Goal: Task Accomplishment & Management: Use online tool/utility

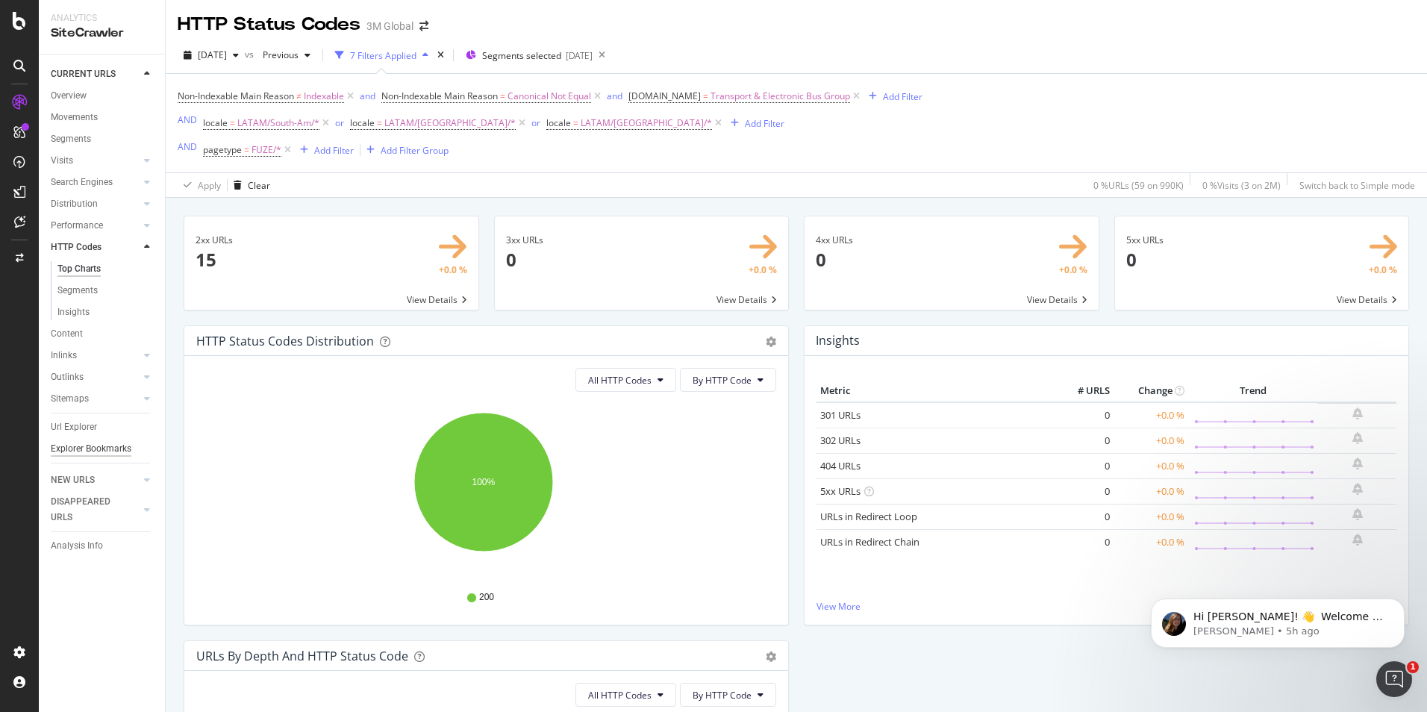
click at [75, 449] on div "Explorer Bookmarks" at bounding box center [91, 449] width 81 height 16
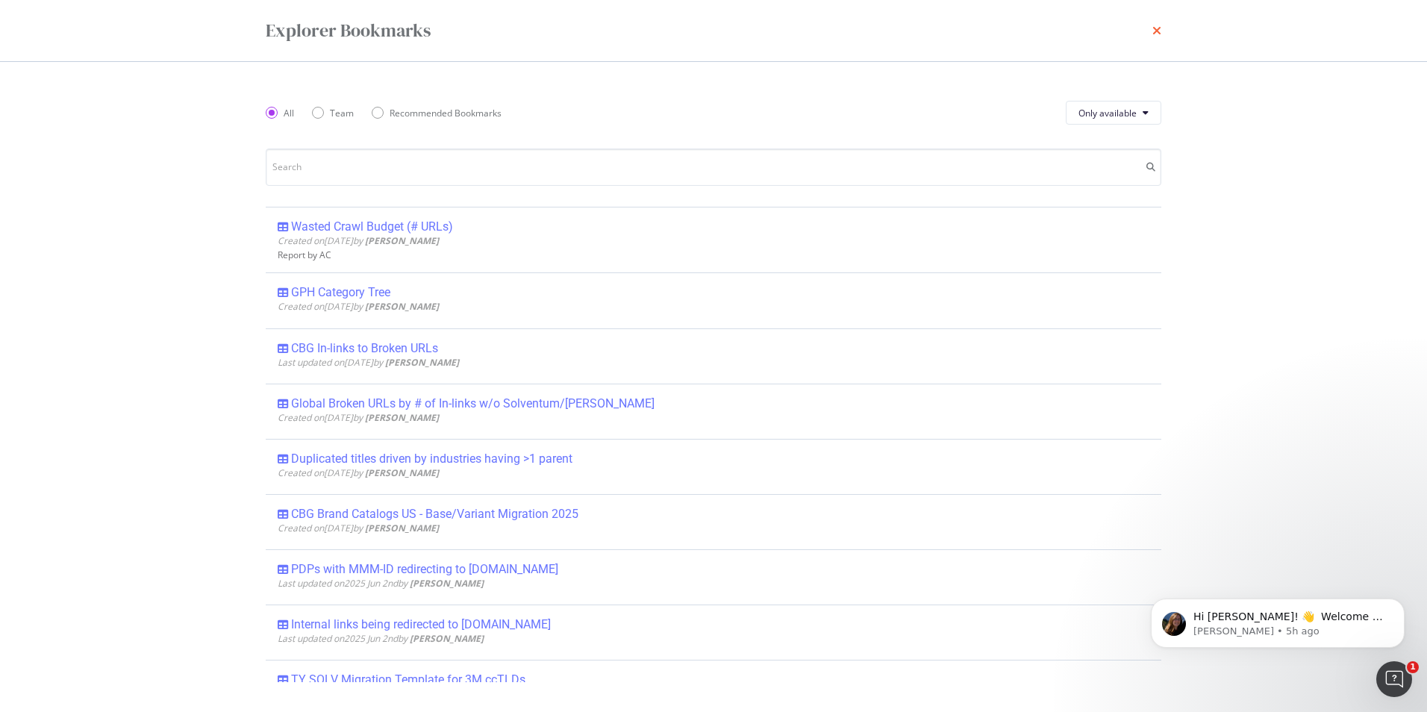
click at [1156, 29] on icon "times" at bounding box center [1157, 31] width 9 height 12
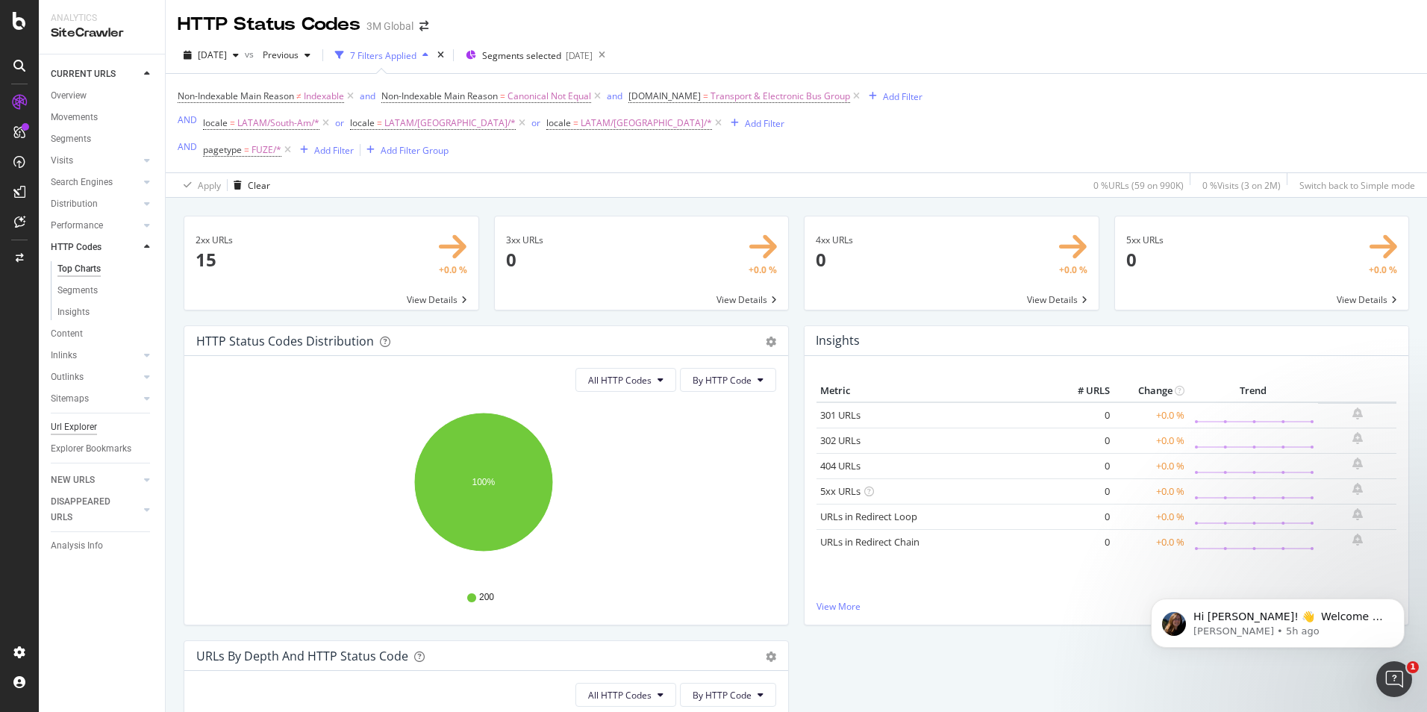
click at [96, 427] on div "Url Explorer" at bounding box center [74, 428] width 46 height 16
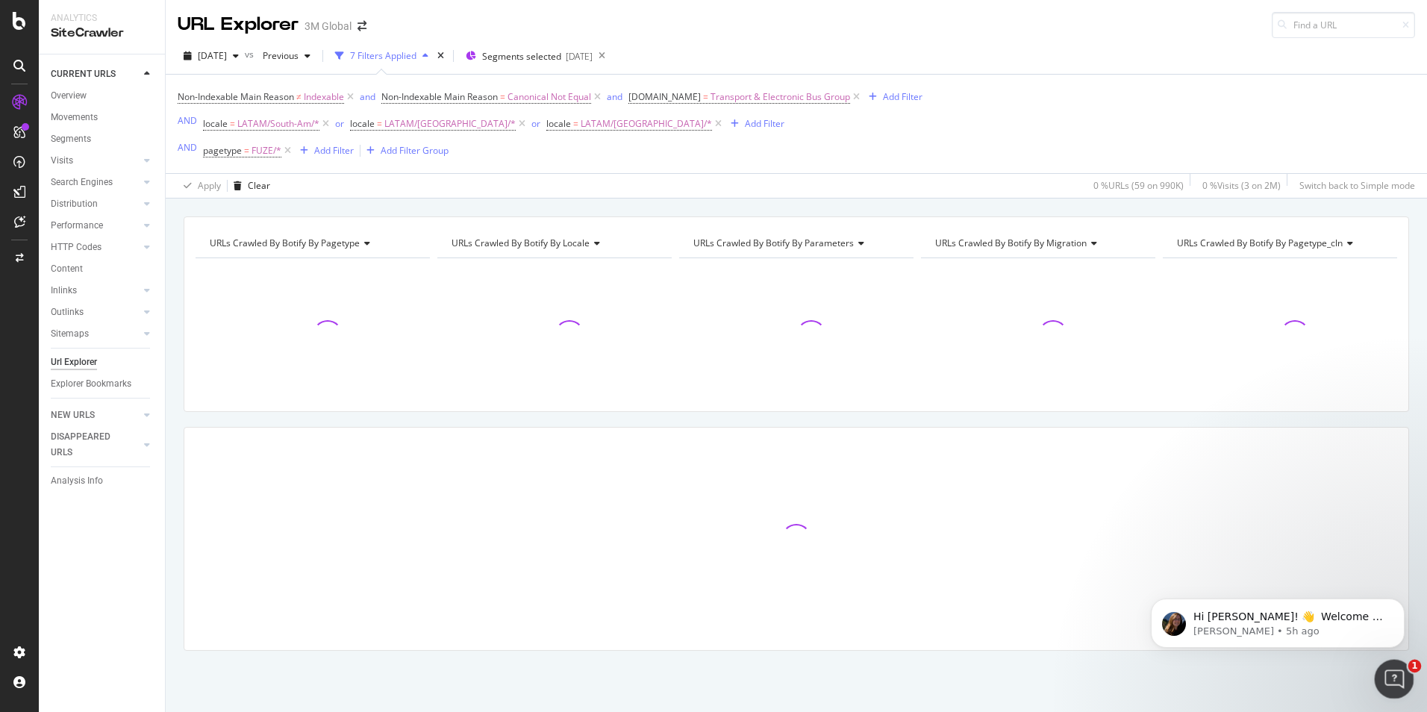
click at [1401, 670] on div "Open Intercom Messenger" at bounding box center [1392, 677] width 49 height 49
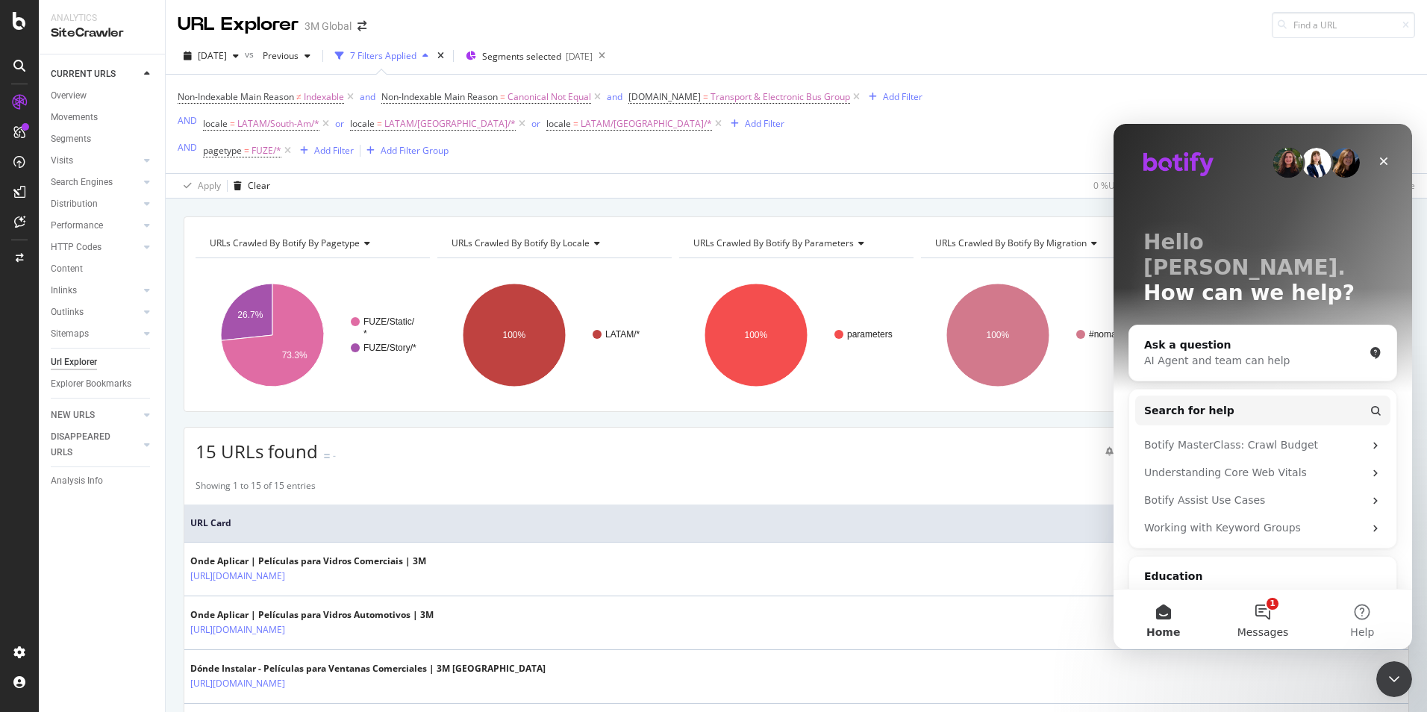
click at [1277, 627] on span "Messages" at bounding box center [1264, 632] width 52 height 10
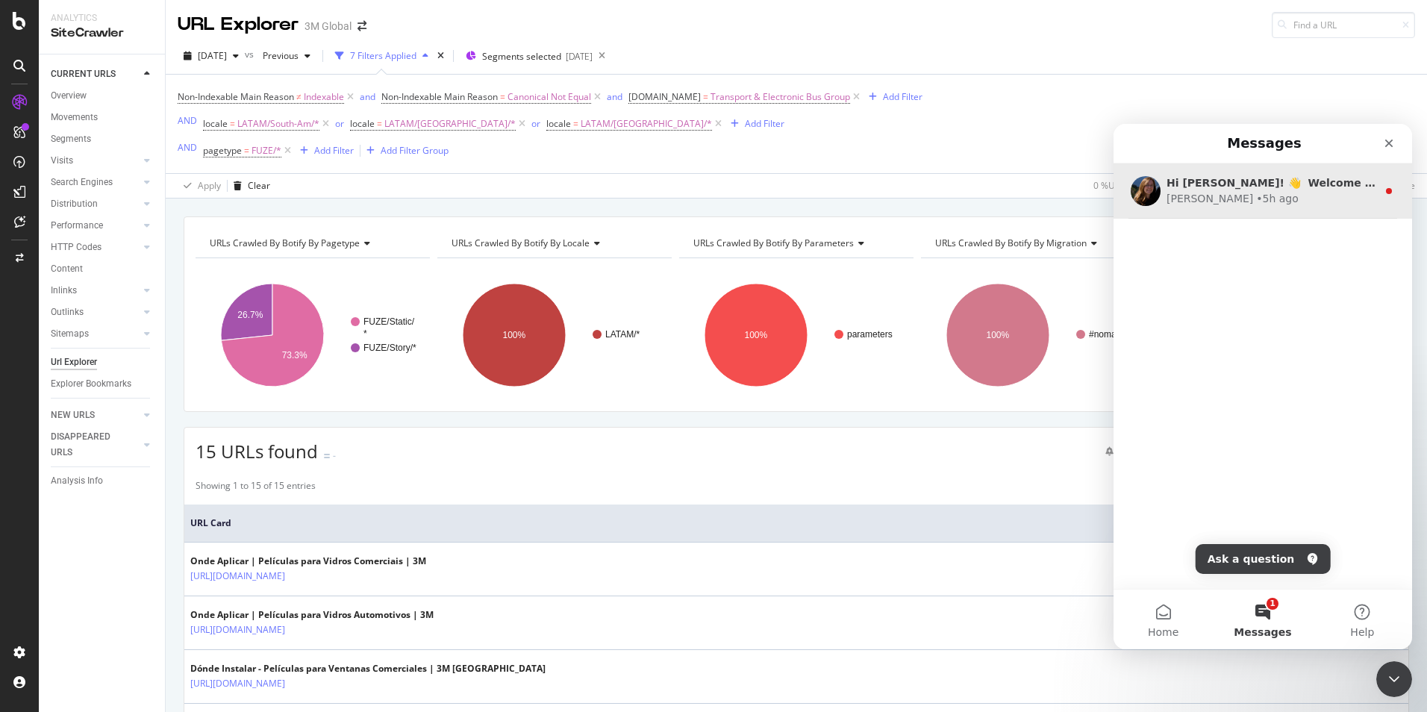
click at [1263, 201] on div "Laura • 5h ago" at bounding box center [1272, 199] width 211 height 16
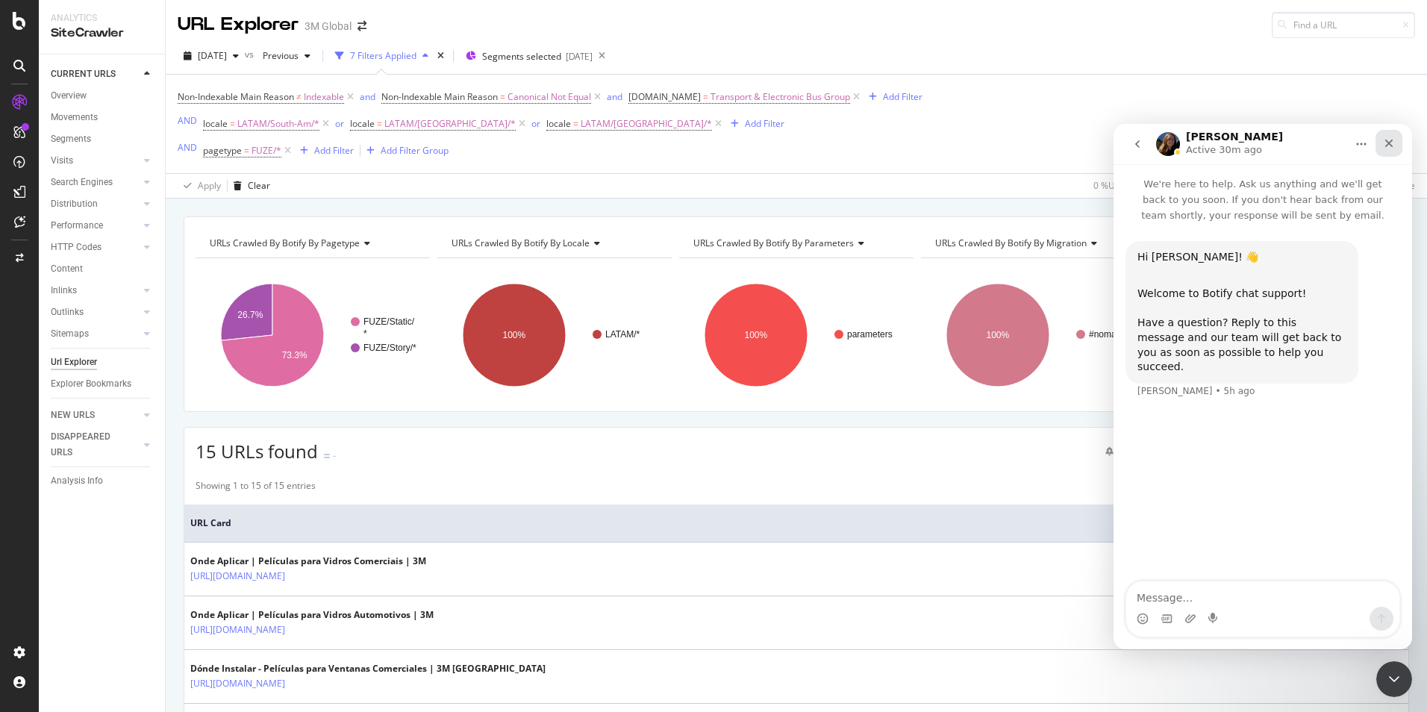
click at [1391, 139] on icon "Close" at bounding box center [1389, 143] width 12 height 12
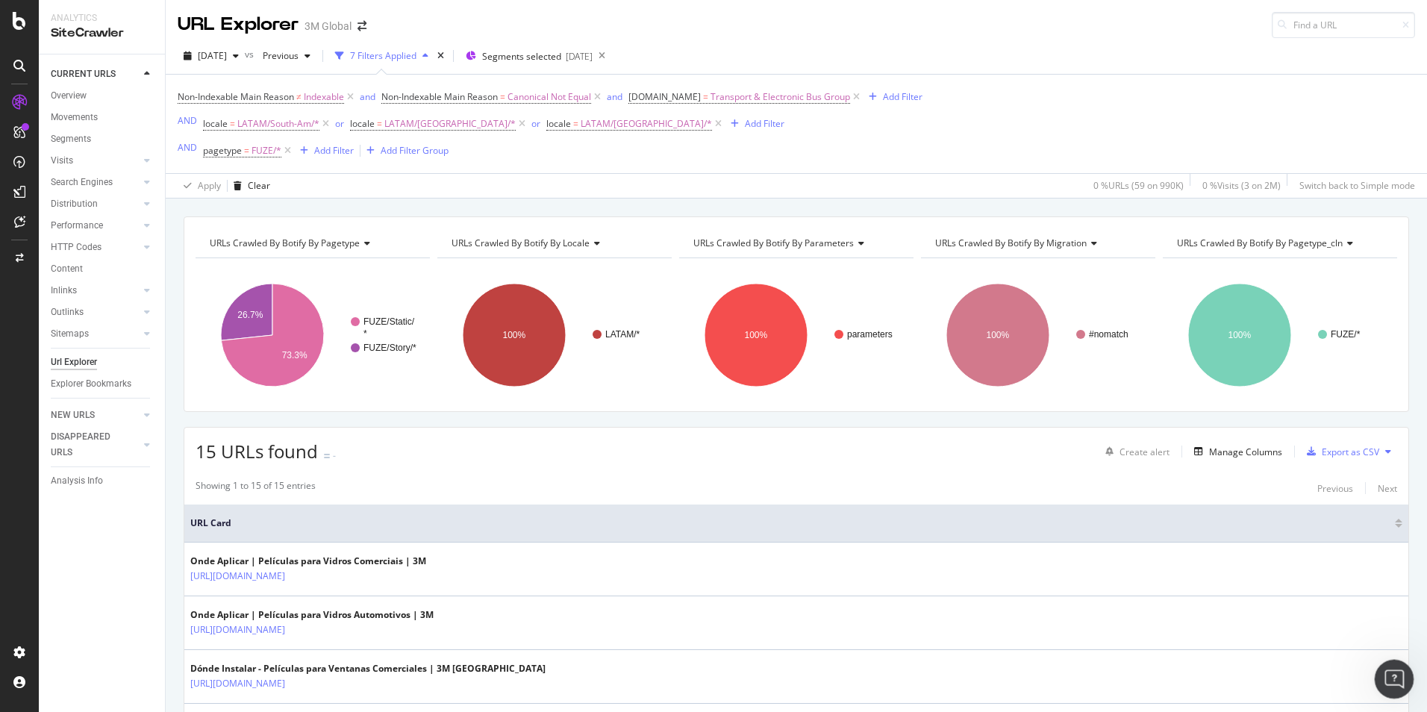
click at [1386, 683] on icon "Open Intercom Messenger" at bounding box center [1392, 677] width 25 height 25
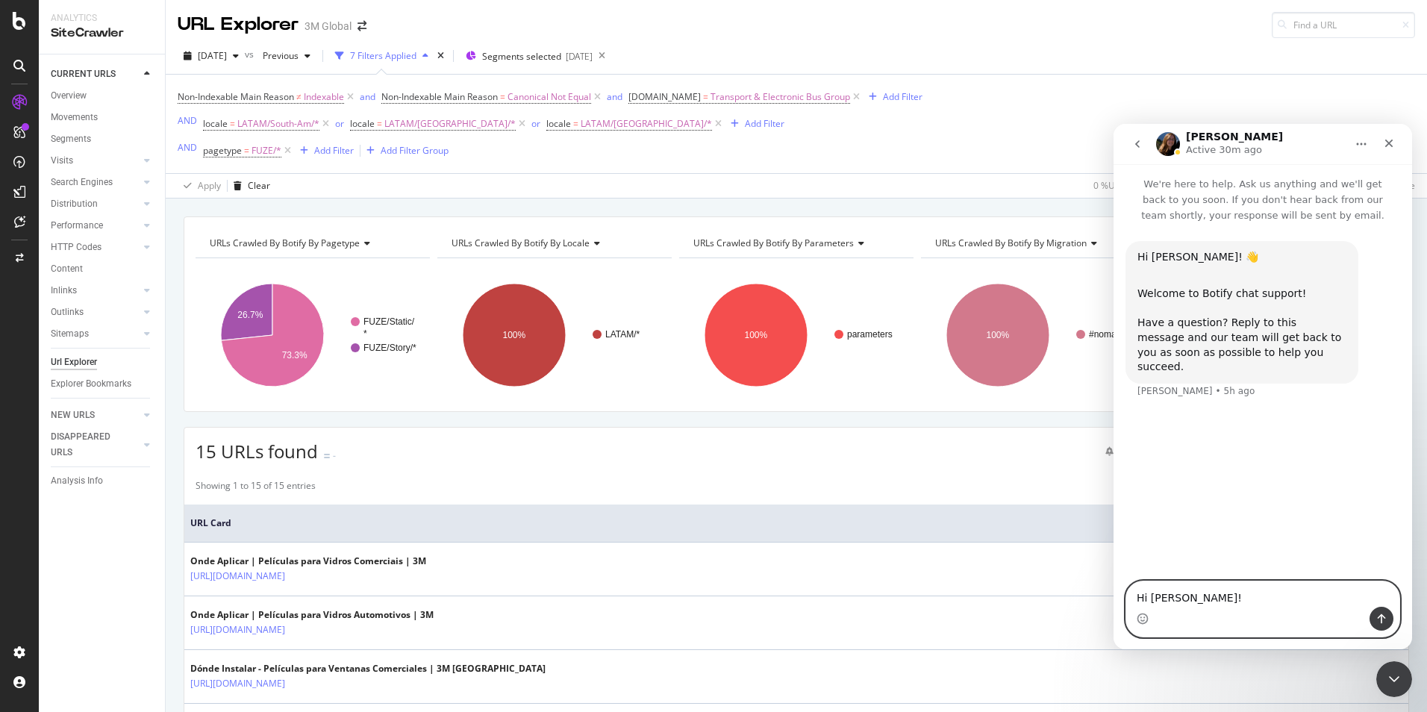
drag, startPoint x: 1200, startPoint y: 597, endPoint x: 1151, endPoint y: 597, distance: 49.3
click at [1151, 597] on textarea "Hi laura!" at bounding box center [1263, 594] width 273 height 25
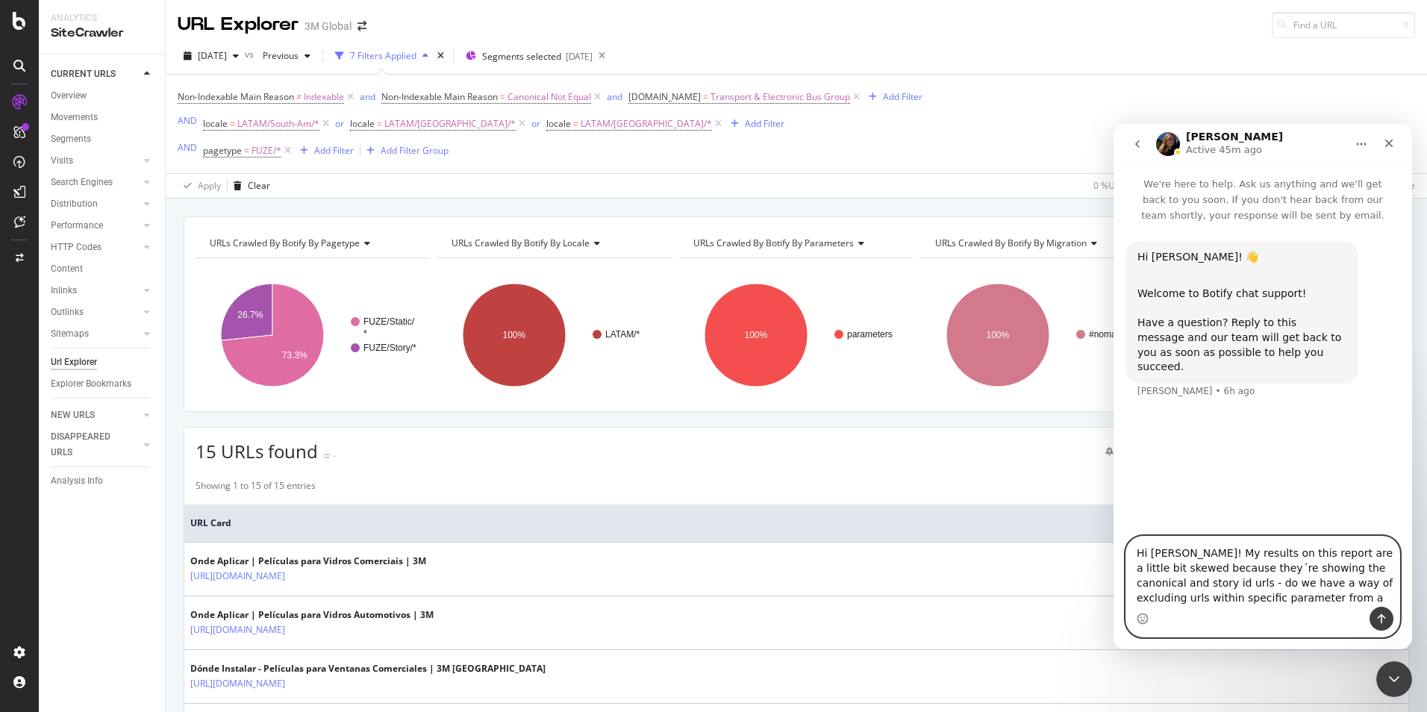
drag, startPoint x: 1272, startPoint y: 597, endPoint x: 1184, endPoint y: 550, distance: 99.5
click at [1184, 550] on textarea "Hi Laura! My results on this report are a little bit skewed because they´re sho…" at bounding box center [1263, 572] width 273 height 70
type textarea "Hi Laura! Do we have a way of adding an excluded group from the filters within …"
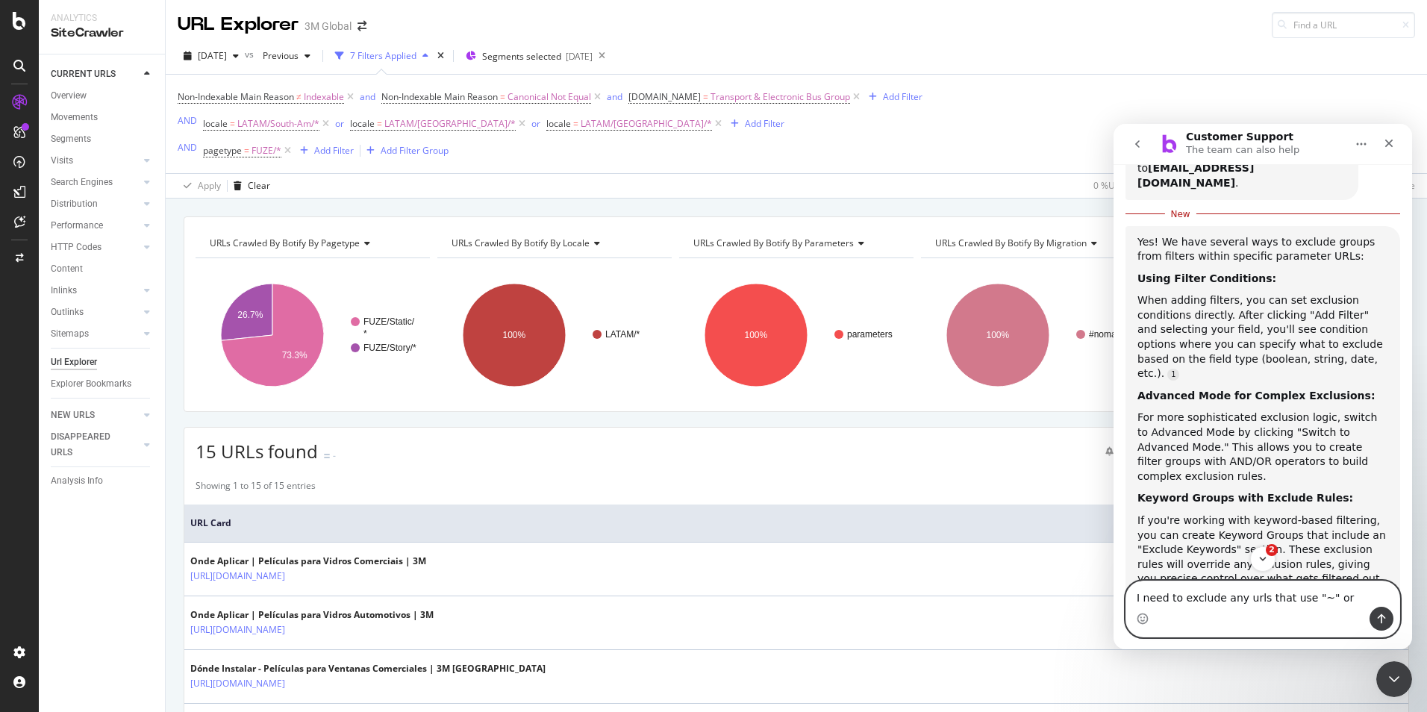
scroll to position [383, 0]
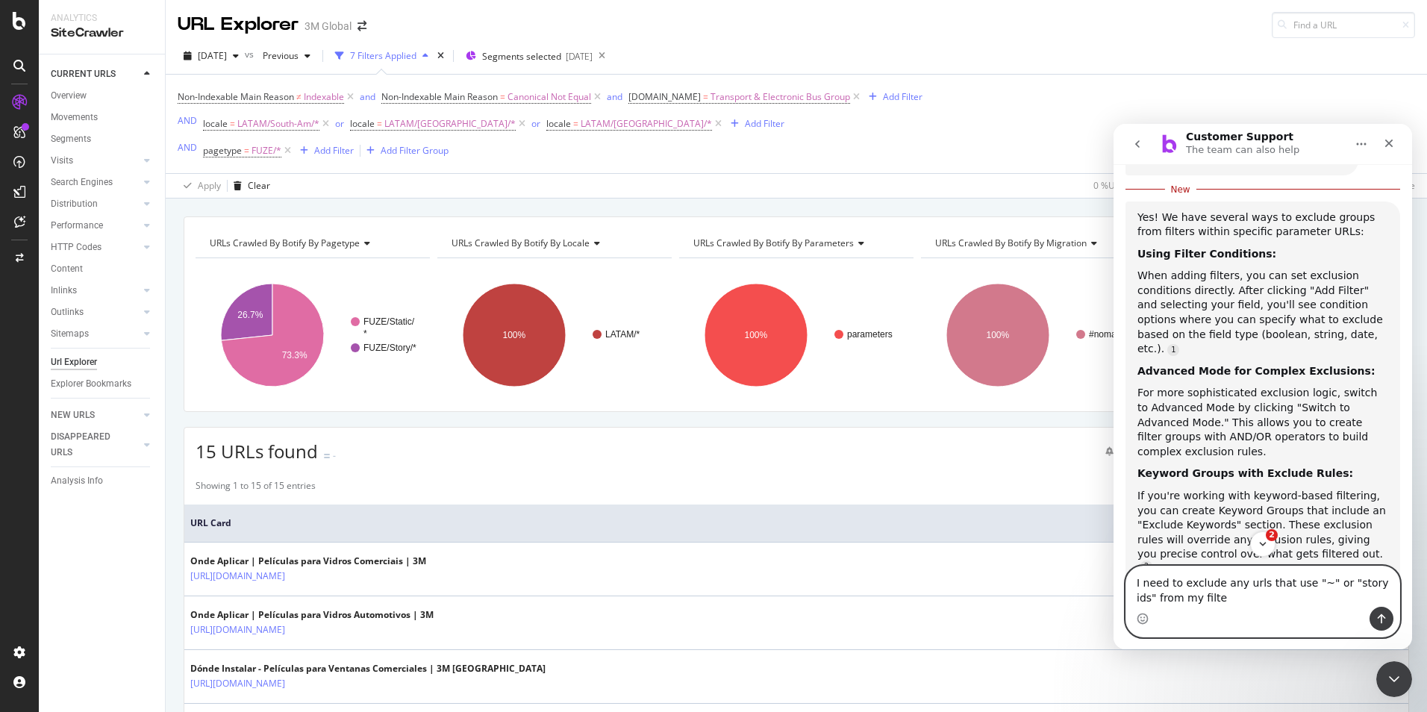
type textarea "I need to exclude any urls that use "~" or "story ids" from my filter"
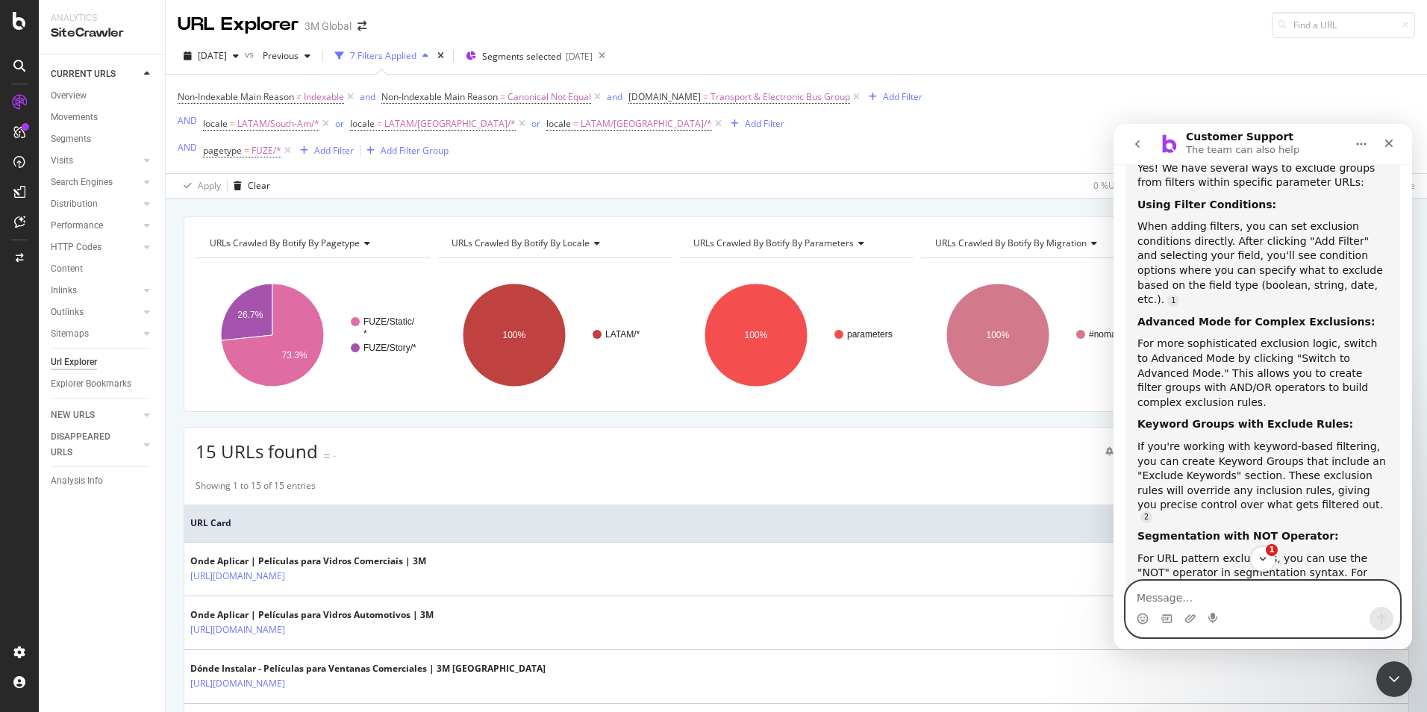
scroll to position [333, 0]
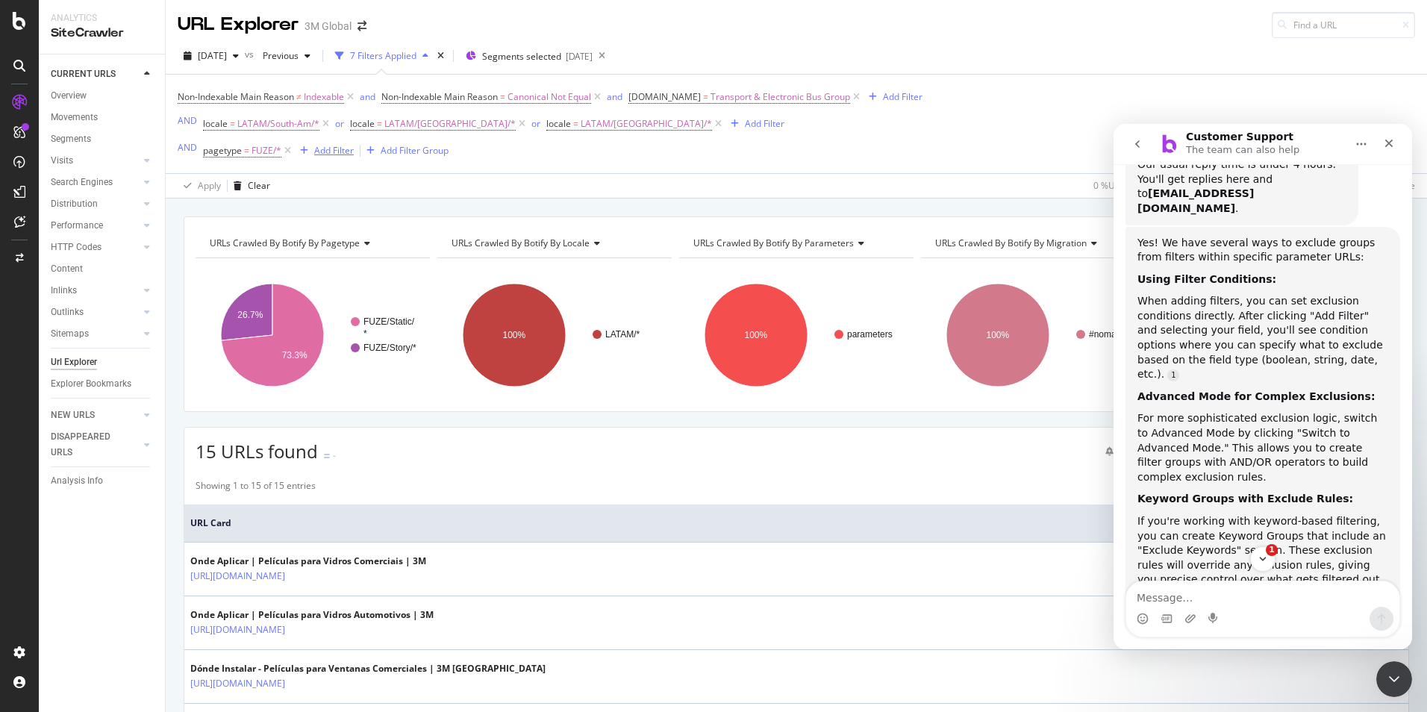
click at [343, 157] on div "Add Filter" at bounding box center [334, 150] width 40 height 13
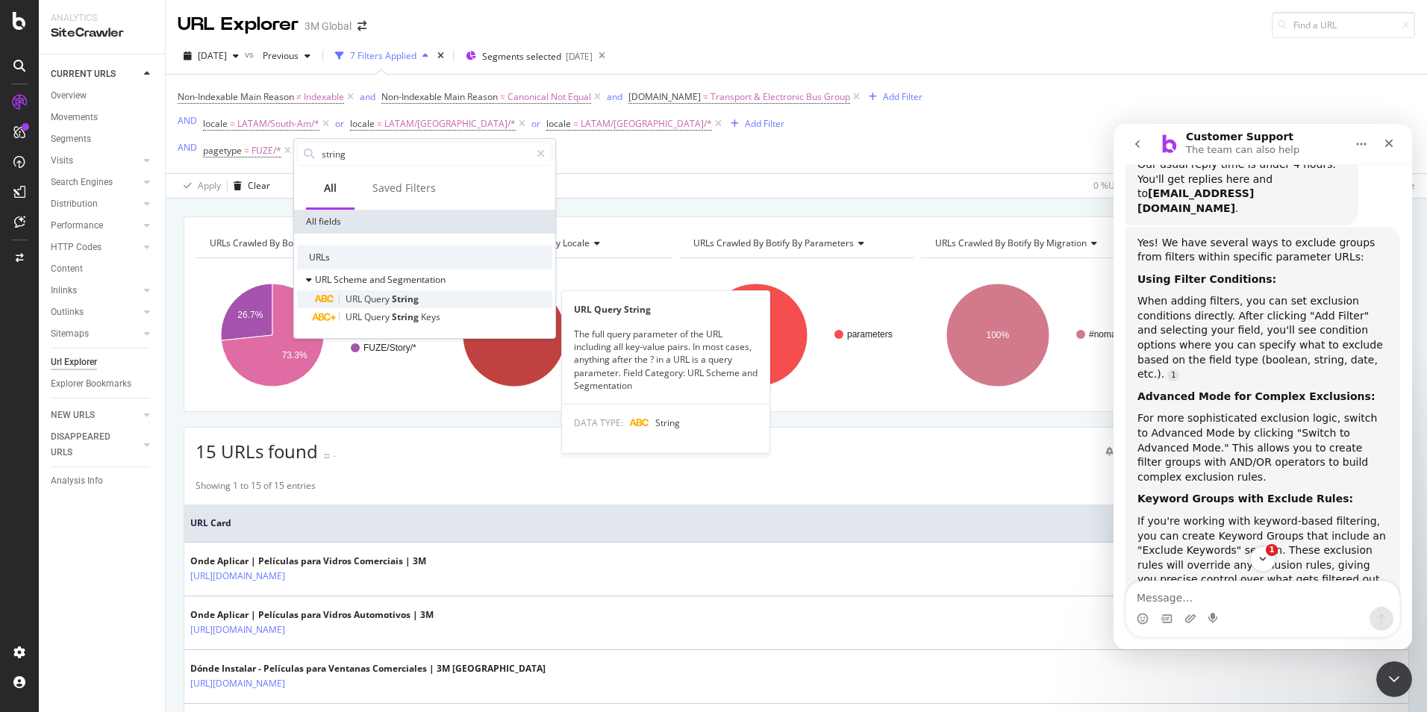
type input "string"
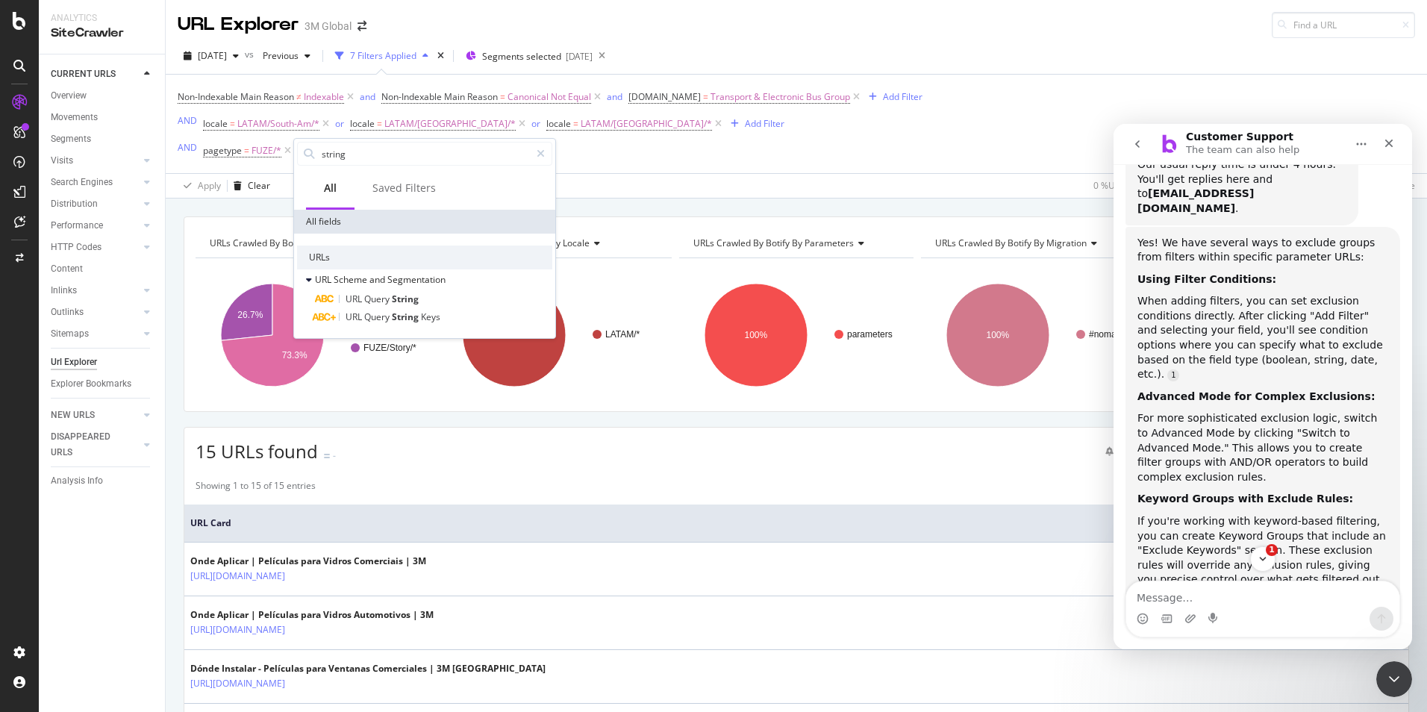
click at [396, 307] on div "URL Query String" at bounding box center [433, 299] width 237 height 18
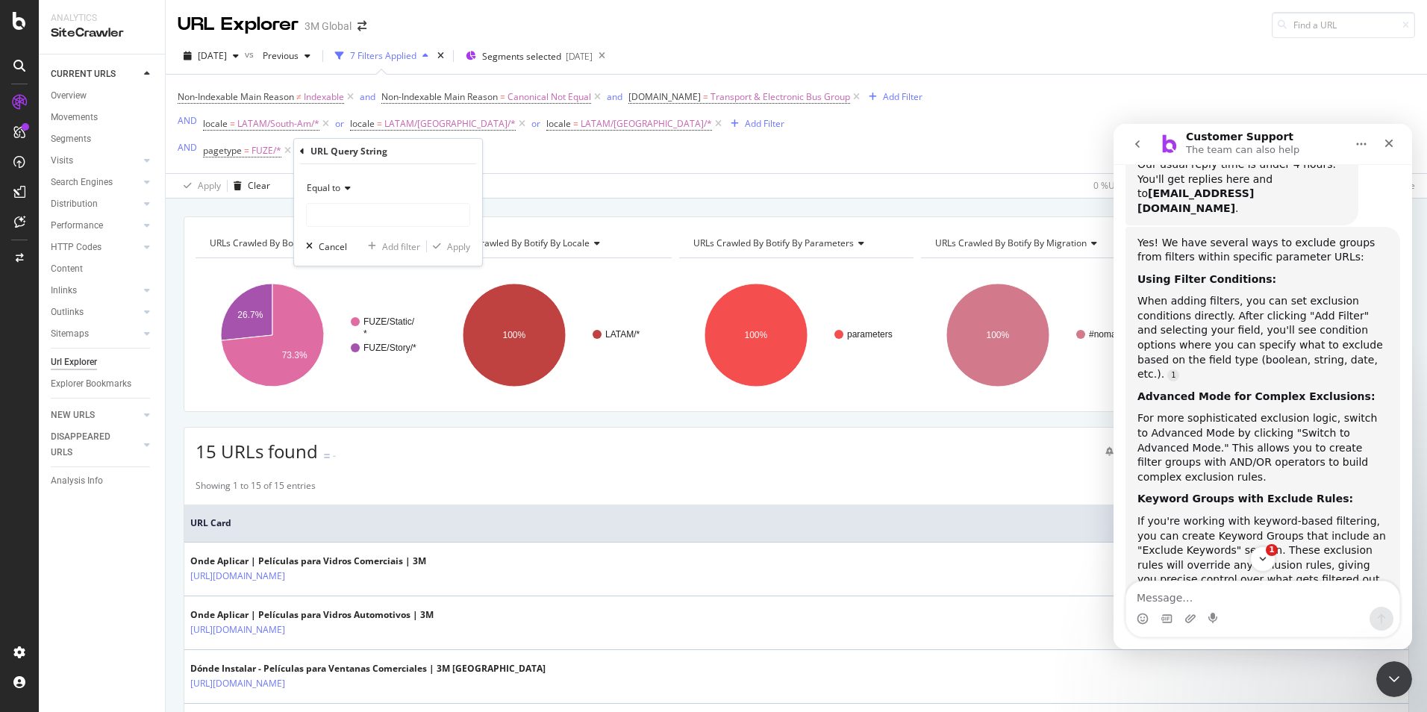
click at [348, 190] on icon at bounding box center [345, 188] width 10 height 9
click at [340, 334] on span "Contains" at bounding box center [332, 335] width 37 height 13
click at [608, 169] on div "Non-Indexable Main Reason ≠ Indexable and Non-Indexable Main Reason = Canonical…" at bounding box center [797, 124] width 1238 height 99
drag, startPoint x: 473, startPoint y: 150, endPoint x: 519, endPoint y: 74, distance: 88.7
click at [473, 151] on icon at bounding box center [474, 150] width 13 height 15
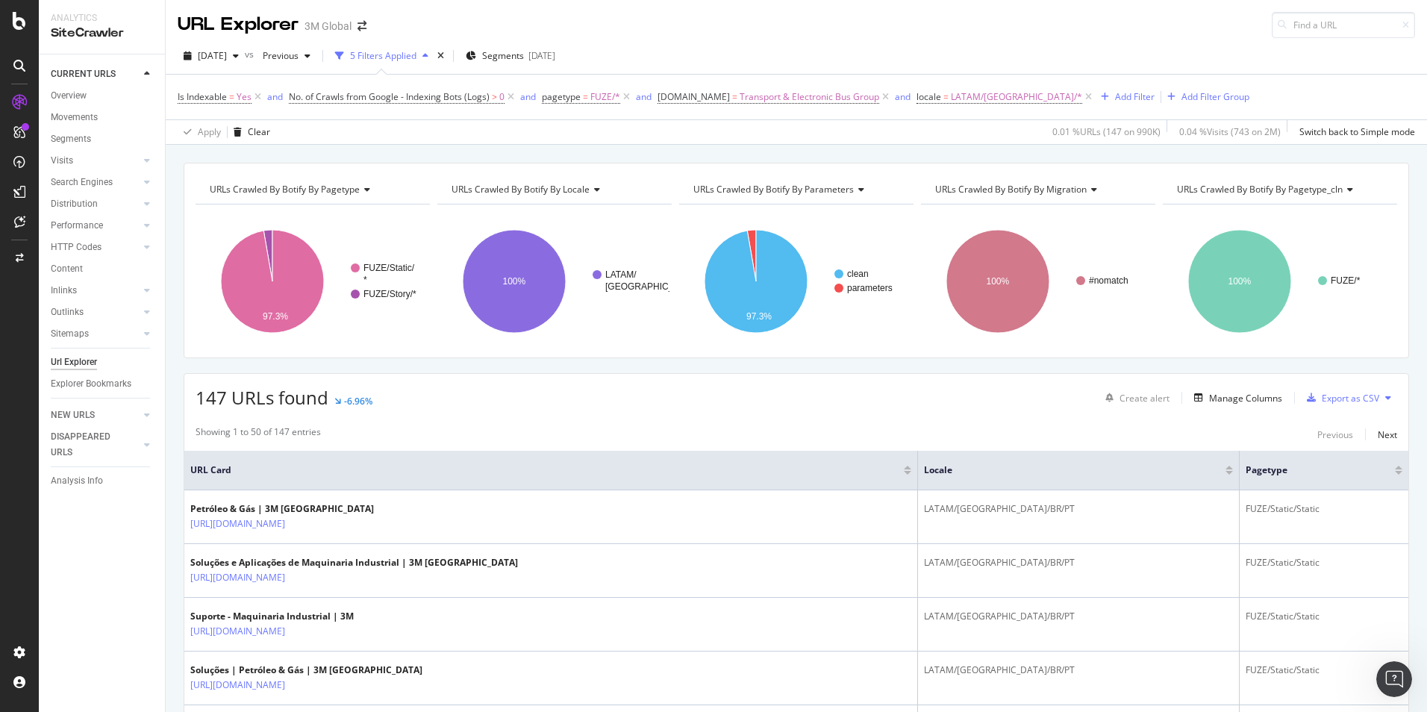
click at [788, 138] on div "Apply Clear 0.01 % URLs ( 147 on 990K ) 0.04 % Visits ( 743 on 2M ) Switch back…" at bounding box center [797, 131] width 1262 height 25
click at [1392, 666] on icon "Open Intercom Messenger" at bounding box center [1392, 677] width 25 height 25
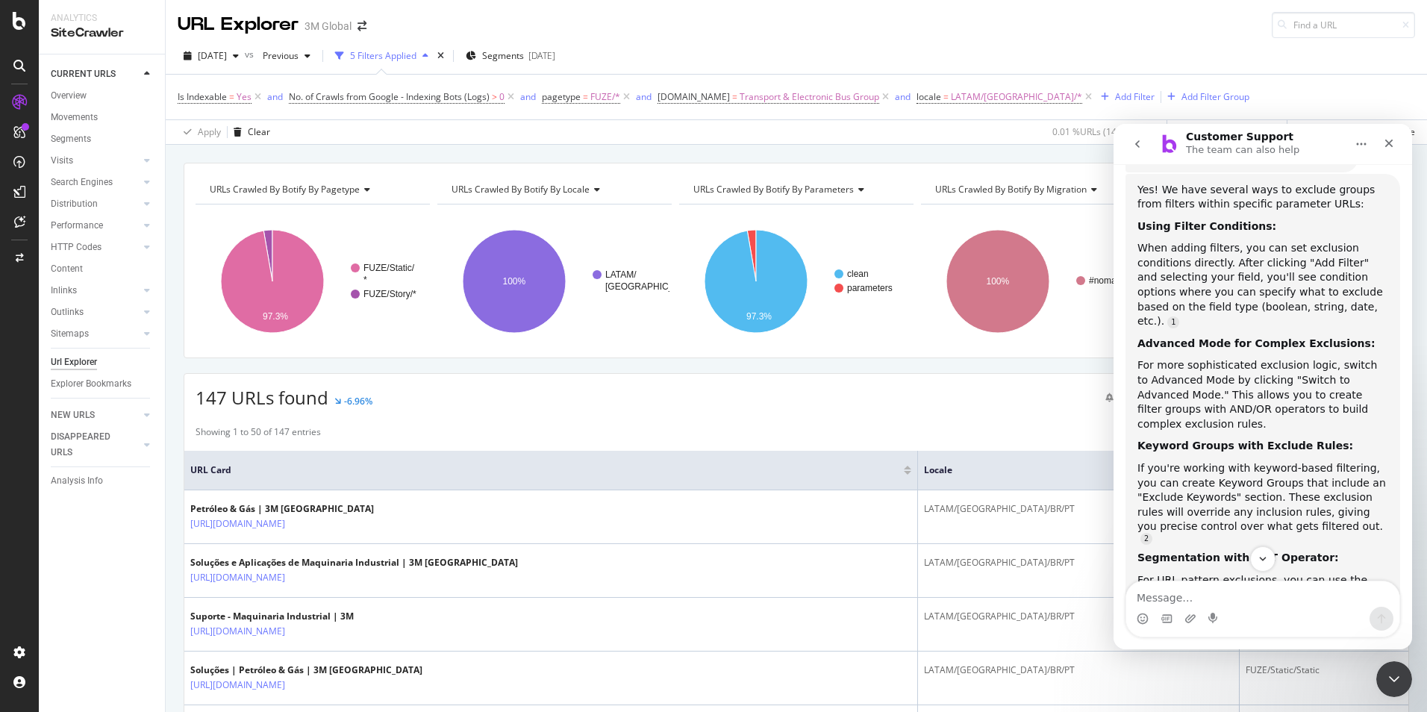
scroll to position [436, 0]
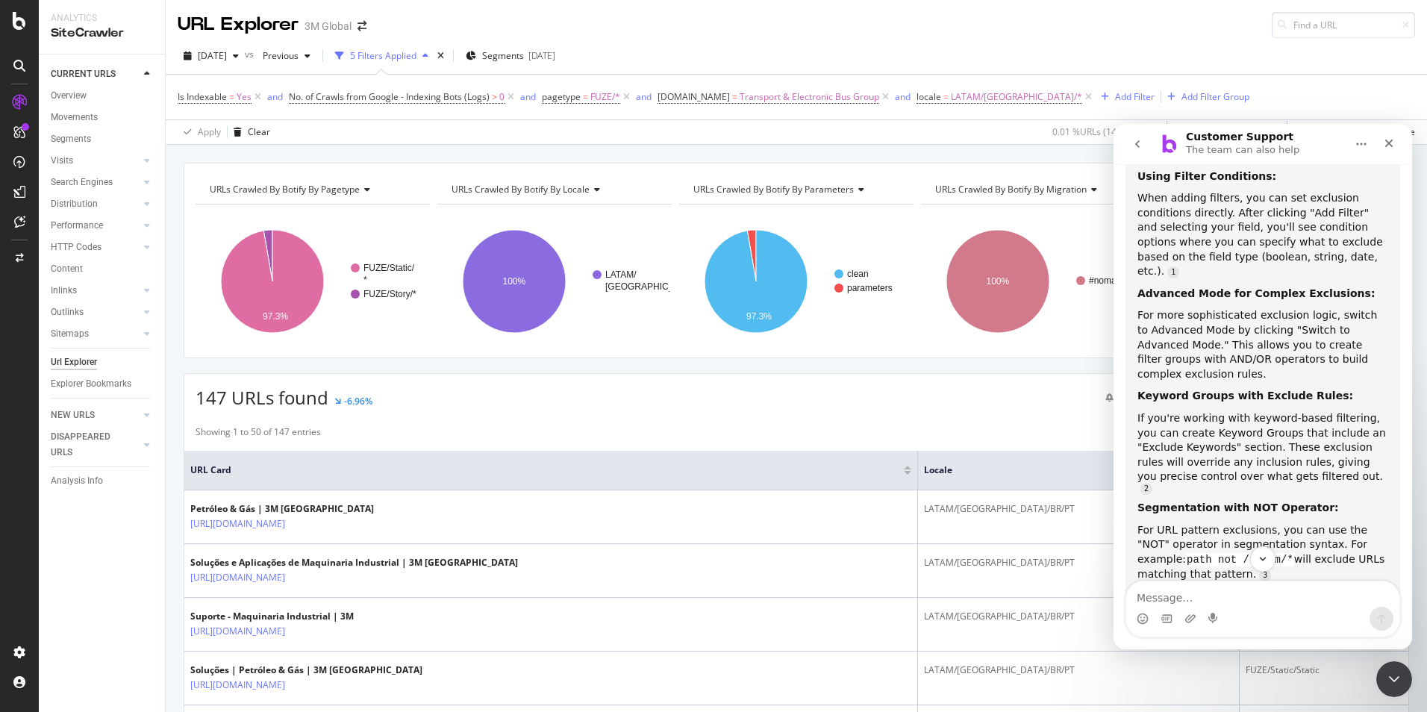
click at [1272, 93] on div "Is Indexable = Yes and No. of Crawls from Google - Indexing Bots (Logs) > 0 and…" at bounding box center [797, 97] width 1238 height 45
click at [1404, 679] on div "Close Intercom Messenger" at bounding box center [1392, 677] width 36 height 36
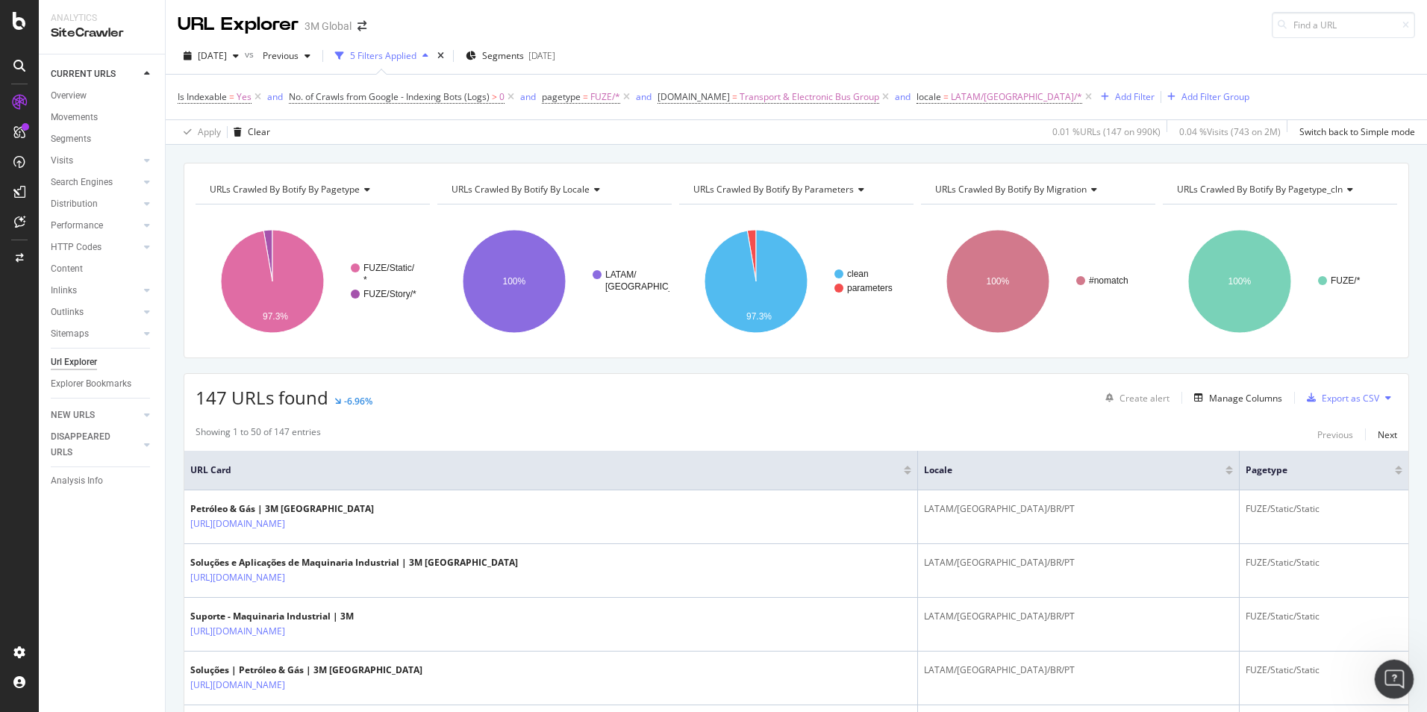
scroll to position [1062, 0]
click at [1404, 679] on div "Open Intercom Messenger" at bounding box center [1392, 677] width 49 height 49
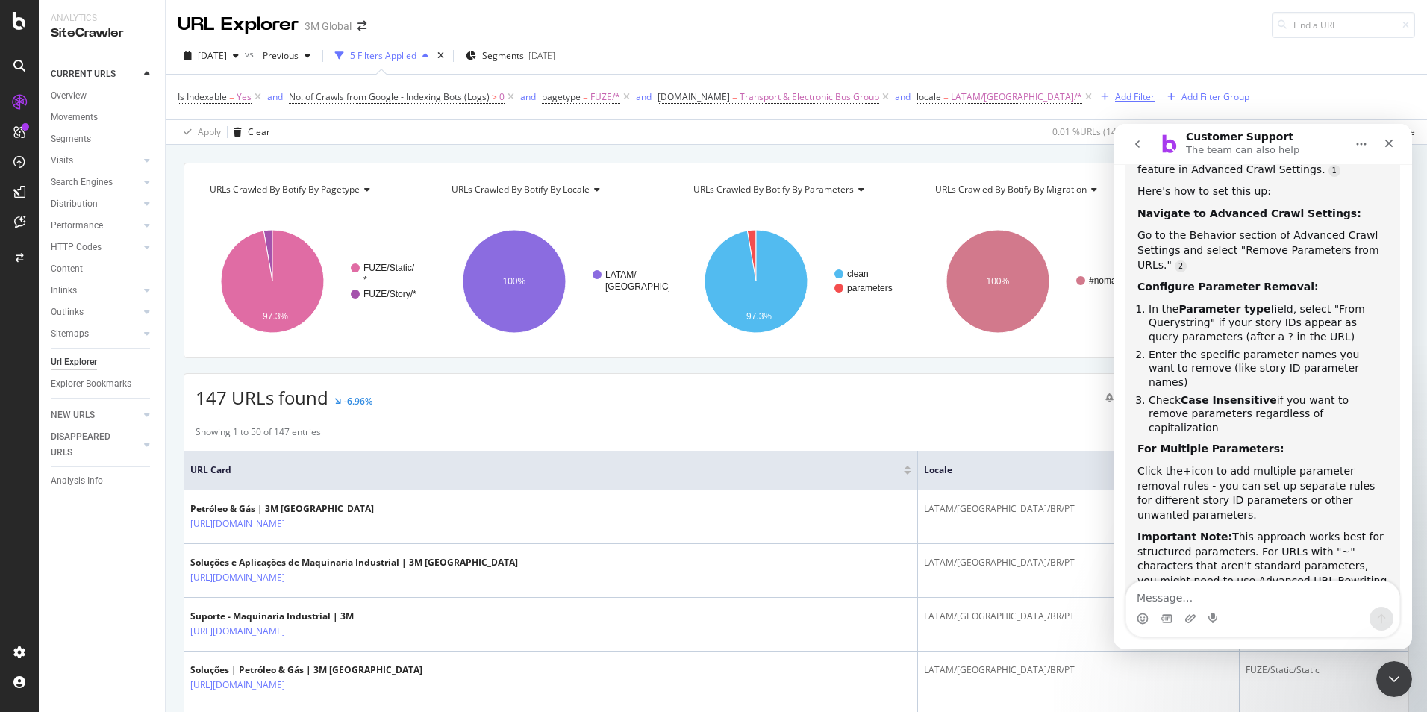
click at [1115, 96] on div "Add Filter" at bounding box center [1135, 96] width 40 height 13
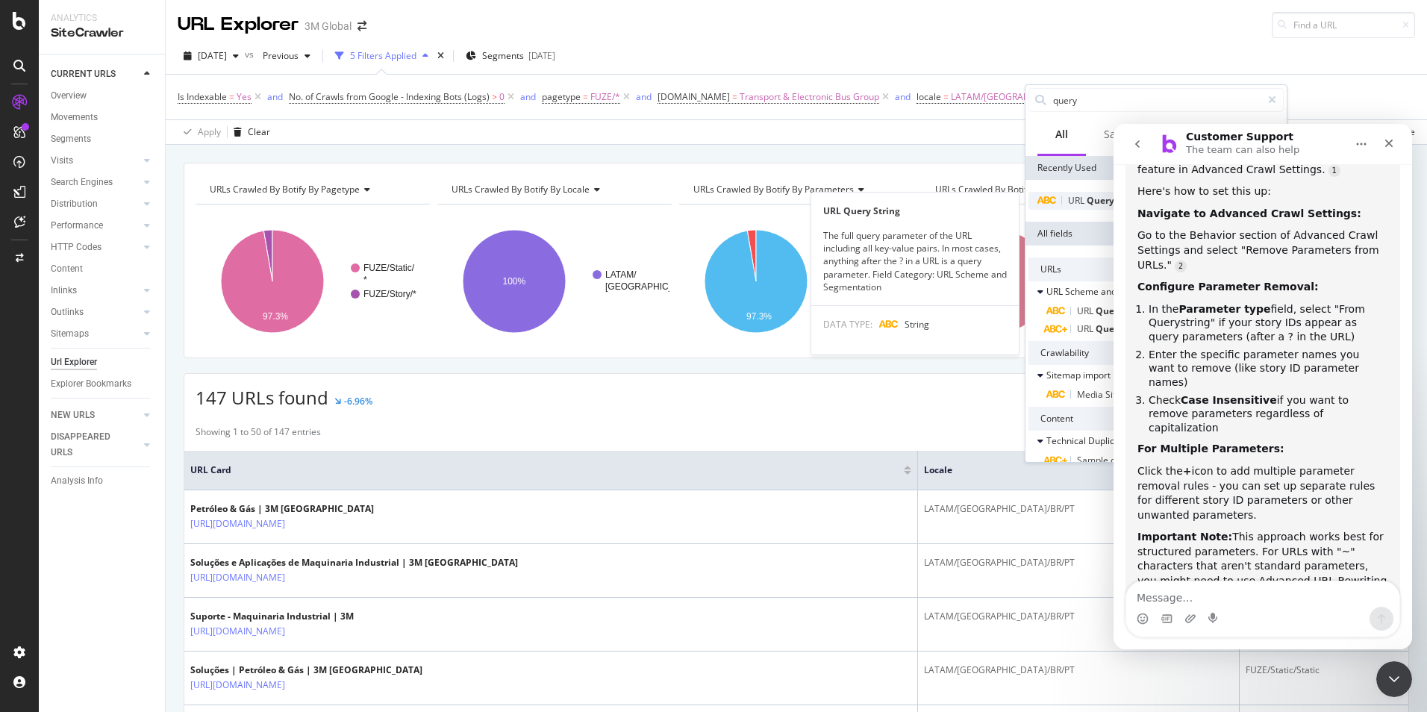
type input "query"
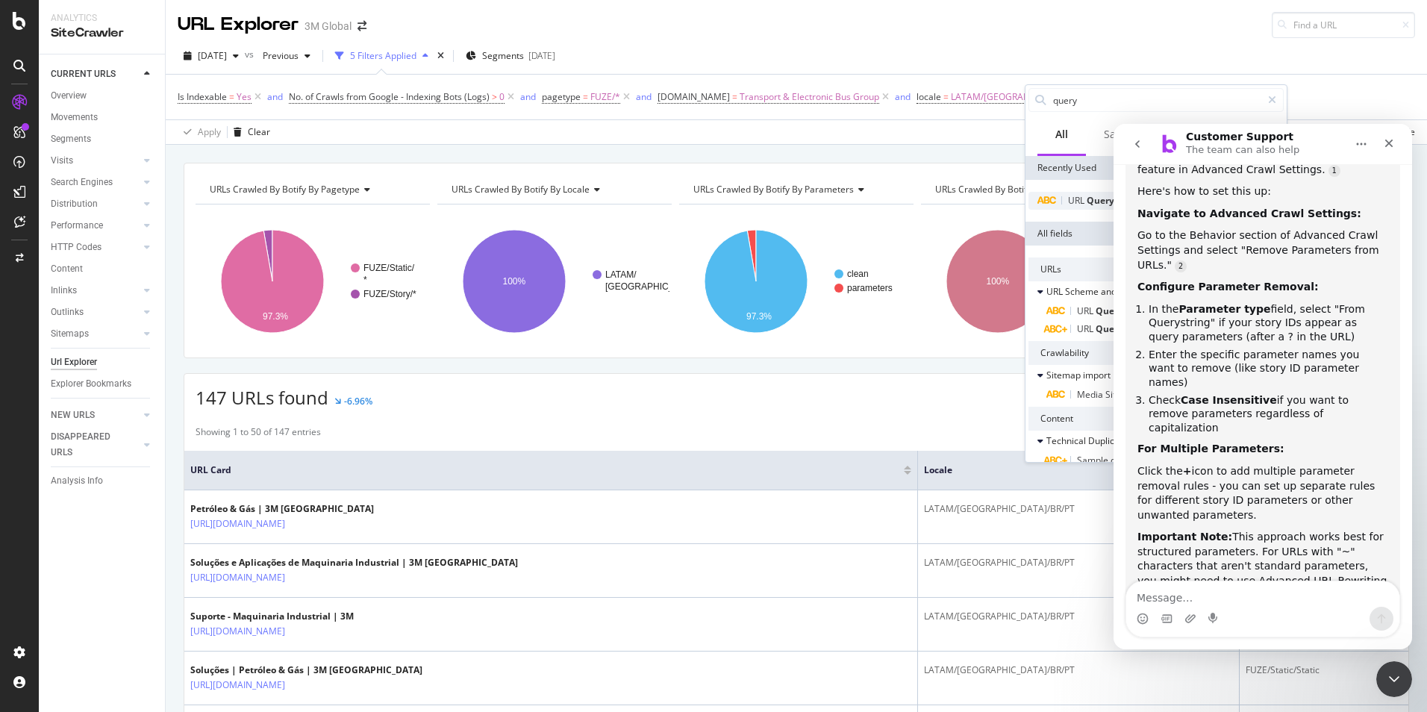
click at [1080, 202] on span "URL" at bounding box center [1077, 200] width 19 height 13
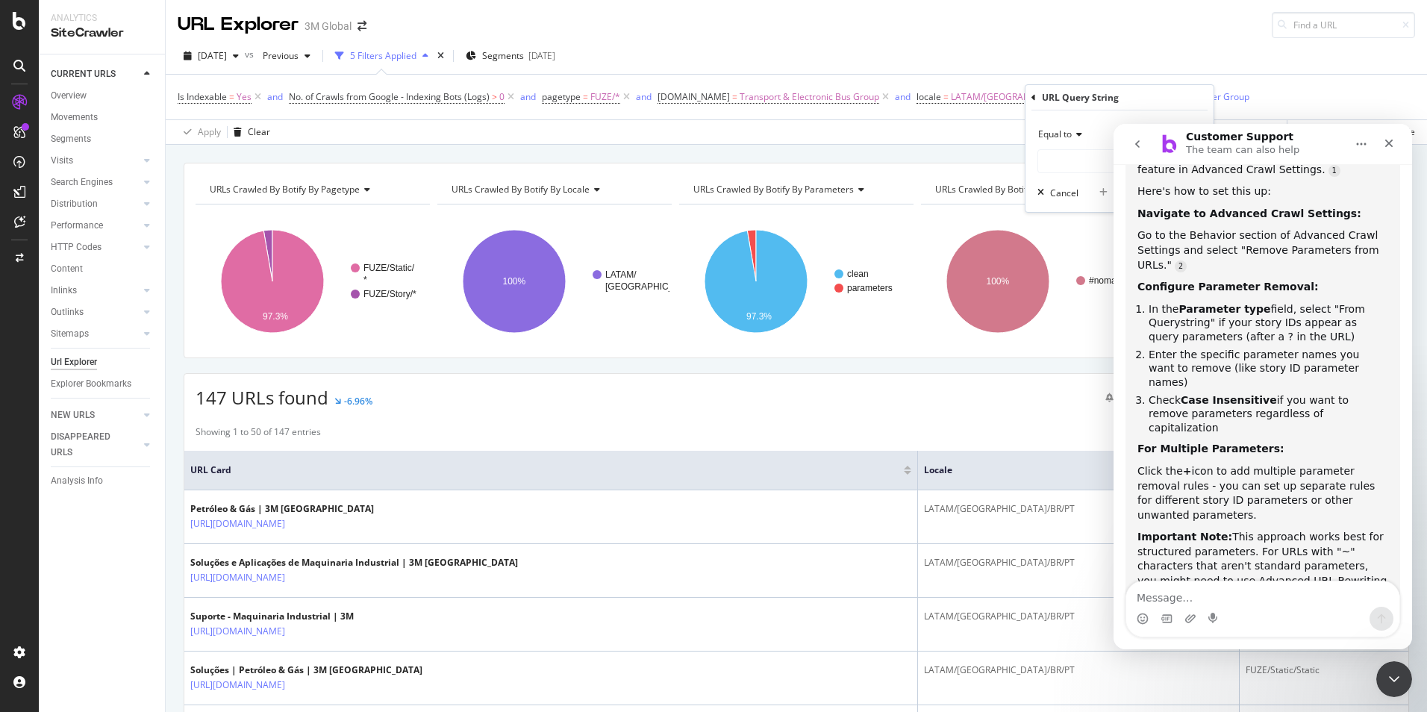
click at [1073, 132] on icon at bounding box center [1077, 134] width 10 height 9
click at [1075, 299] on span "Doesn't contain" at bounding box center [1077, 301] width 65 height 13
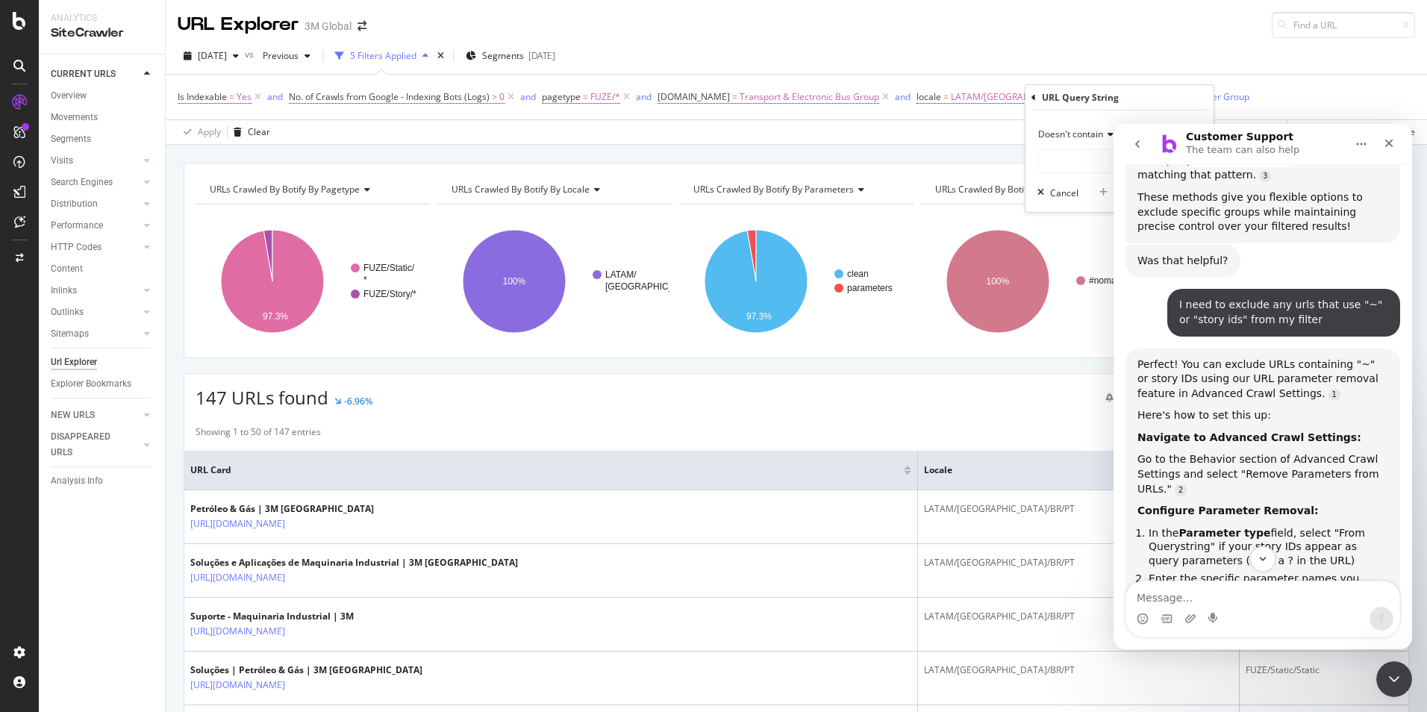
scroll to position [912, 0]
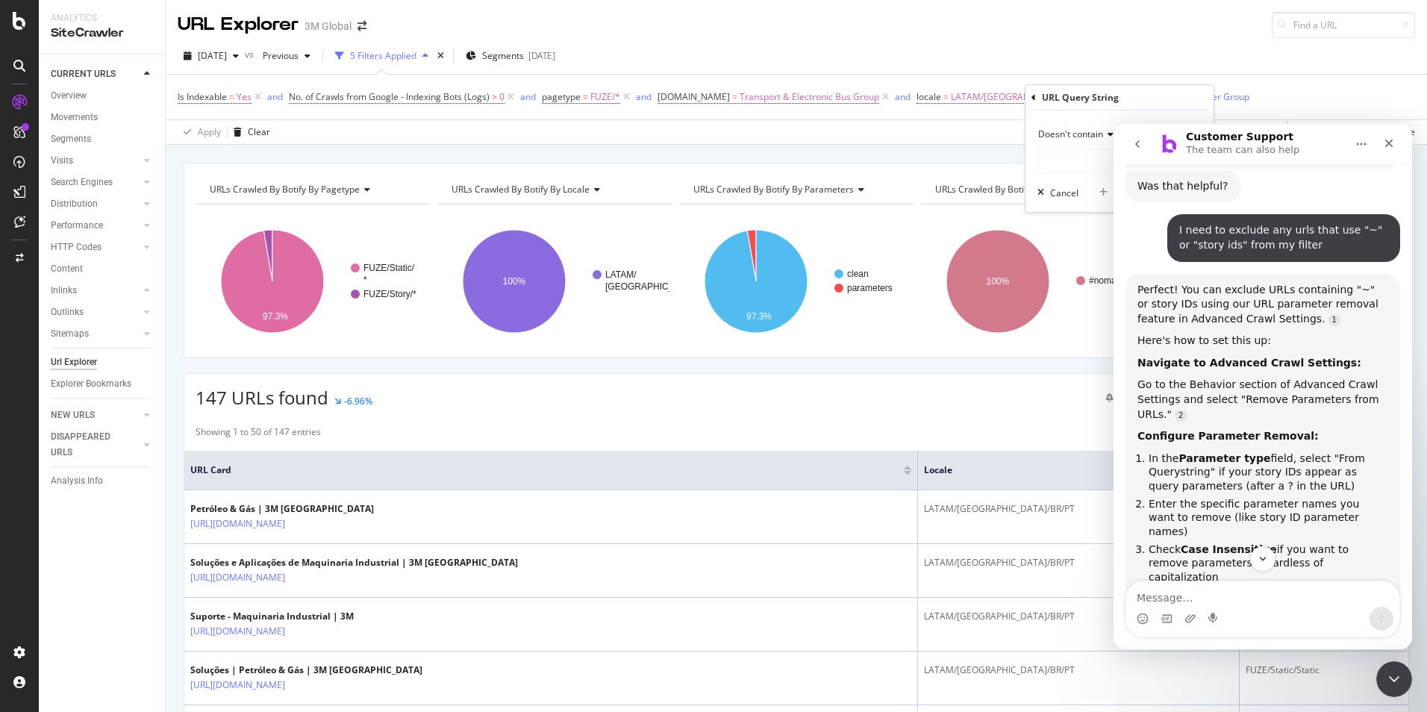
click at [1136, 72] on div "2025 Sep. 14th vs Previous 5 Filters Applied Segments 2025-08-12" at bounding box center [797, 59] width 1262 height 30
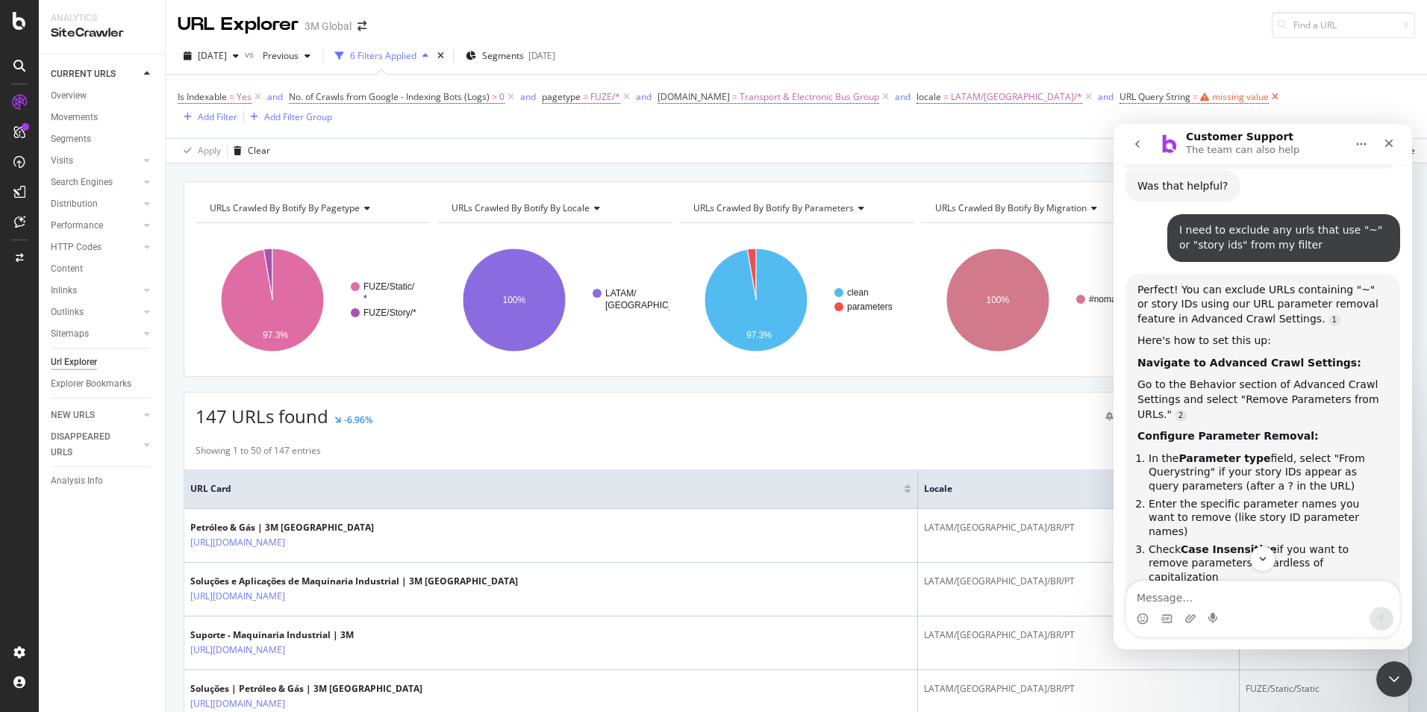
click at [1269, 99] on icon at bounding box center [1275, 97] width 13 height 15
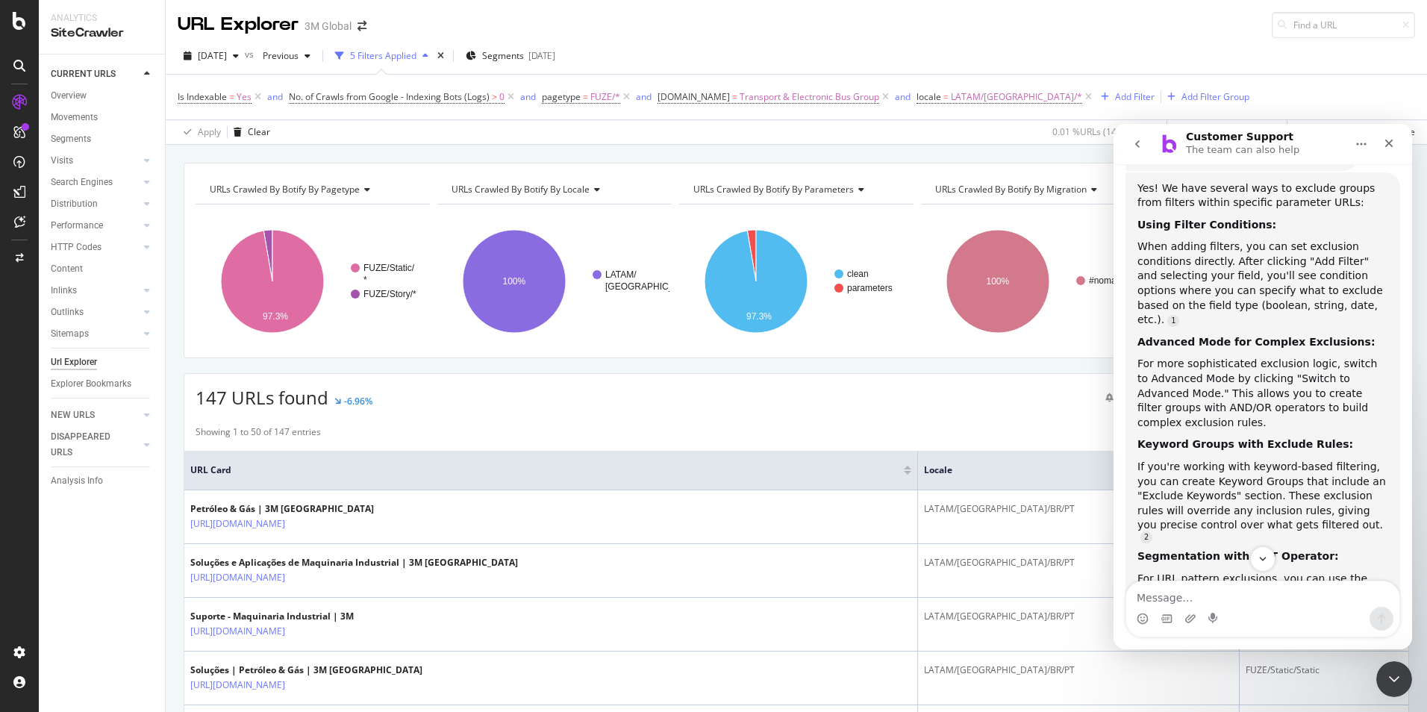
scroll to position [464, 0]
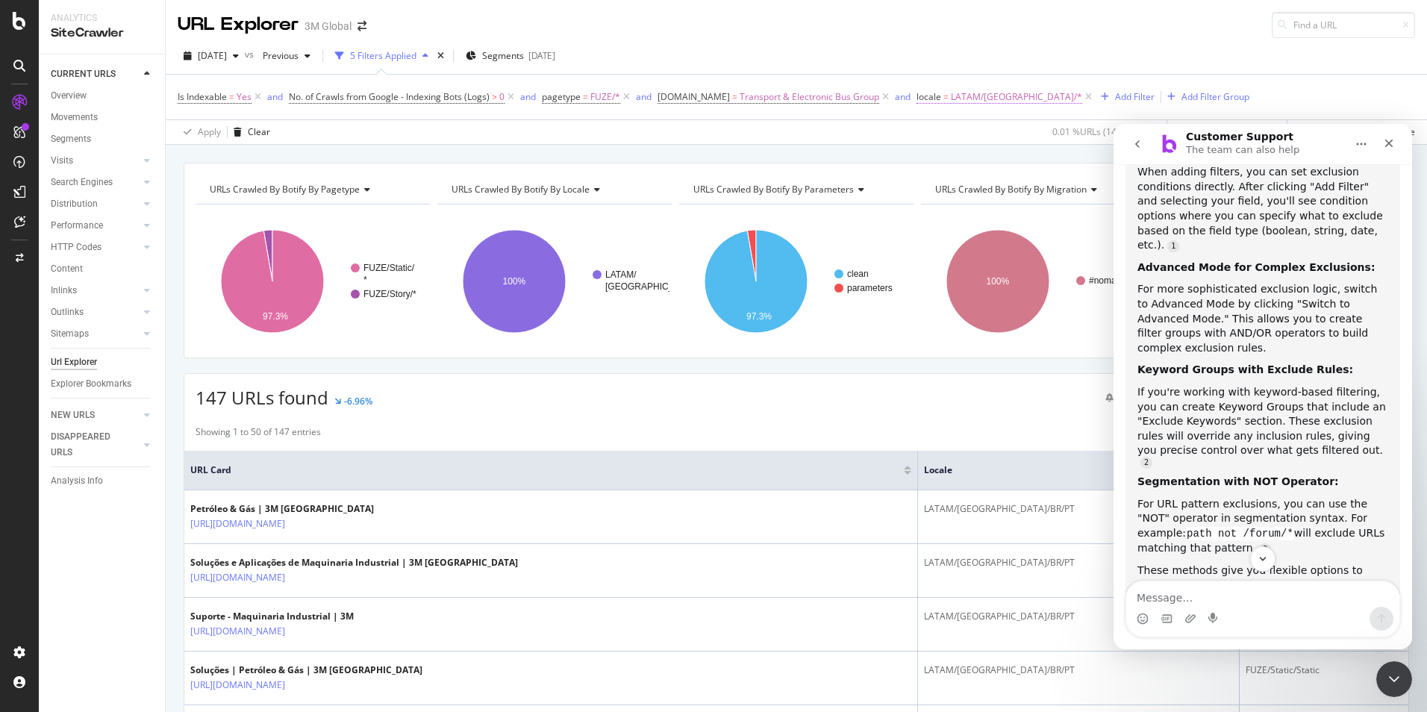
click at [967, 96] on span "LATAM/[GEOGRAPHIC_DATA]/*" at bounding box center [1016, 97] width 131 height 21
click at [964, 181] on span "LATAM/Brazil" at bounding box center [990, 183] width 123 height 13
click at [874, 135] on div "Apply Clear 0.01 % URLs ( 147 on 990K ) 0.04 % Visits ( 743 on 2M ) Switch back…" at bounding box center [797, 131] width 1262 height 25
click at [1083, 94] on icon at bounding box center [1089, 97] width 13 height 15
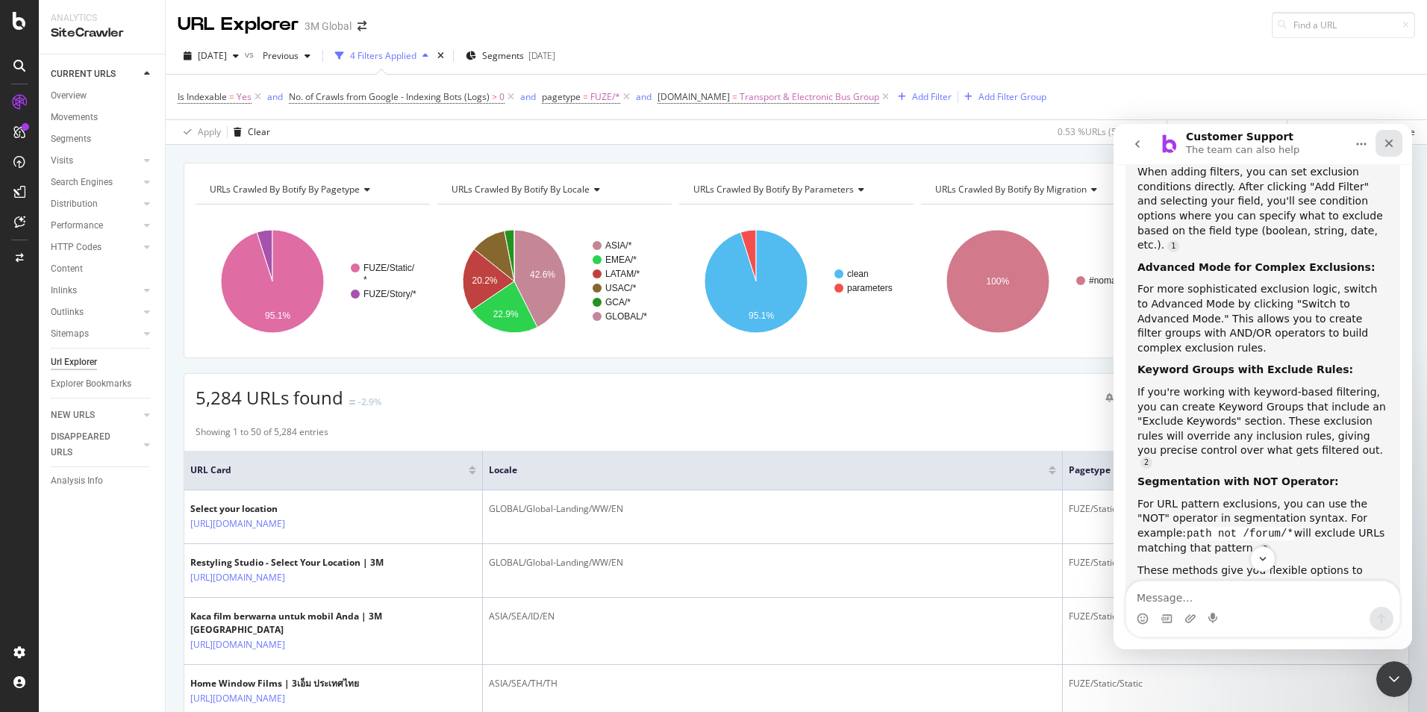
click at [1397, 143] on div "Close" at bounding box center [1389, 143] width 27 height 27
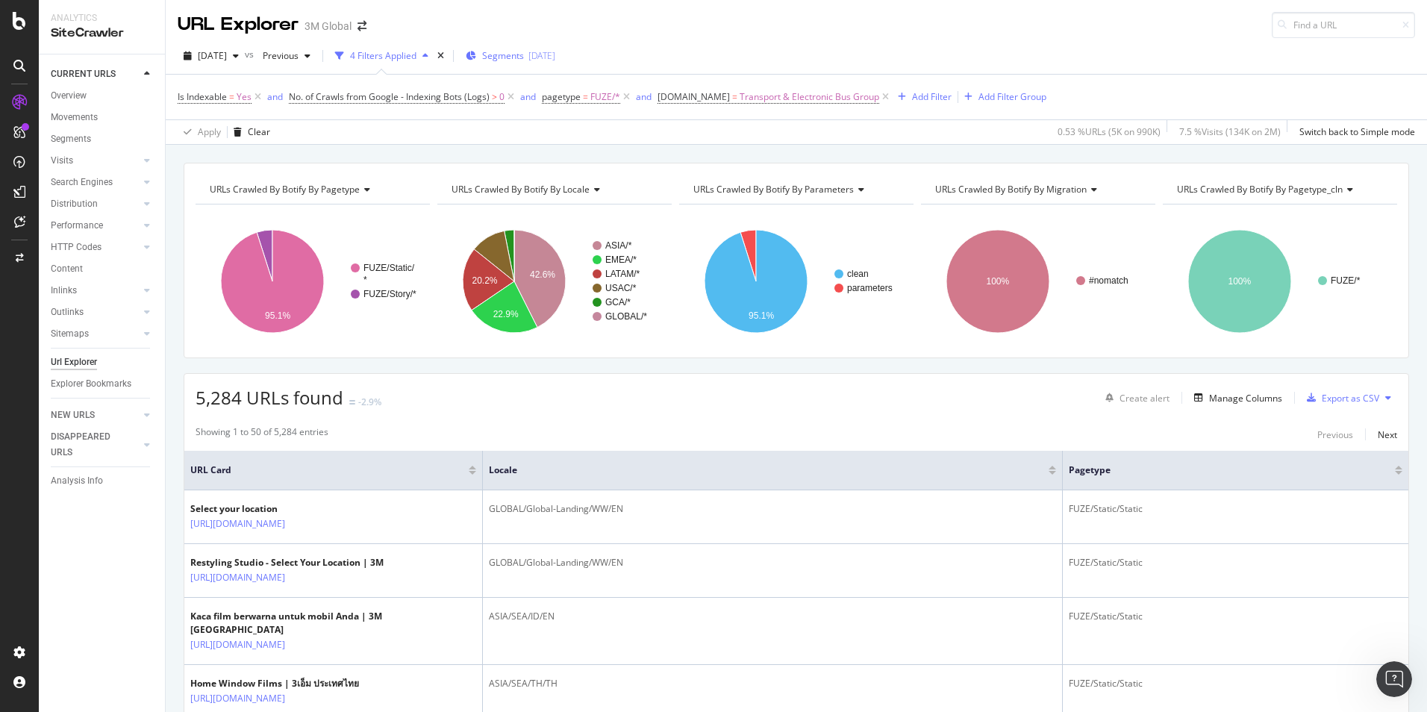
click at [555, 60] on div "[DATE]" at bounding box center [542, 55] width 27 height 13
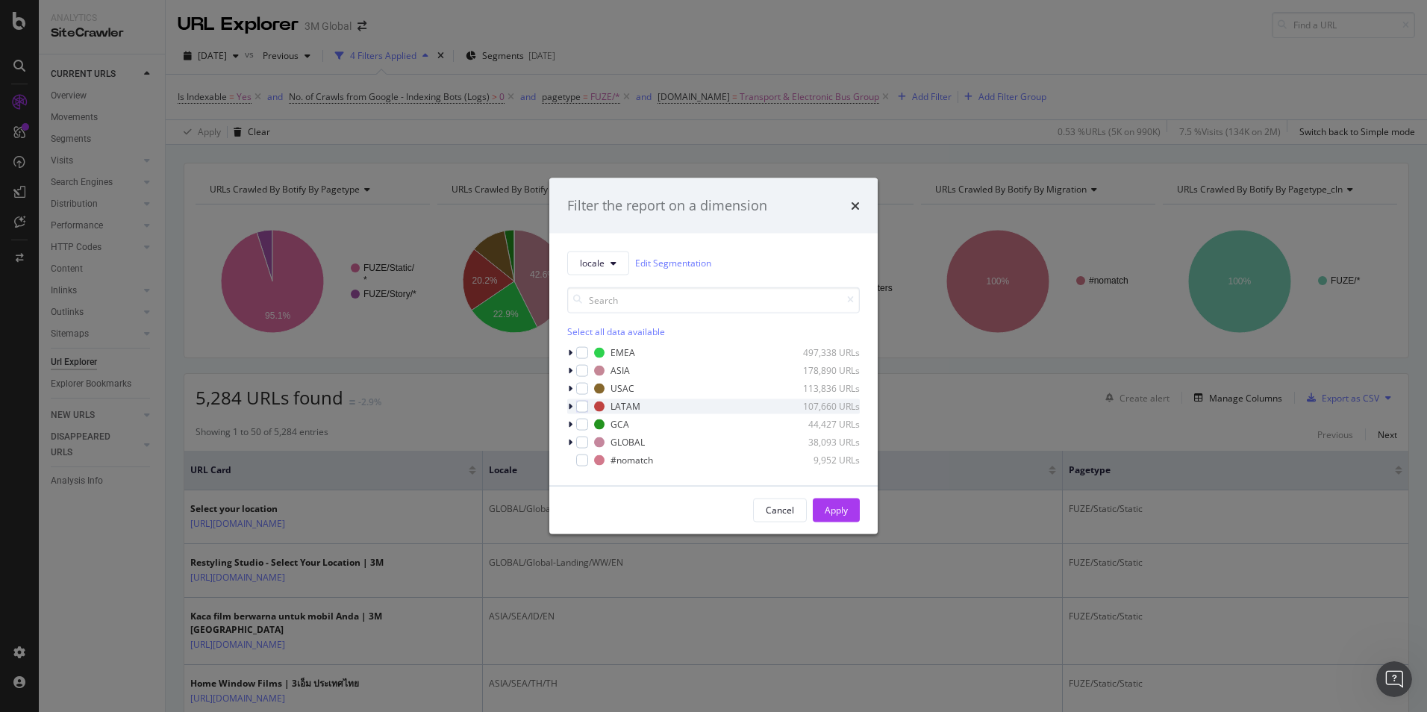
click at [568, 407] on icon "modal" at bounding box center [570, 406] width 4 height 9
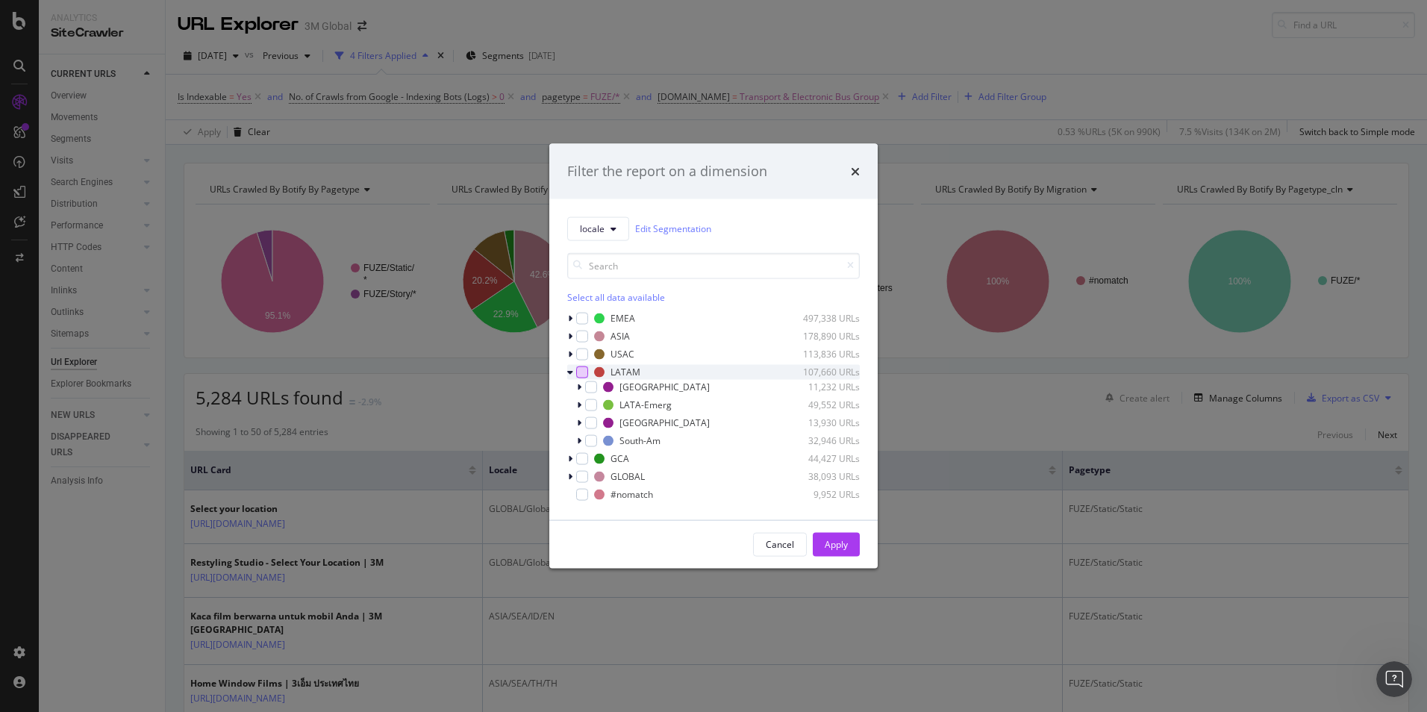
click at [583, 374] on div "modal" at bounding box center [582, 372] width 12 height 12
click at [594, 405] on icon "modal" at bounding box center [591, 404] width 7 height 7
click at [832, 540] on div "Apply" at bounding box center [836, 544] width 23 height 13
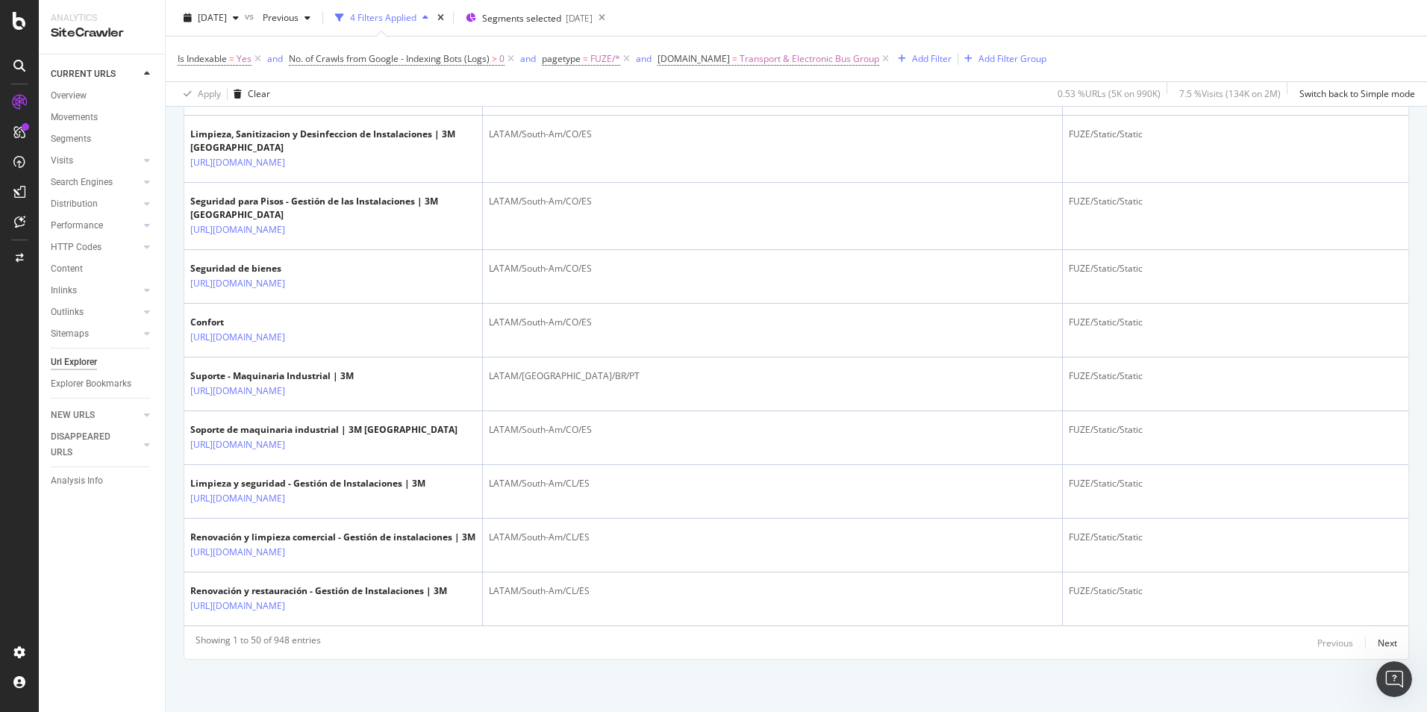
scroll to position [3333, 0]
click at [1379, 638] on div "Next" at bounding box center [1387, 643] width 19 height 13
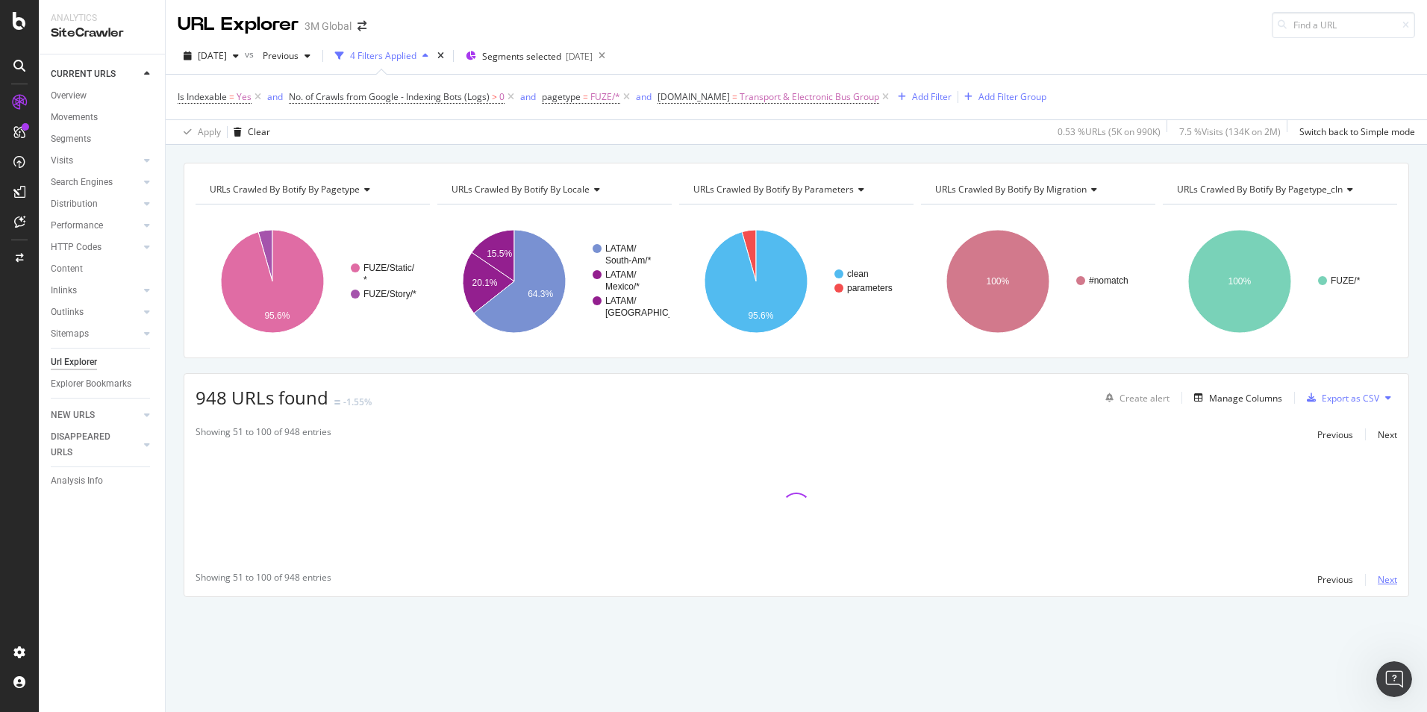
scroll to position [0, 0]
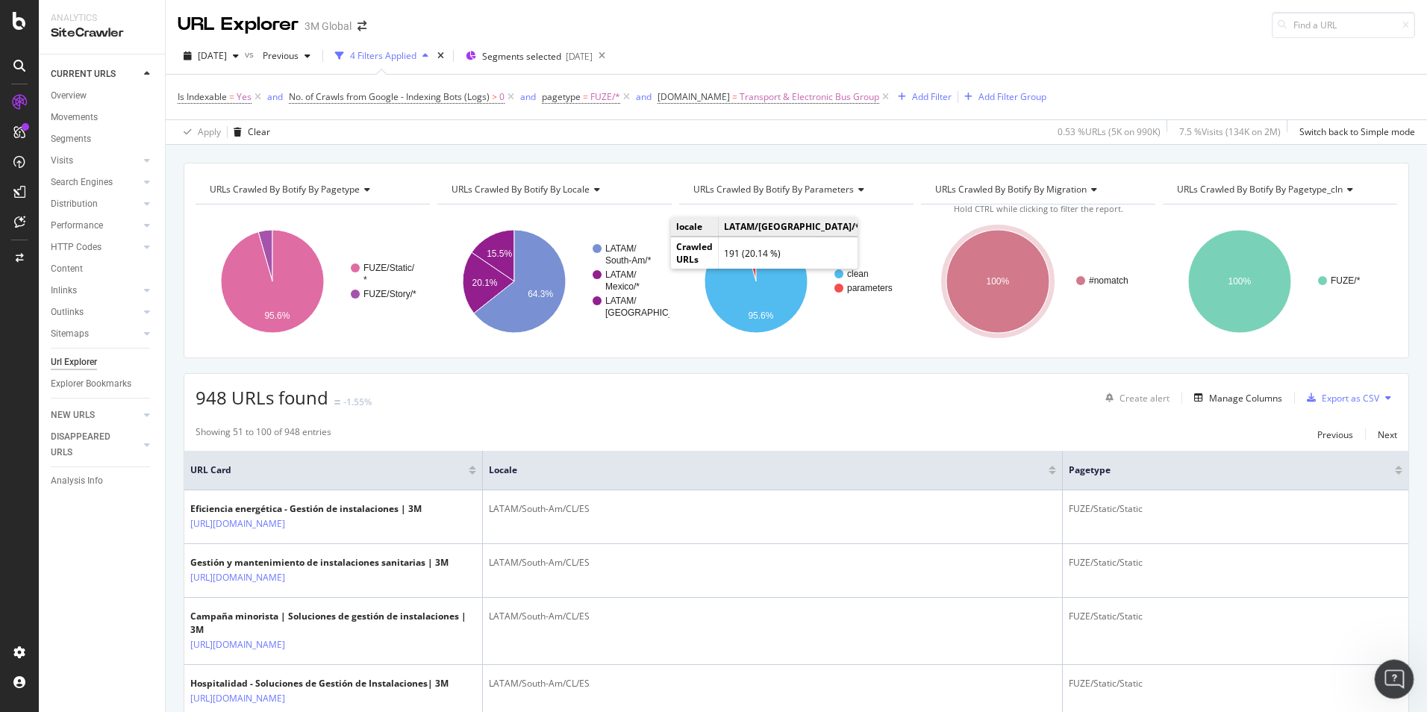
click at [1393, 677] on icon "Open Intercom Messenger" at bounding box center [1392, 677] width 25 height 25
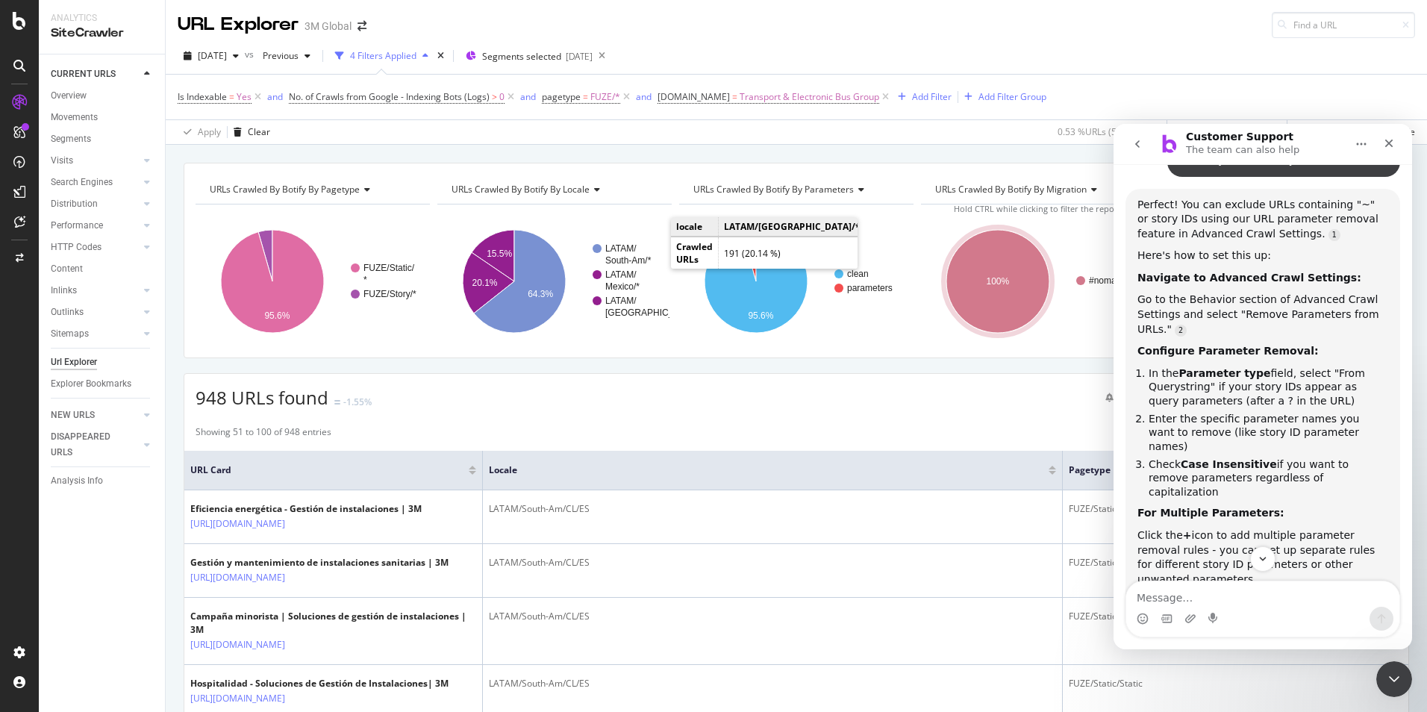
scroll to position [1062, 0]
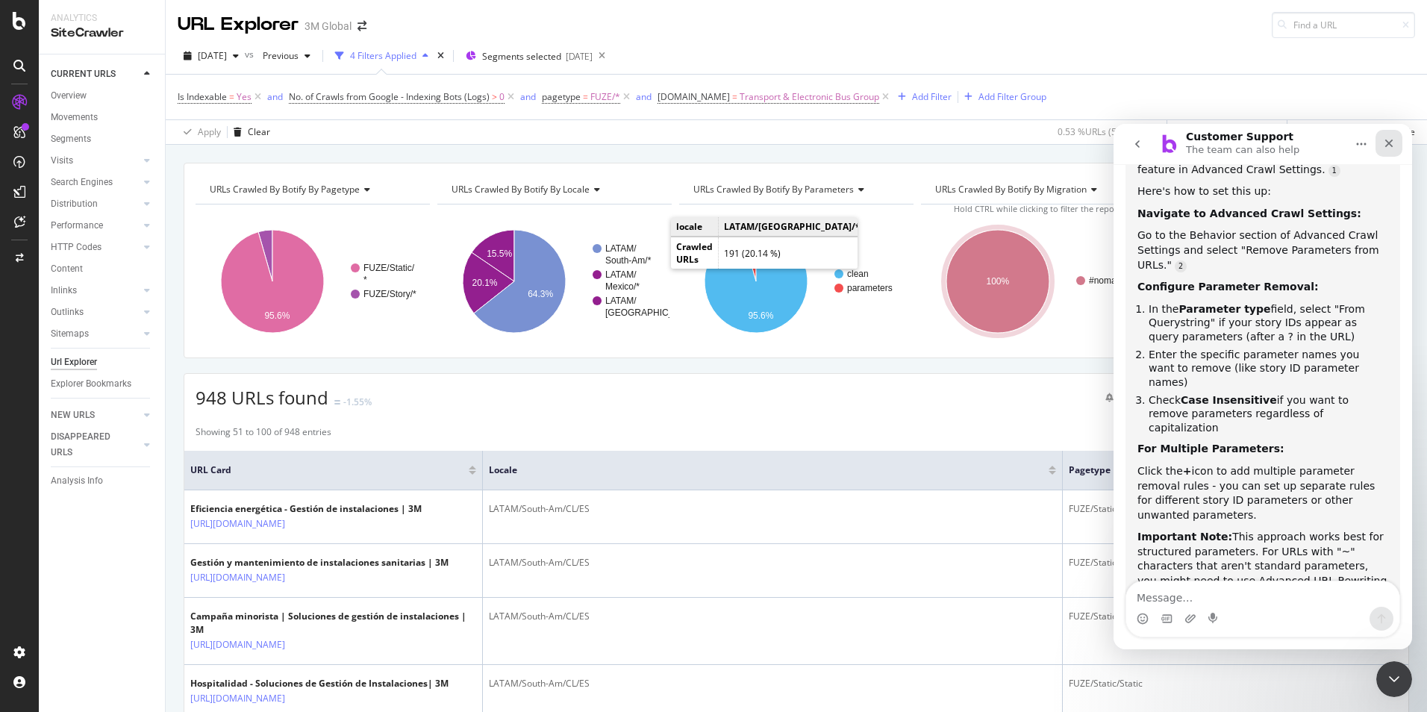
click at [1393, 149] on icon "Close" at bounding box center [1389, 143] width 12 height 12
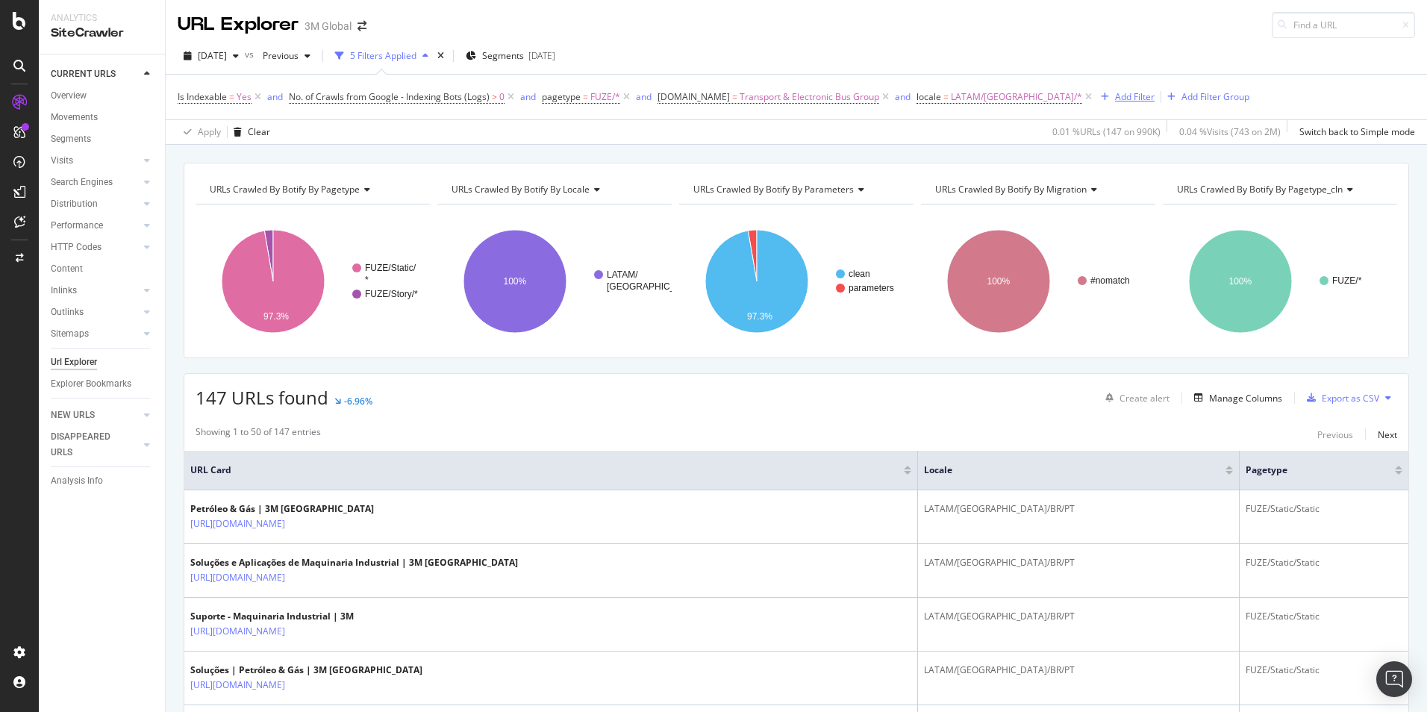
click at [1115, 96] on div "Add Filter" at bounding box center [1135, 96] width 40 height 13
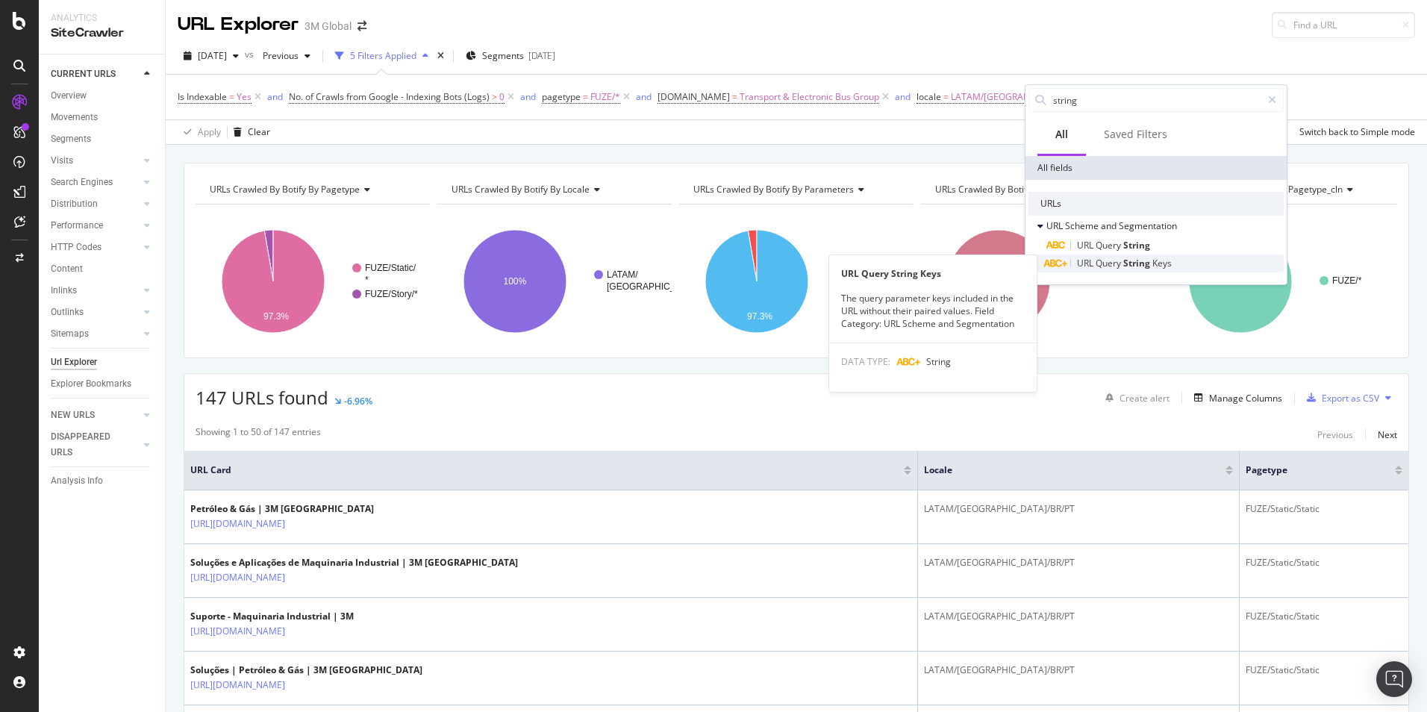
type input "string"
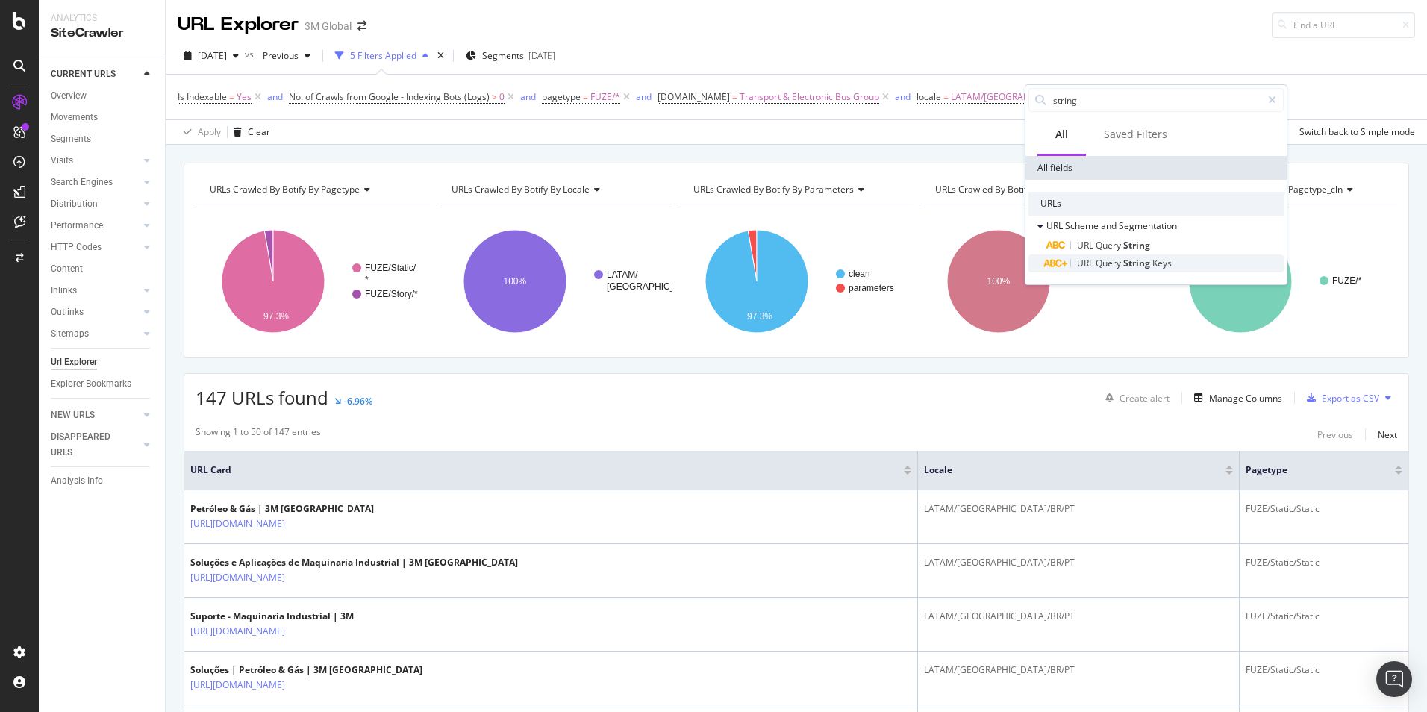
click at [1107, 264] on span "Query" at bounding box center [1110, 263] width 28 height 13
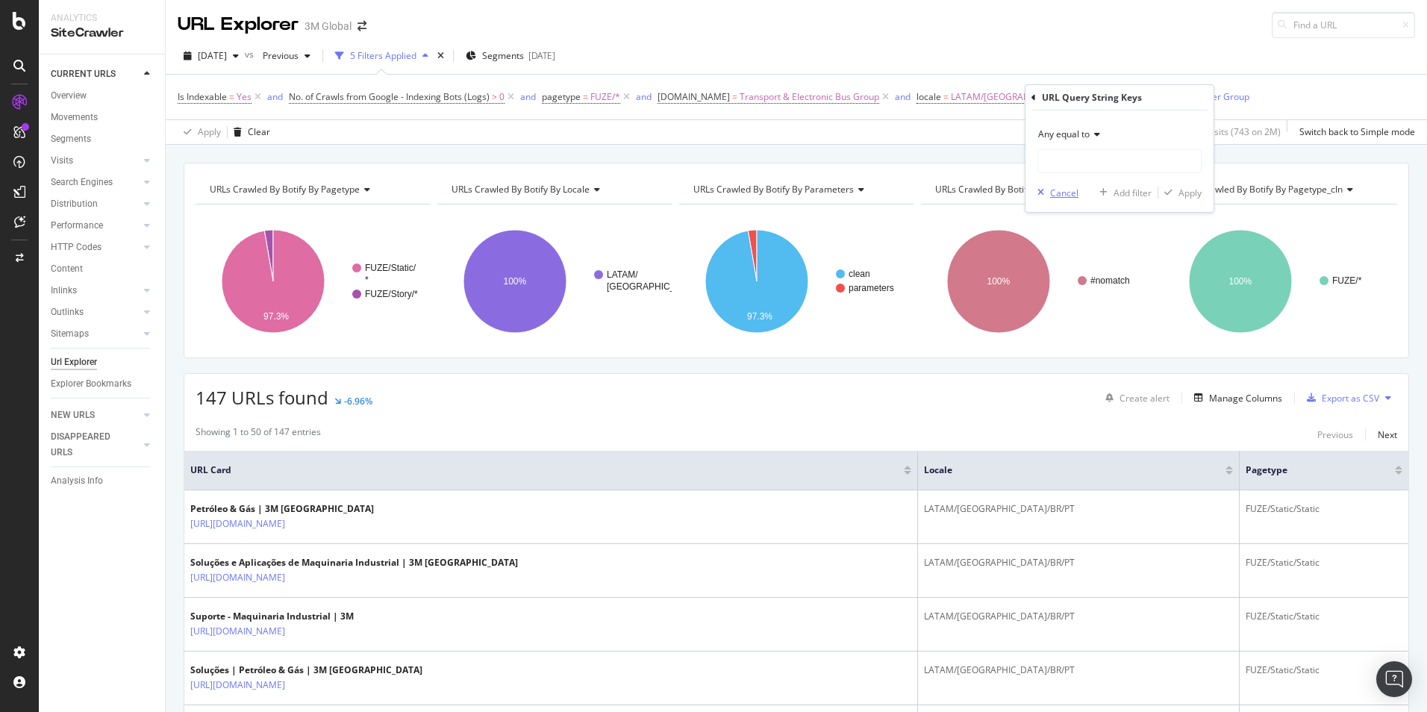
click at [1065, 196] on div "Cancel" at bounding box center [1064, 193] width 28 height 13
click at [1115, 96] on div "Add Filter" at bounding box center [1135, 96] width 40 height 13
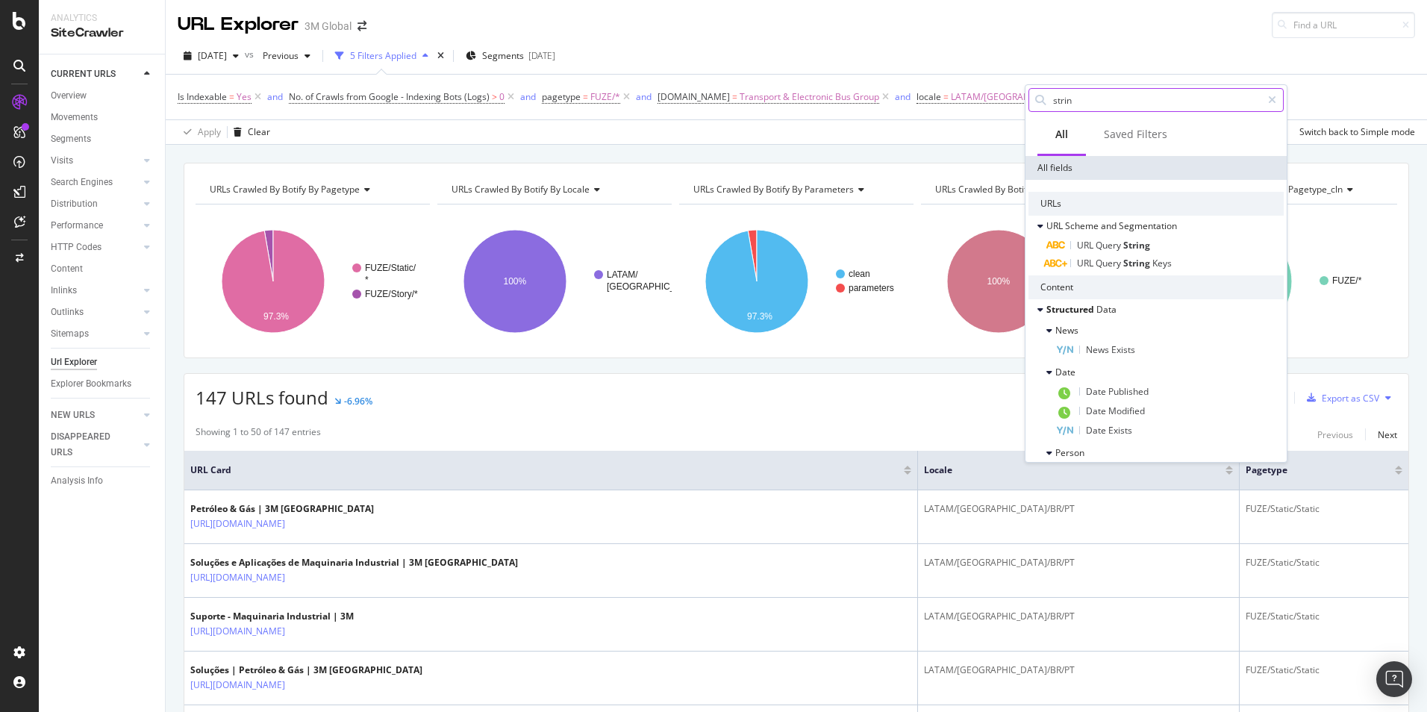
type input "string"
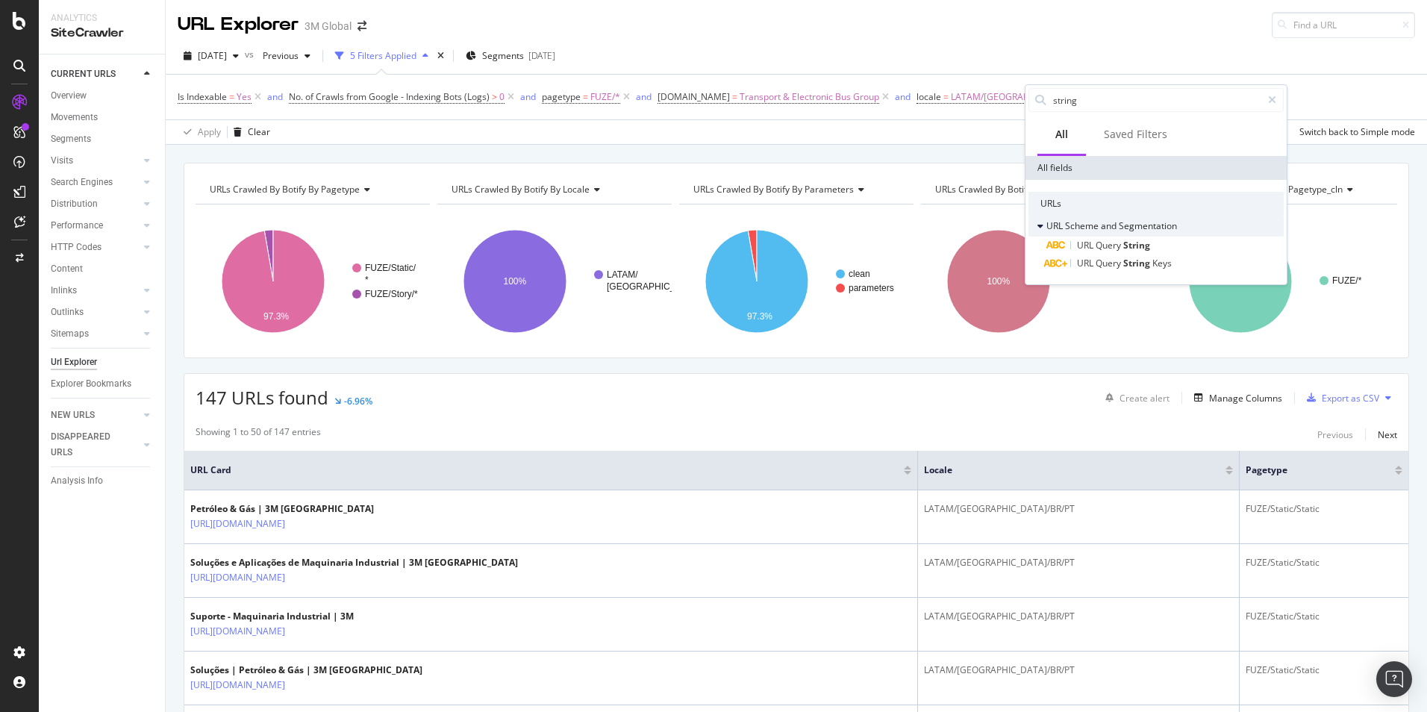
click at [1124, 253] on div "URL Query String" at bounding box center [1165, 246] width 237 height 18
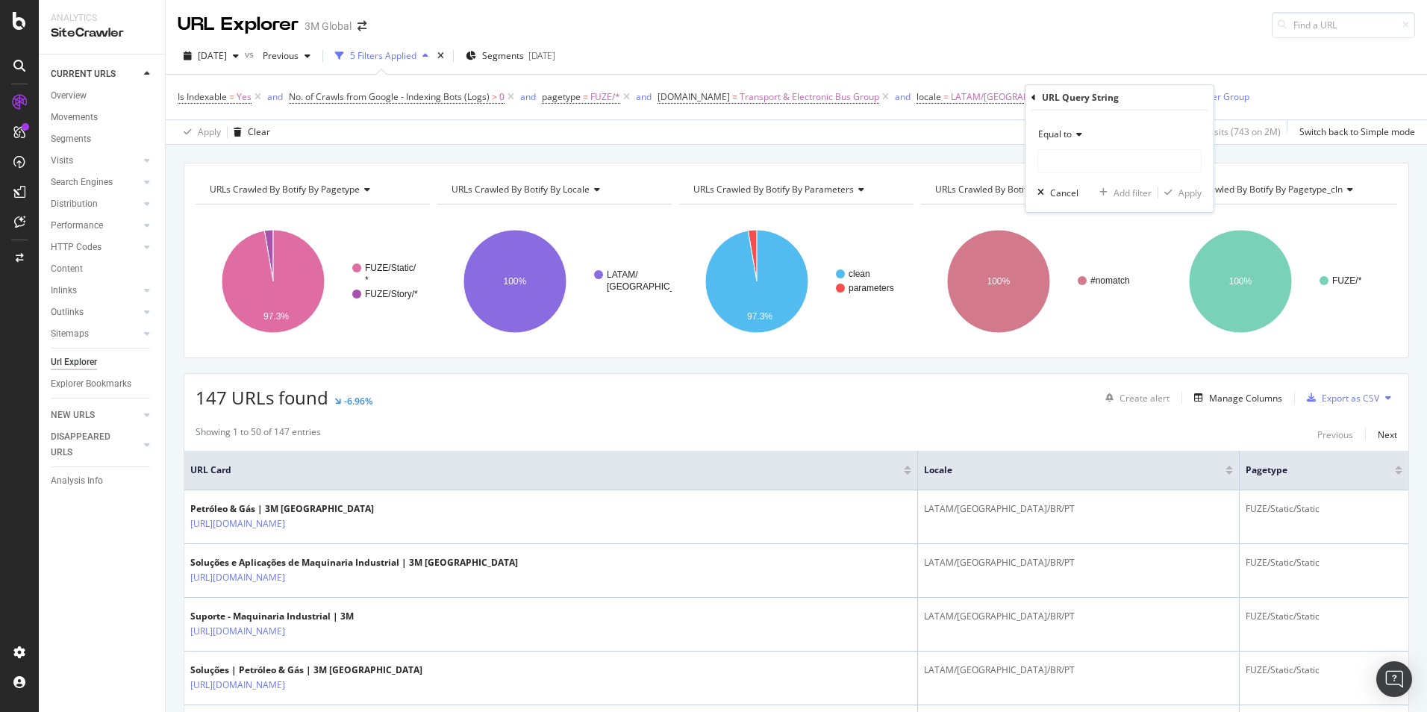
click at [1071, 132] on span "Equal to" at bounding box center [1056, 134] width 34 height 13
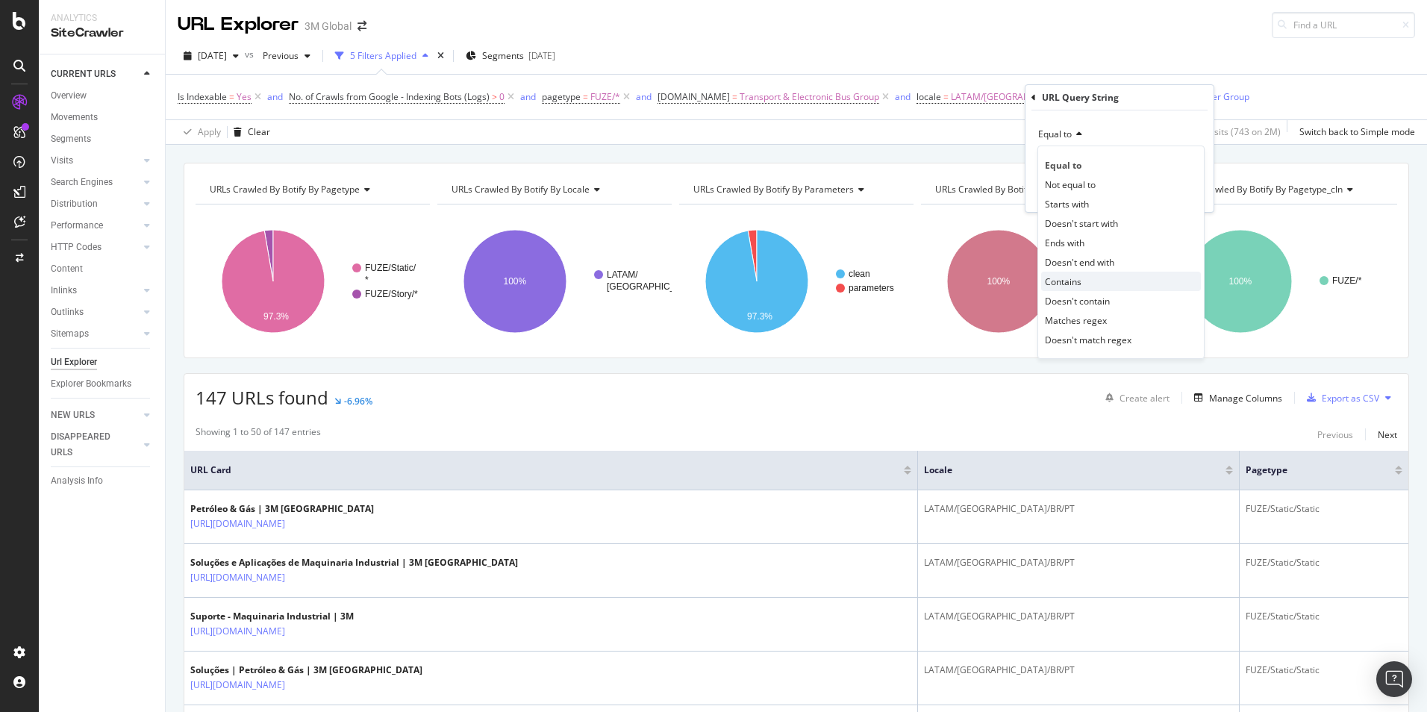
click at [1069, 279] on span "Contains" at bounding box center [1063, 281] width 37 height 13
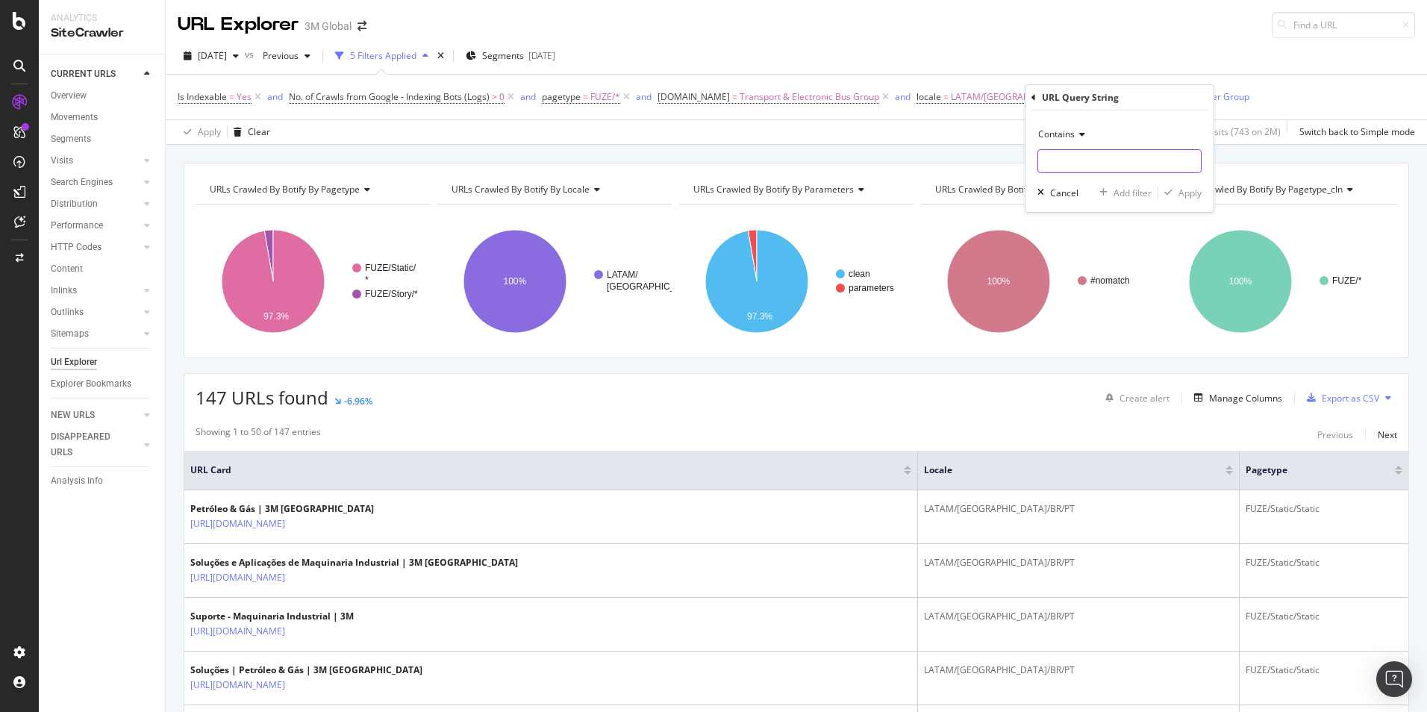
click at [1077, 157] on input "text" at bounding box center [1120, 161] width 163 height 24
type input "~"
click at [1176, 191] on div "button" at bounding box center [1169, 192] width 20 height 9
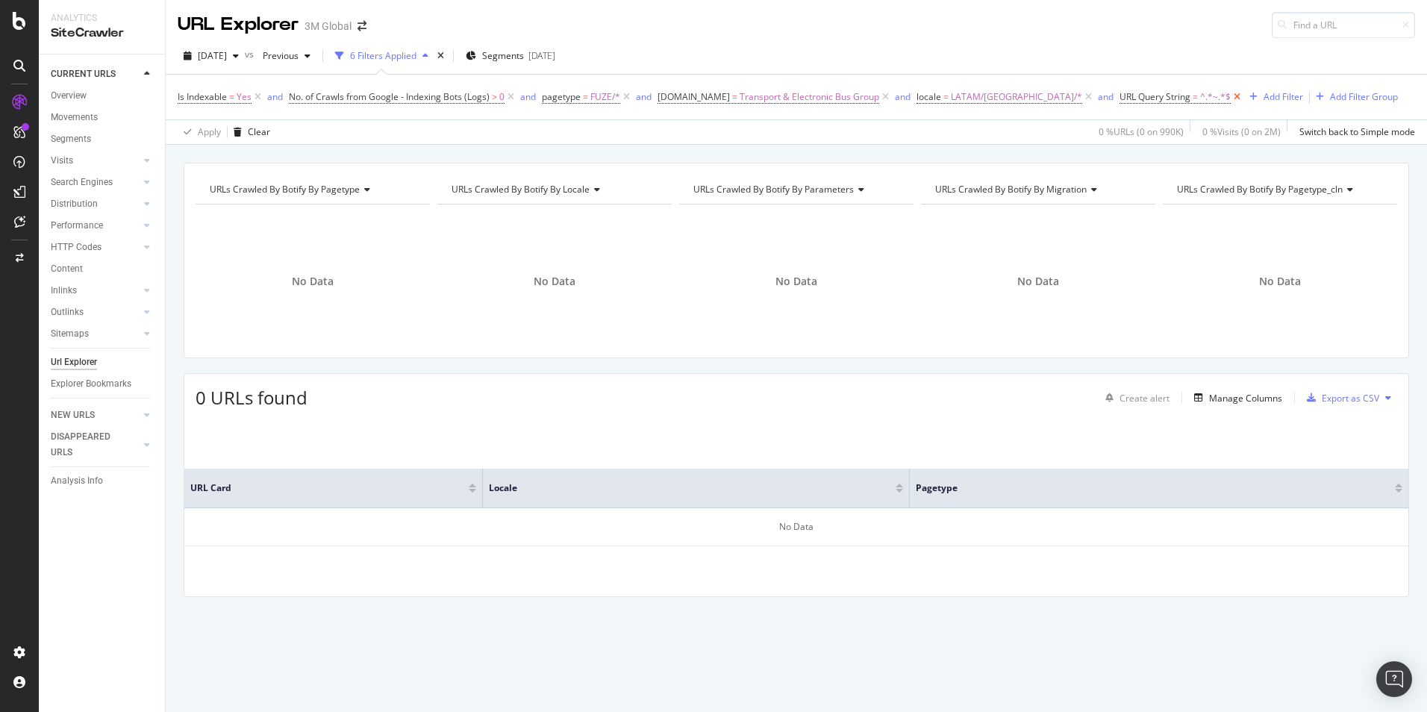
click at [1231, 97] on icon at bounding box center [1237, 97] width 13 height 15
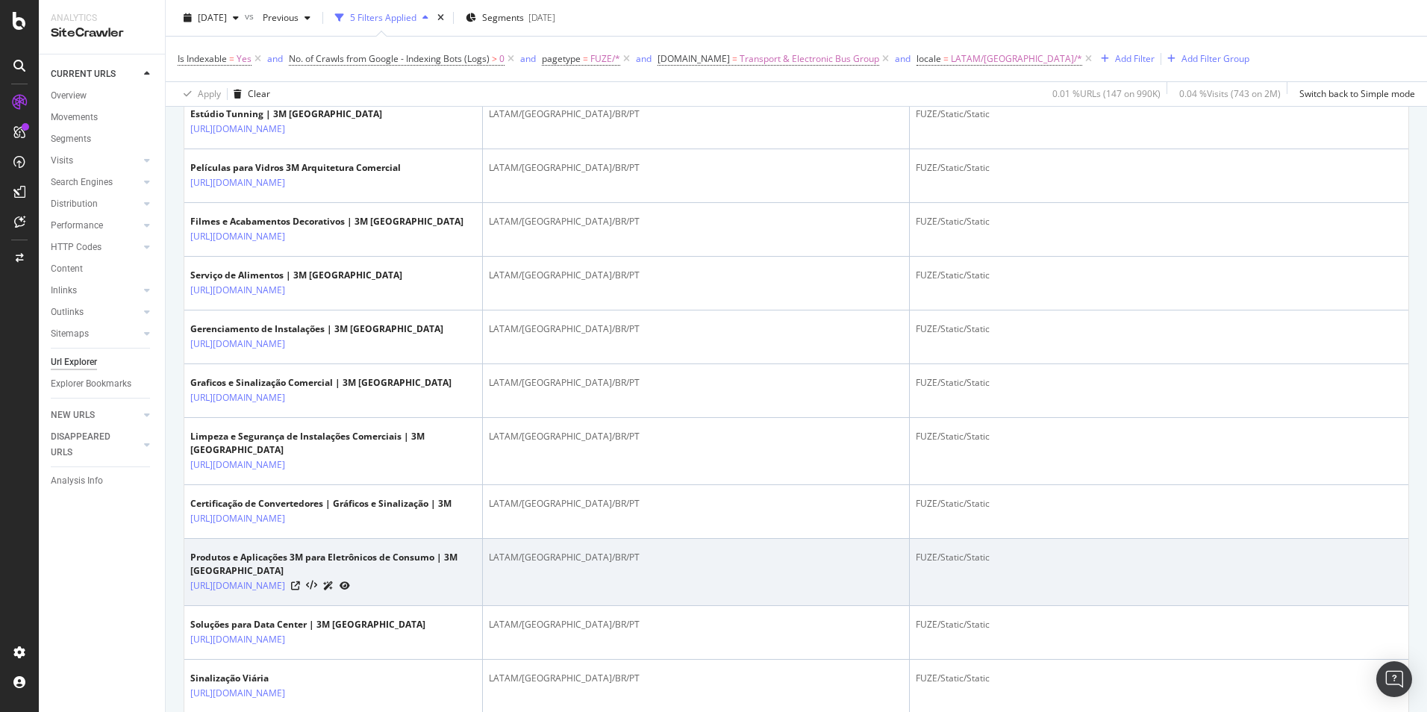
scroll to position [672, 0]
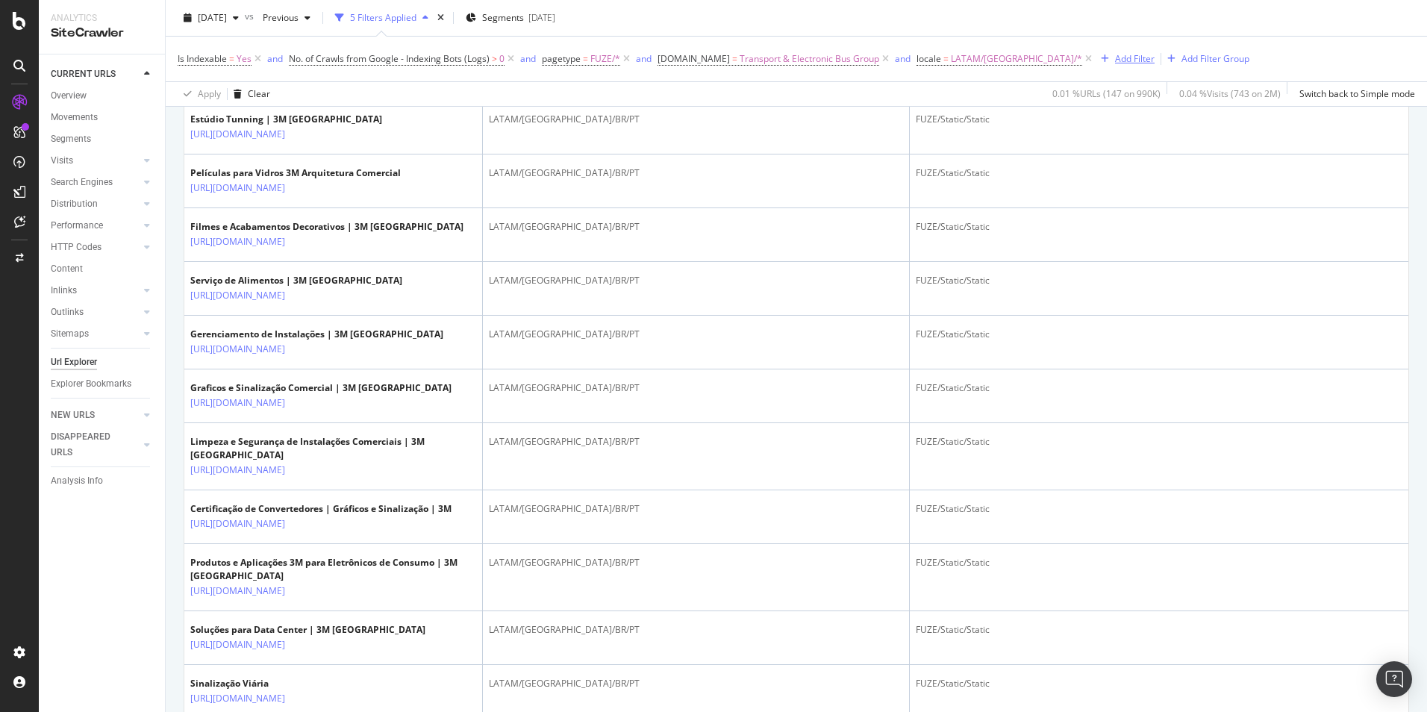
click at [1115, 55] on div "Add Filter" at bounding box center [1135, 58] width 40 height 13
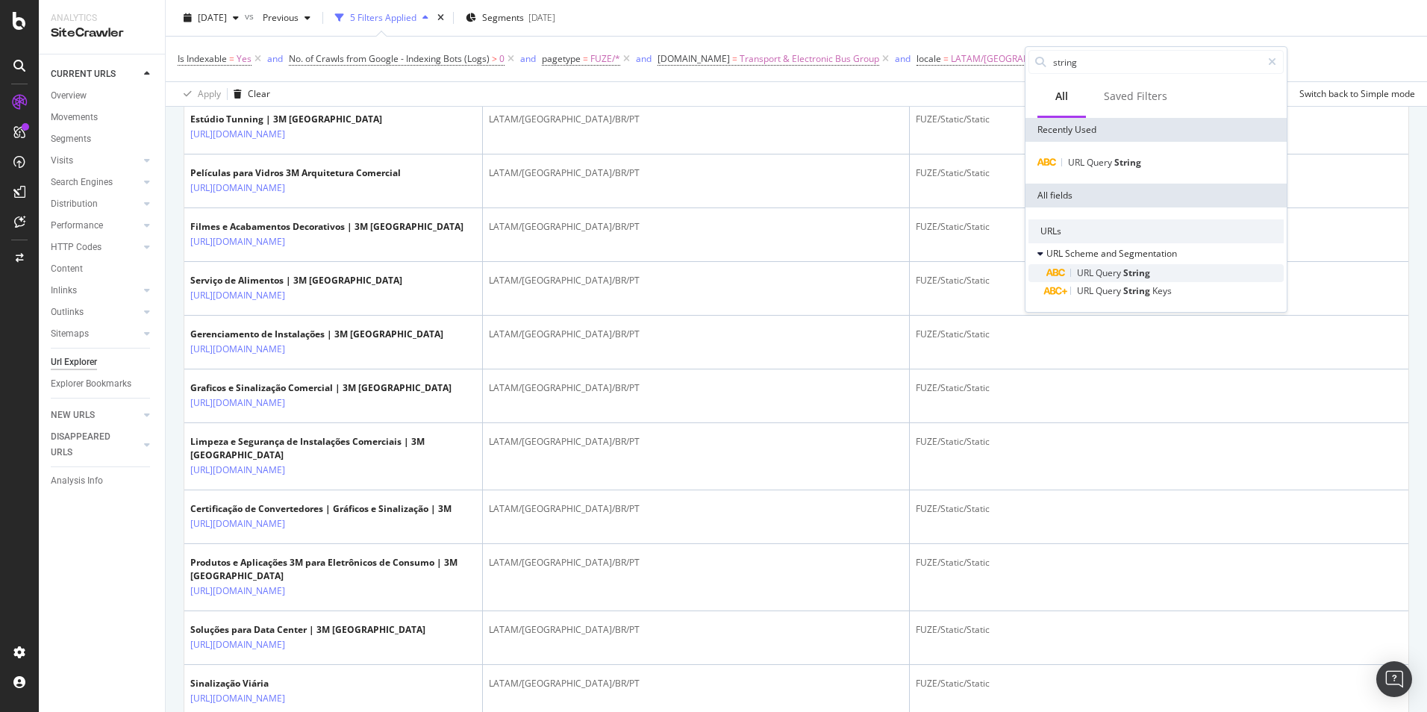
click at [1117, 273] on span "Query" at bounding box center [1110, 273] width 28 height 13
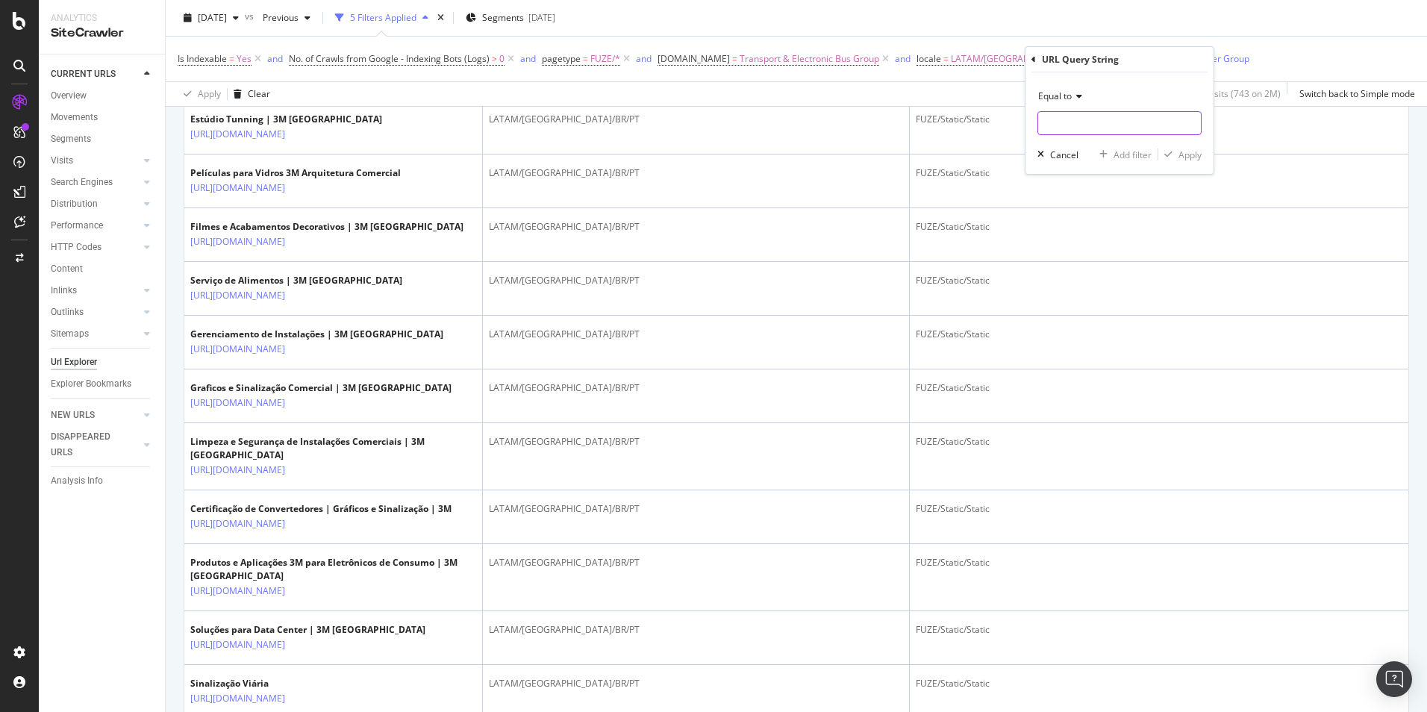
click at [1070, 117] on input "text" at bounding box center [1120, 123] width 163 height 24
click at [1070, 96] on span "Equal to" at bounding box center [1056, 96] width 34 height 13
click at [1075, 246] on span "Contains" at bounding box center [1063, 243] width 37 height 13
click at [1062, 131] on input "text" at bounding box center [1120, 123] width 163 height 24
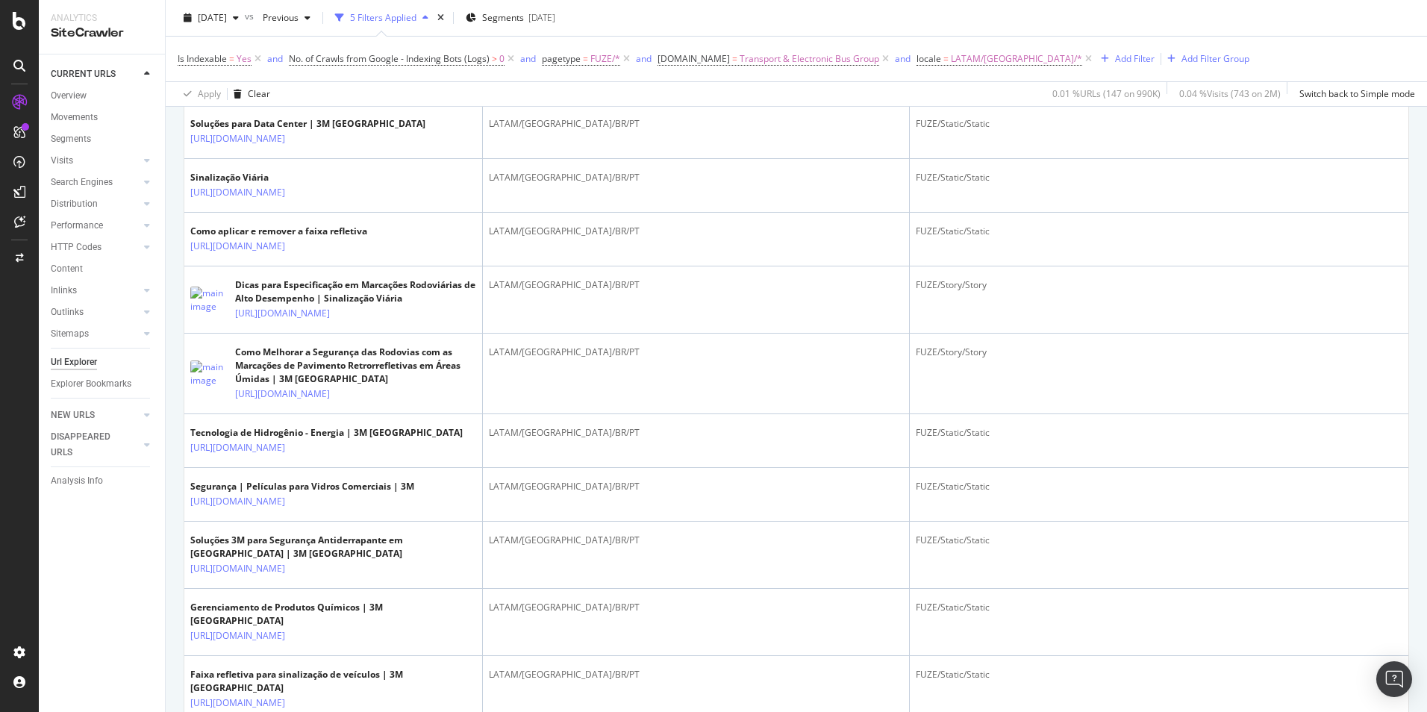
scroll to position [1269, 0]
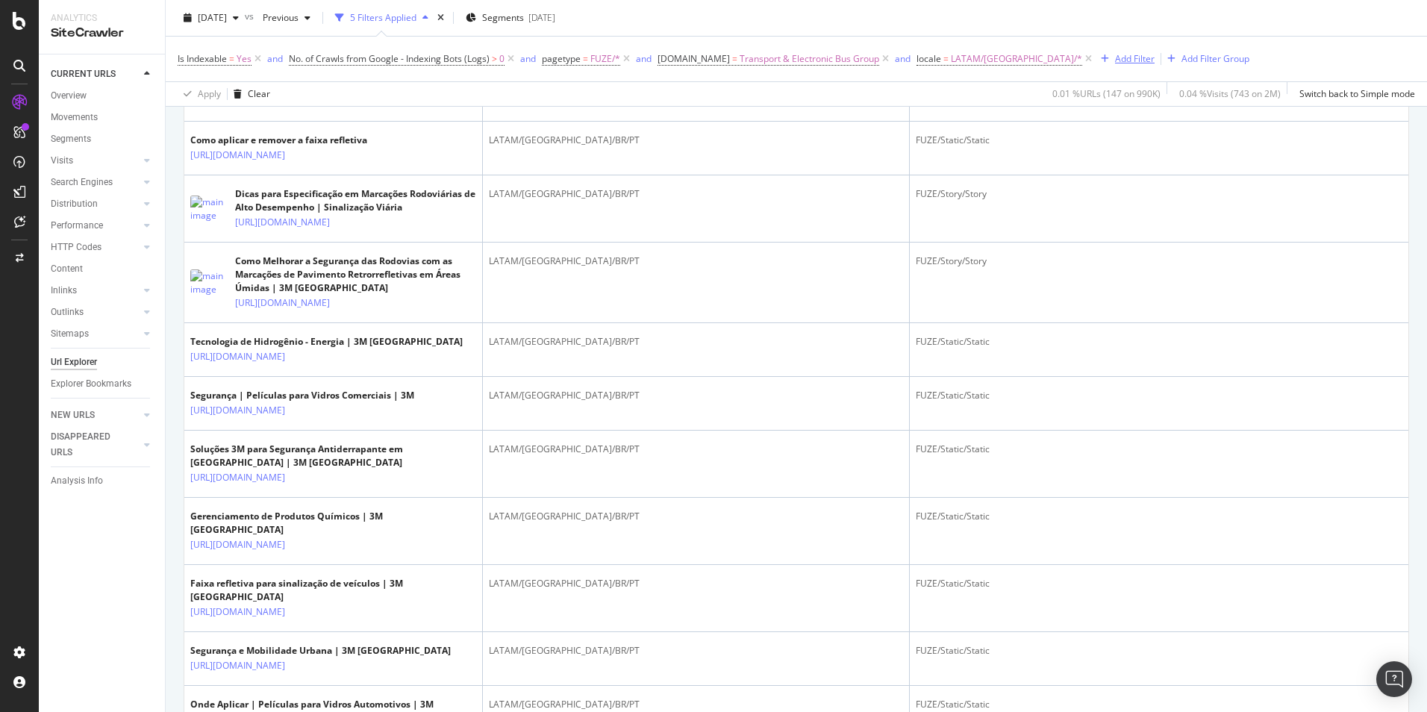
click at [1115, 57] on div "Add Filter" at bounding box center [1135, 58] width 40 height 13
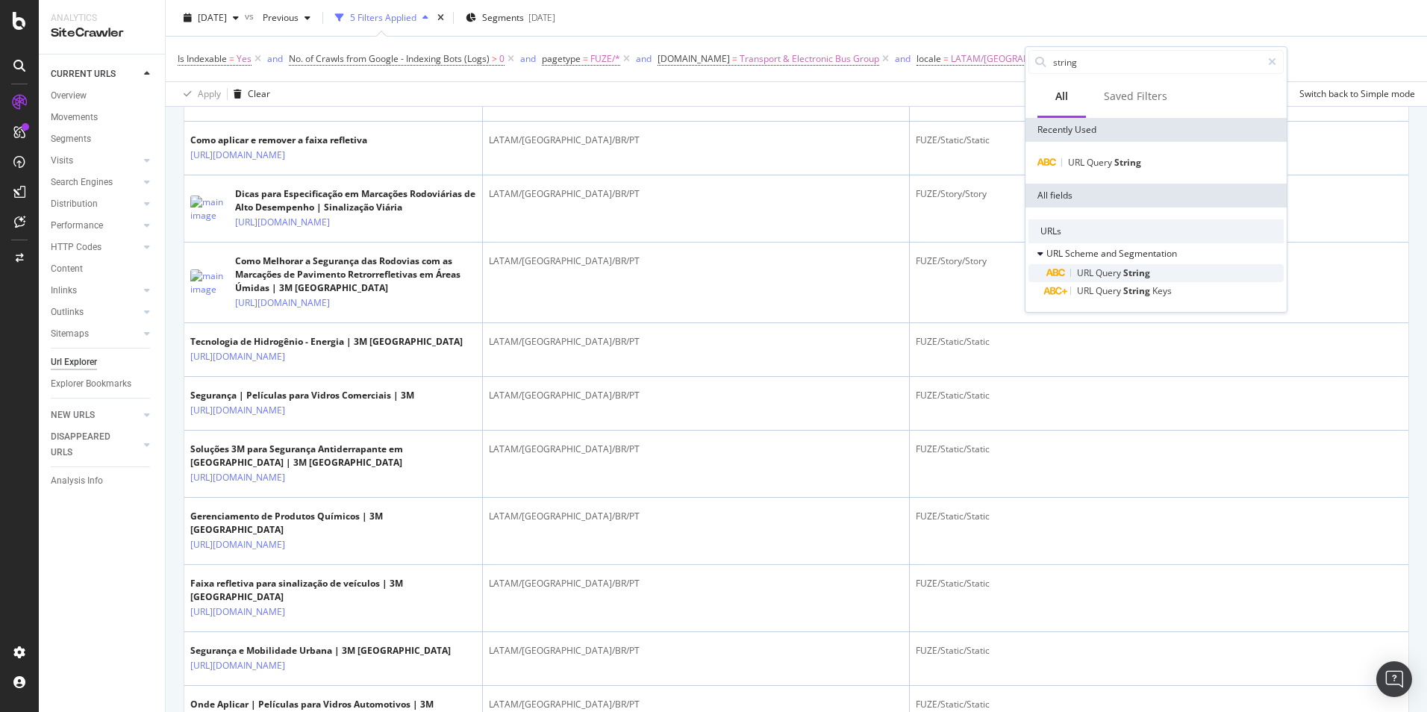
click at [1121, 269] on span "Query" at bounding box center [1110, 273] width 28 height 13
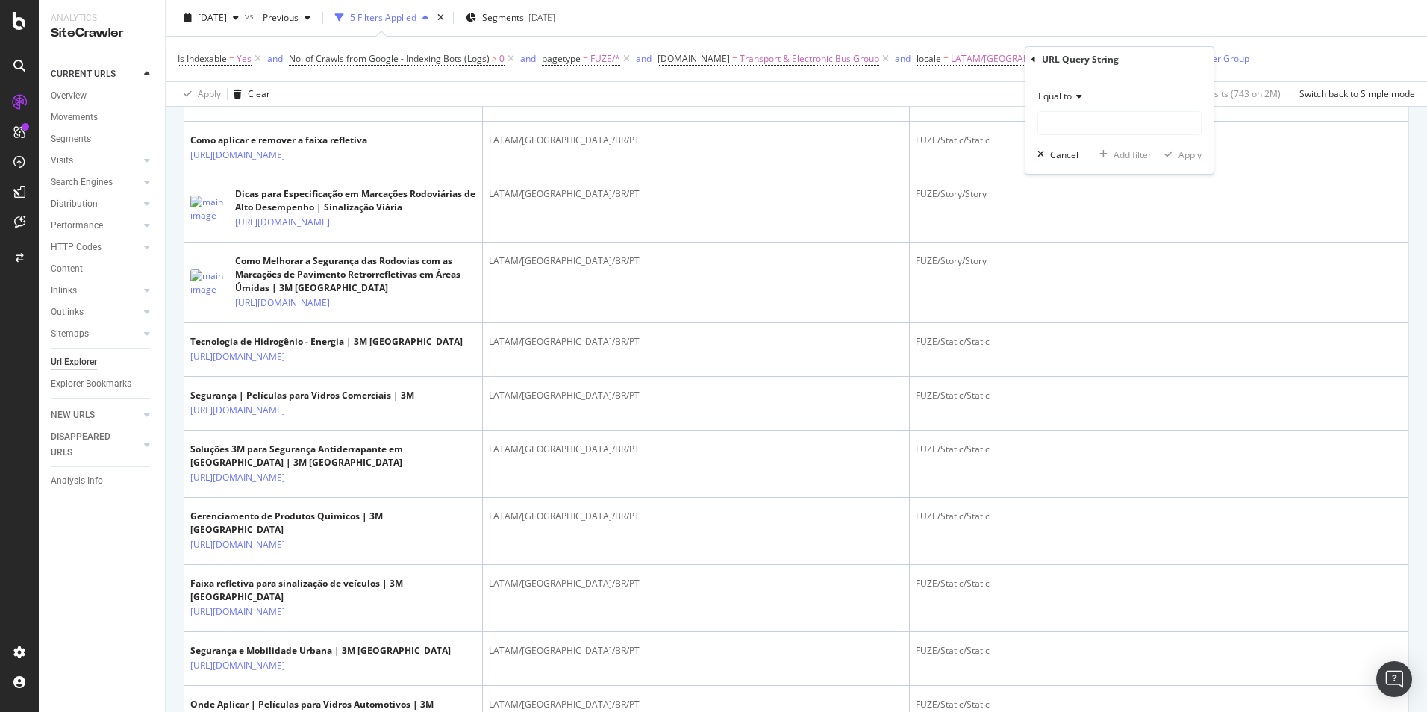
click at [1077, 99] on icon at bounding box center [1077, 96] width 10 height 9
click at [1074, 243] on span "Contains" at bounding box center [1063, 243] width 37 height 13
click at [1083, 124] on input "text" at bounding box center [1120, 123] width 163 height 24
type input "?storyid="
click at [1069, 95] on span "Contains" at bounding box center [1057, 96] width 37 height 13
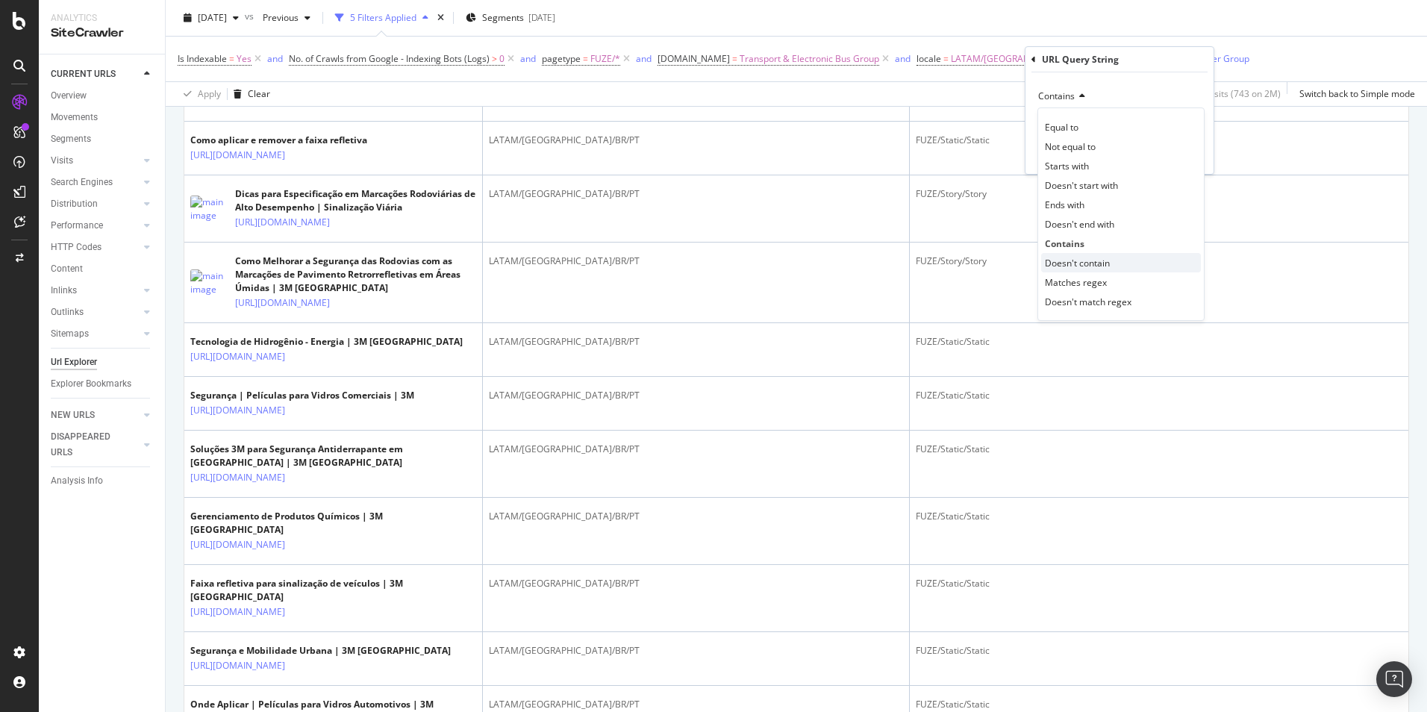
click at [1102, 262] on span "Doesn't contain" at bounding box center [1077, 263] width 65 height 13
click at [1194, 156] on div "Apply" at bounding box center [1190, 155] width 23 height 13
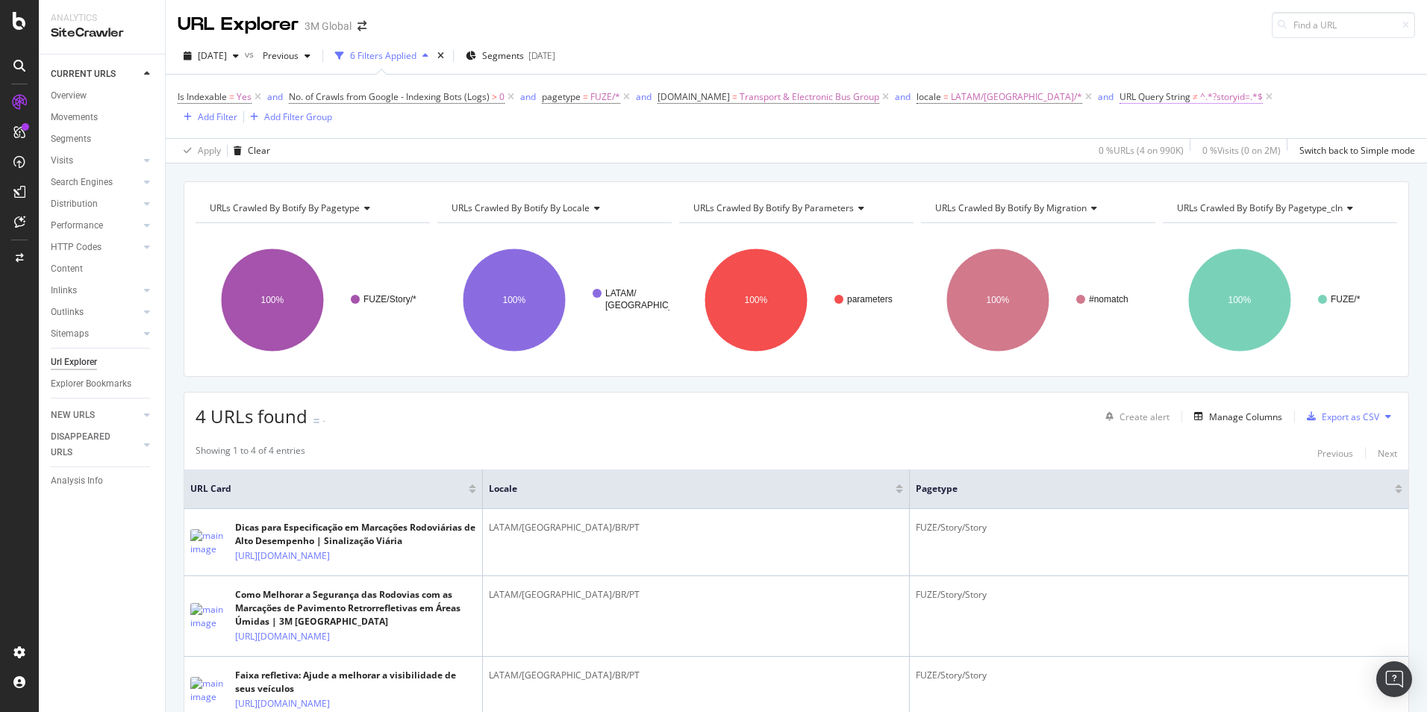
click at [1201, 99] on span "^.*?storyid=.*$" at bounding box center [1232, 97] width 63 height 21
click at [1130, 128] on icon at bounding box center [1134, 132] width 10 height 9
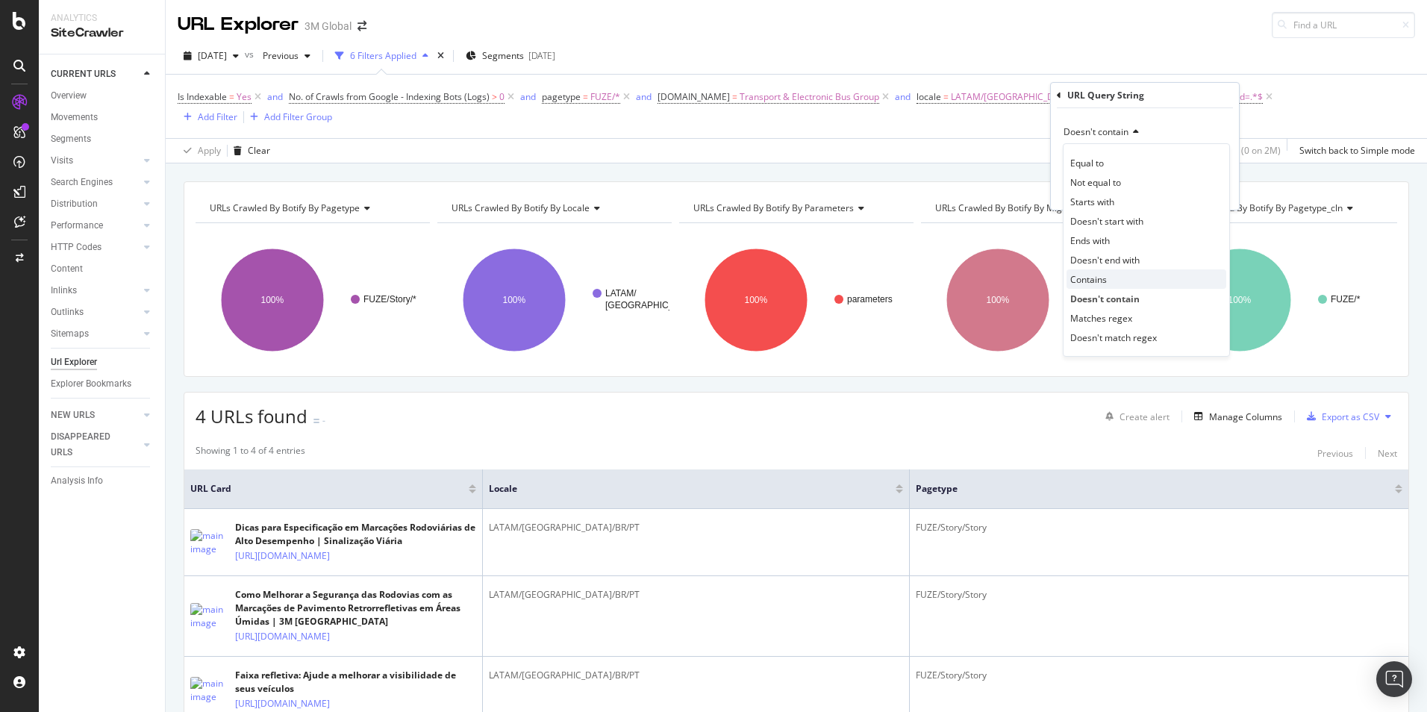
click at [1112, 285] on div "Contains" at bounding box center [1147, 279] width 160 height 19
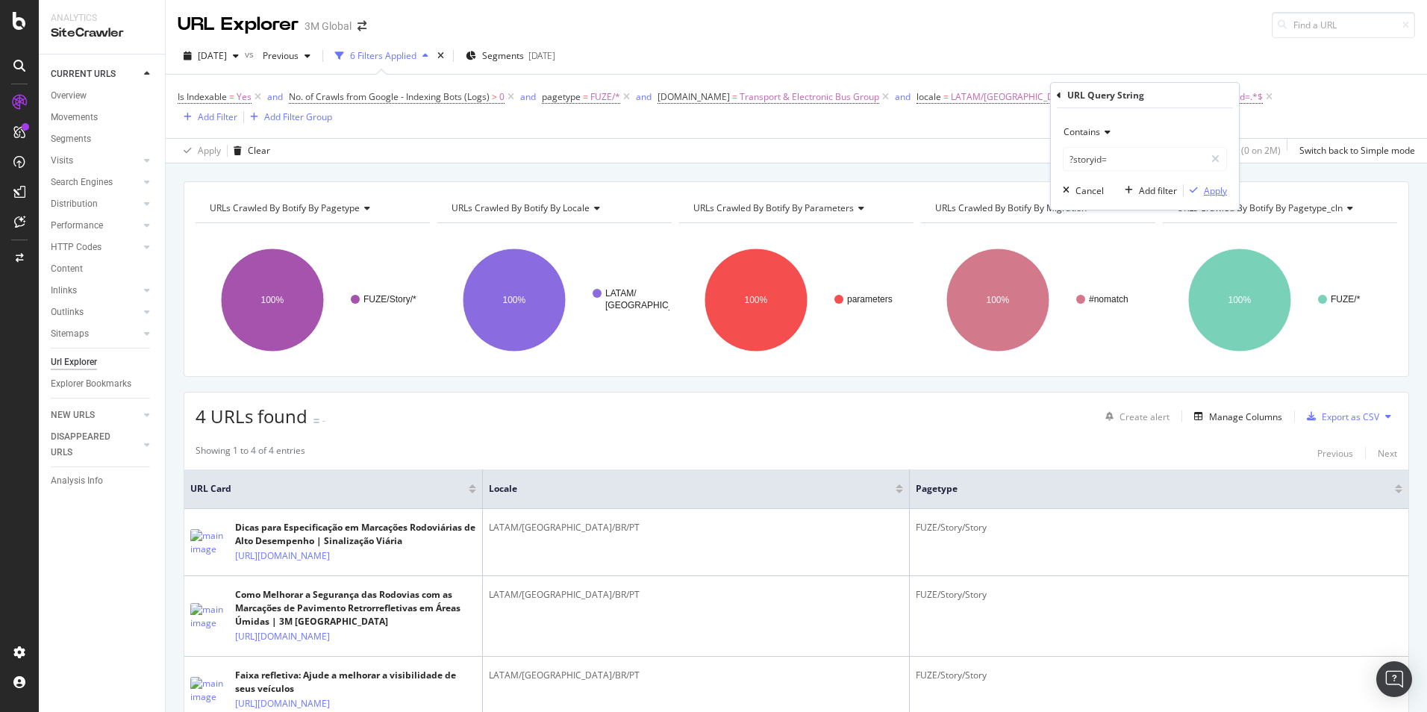
click at [1215, 190] on div "Apply" at bounding box center [1215, 190] width 23 height 13
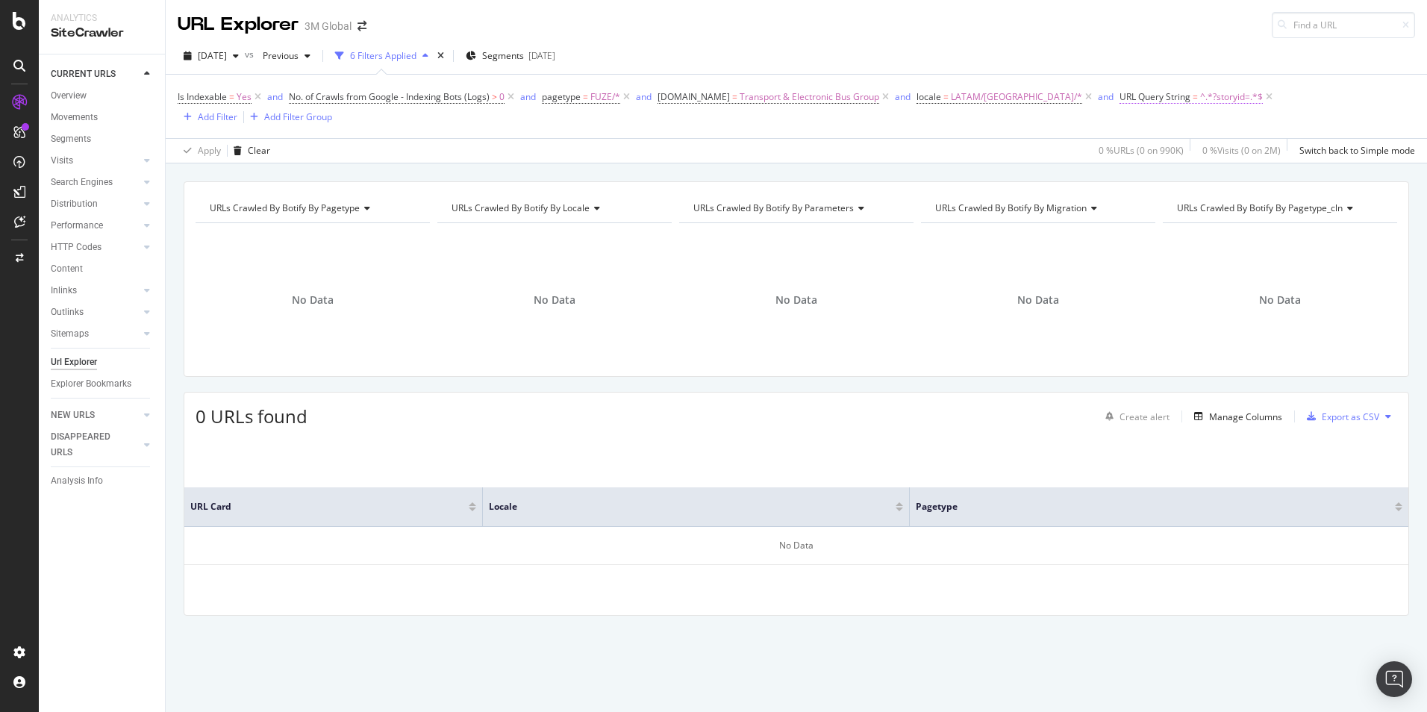
click at [1201, 97] on span "^.*?storyid=.*$" at bounding box center [1232, 97] width 63 height 21
click at [1100, 131] on icon at bounding box center [1105, 132] width 10 height 9
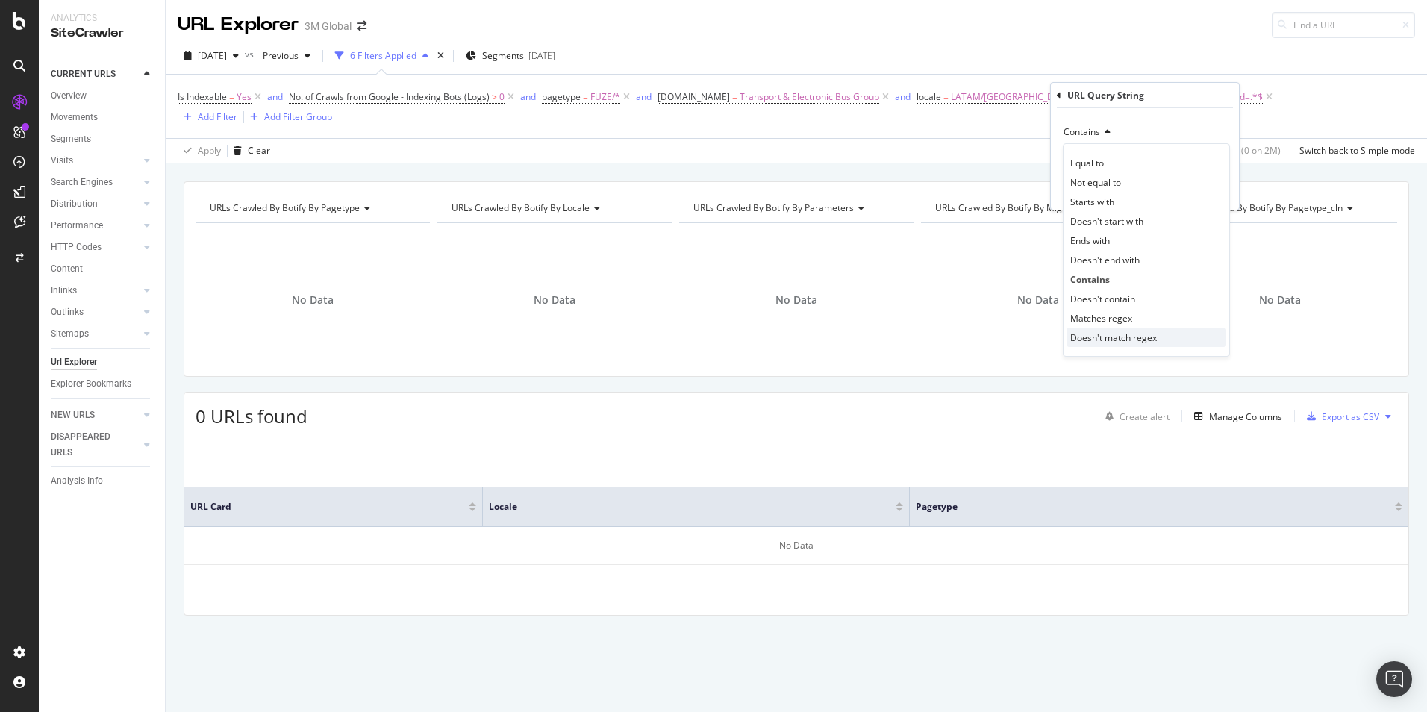
click at [1127, 333] on span "Doesn't match regex" at bounding box center [1114, 337] width 87 height 13
click at [1204, 190] on div "Apply" at bounding box center [1215, 190] width 23 height 13
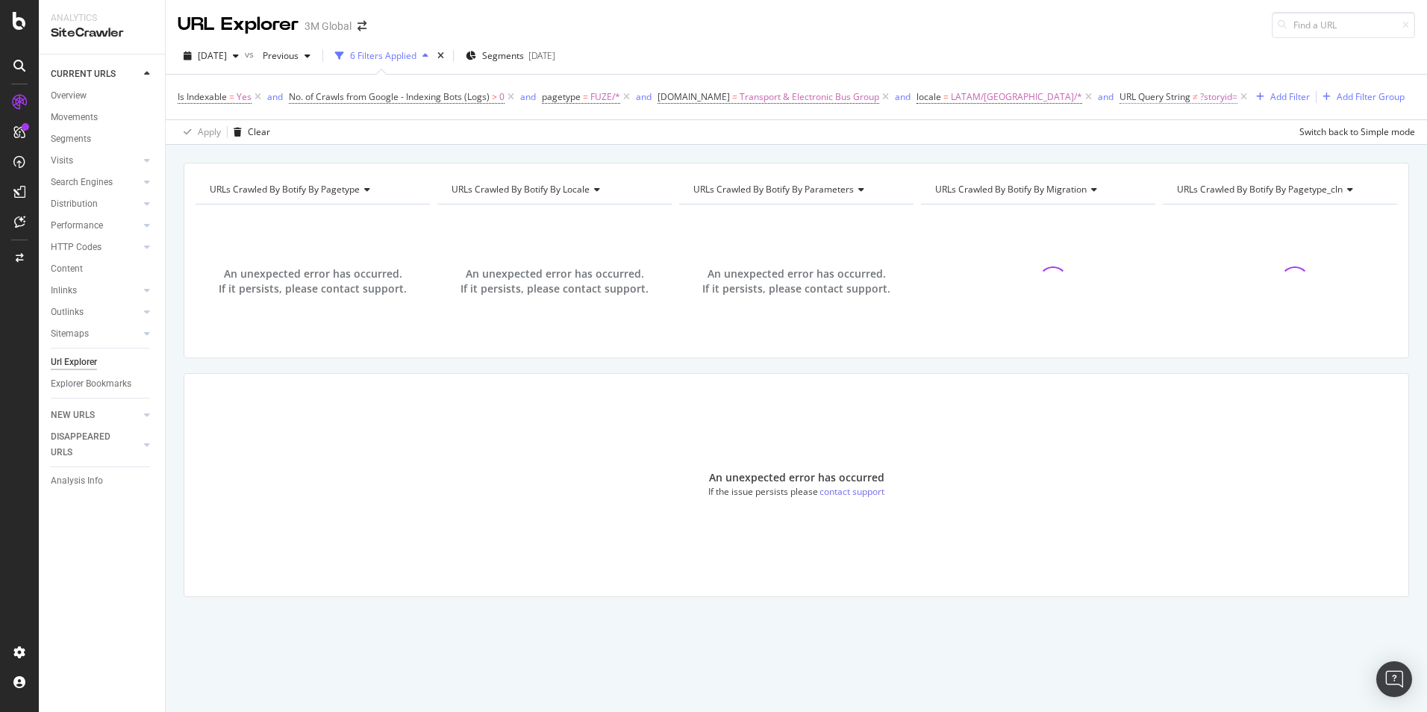
click at [1201, 99] on span "?storyid=" at bounding box center [1219, 97] width 37 height 21
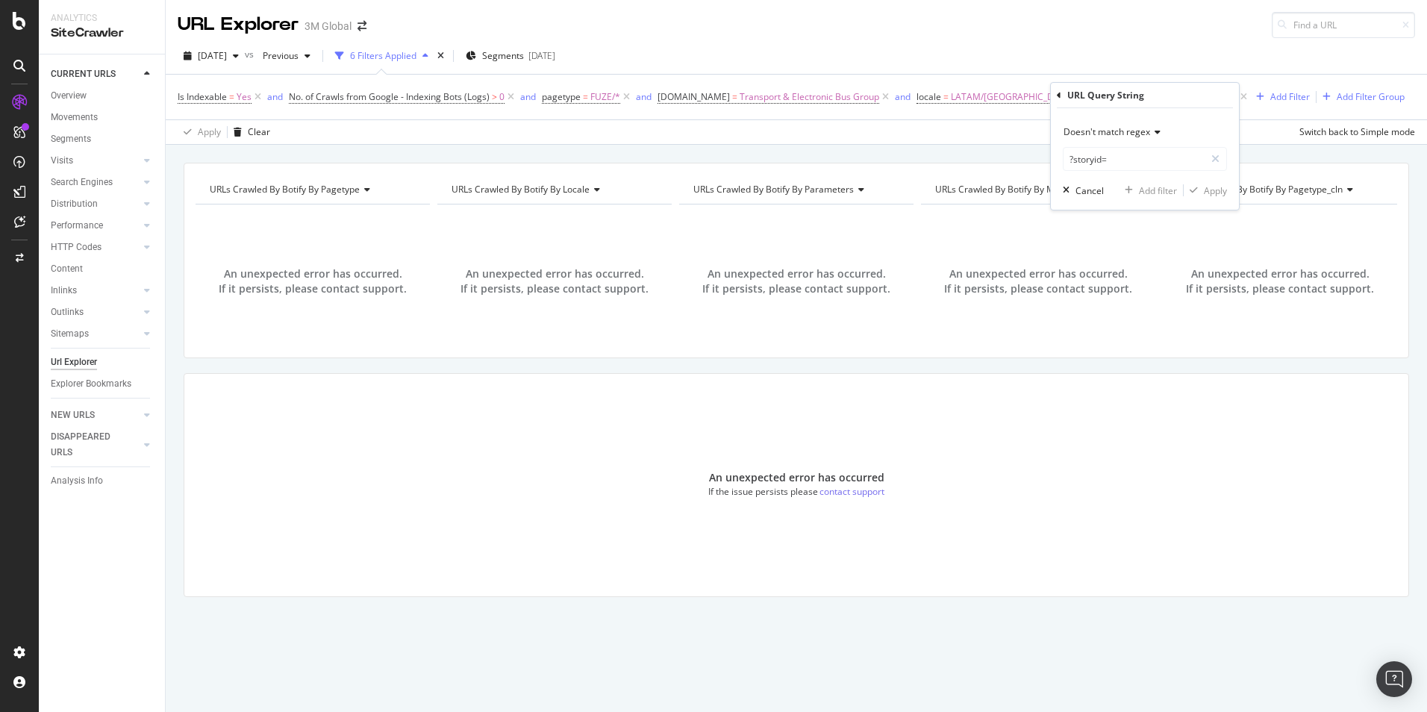
click at [1145, 125] on div "Doesn't match regex" at bounding box center [1145, 132] width 164 height 24
click at [1107, 296] on span "Doesn't contain" at bounding box center [1103, 299] width 65 height 13
click at [1118, 159] on input "?storyid=" at bounding box center [1134, 159] width 141 height 24
click at [1100, 191] on div "Cancel" at bounding box center [1090, 190] width 28 height 13
click at [1238, 97] on icon at bounding box center [1244, 97] width 13 height 15
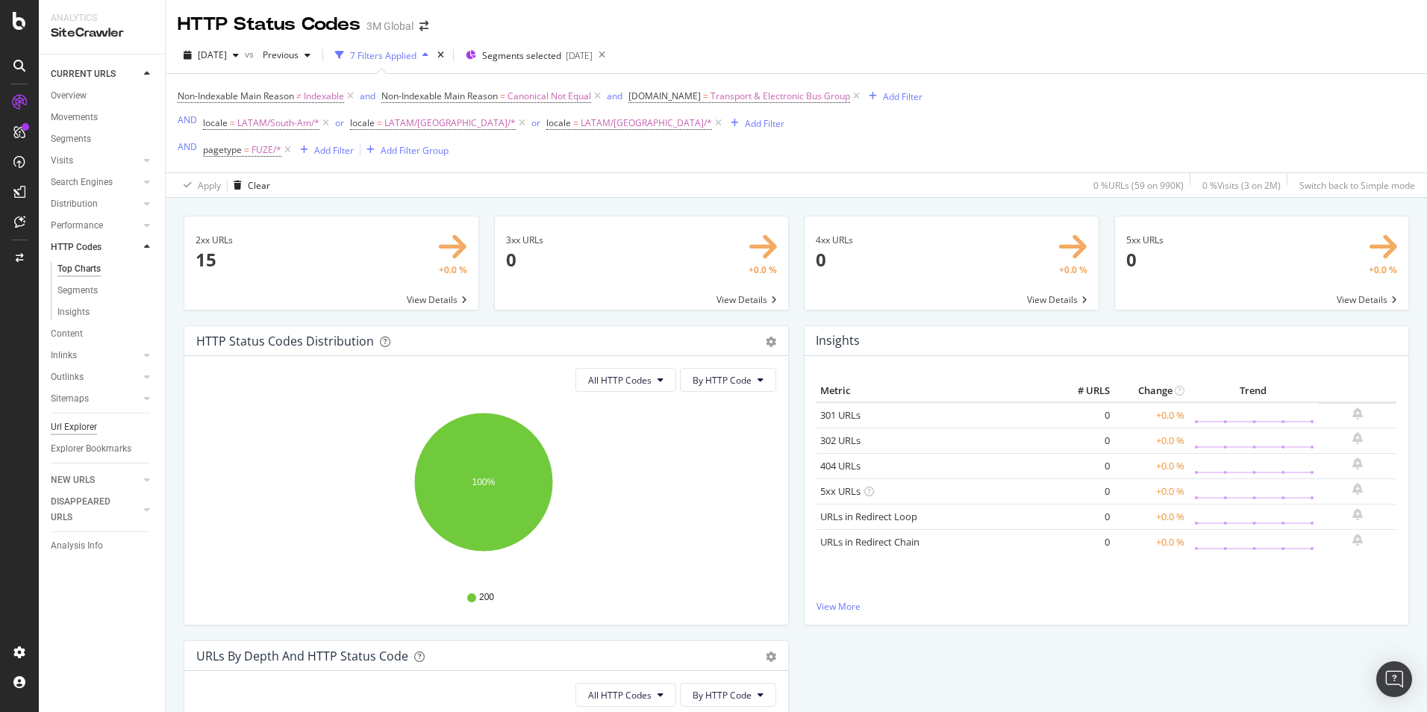
click at [90, 432] on div "Url Explorer" at bounding box center [74, 428] width 46 height 16
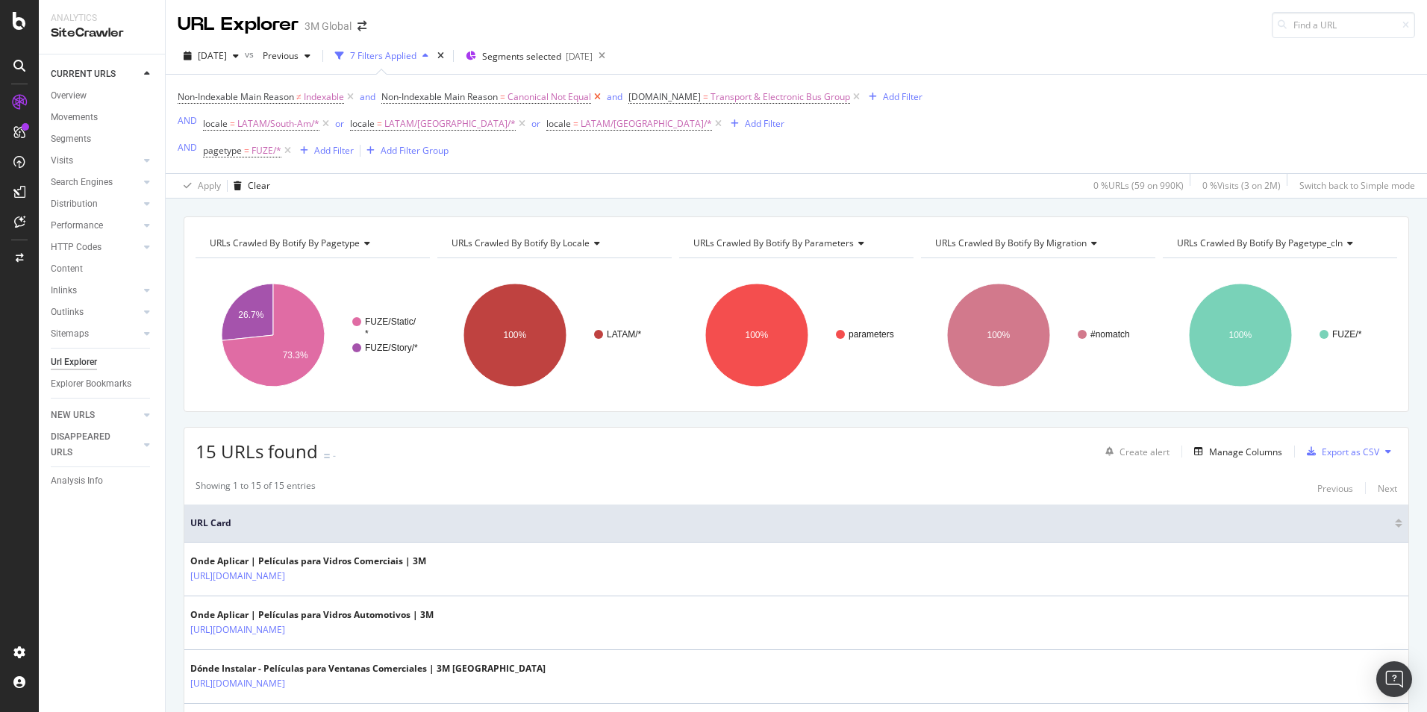
click at [603, 98] on icon at bounding box center [597, 97] width 13 height 15
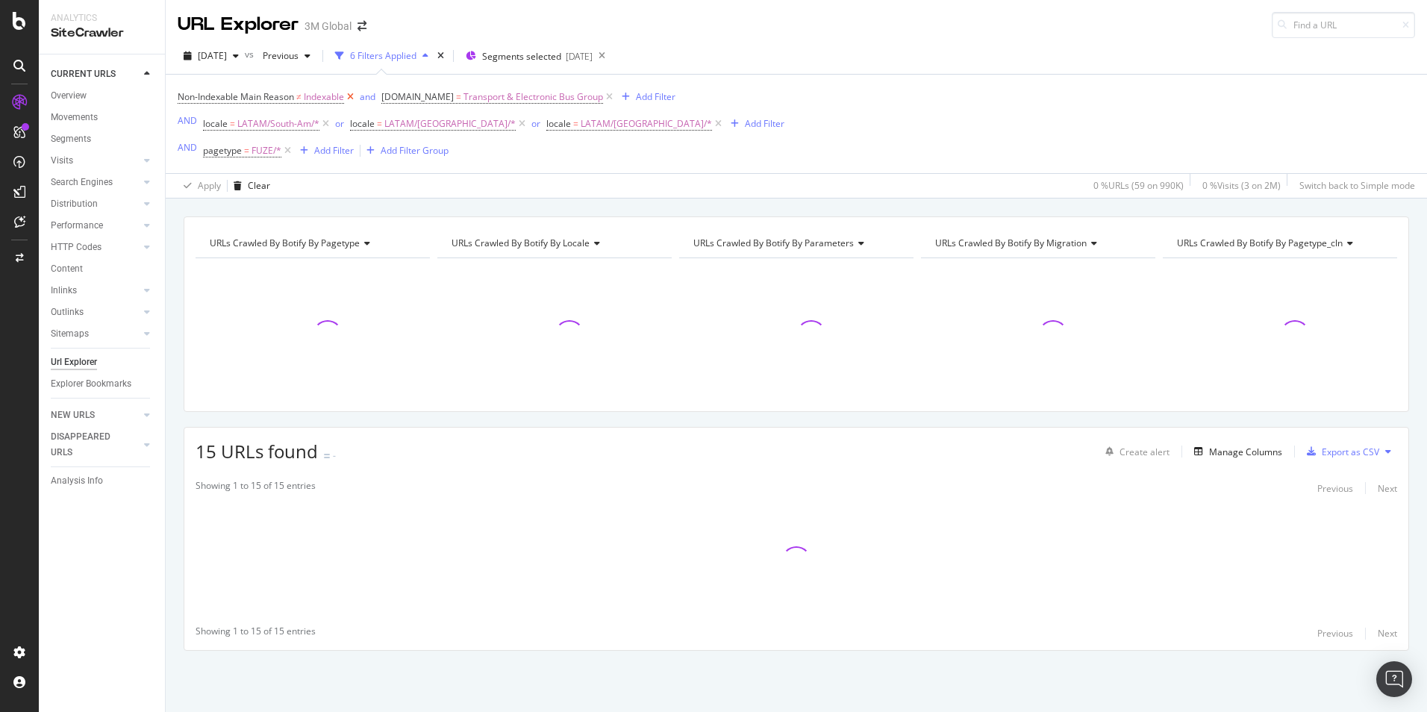
click at [348, 98] on icon at bounding box center [350, 97] width 13 height 15
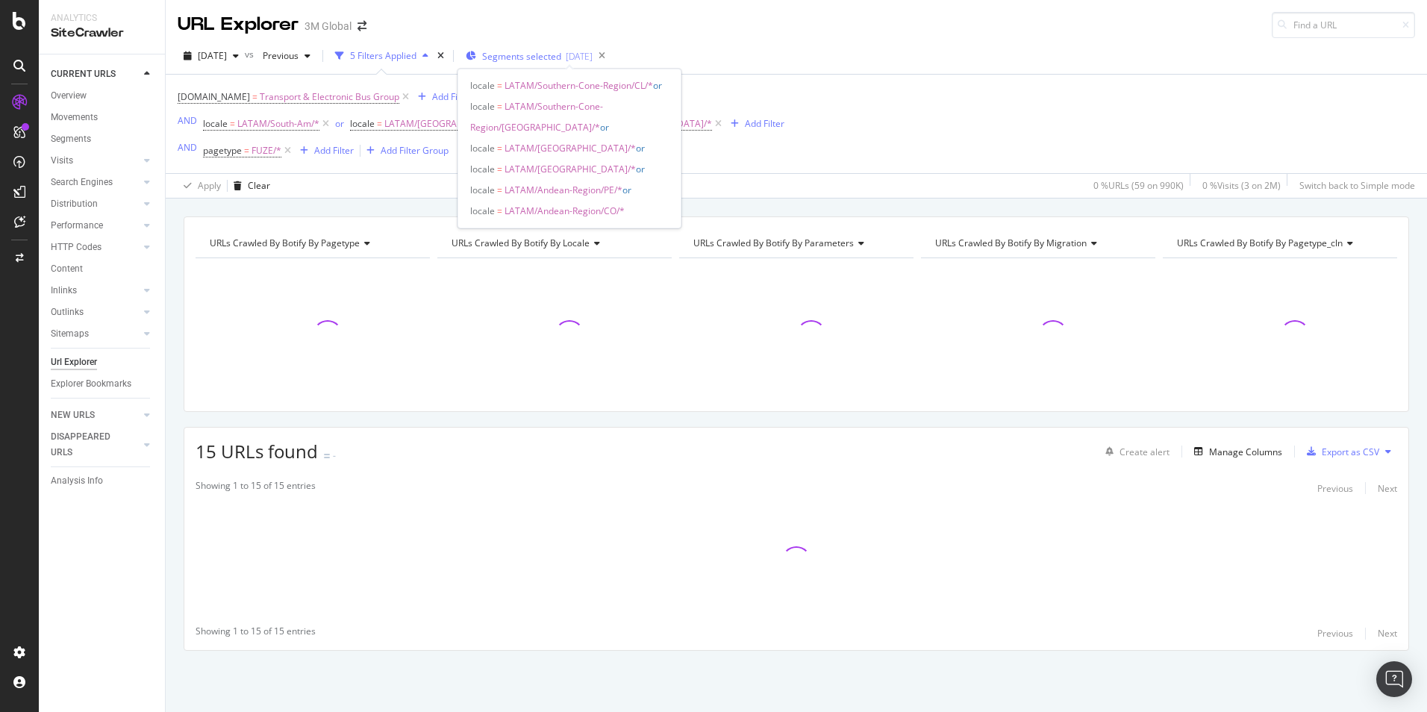
click at [548, 55] on span "Segments selected" at bounding box center [521, 56] width 79 height 13
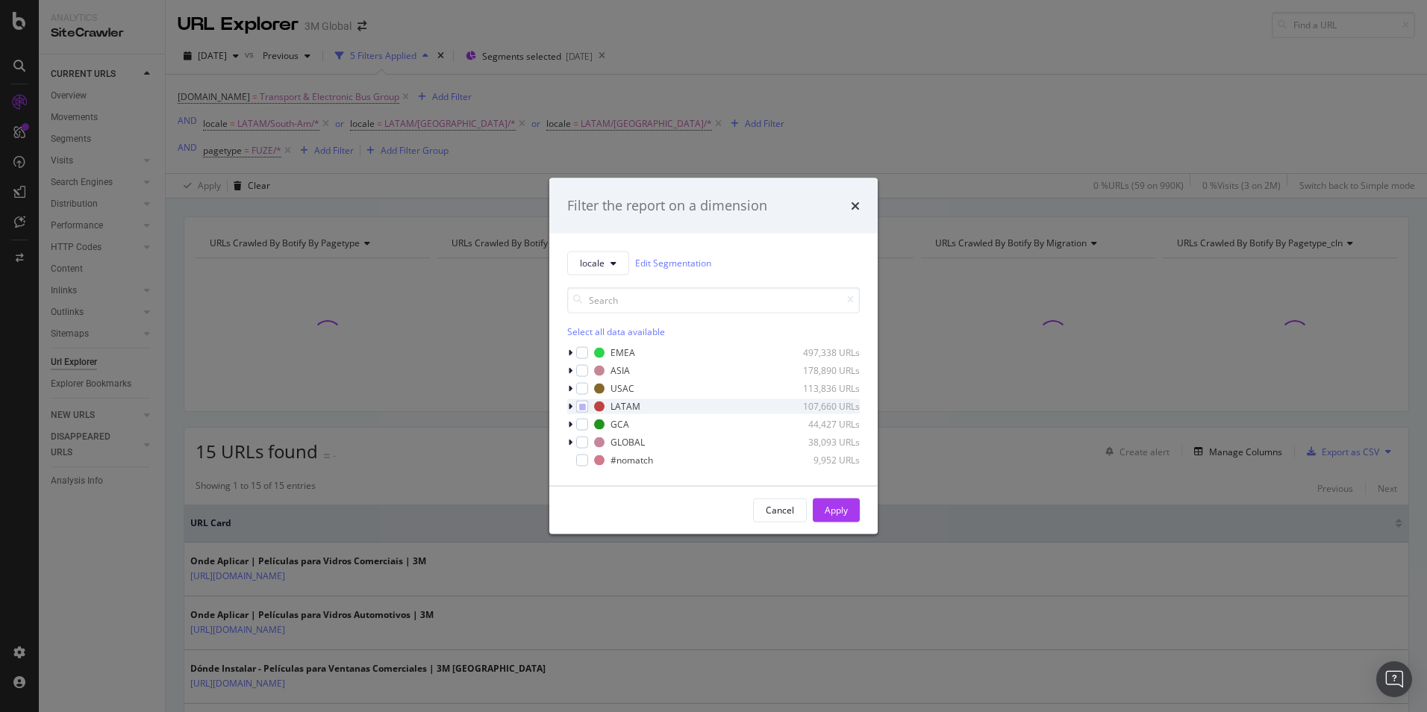
click at [570, 402] on icon "modal" at bounding box center [570, 406] width 4 height 9
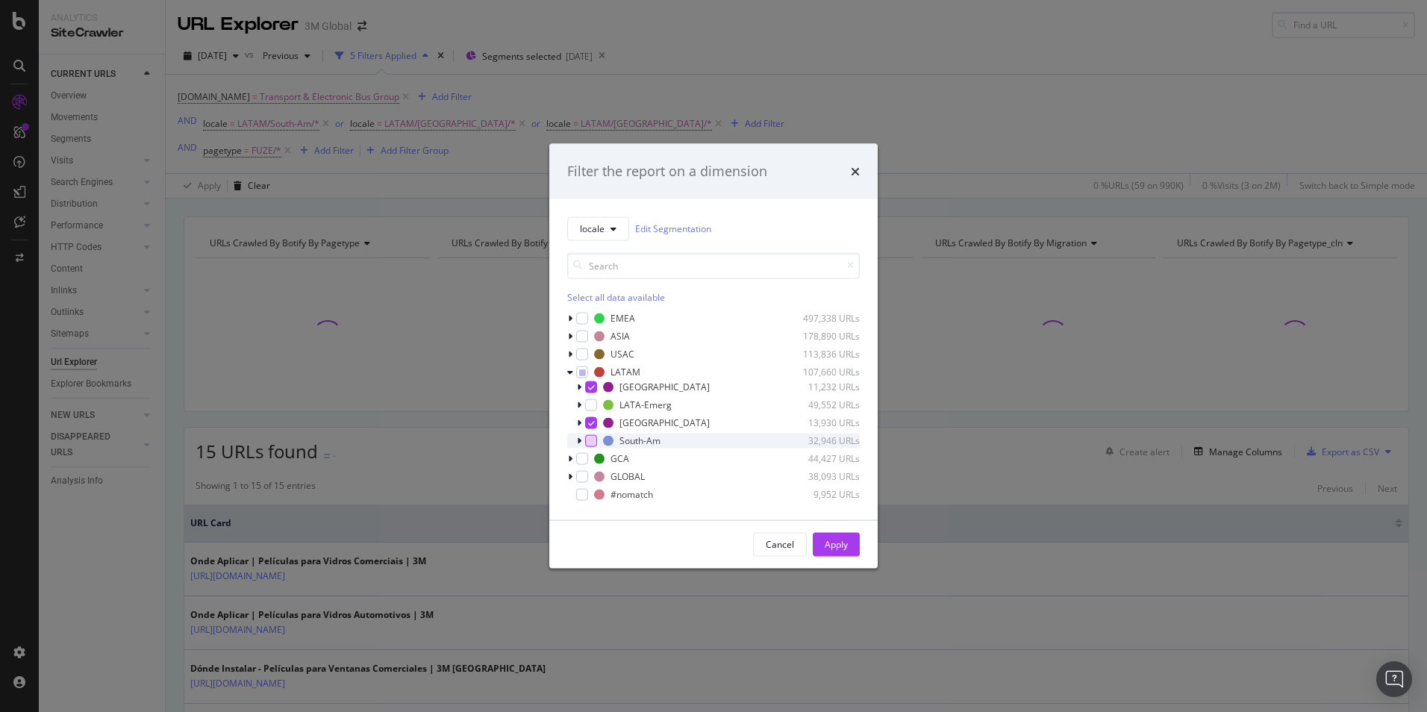
click at [590, 442] on div "modal" at bounding box center [591, 441] width 12 height 12
click at [844, 547] on div "Apply" at bounding box center [836, 544] width 23 height 13
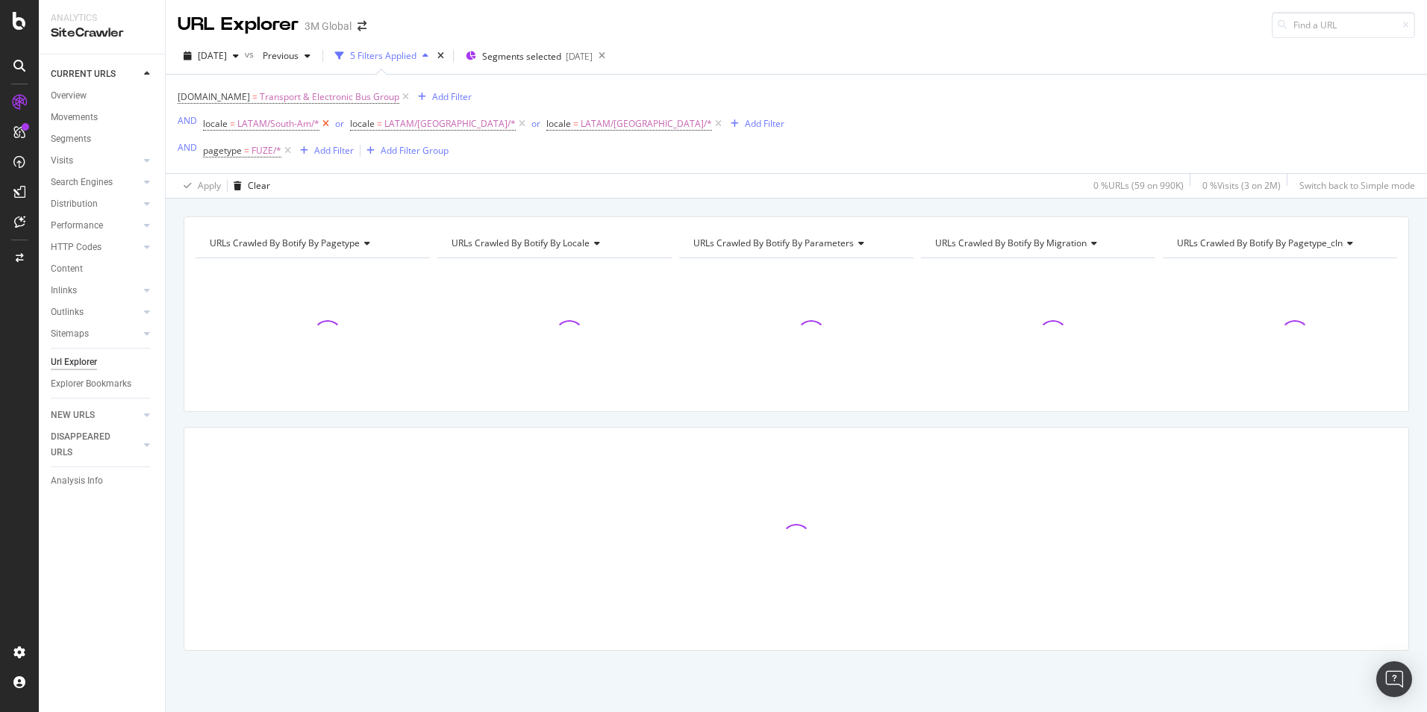
click at [327, 125] on icon at bounding box center [326, 123] width 13 height 15
click at [369, 122] on icon at bounding box center [375, 123] width 13 height 15
drag, startPoint x: 305, startPoint y: 124, endPoint x: 307, endPoint y: 134, distance: 10.6
click at [369, 124] on icon at bounding box center [375, 123] width 13 height 15
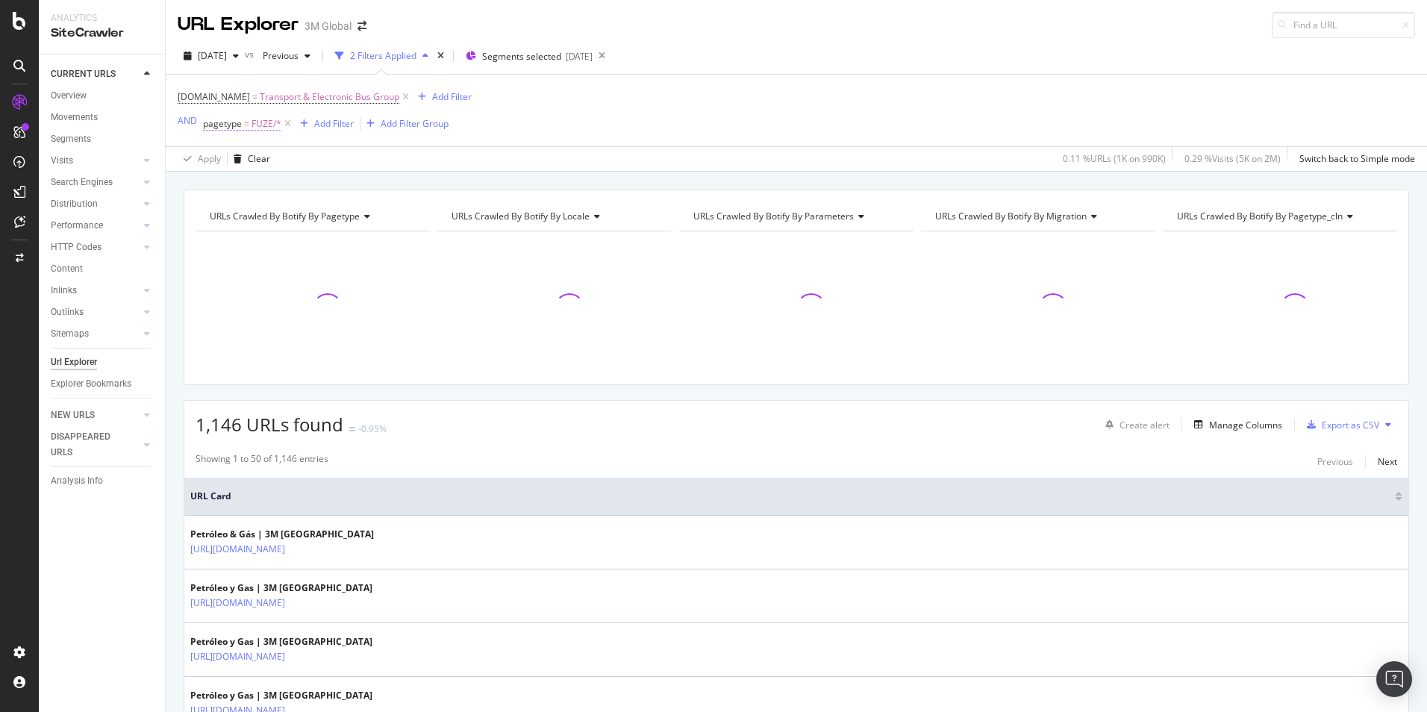
click at [267, 120] on span "FUZE/*" at bounding box center [267, 123] width 30 height 21
click at [244, 210] on icon at bounding box center [243, 210] width 10 height 9
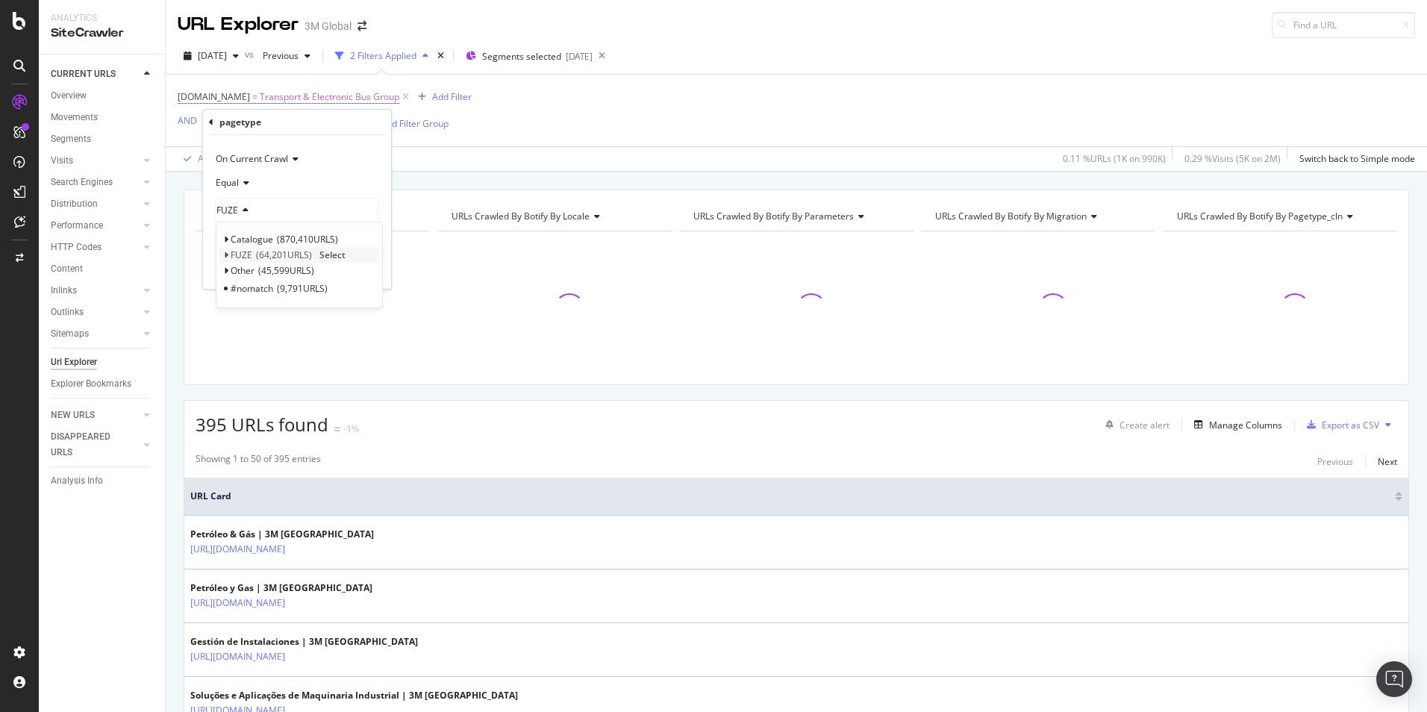
click at [224, 254] on icon at bounding box center [225, 255] width 5 height 9
click at [338, 273] on span "Select" at bounding box center [342, 270] width 26 height 13
click at [361, 264] on div "Apply" at bounding box center [367, 270] width 23 height 13
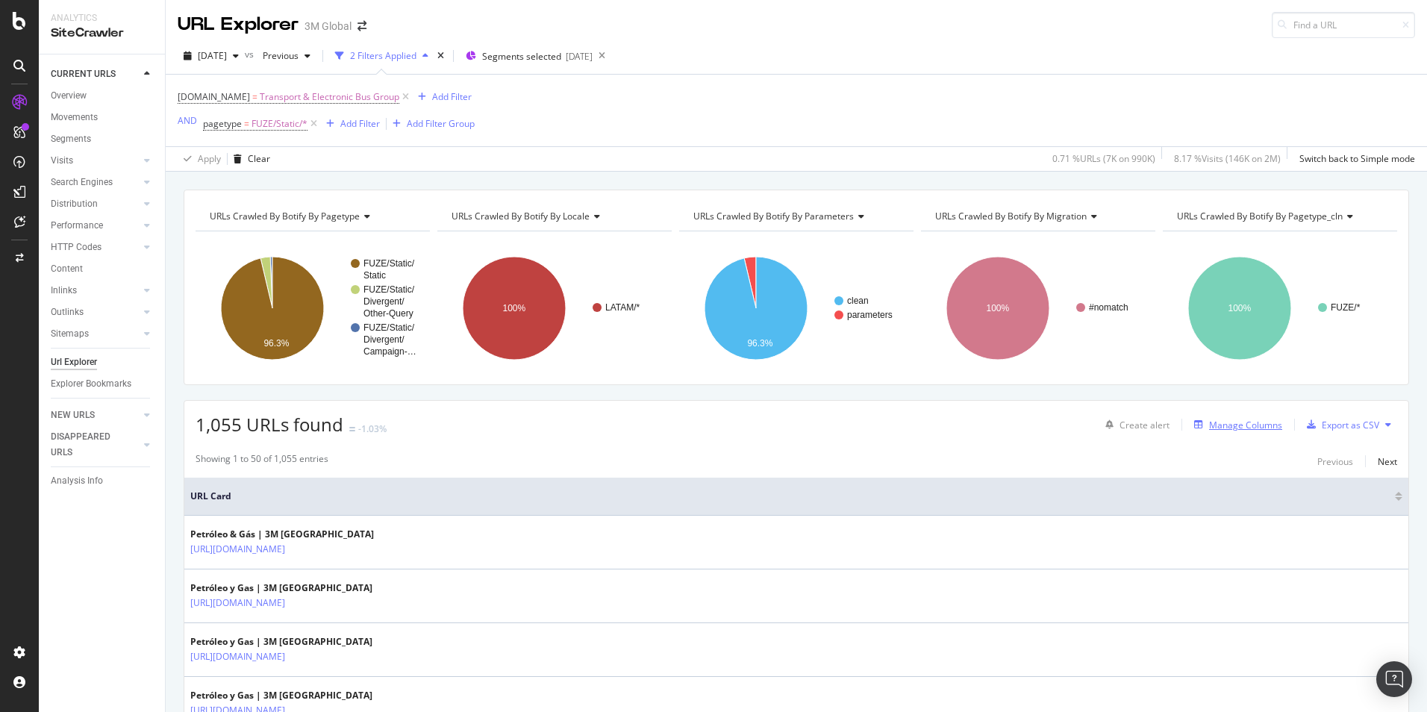
click at [1209, 429] on div "Manage Columns" at bounding box center [1245, 425] width 73 height 13
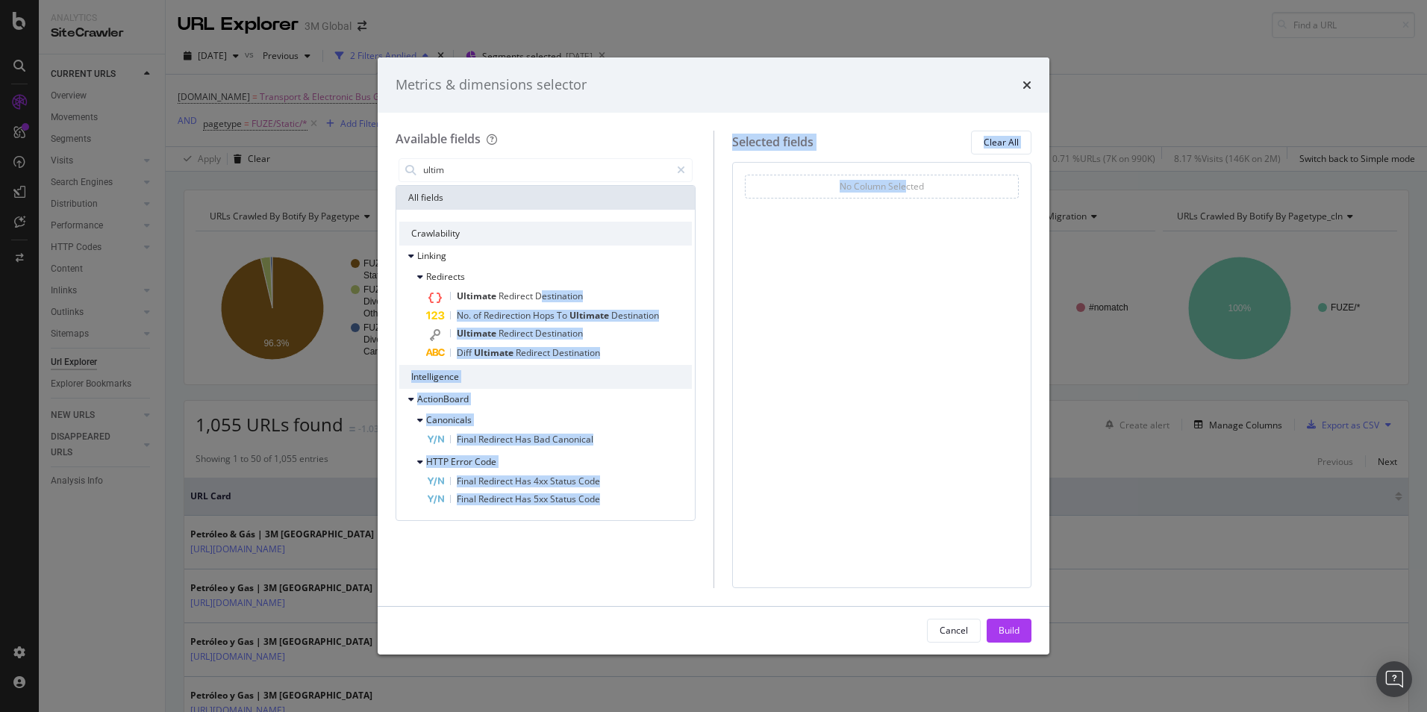
drag, startPoint x: 542, startPoint y: 291, endPoint x: 895, endPoint y: 230, distance: 358.4
click at [895, 230] on div "Available fields ultim All fields Crawlability Linking Redirects Ultimate Redir…" at bounding box center [714, 360] width 636 height 458
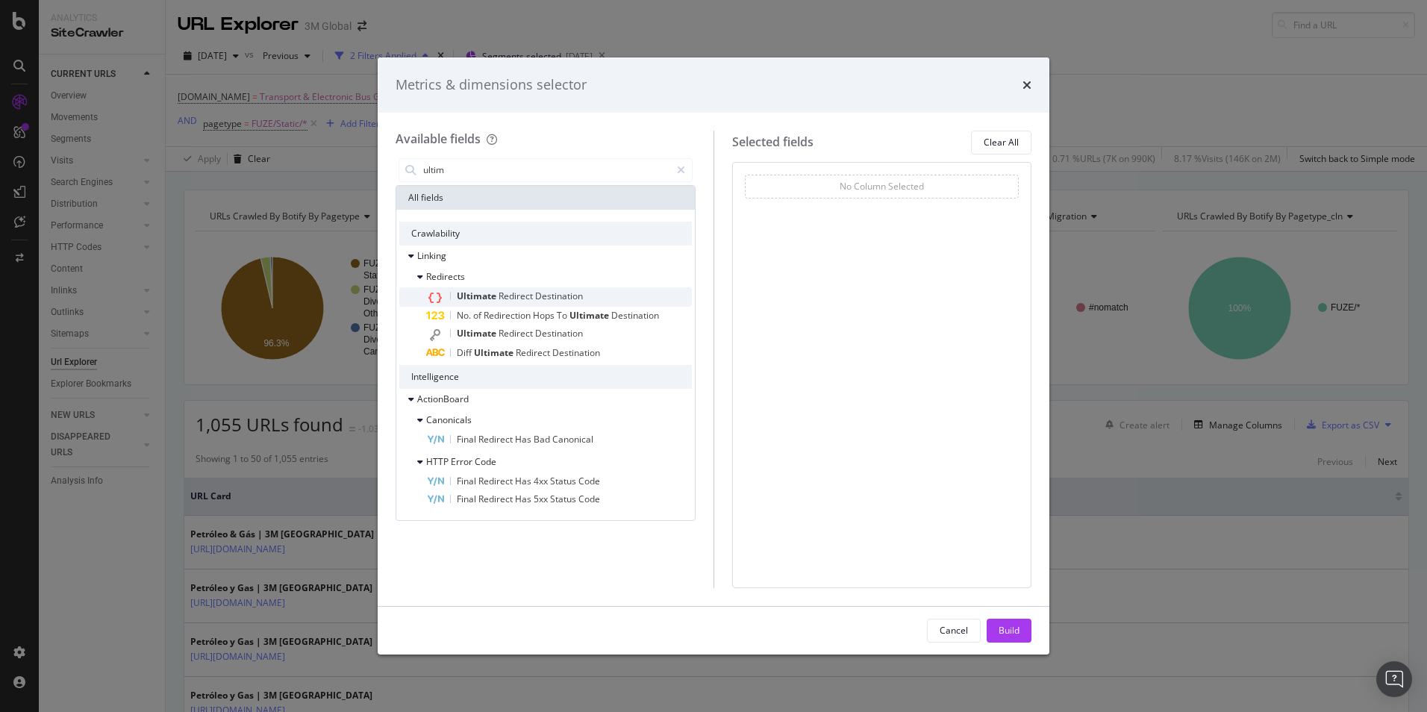
click at [529, 293] on span "Redirect" at bounding box center [517, 296] width 37 height 13
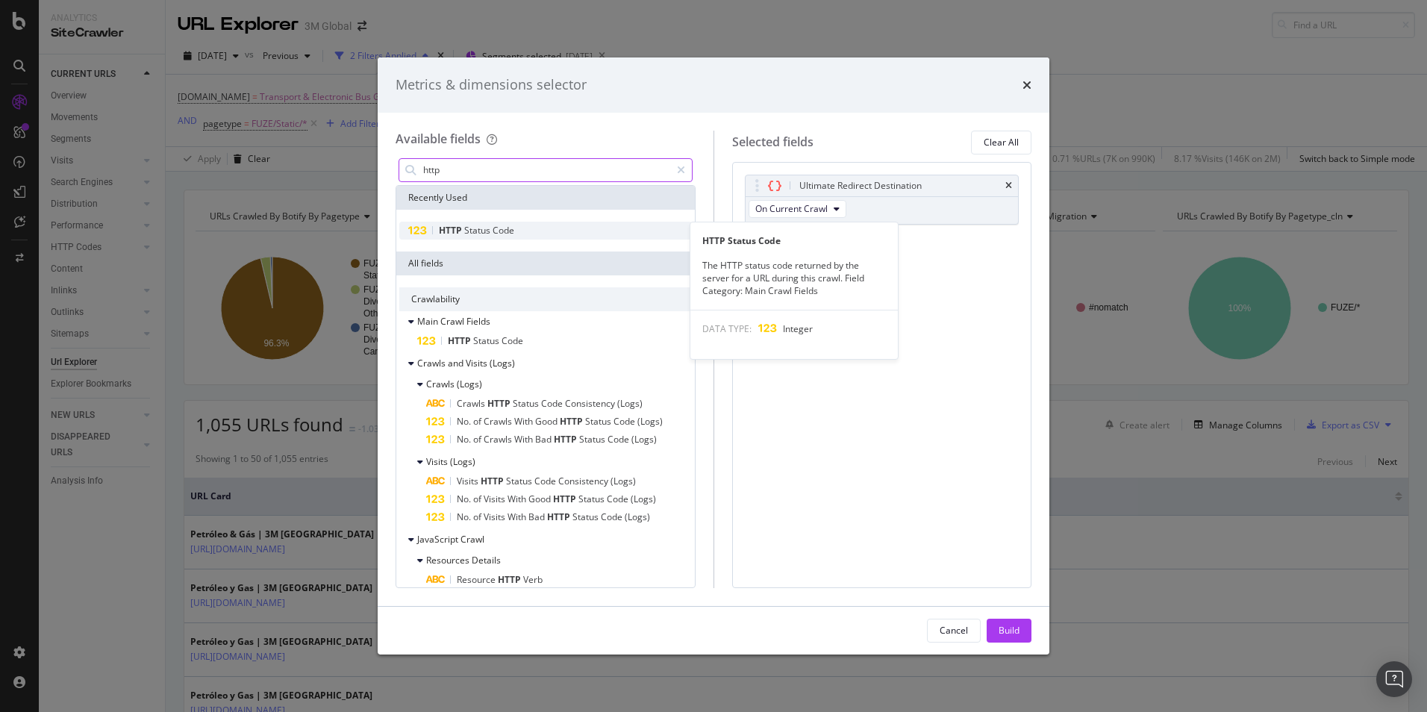
type input "http"
click at [512, 235] on span "Code" at bounding box center [504, 230] width 22 height 13
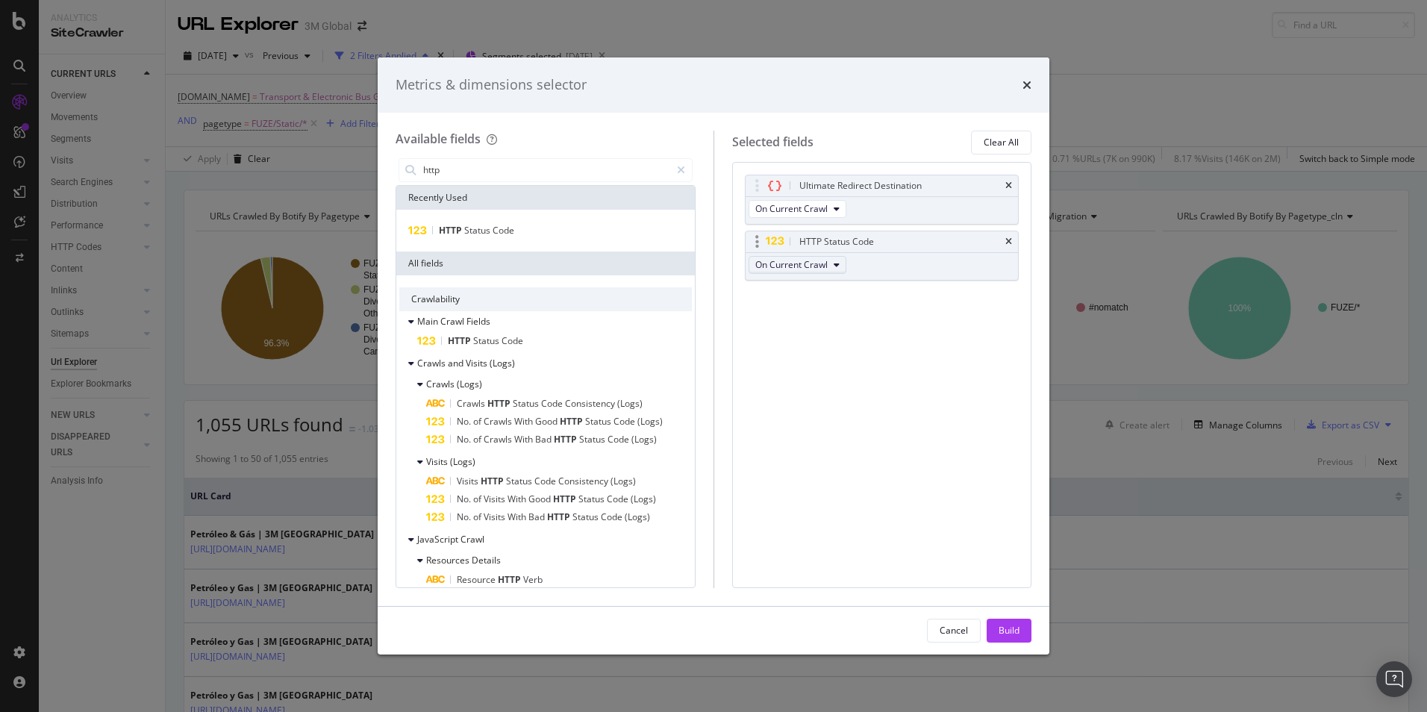
click at [821, 256] on button "On Current Crawl" at bounding box center [798, 265] width 98 height 18
click at [954, 342] on div "Ultimate Redirect Destination On Current Crawl HTTP Status Code On Current Craw…" at bounding box center [882, 375] width 300 height 426
click at [1016, 632] on div "Build" at bounding box center [1009, 630] width 21 height 13
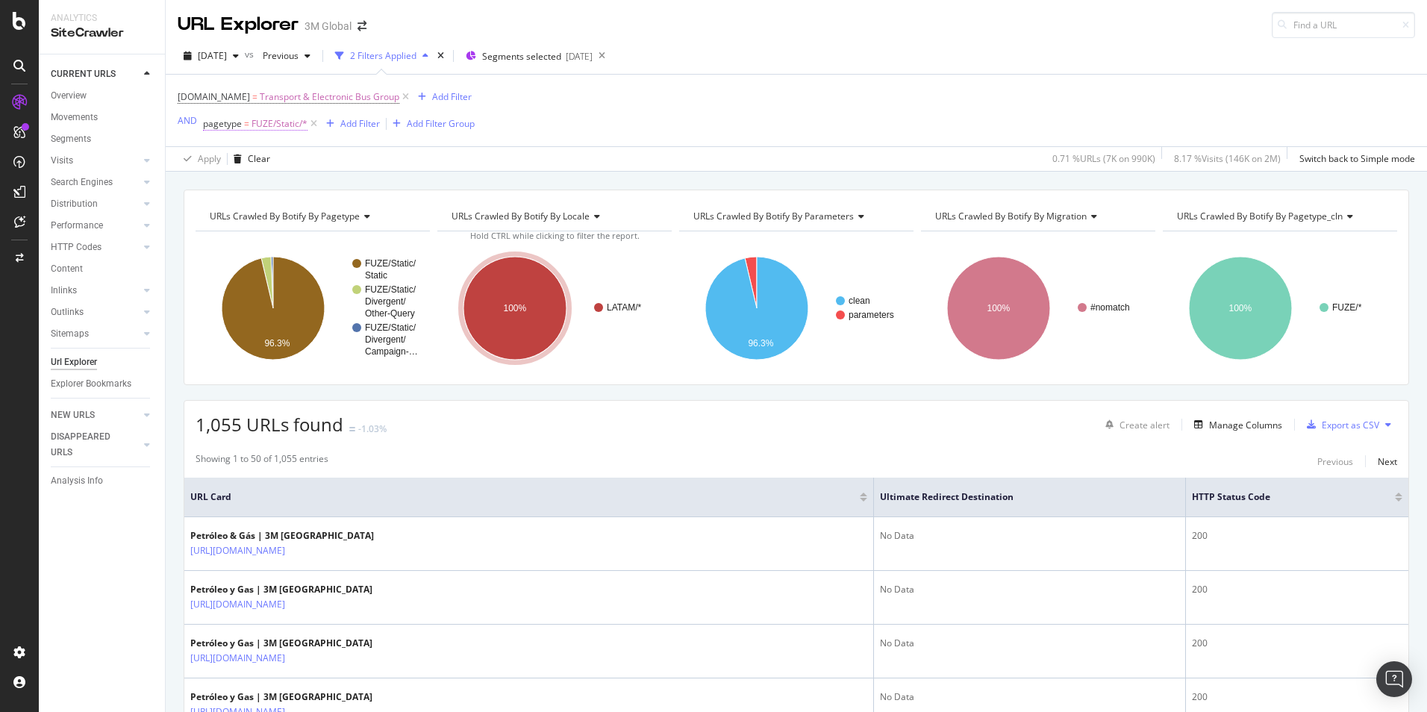
click at [272, 125] on span "FUZE/Static/*" at bounding box center [280, 123] width 56 height 21
click at [240, 210] on span "FUZE/Static" at bounding box center [241, 210] width 48 height 13
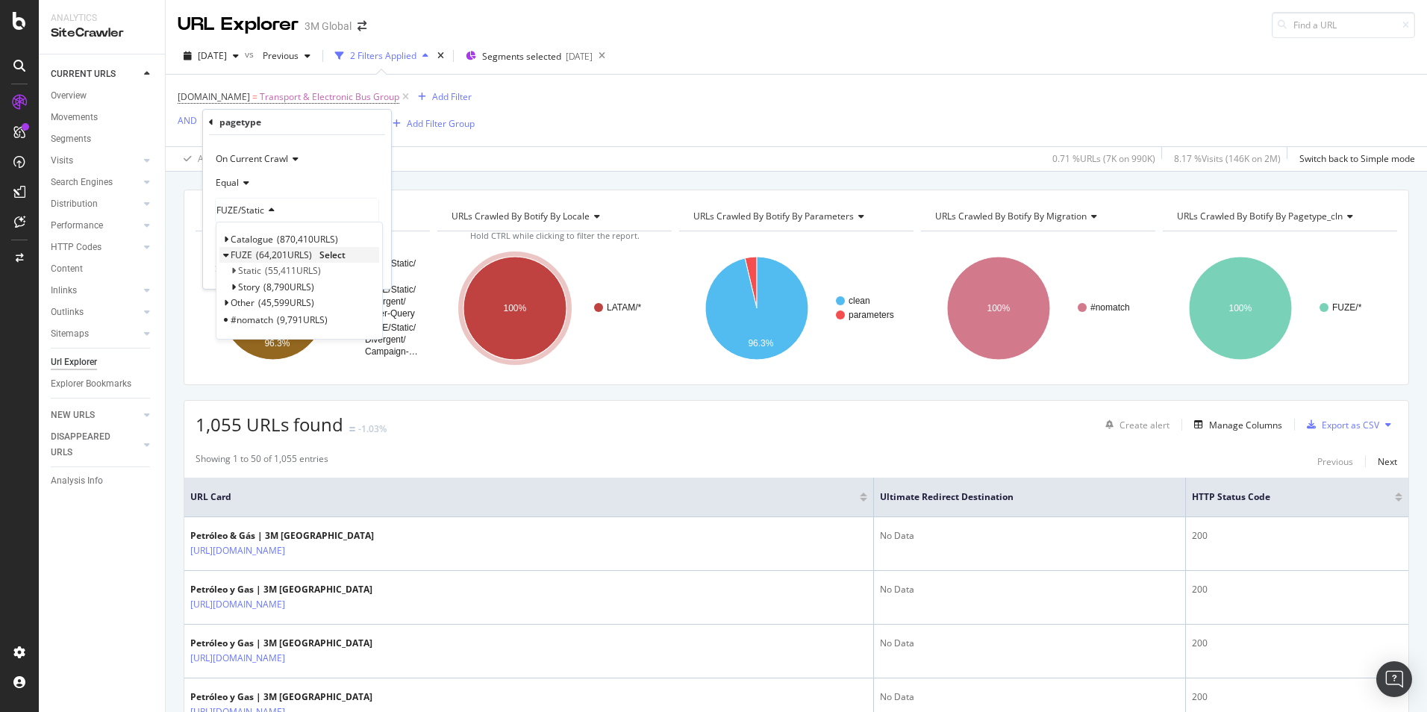
click at [335, 250] on span "Select" at bounding box center [333, 255] width 26 height 13
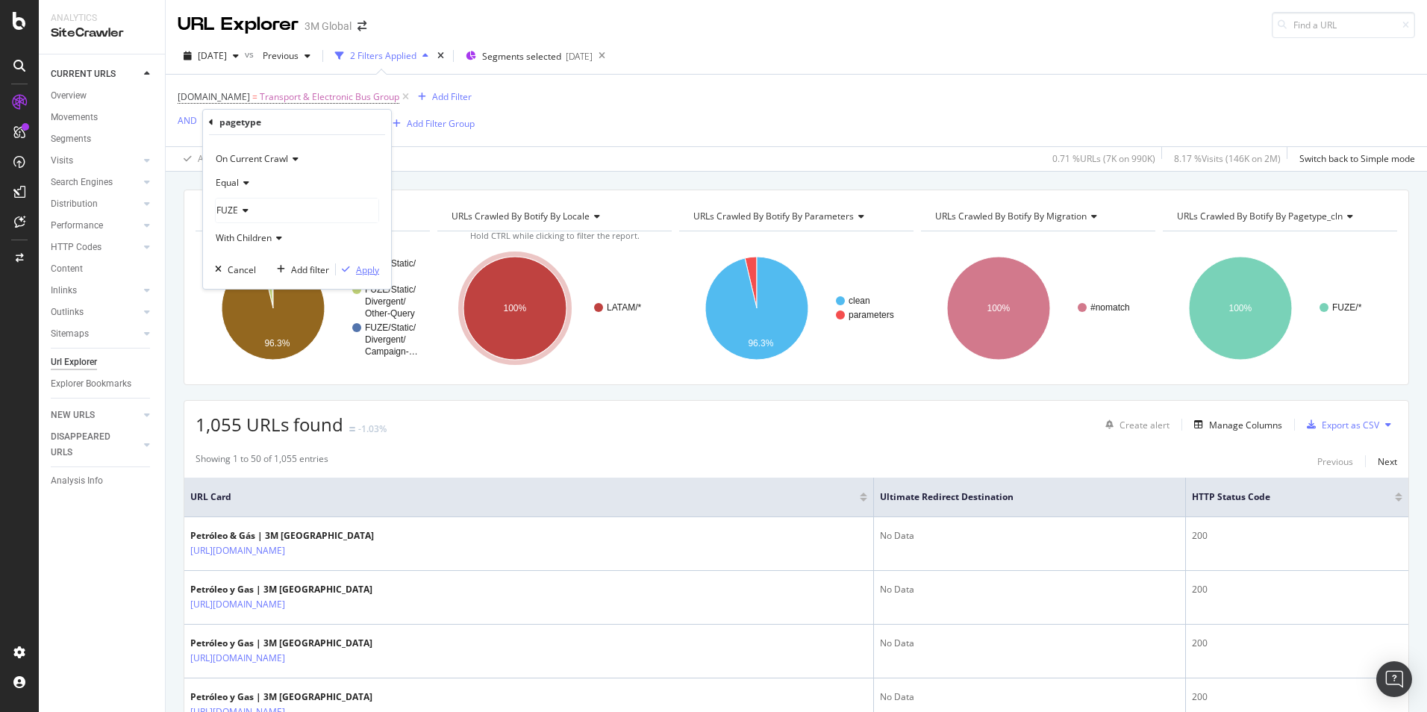
click at [353, 265] on div "button" at bounding box center [346, 269] width 20 height 9
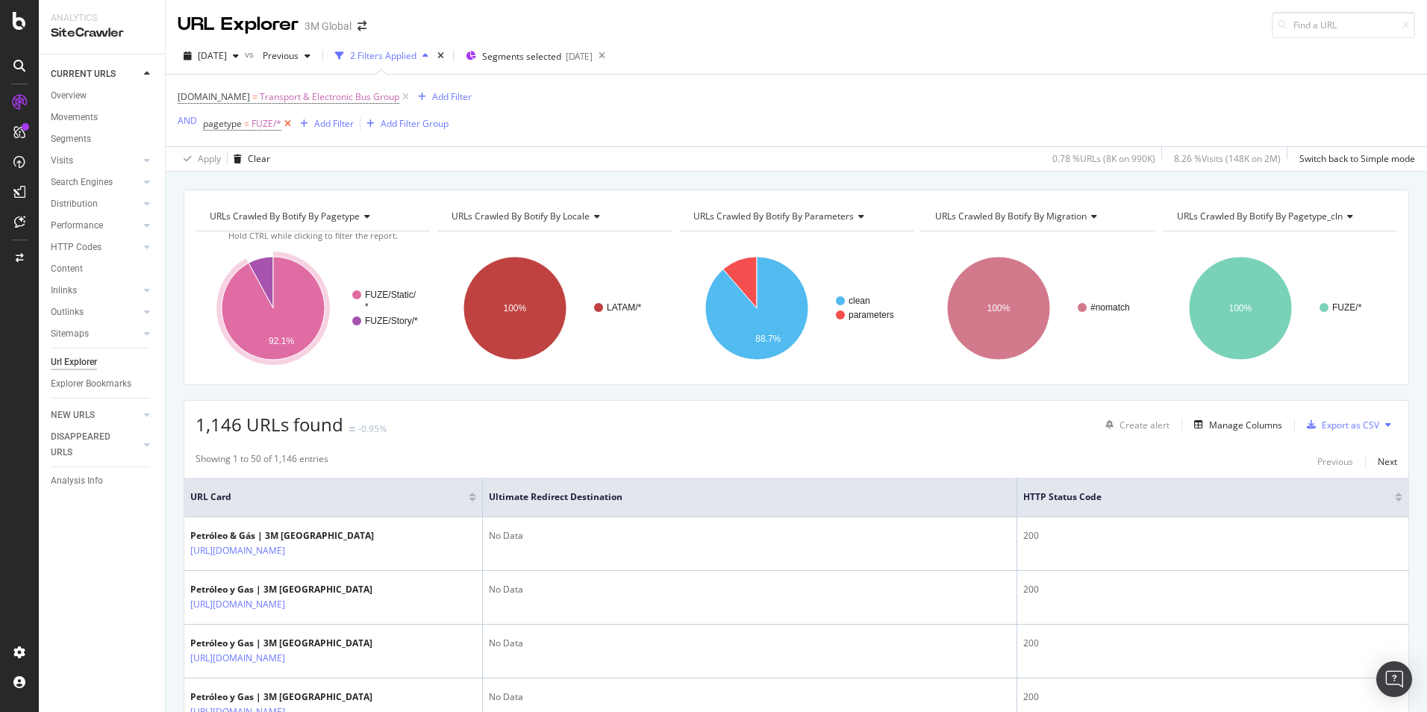
click at [282, 122] on icon at bounding box center [287, 123] width 13 height 15
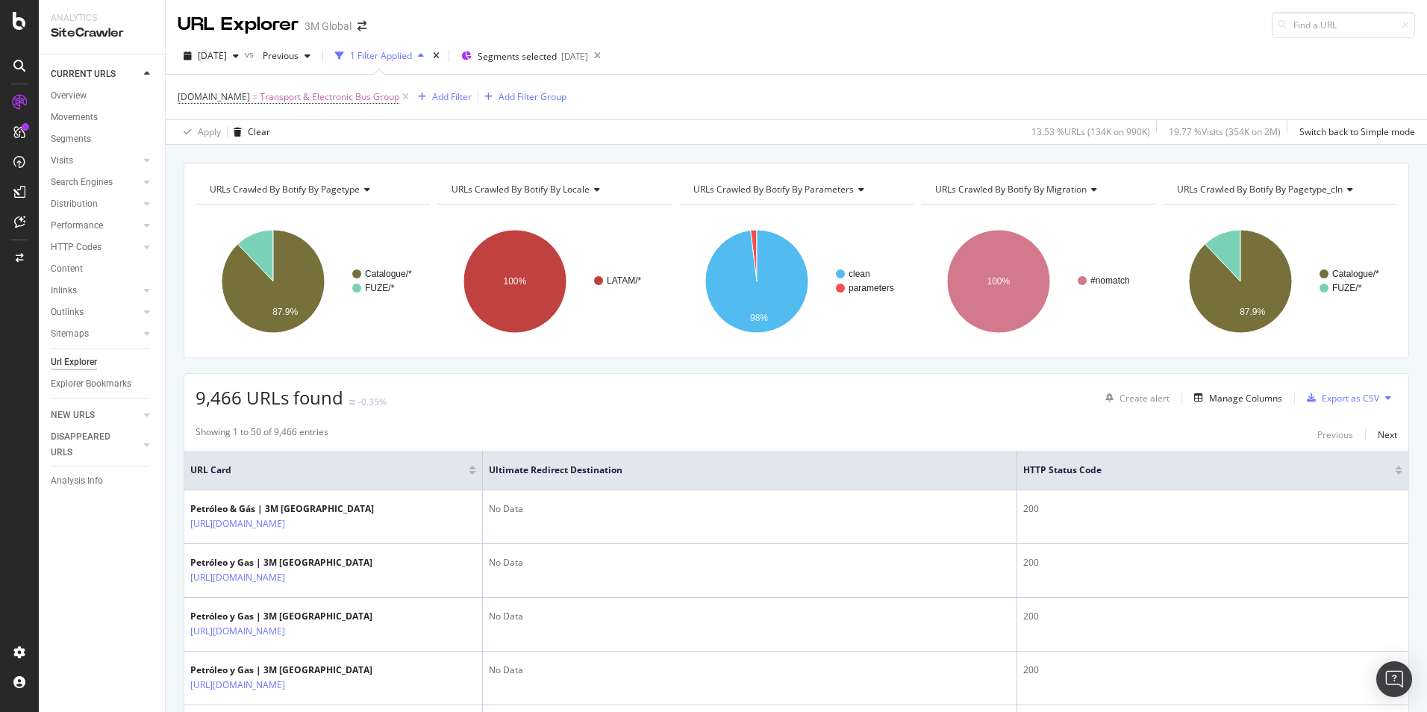
click at [412, 57] on div "1 Filter Applied" at bounding box center [381, 55] width 62 height 13
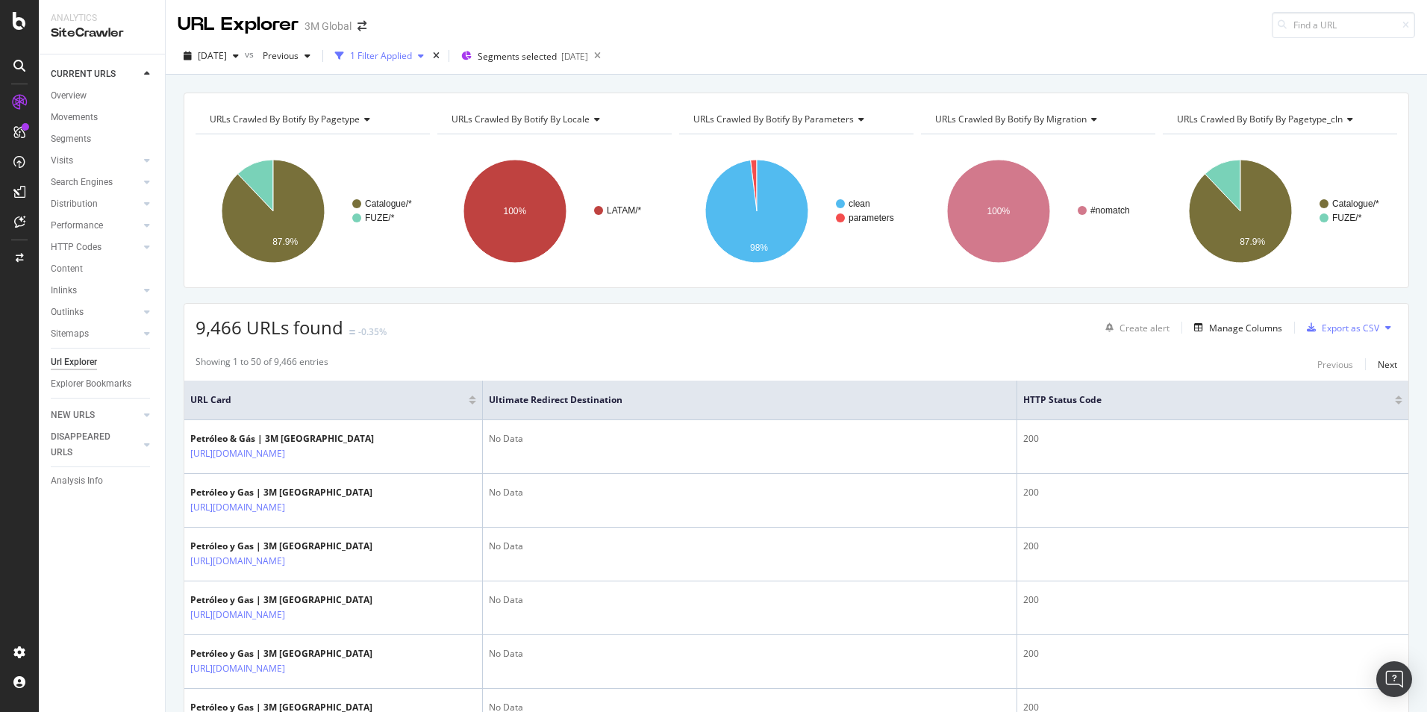
click at [412, 57] on div "1 Filter Applied" at bounding box center [381, 55] width 62 height 13
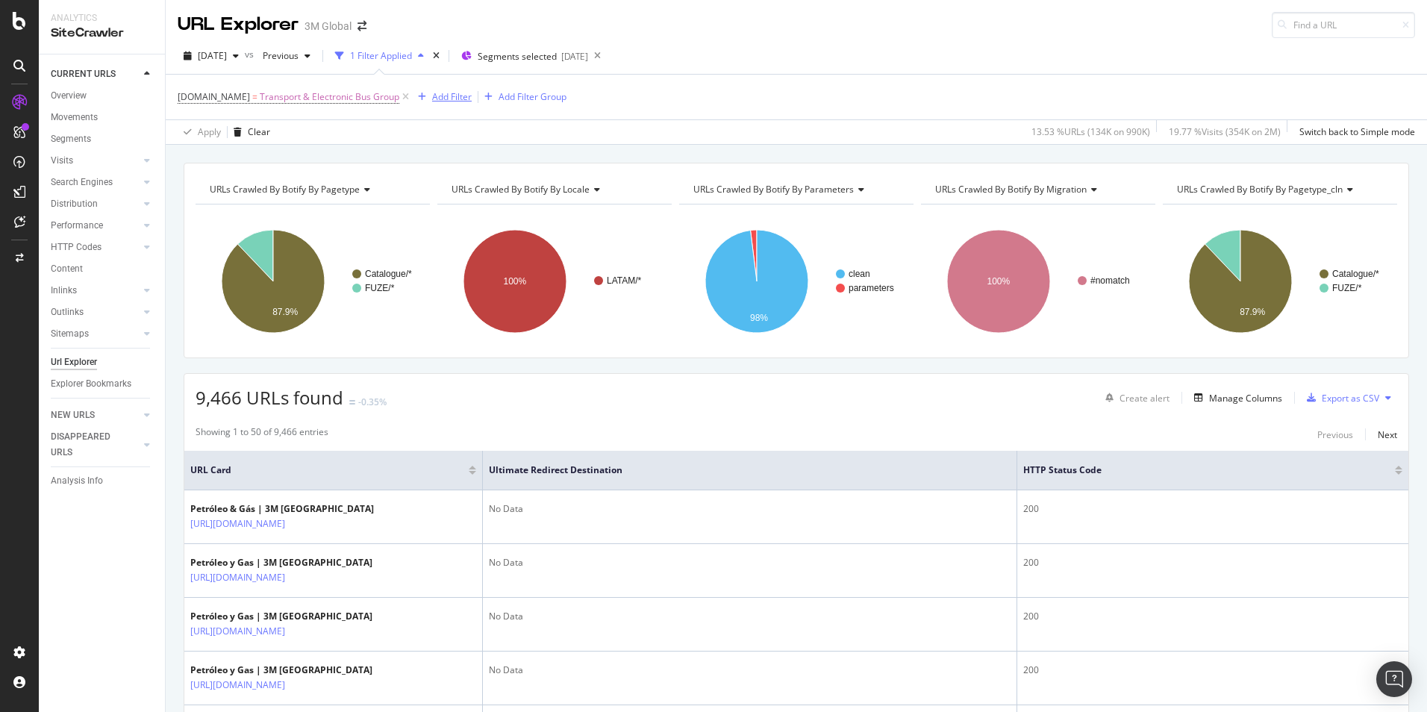
click at [460, 102] on div "Add Filter" at bounding box center [452, 96] width 40 height 13
click at [227, 55] on span "2025 Sep. 14th" at bounding box center [212, 55] width 29 height 13
click at [488, 85] on div "DCSext.Business = Transport & Electronic Bus Group Add Filter Add Filter Group" at bounding box center [797, 97] width 1238 height 45
click at [453, 92] on div "Add Filter" at bounding box center [452, 96] width 40 height 13
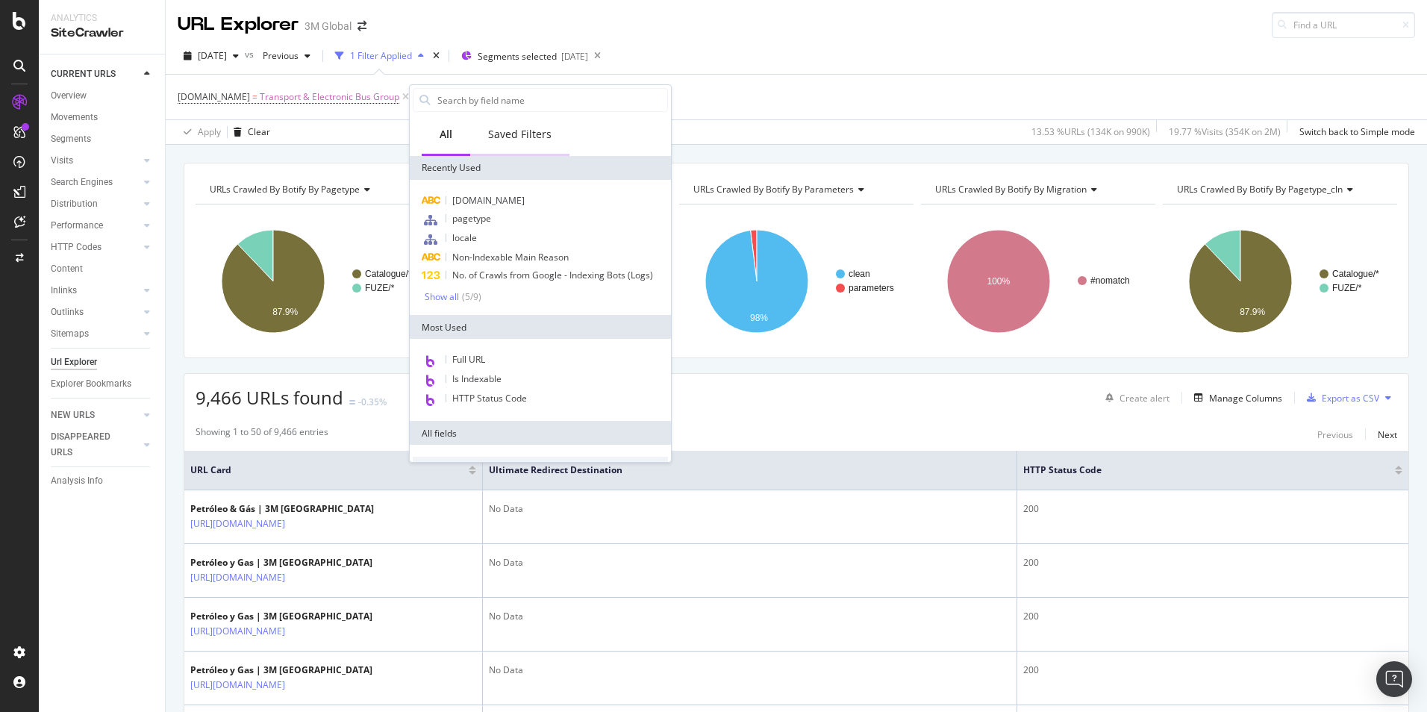
click at [535, 134] on div "Saved Filters" at bounding box center [519, 134] width 63 height 15
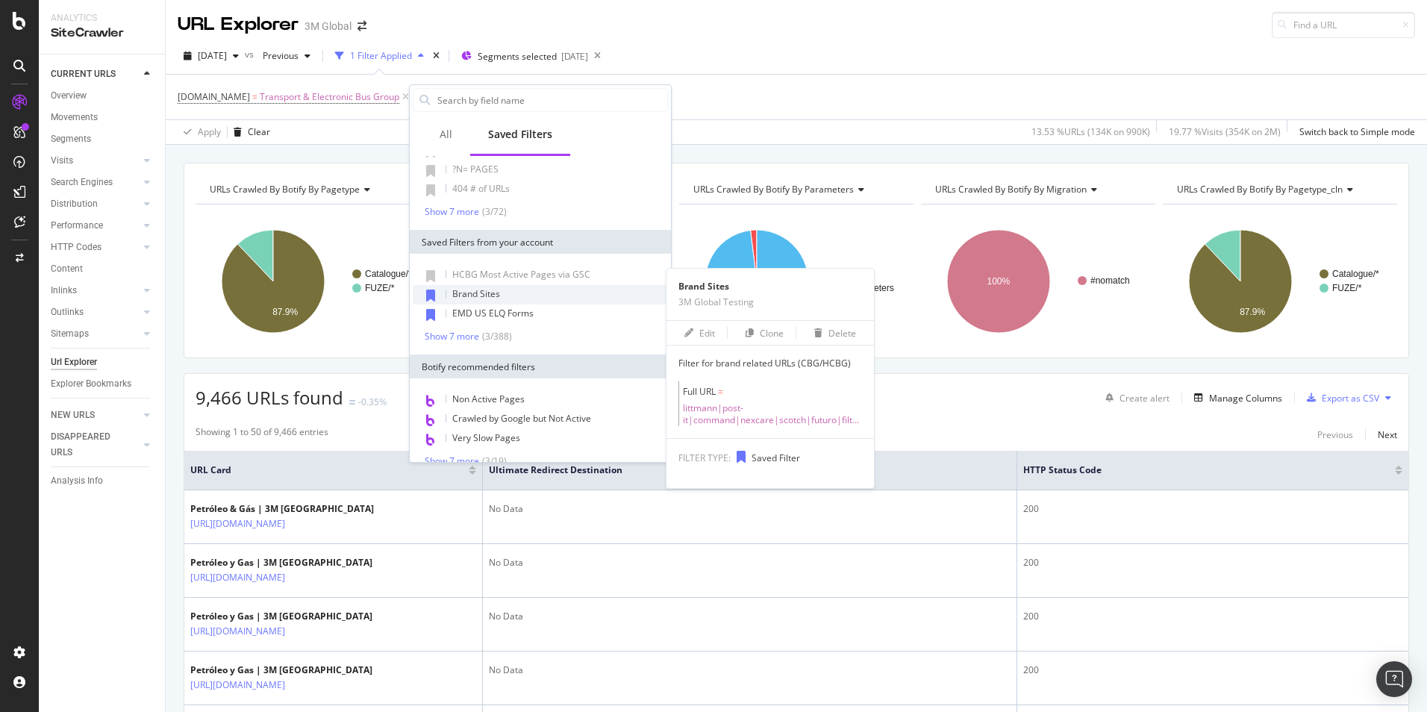
scroll to position [68, 0]
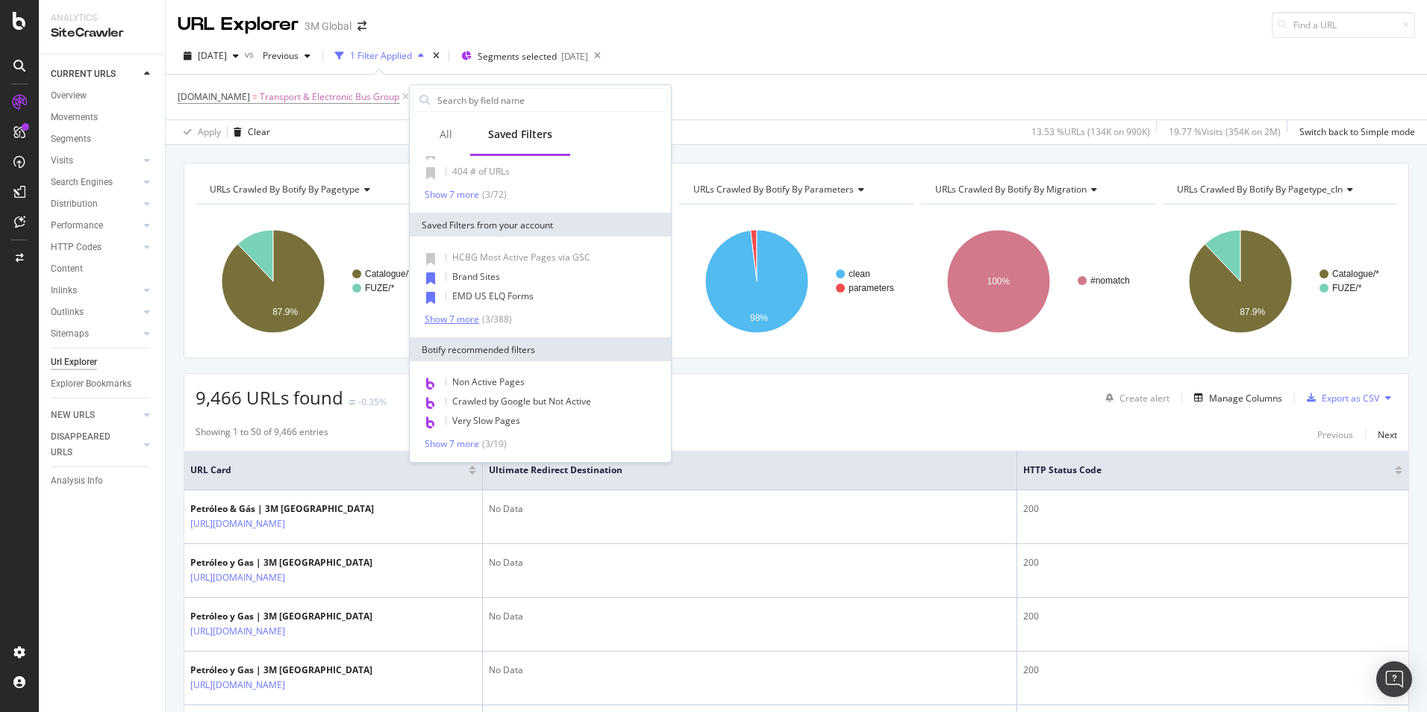
click at [464, 320] on div "Show 7 more" at bounding box center [452, 319] width 55 height 10
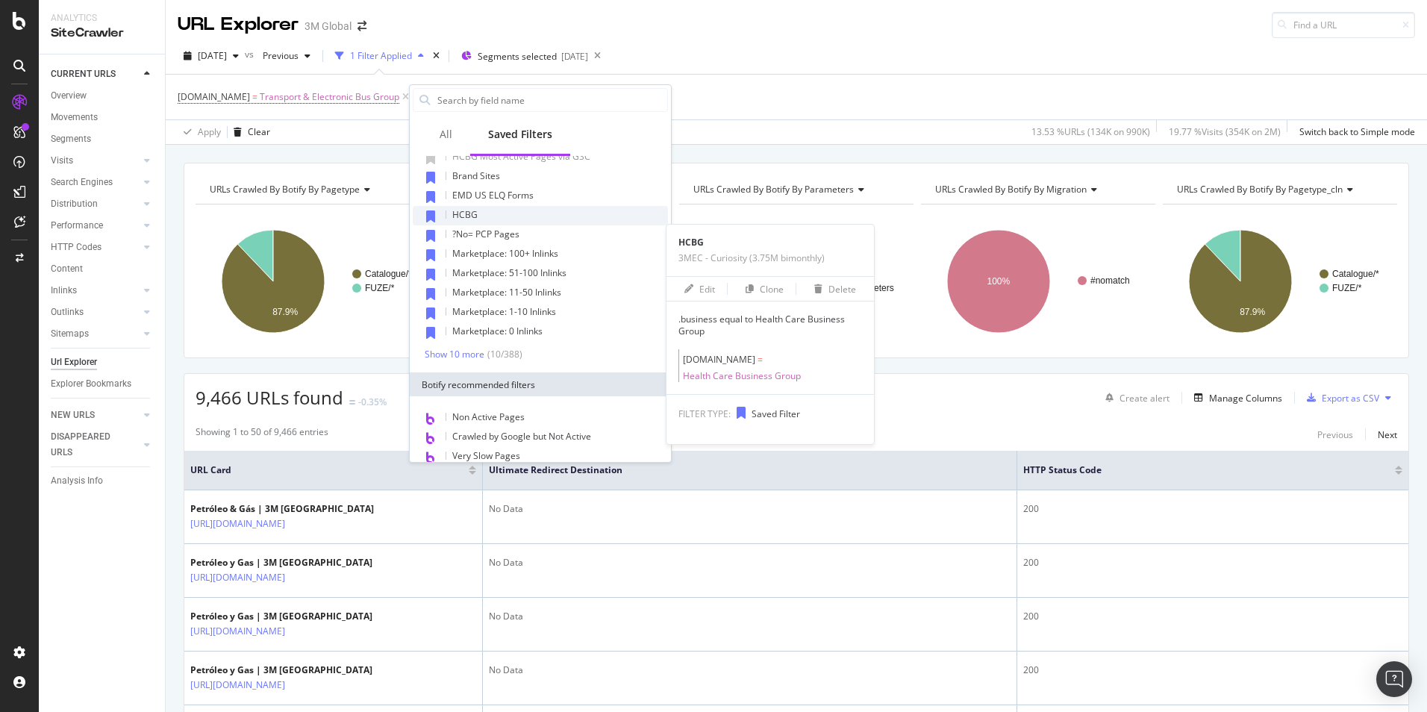
scroll to position [204, 0]
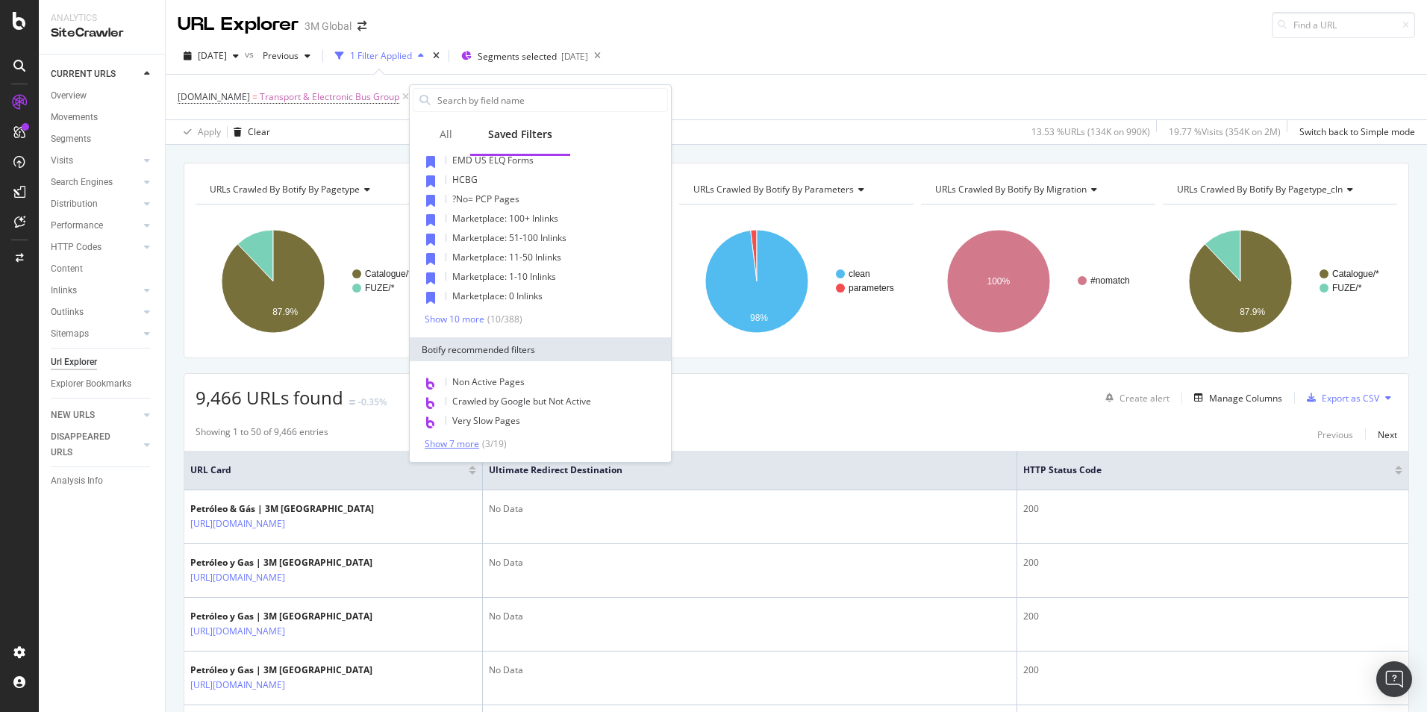
click at [458, 443] on div "Show 7 more" at bounding box center [452, 444] width 55 height 10
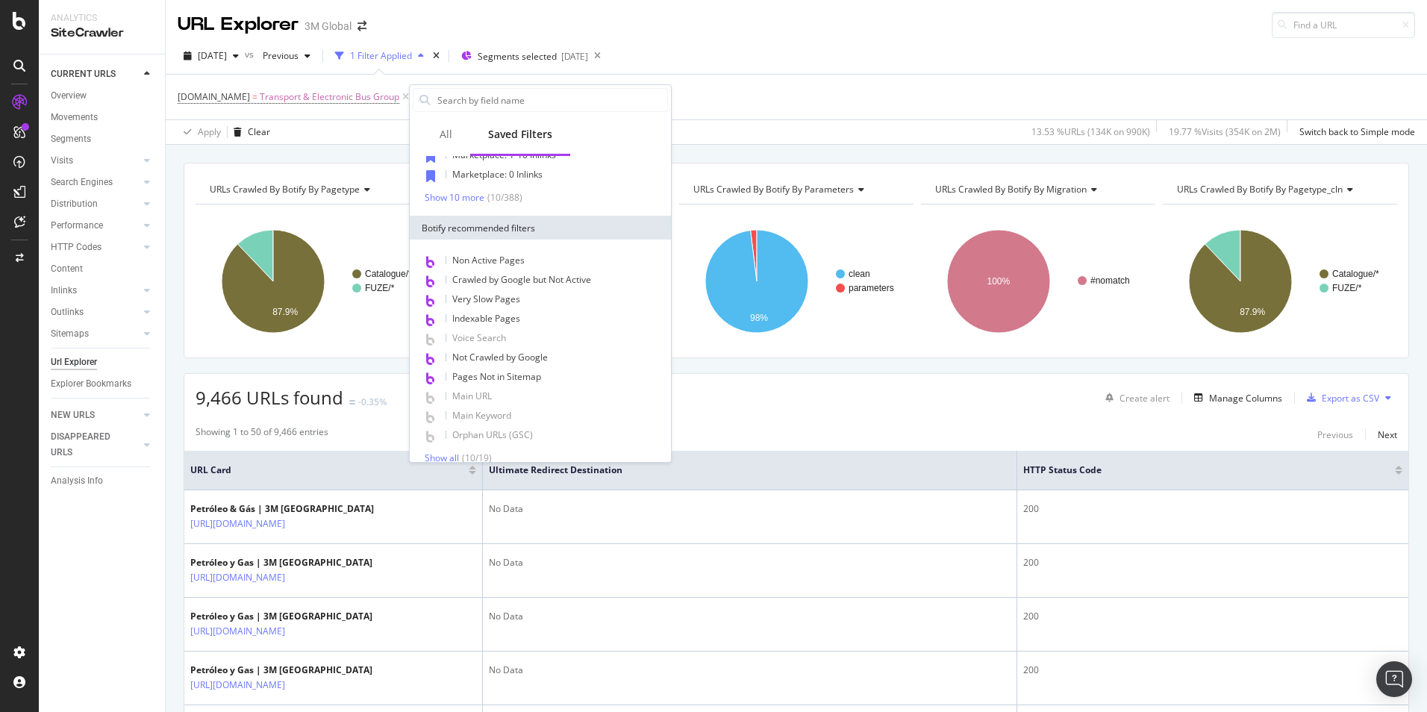
scroll to position [340, 0]
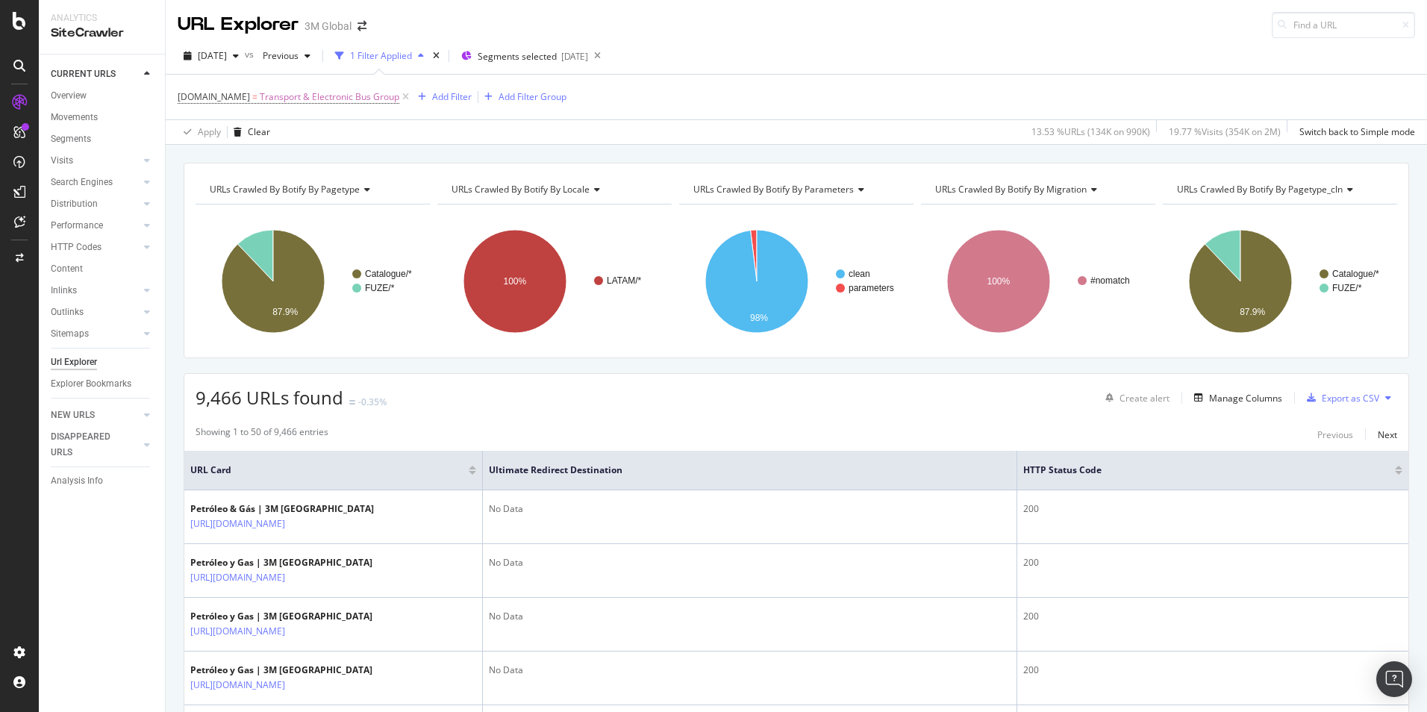
click at [700, 102] on div "DCSext.Business = Transport & Electronic Bus Group Add Filter Add Filter Group" at bounding box center [797, 97] width 1238 height 45
click at [1357, 137] on div "Switch back to Simple mode" at bounding box center [1358, 131] width 116 height 13
click at [440, 95] on div "Add Filter" at bounding box center [452, 96] width 40 height 13
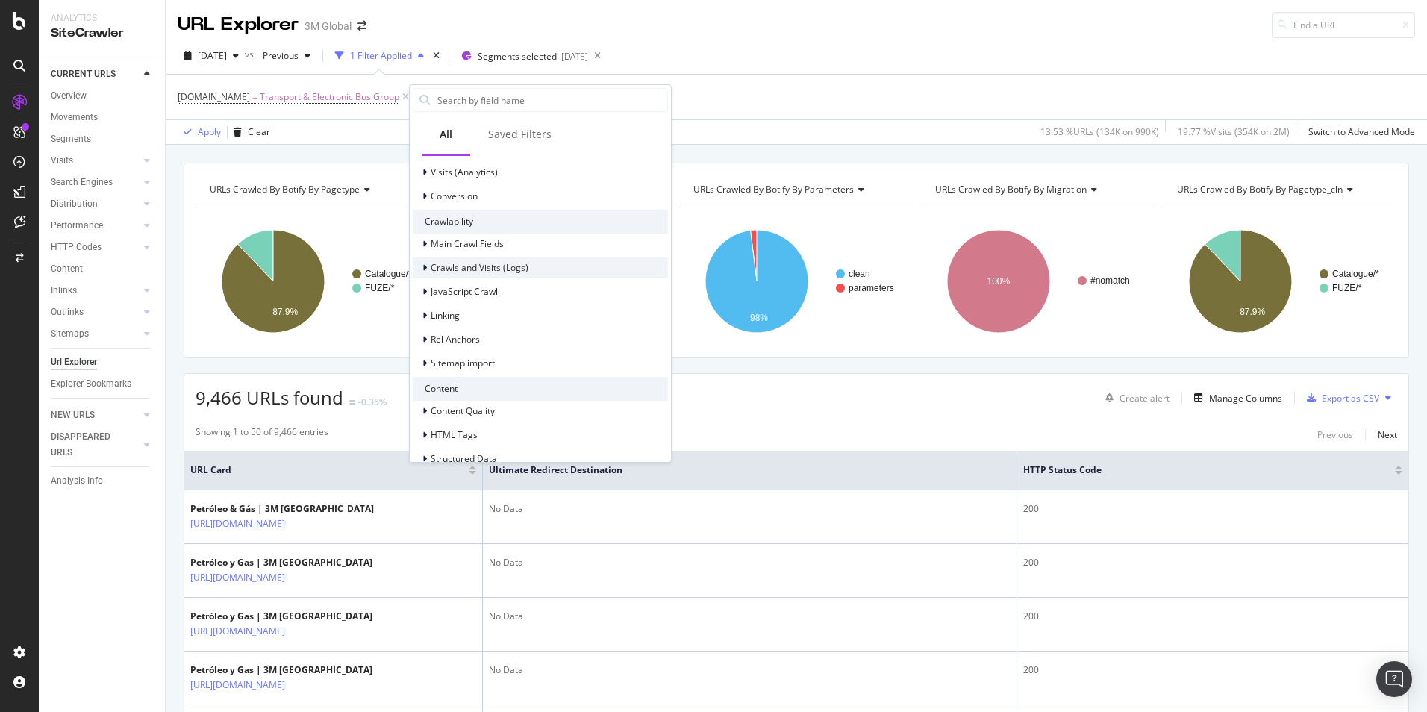
scroll to position [563, 0]
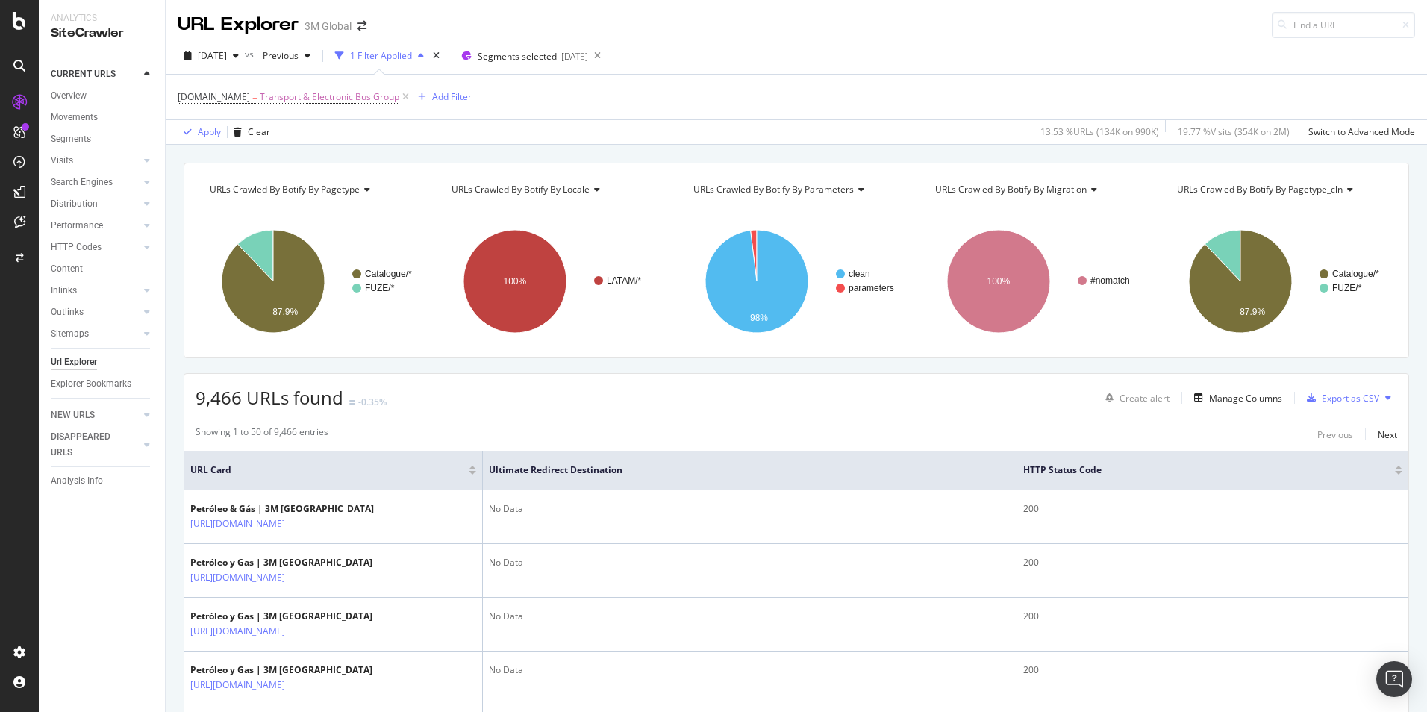
click at [915, 79] on div "DCSext.Business = Transport & Electronic Bus Group Add Filter" at bounding box center [797, 97] width 1238 height 45
click at [1347, 128] on div "Switch to Advanced Mode" at bounding box center [1362, 131] width 107 height 13
click at [452, 88] on button "Add Filter" at bounding box center [442, 97] width 60 height 18
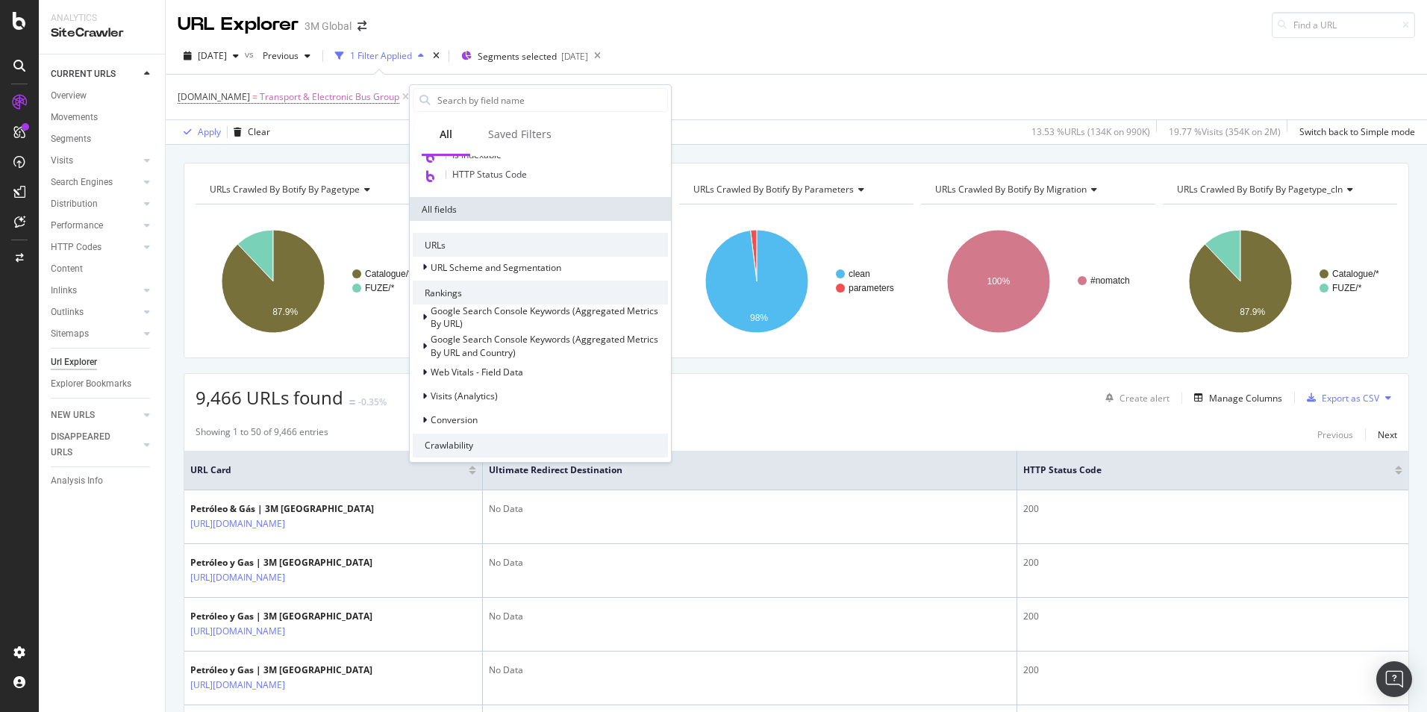
scroll to position [75, 0]
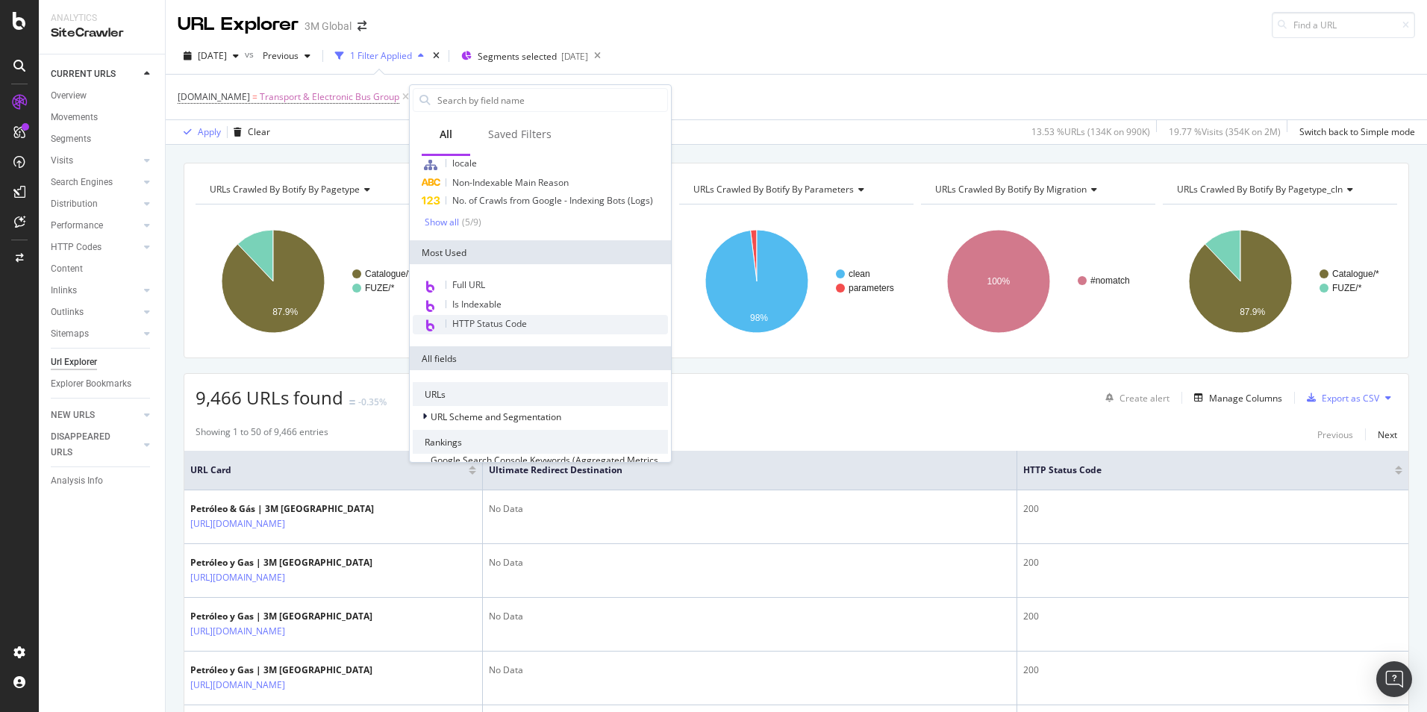
click at [514, 324] on span "HTTP Status Code" at bounding box center [489, 323] width 75 height 13
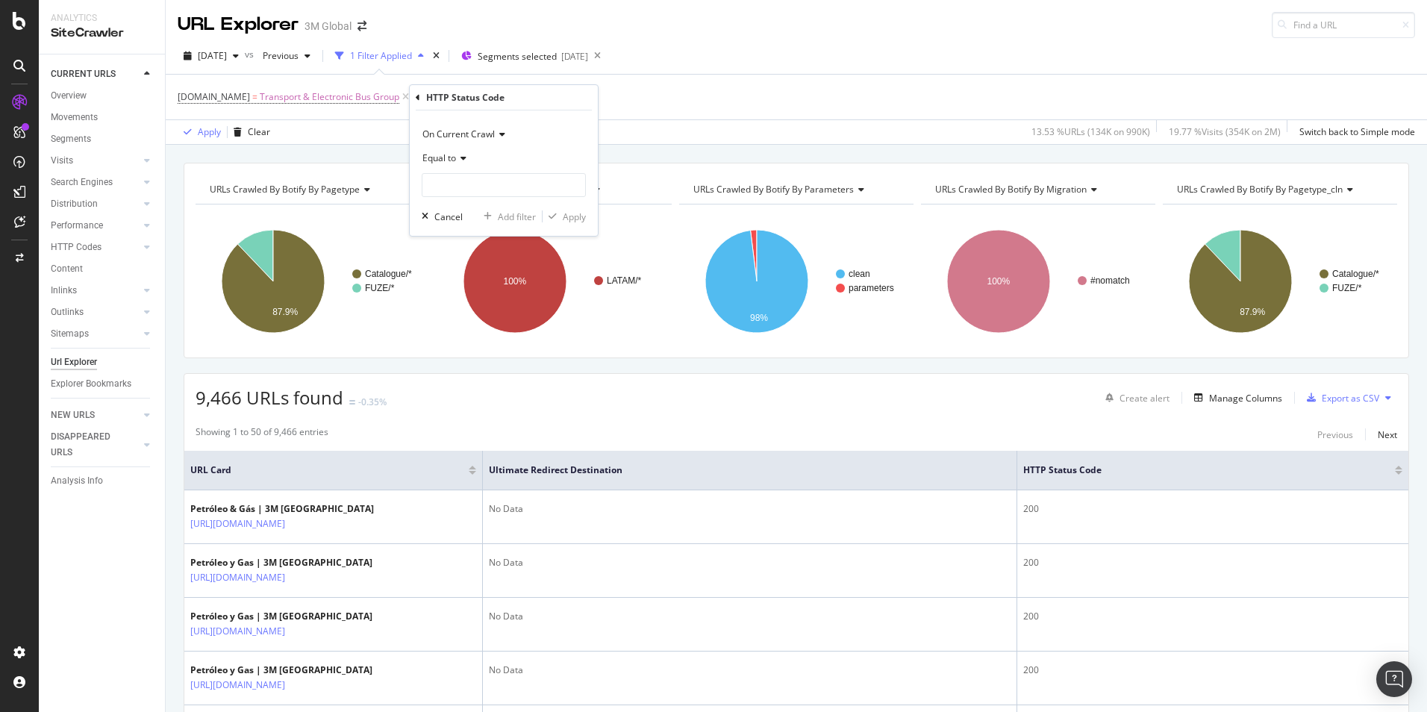
click at [462, 158] on icon at bounding box center [461, 158] width 10 height 9
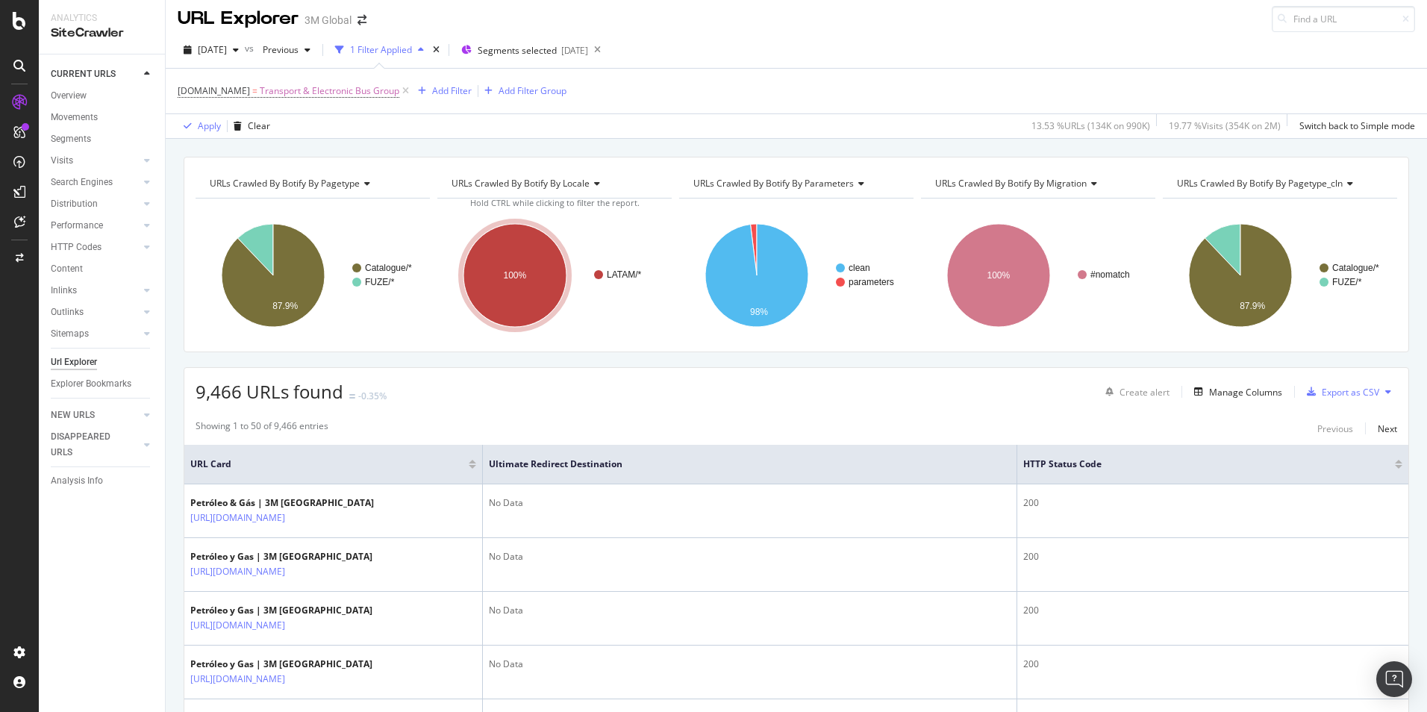
scroll to position [0, 0]
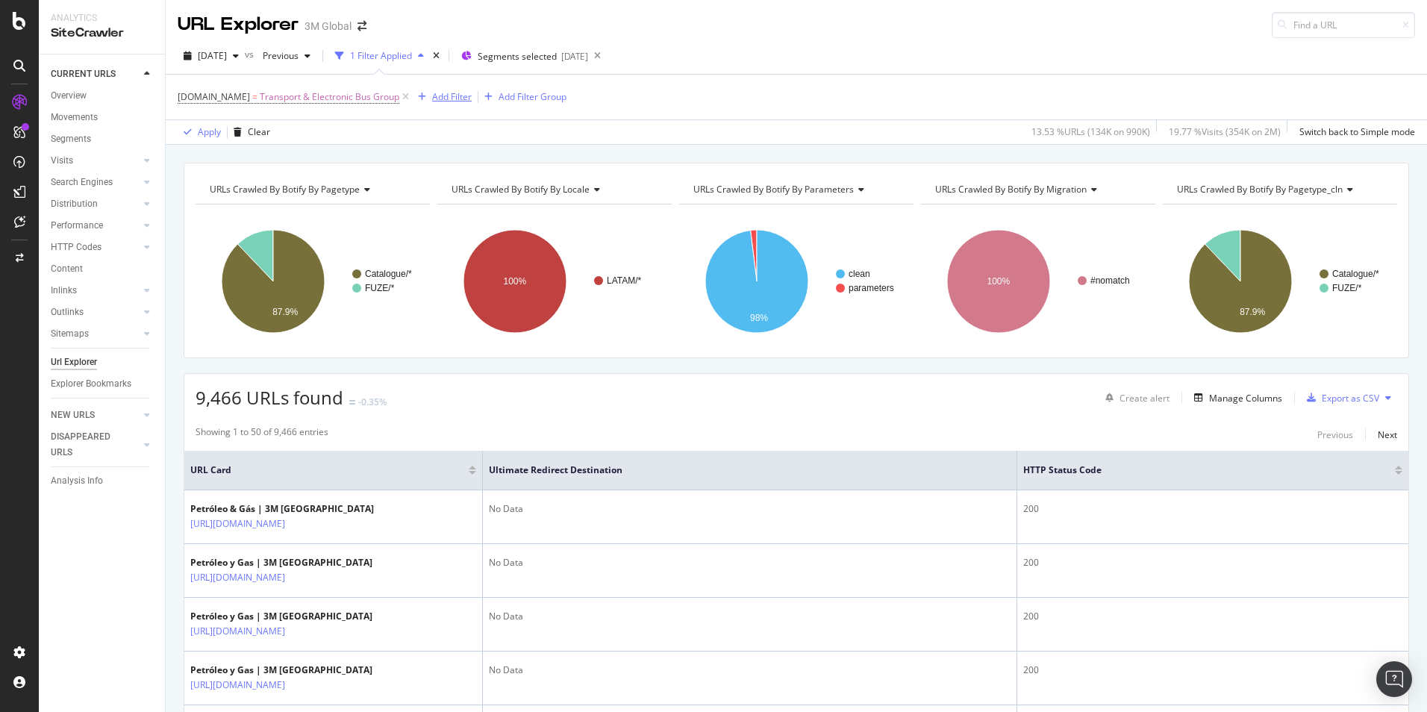
click at [461, 96] on div "Add Filter" at bounding box center [452, 96] width 40 height 13
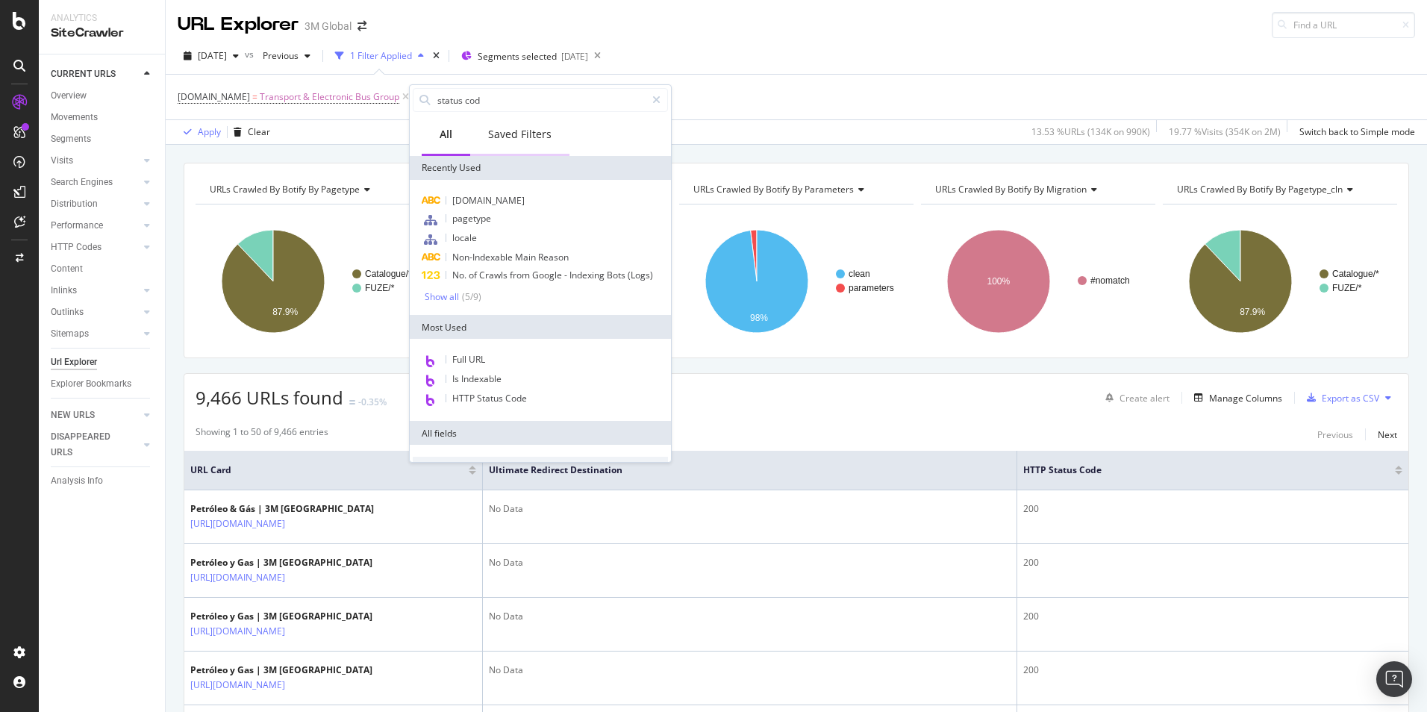
type input "status code"
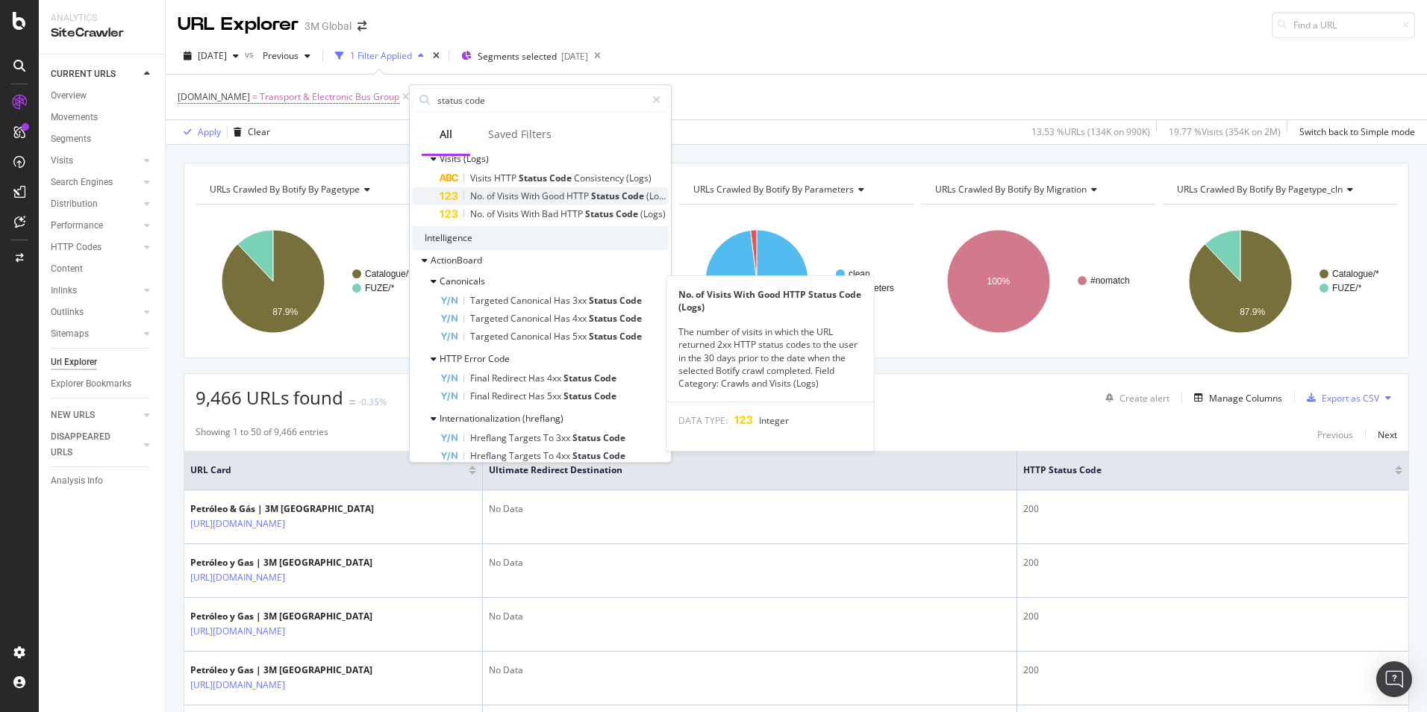
scroll to position [373, 0]
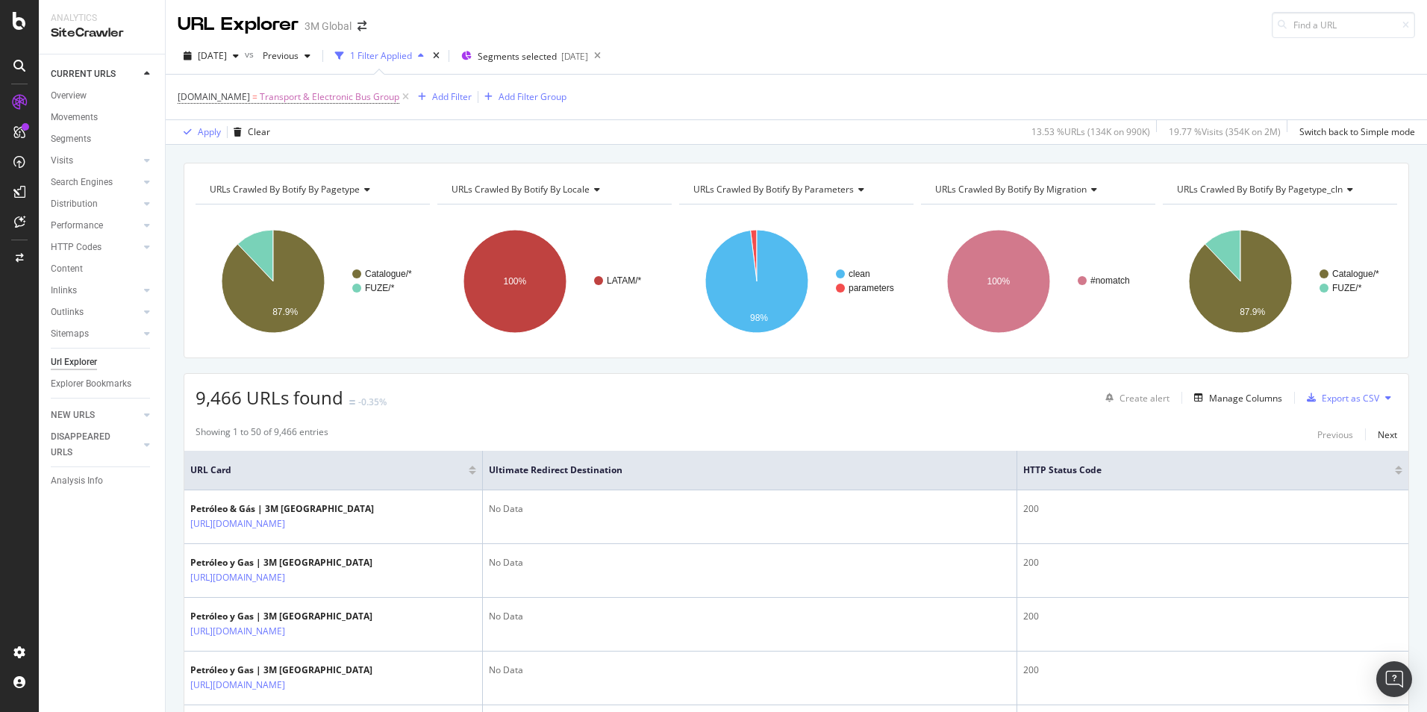
click at [882, 86] on div "DCSext.Business = Transport & Electronic Bus Group Add Filter Add Filter Group" at bounding box center [797, 97] width 1238 height 45
click at [1248, 397] on div "Manage Columns" at bounding box center [1245, 398] width 73 height 13
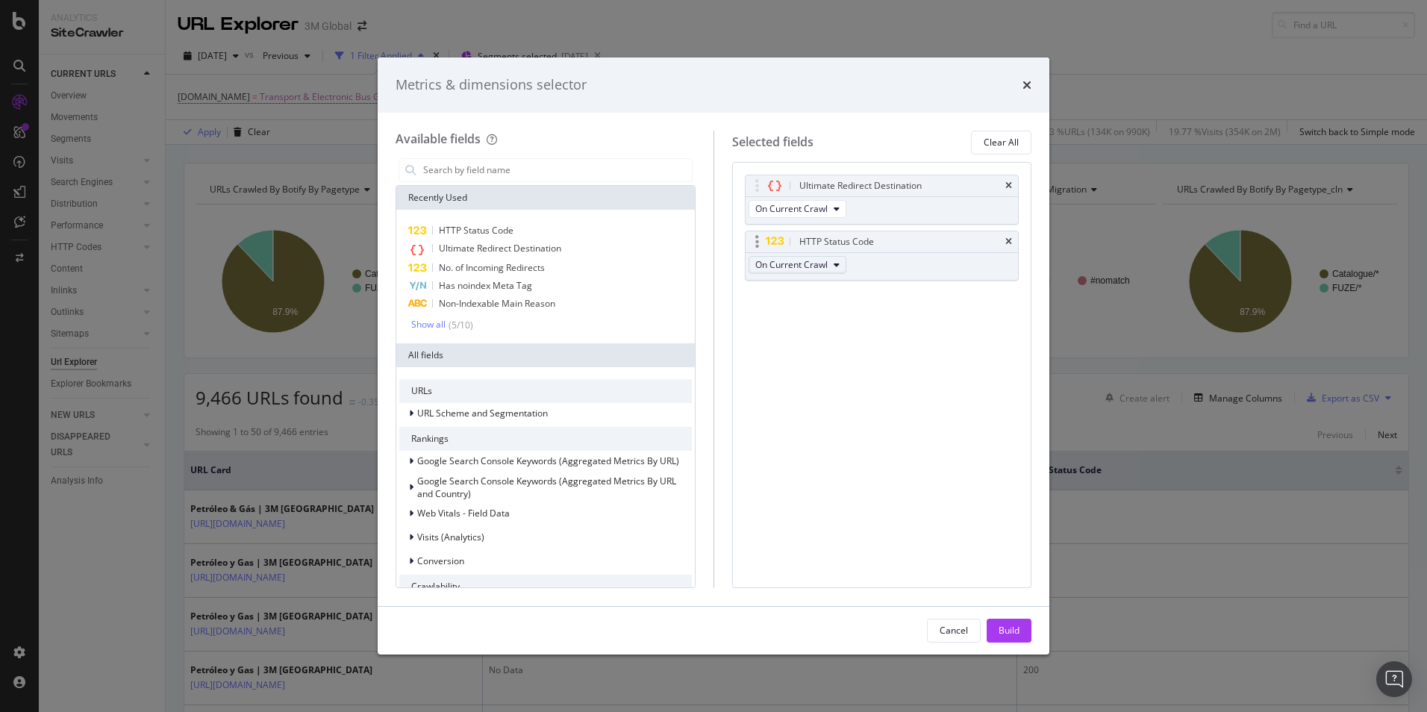
click at [833, 267] on button "On Current Crawl" at bounding box center [798, 265] width 98 height 18
click at [831, 209] on button "On Current Crawl" at bounding box center [798, 209] width 98 height 18
click at [950, 333] on div "Ultimate Redirect Destination On Current Crawl HTTP Status Code On Current Craw…" at bounding box center [882, 375] width 300 height 426
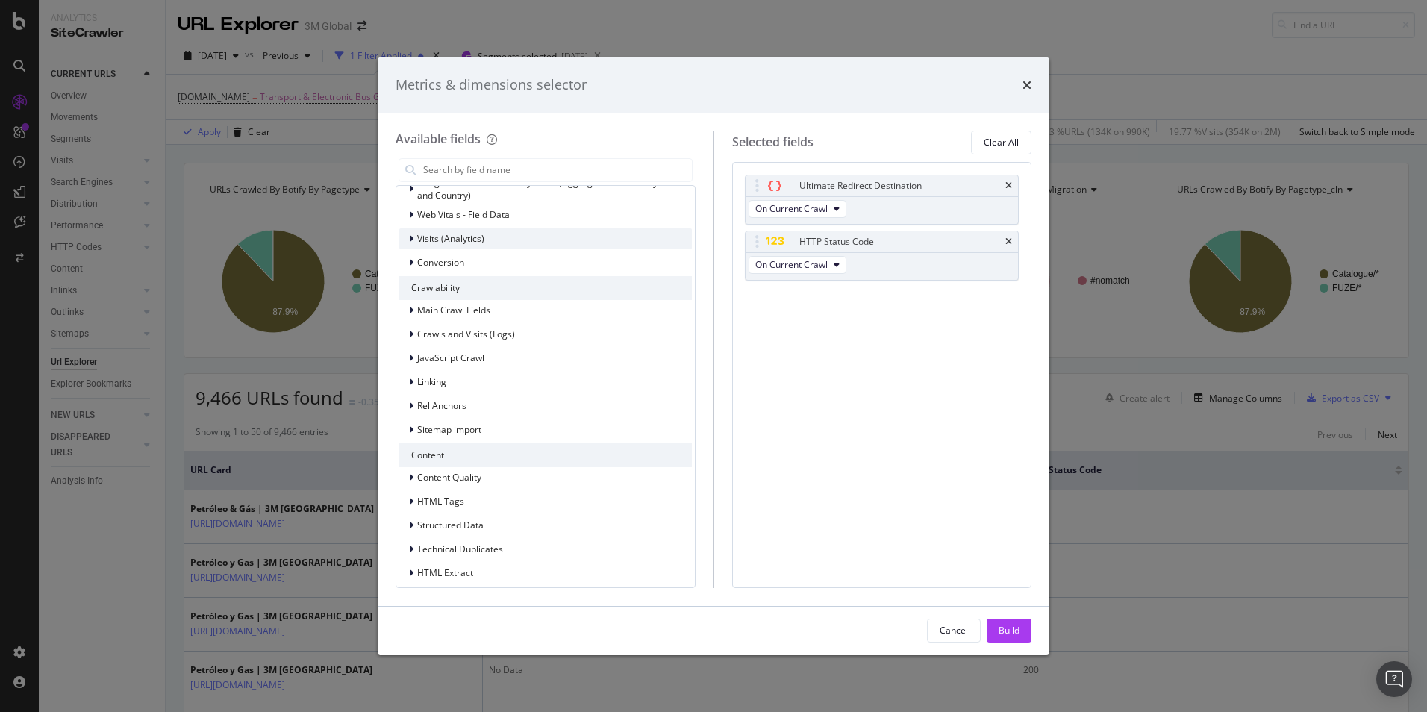
scroll to position [355, 0]
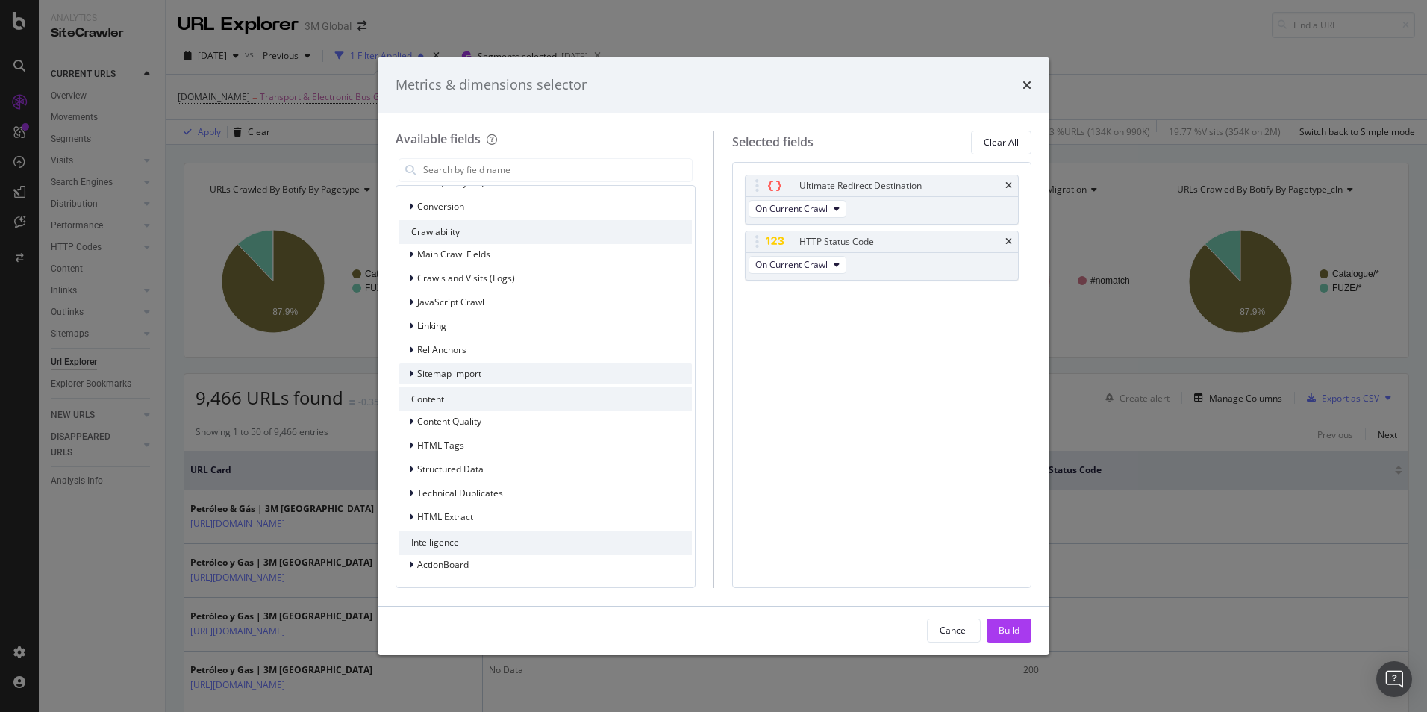
click at [415, 371] on div "modal" at bounding box center [412, 374] width 9 height 15
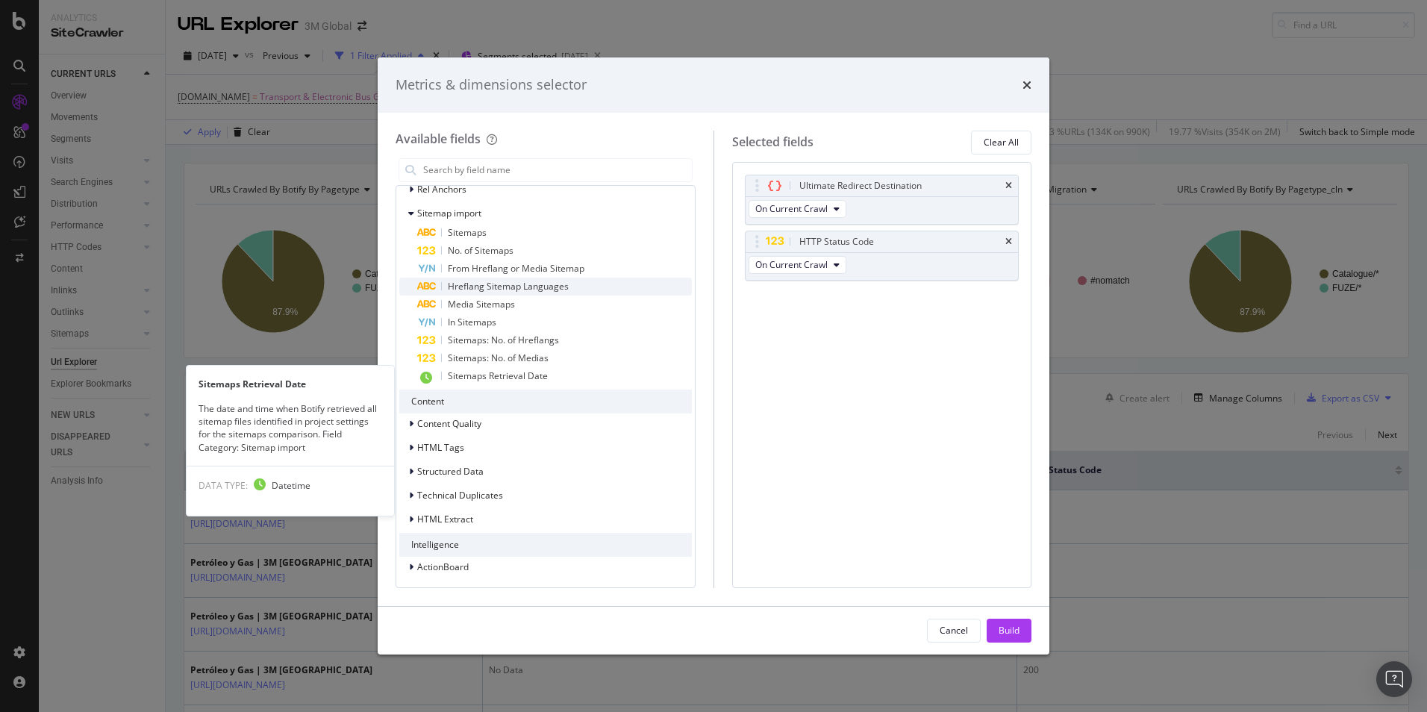
scroll to position [517, 0]
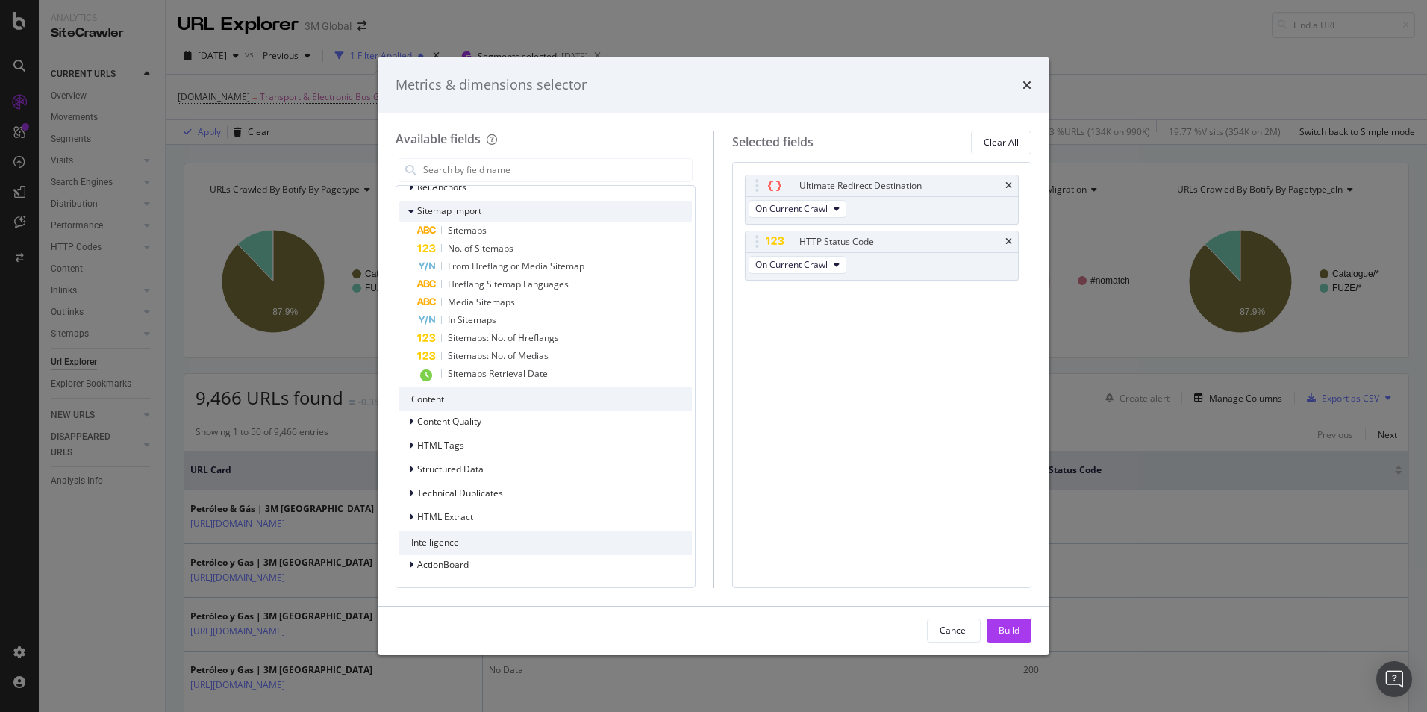
click at [411, 210] on icon "modal" at bounding box center [411, 211] width 6 height 9
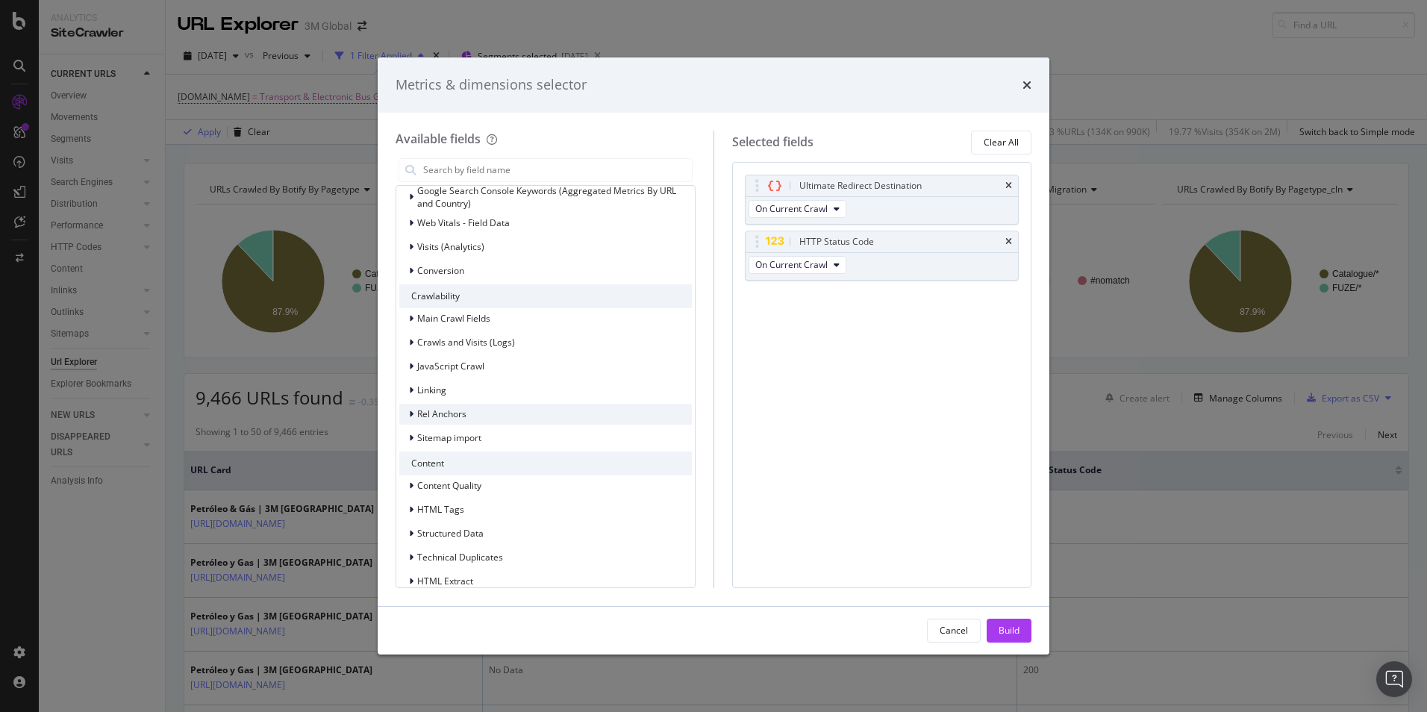
scroll to position [355, 0]
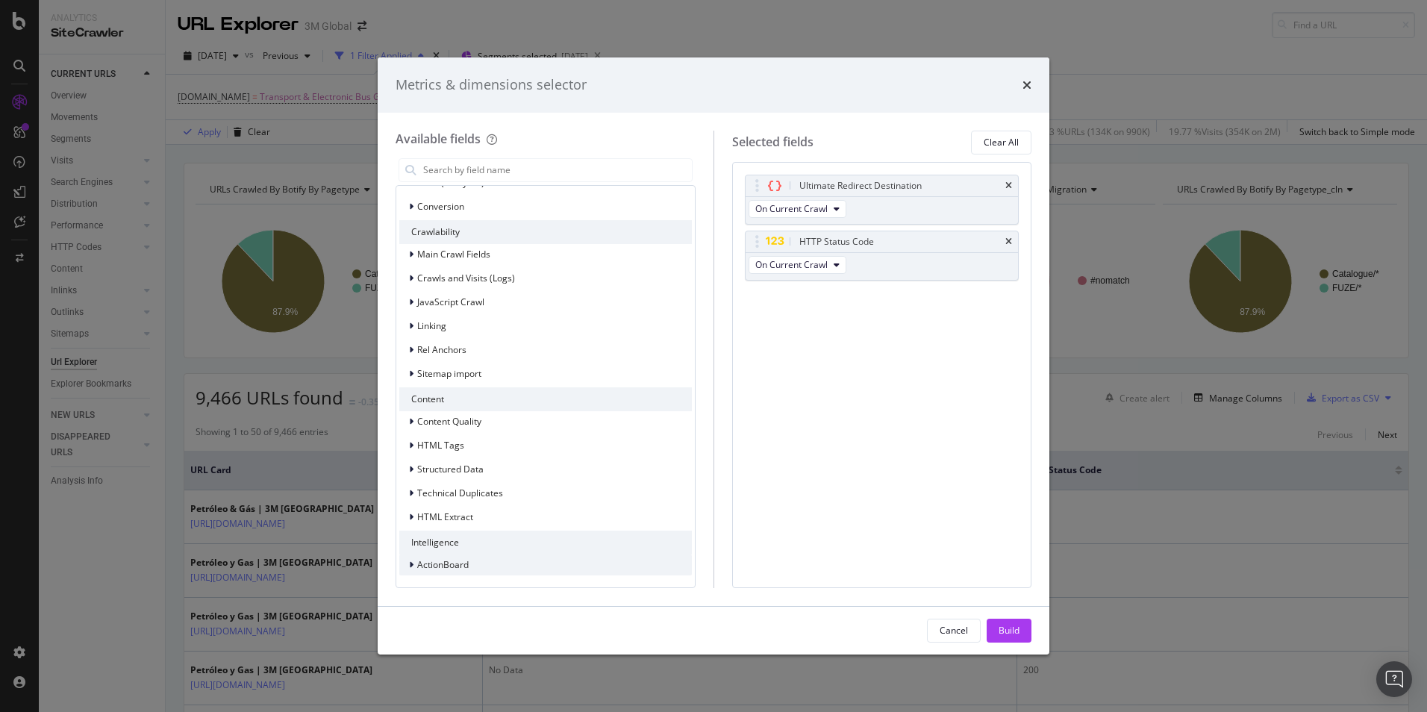
click at [513, 567] on div "ActionBoard" at bounding box center [545, 565] width 293 height 21
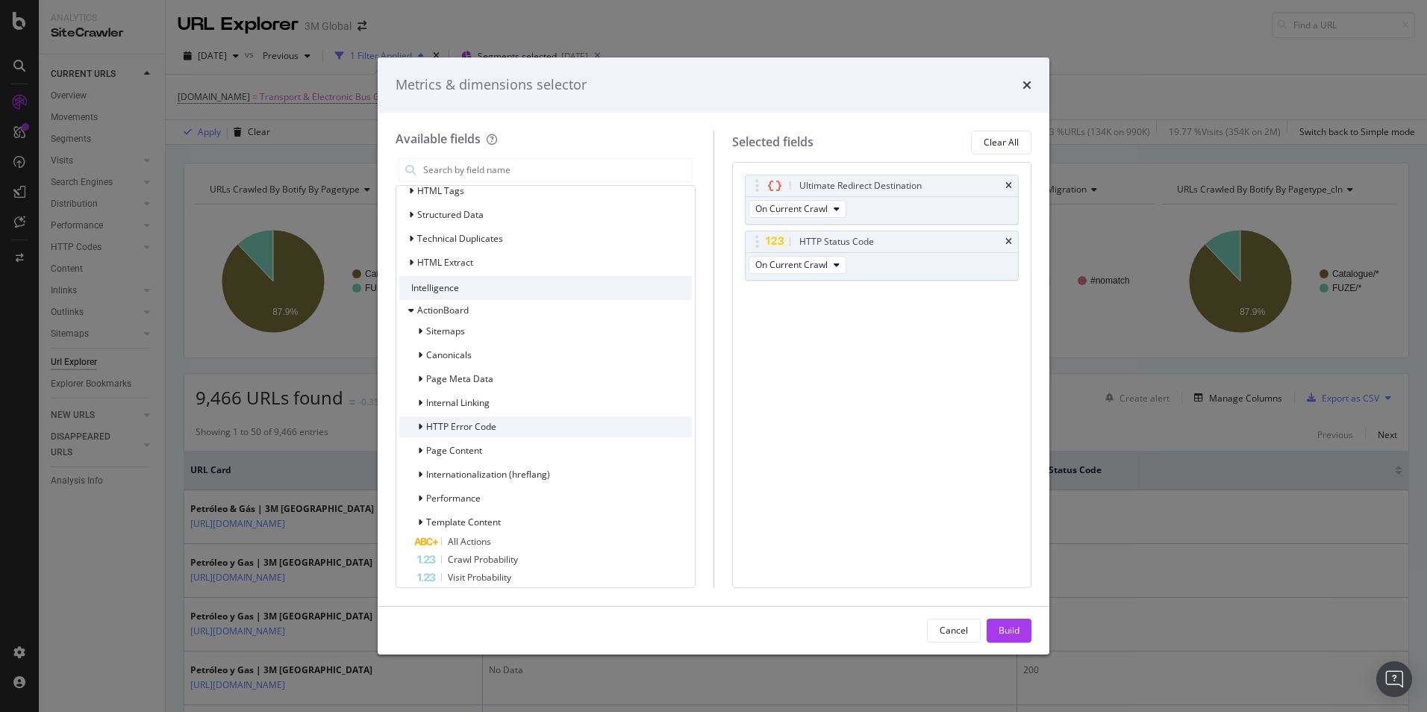
scroll to position [620, 0]
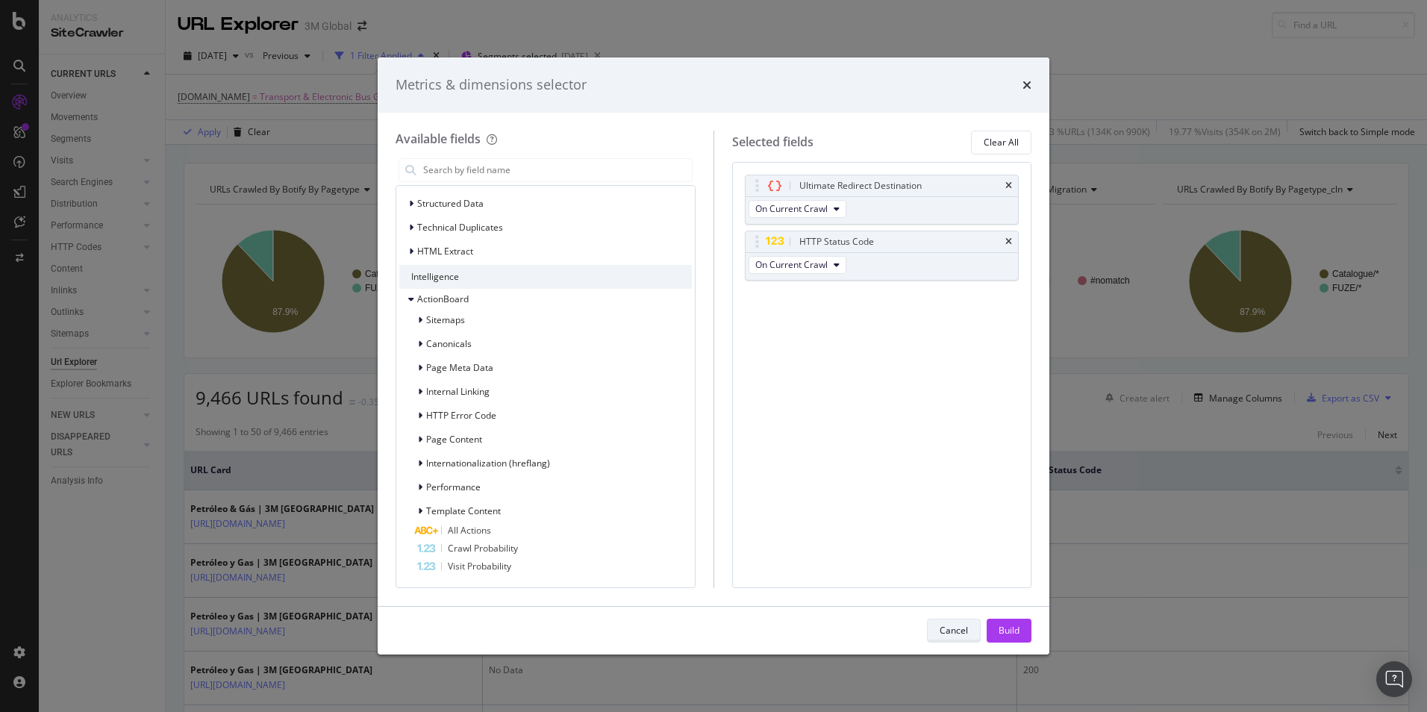
click at [960, 632] on div "Cancel" at bounding box center [954, 630] width 28 height 13
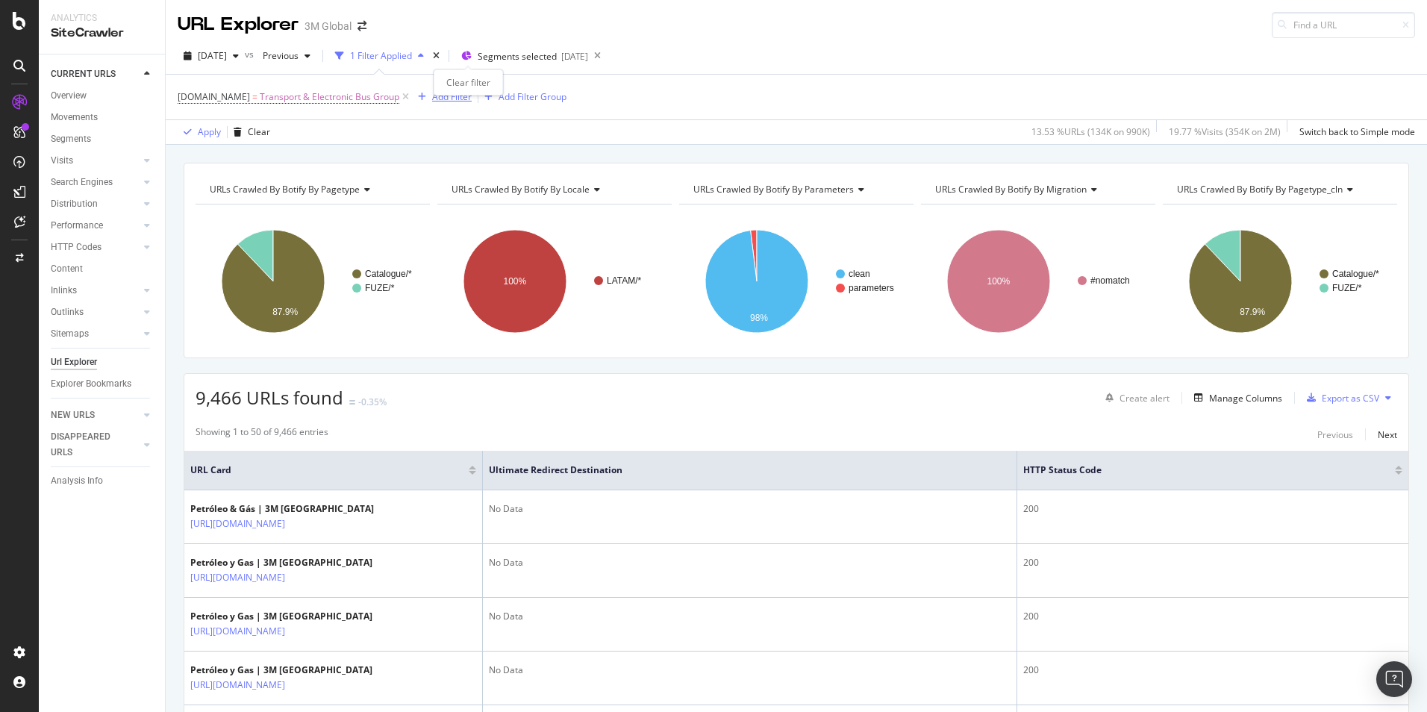
click at [443, 96] on div "Add Filter" at bounding box center [452, 96] width 40 height 13
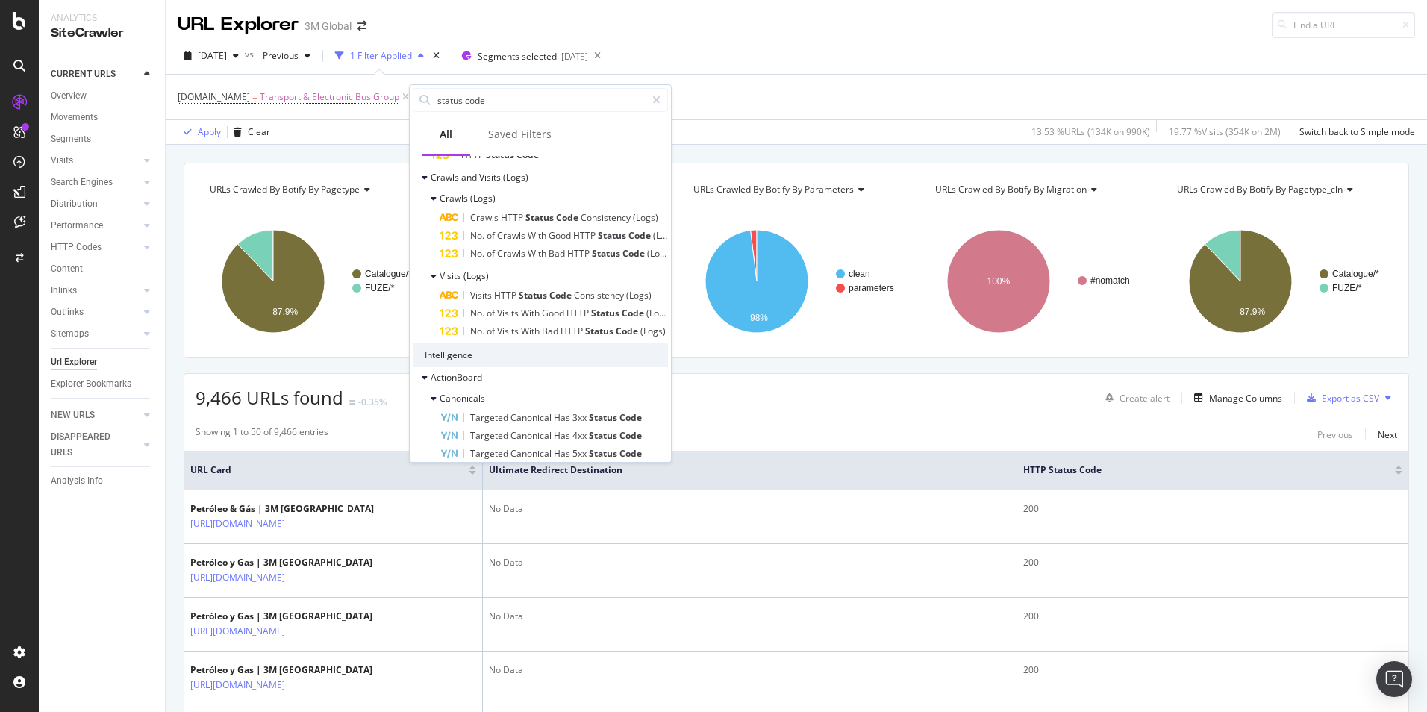
scroll to position [0, 0]
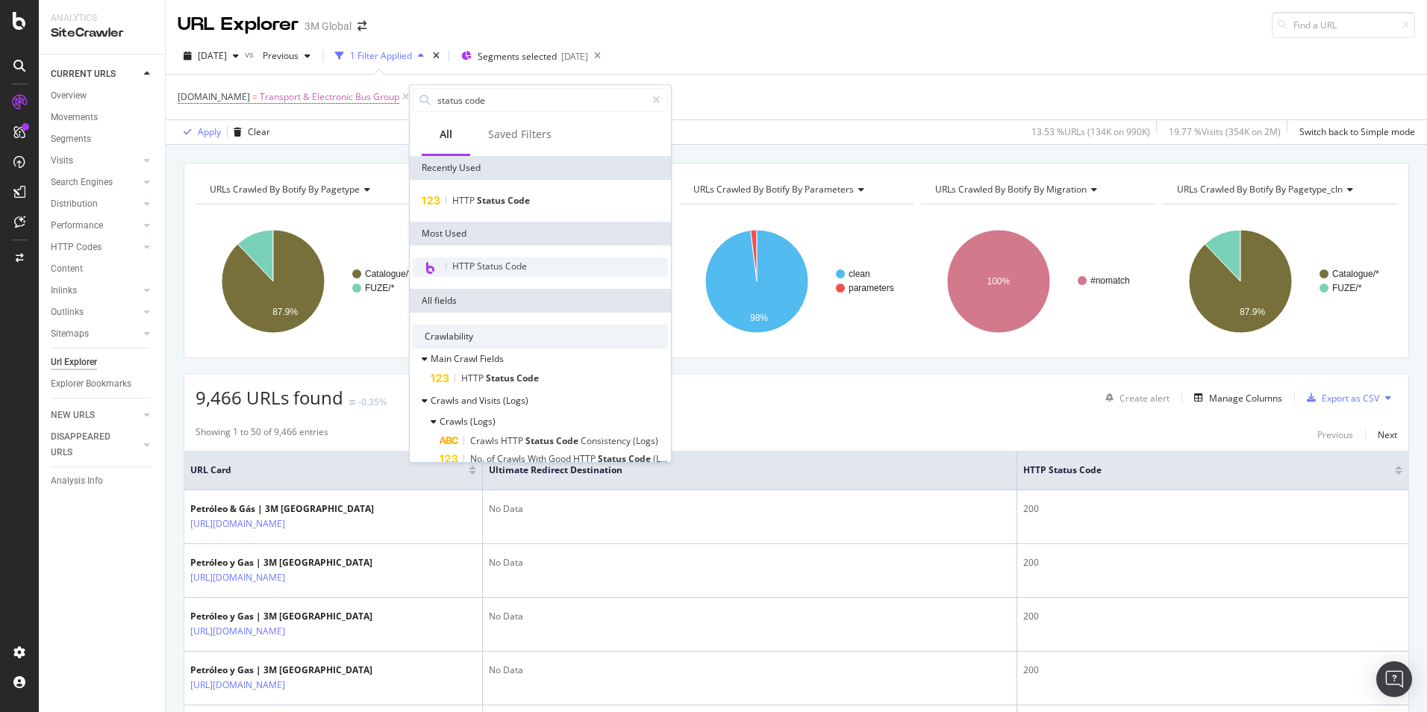
click at [514, 269] on span "HTTP Status Code" at bounding box center [489, 266] width 75 height 13
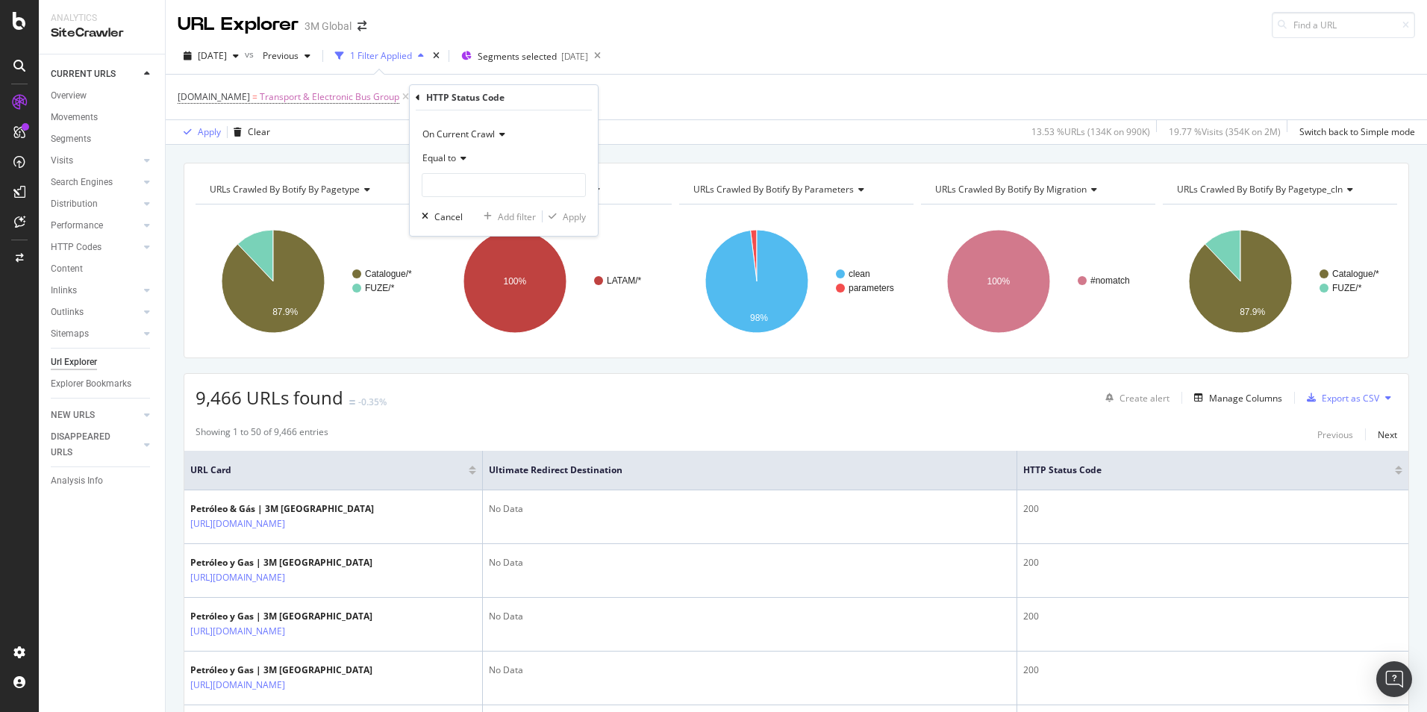
click at [452, 158] on span "Equal to" at bounding box center [440, 158] width 34 height 13
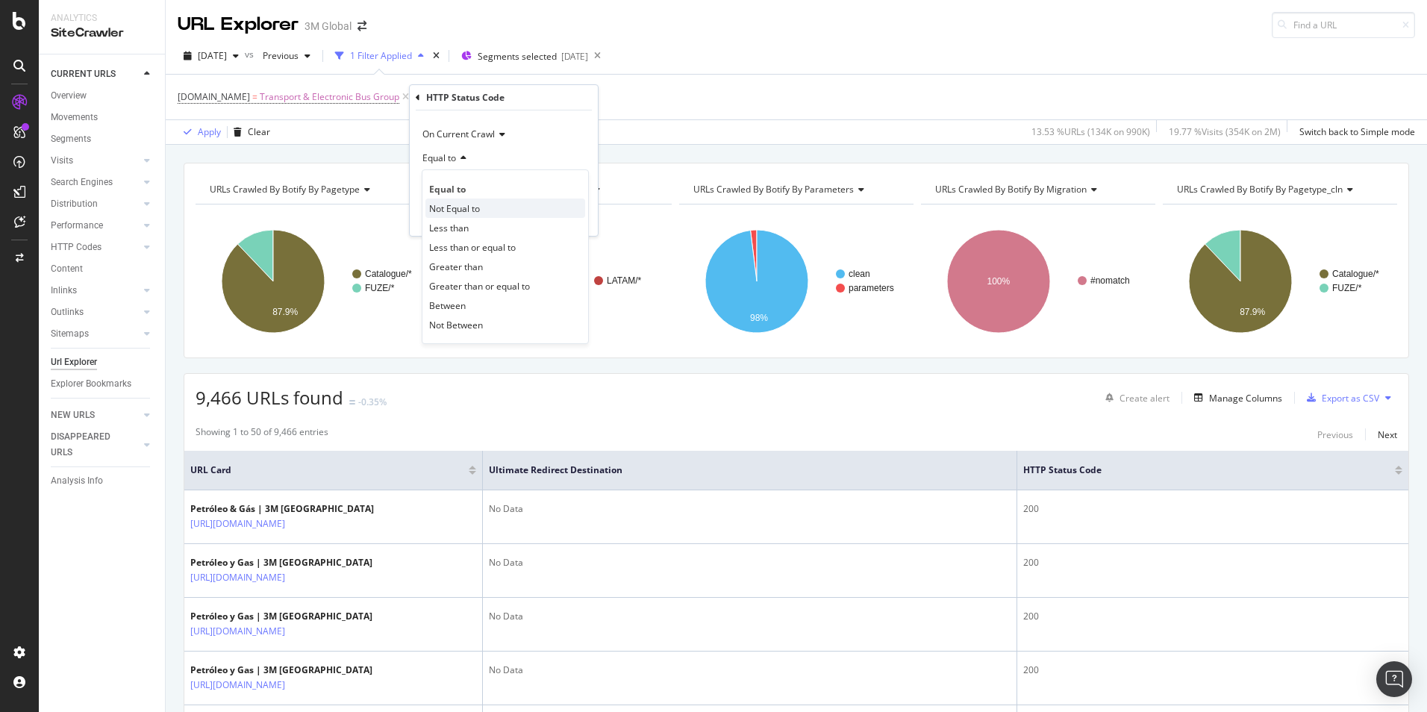
click at [476, 211] on span "Not Equal to" at bounding box center [454, 208] width 51 height 13
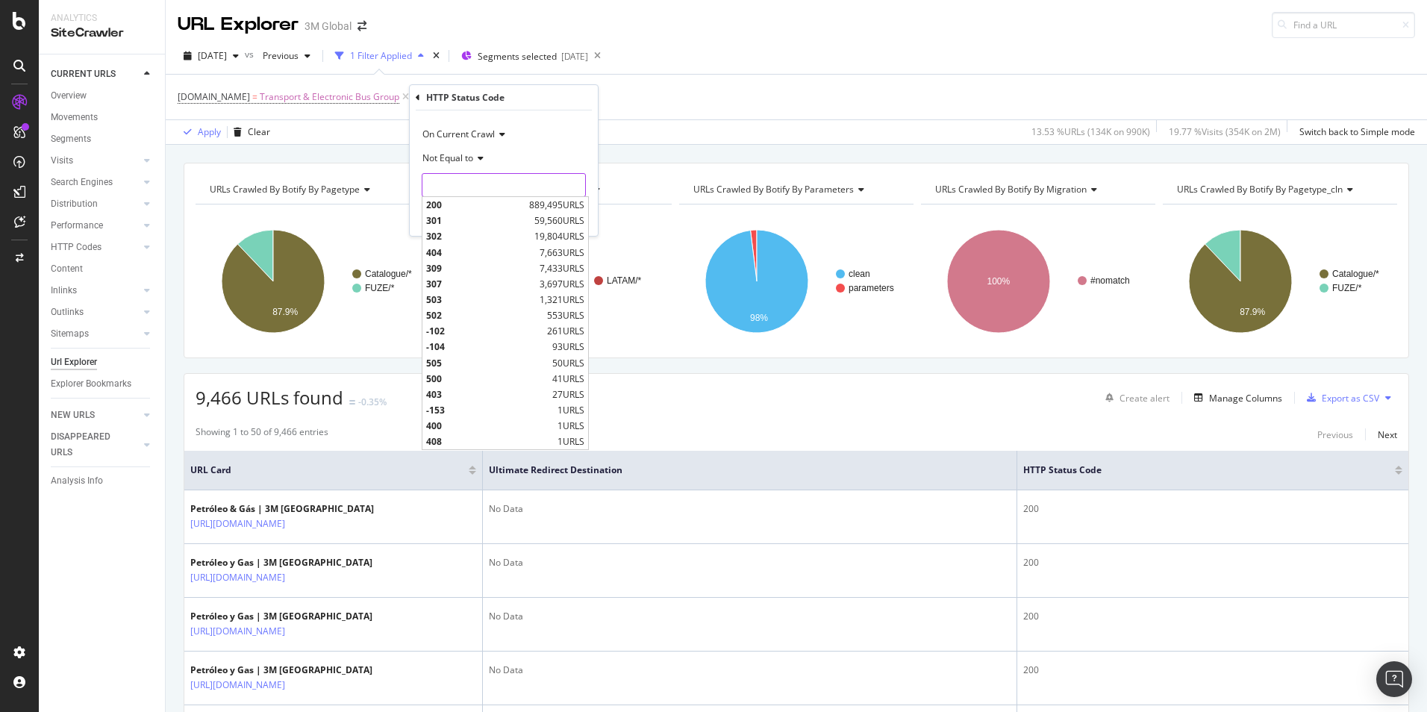
click at [472, 190] on input "number" at bounding box center [504, 185] width 164 height 24
click at [470, 207] on span "200" at bounding box center [475, 205] width 99 height 13
type input "200"
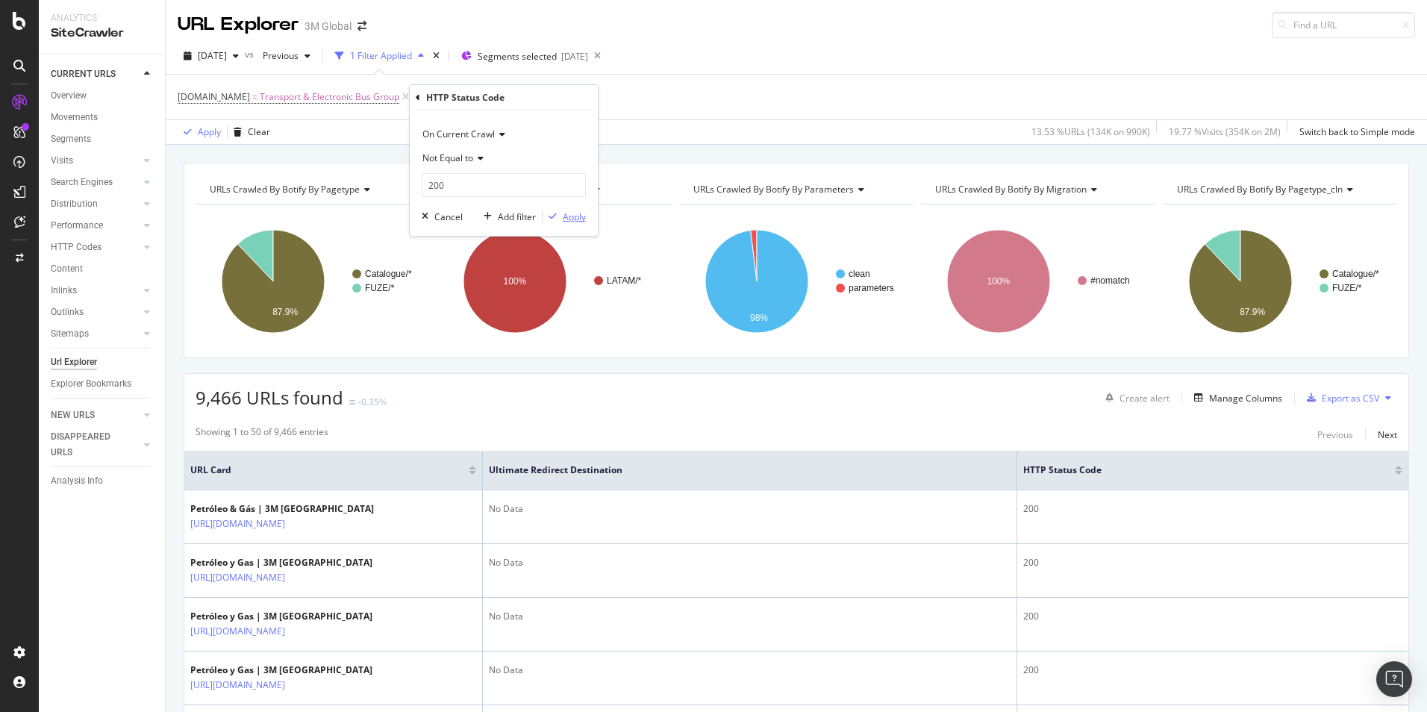
click at [576, 220] on div "Apply" at bounding box center [574, 217] width 23 height 13
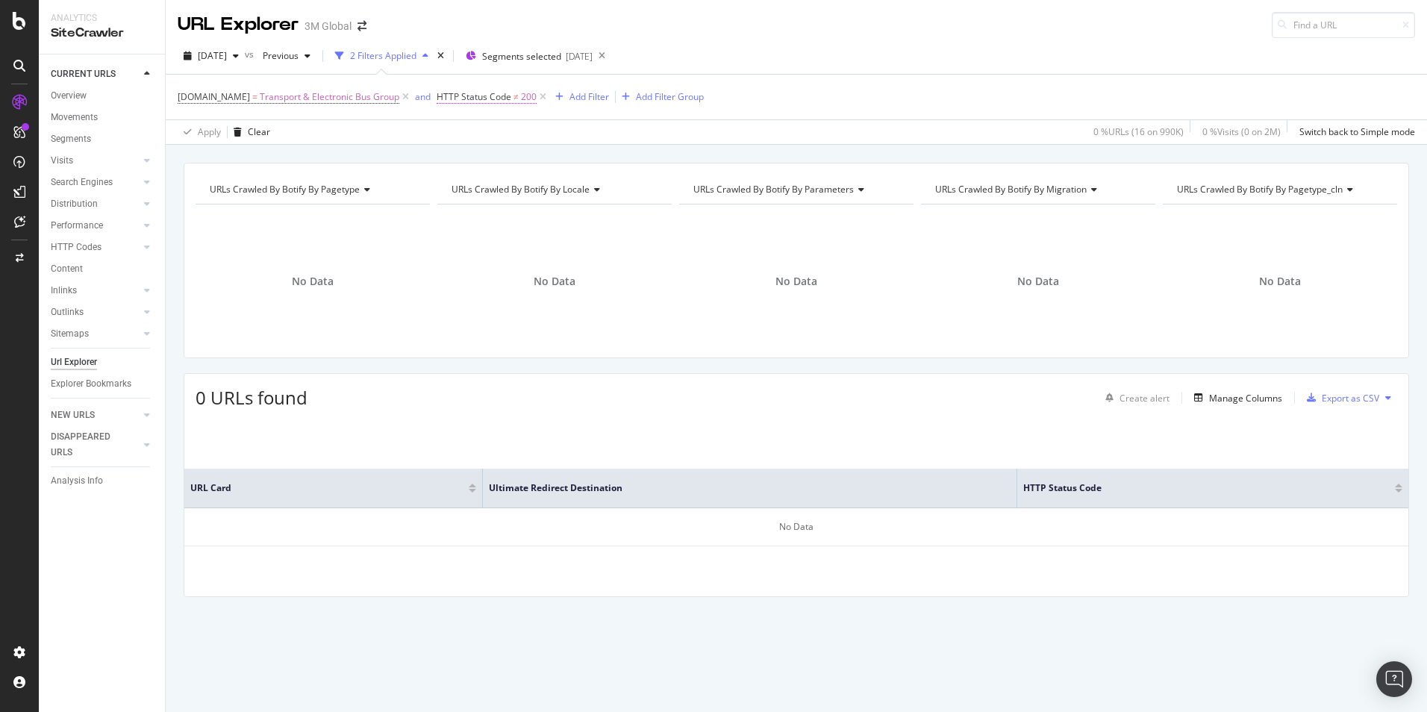
click at [493, 96] on span "HTTP Status Code" at bounding box center [474, 96] width 75 height 13
click at [473, 215] on div "Cancel" at bounding box center [474, 214] width 28 height 13
click at [541, 96] on icon at bounding box center [543, 97] width 13 height 15
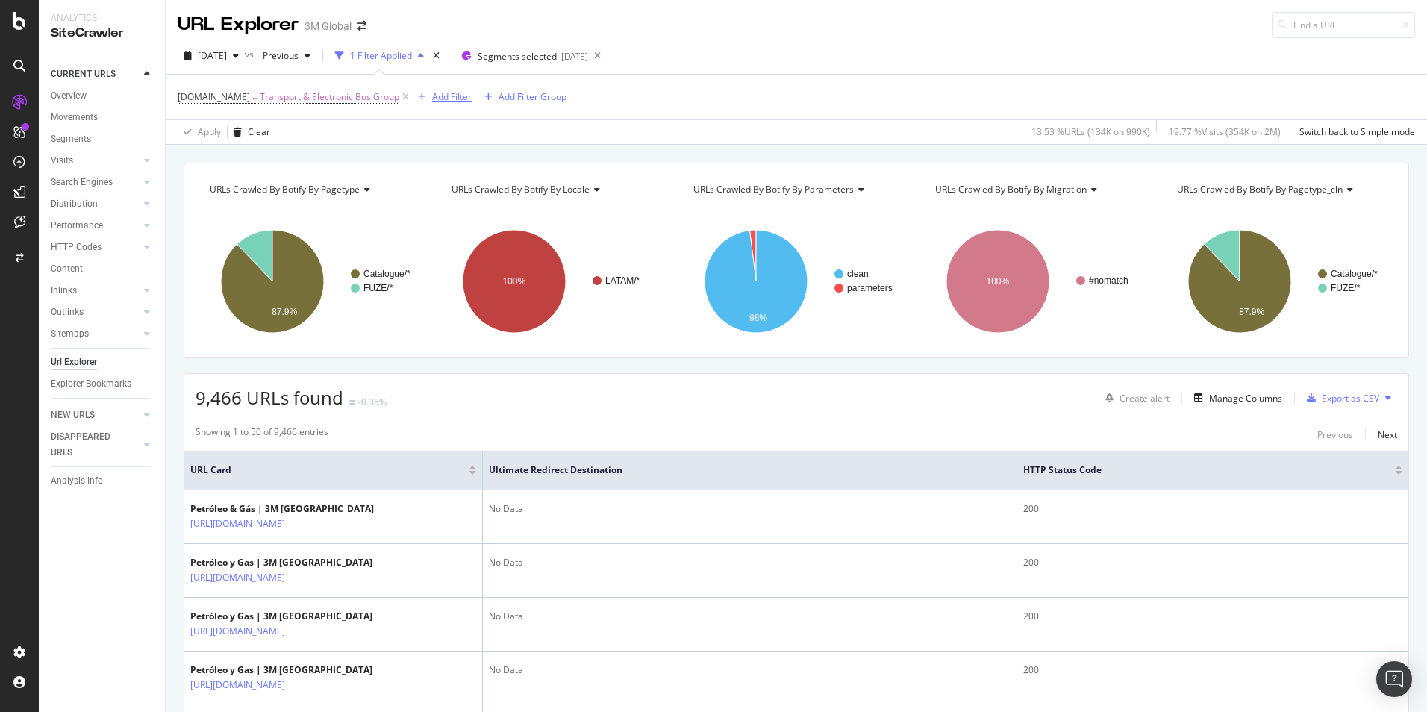
click at [458, 93] on div "Add Filter" at bounding box center [452, 96] width 40 height 13
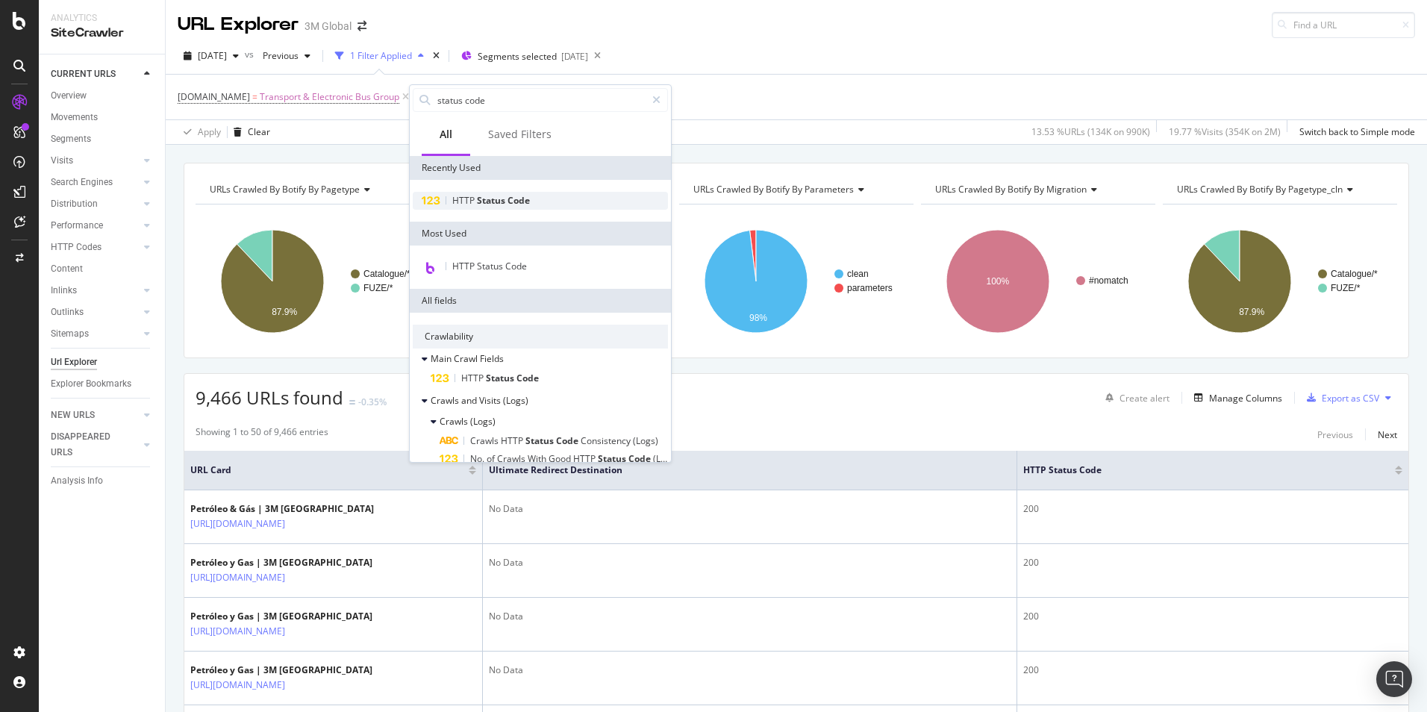
click at [501, 201] on span "Status" at bounding box center [492, 200] width 31 height 13
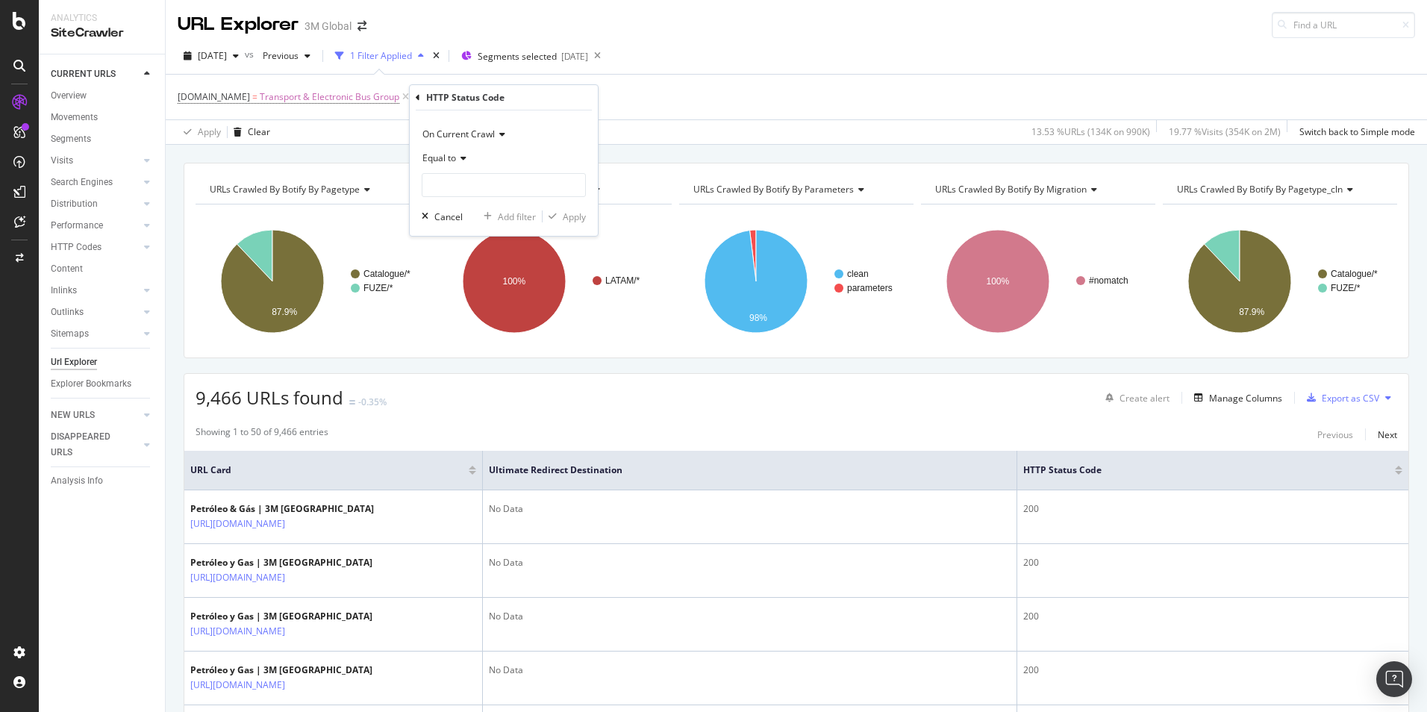
click at [452, 152] on span "Equal to" at bounding box center [440, 158] width 34 height 13
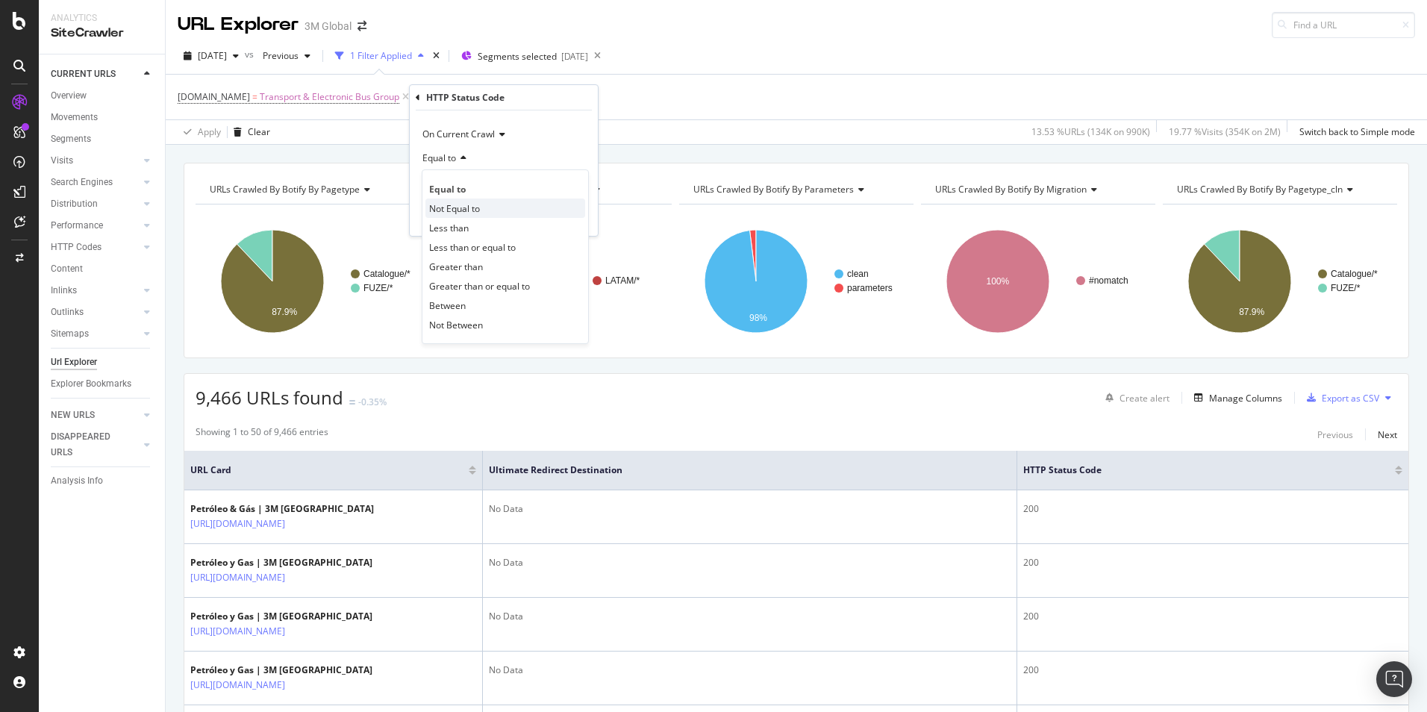
click at [471, 213] on span "Not Equal to" at bounding box center [454, 208] width 51 height 13
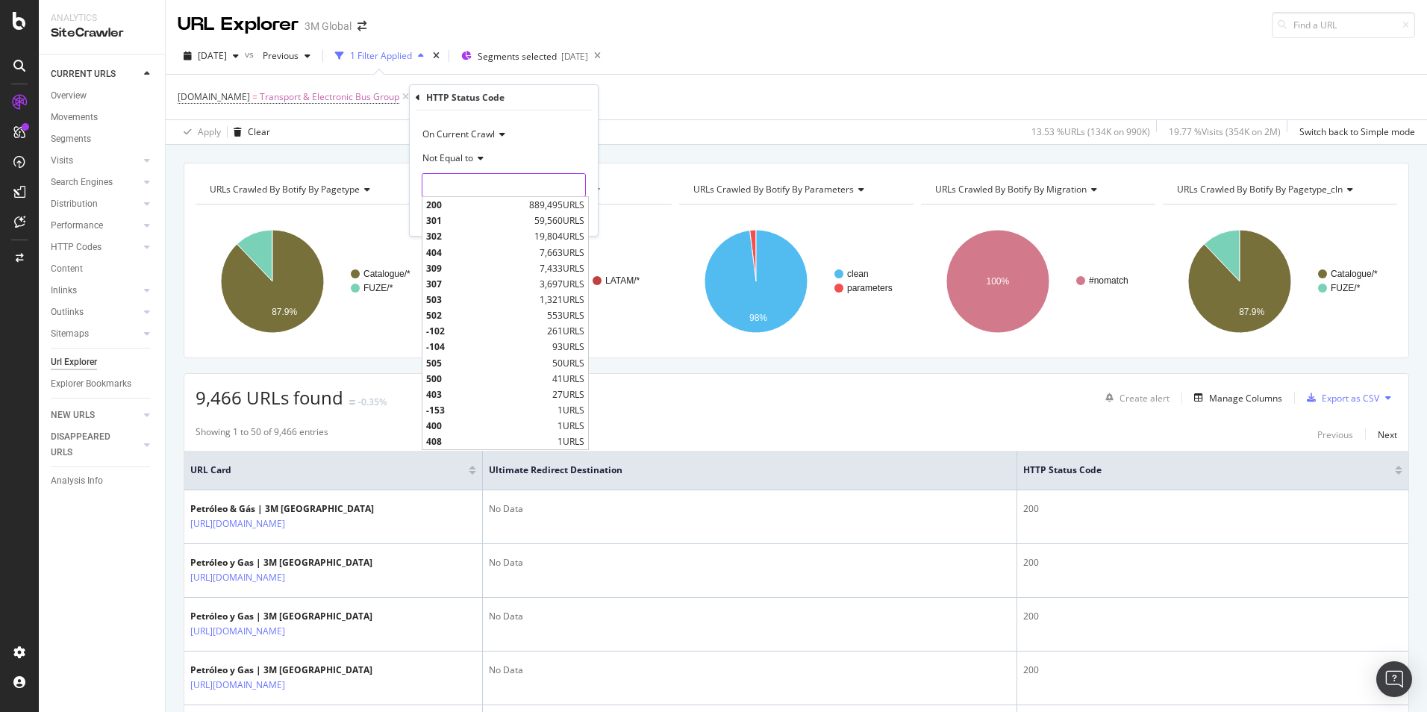
click at [496, 183] on input "number" at bounding box center [504, 185] width 164 height 24
click at [491, 202] on span "200" at bounding box center [475, 205] width 99 height 13
type input "200"
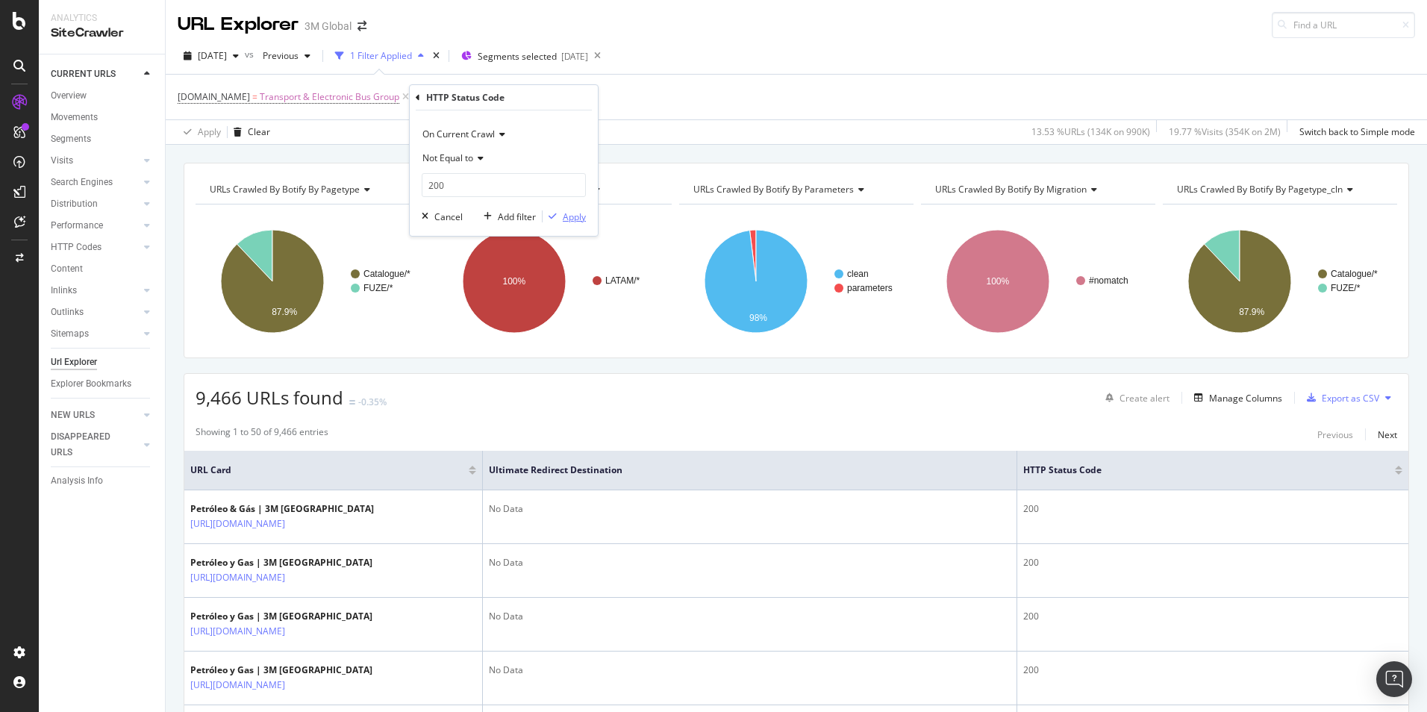
click at [575, 214] on div "Apply" at bounding box center [574, 217] width 23 height 13
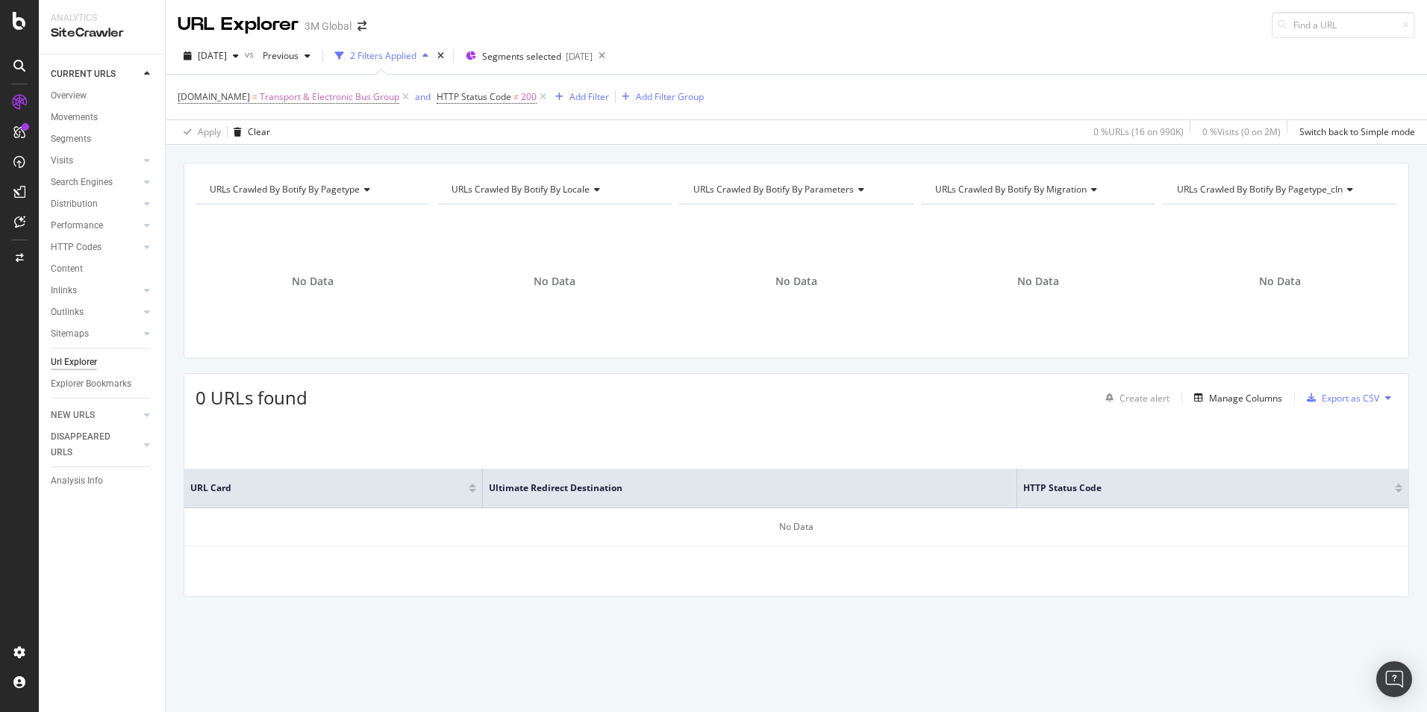
click at [417, 55] on div "2 Filters Applied" at bounding box center [383, 55] width 66 height 13
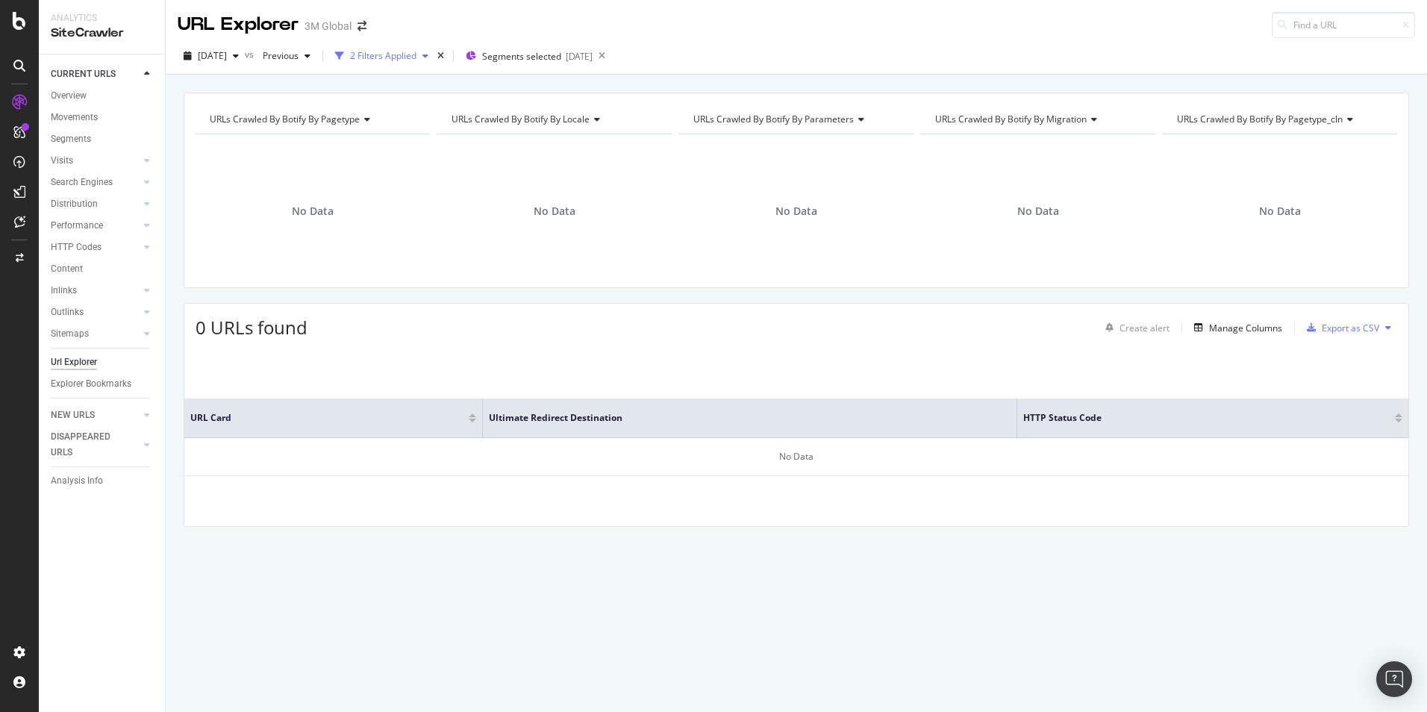
click at [417, 55] on div "2 Filters Applied" at bounding box center [383, 55] width 66 height 13
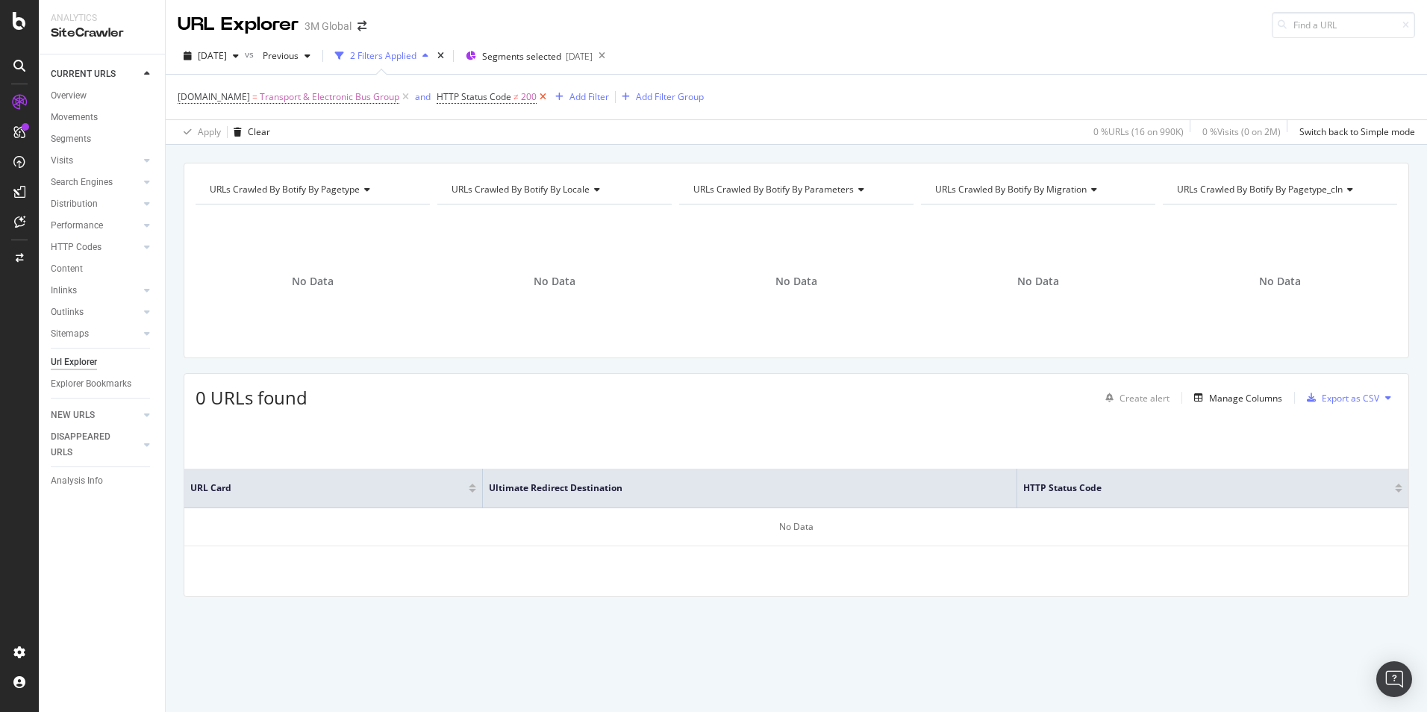
click at [539, 95] on icon at bounding box center [543, 97] width 13 height 15
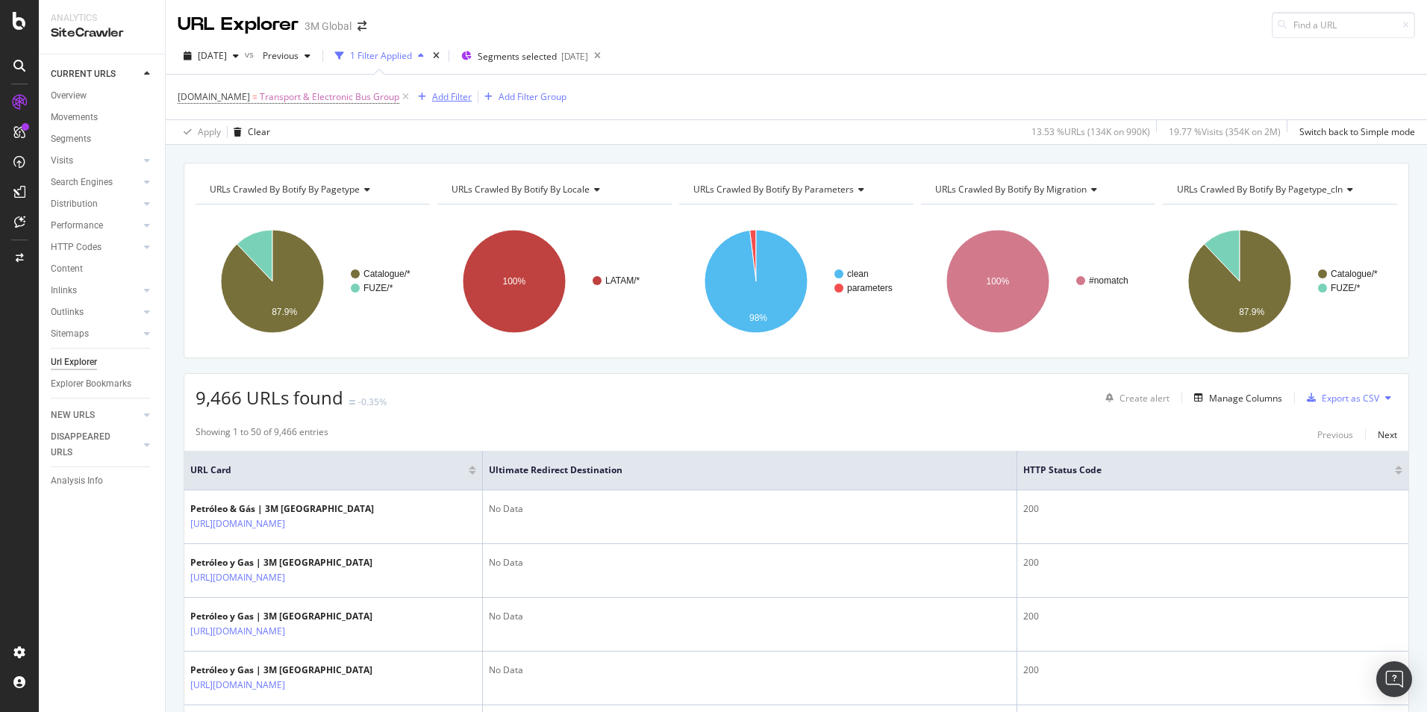
click at [439, 97] on div "Add Filter" at bounding box center [452, 96] width 40 height 13
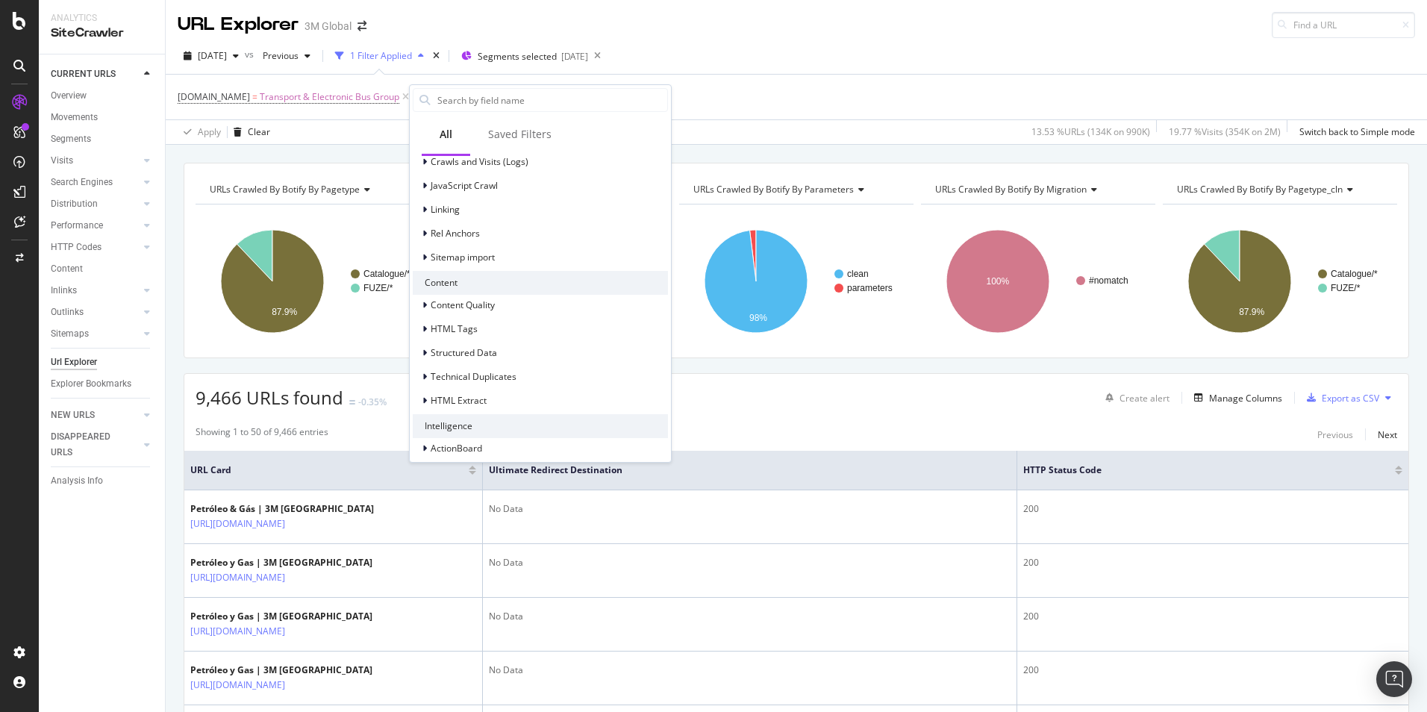
scroll to position [563, 0]
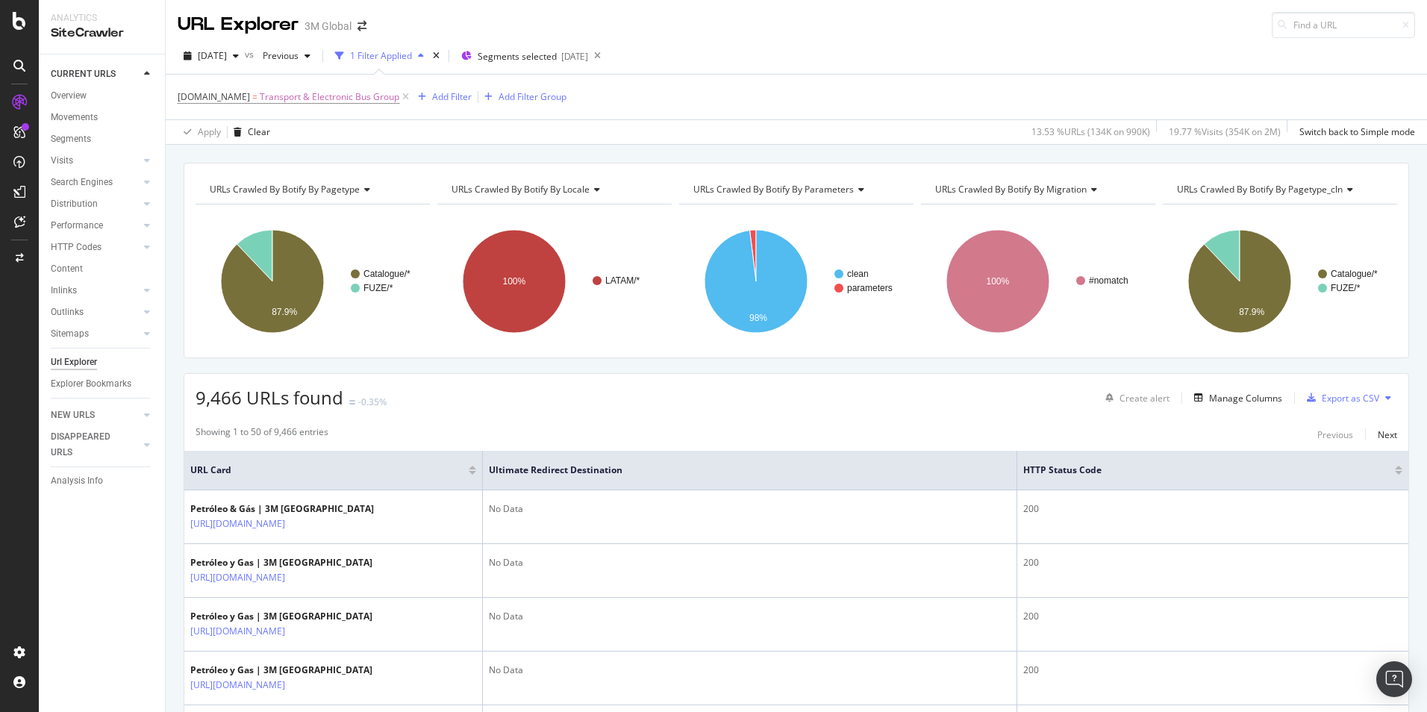
click at [974, 428] on div "Showing 1 to 50 of 9,466 entries Previous Next" at bounding box center [796, 435] width 1224 height 18
click at [1351, 394] on div "Export as CSV" at bounding box center [1350, 398] width 57 height 13
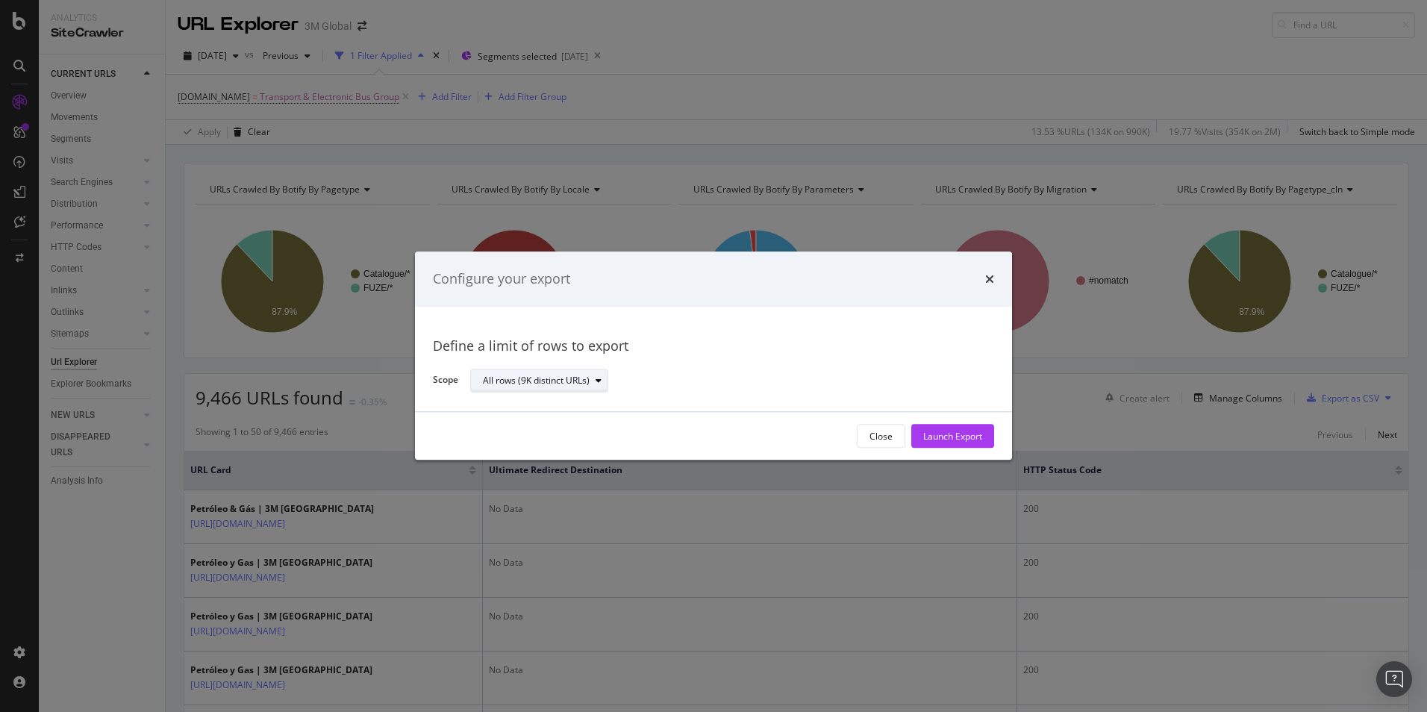
click at [549, 380] on div "All rows (9K distinct URLs)" at bounding box center [536, 380] width 107 height 9
click at [990, 278] on icon "times" at bounding box center [990, 279] width 9 height 12
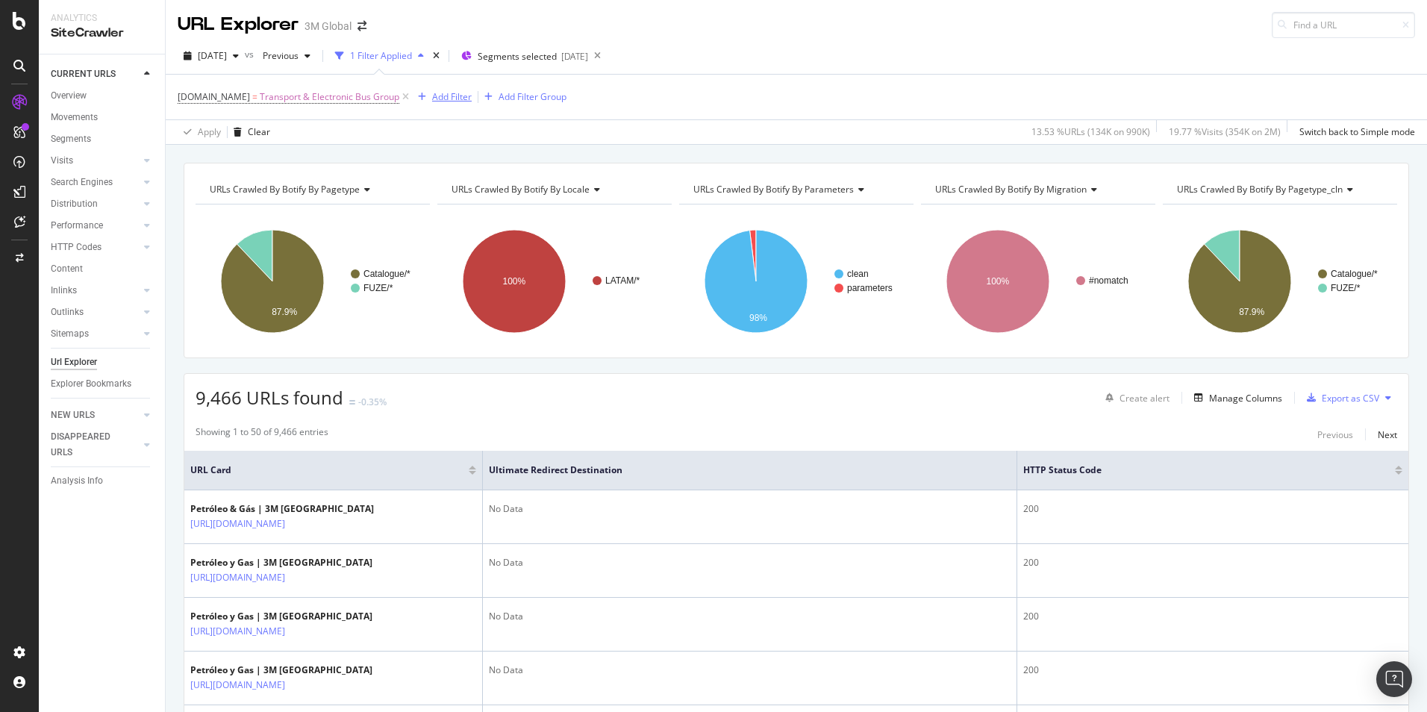
click at [454, 99] on div "Add Filter" at bounding box center [452, 96] width 40 height 13
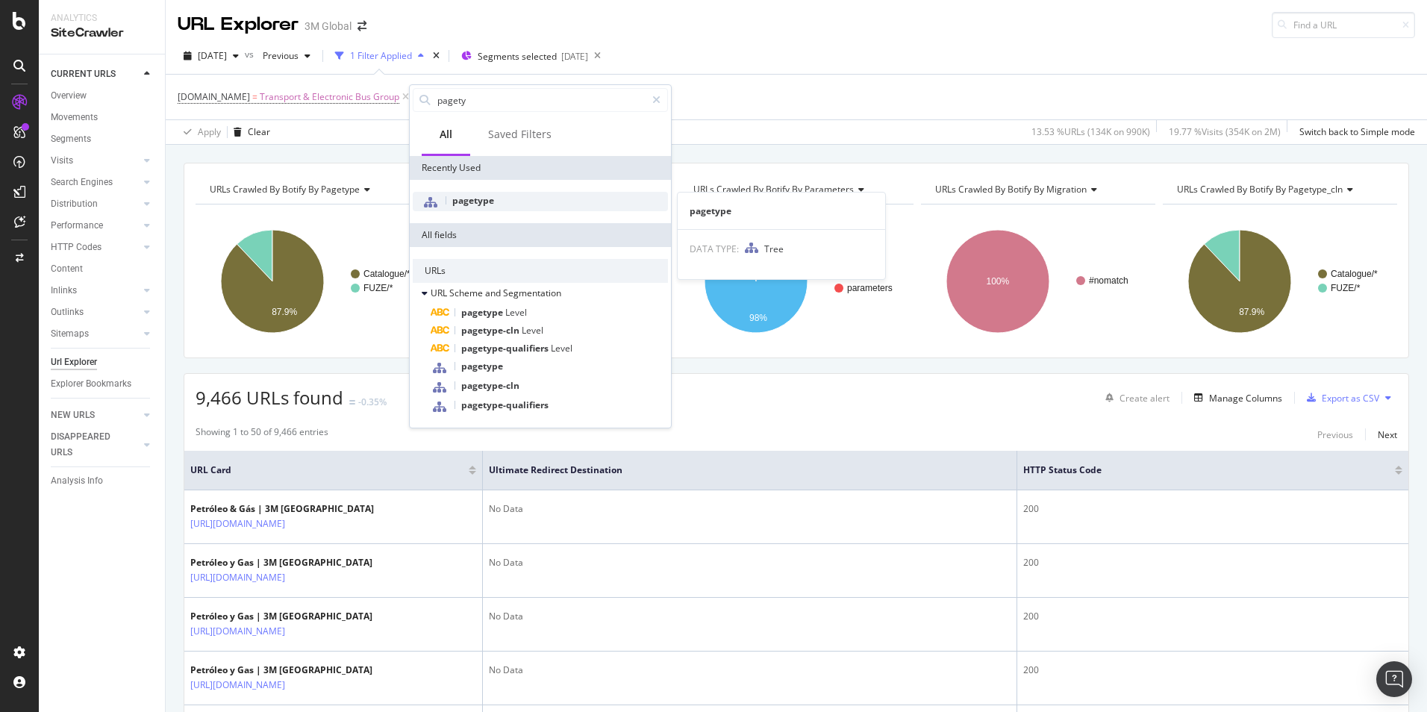
type input "pagety"
click at [514, 207] on div "pagetype" at bounding box center [540, 201] width 255 height 19
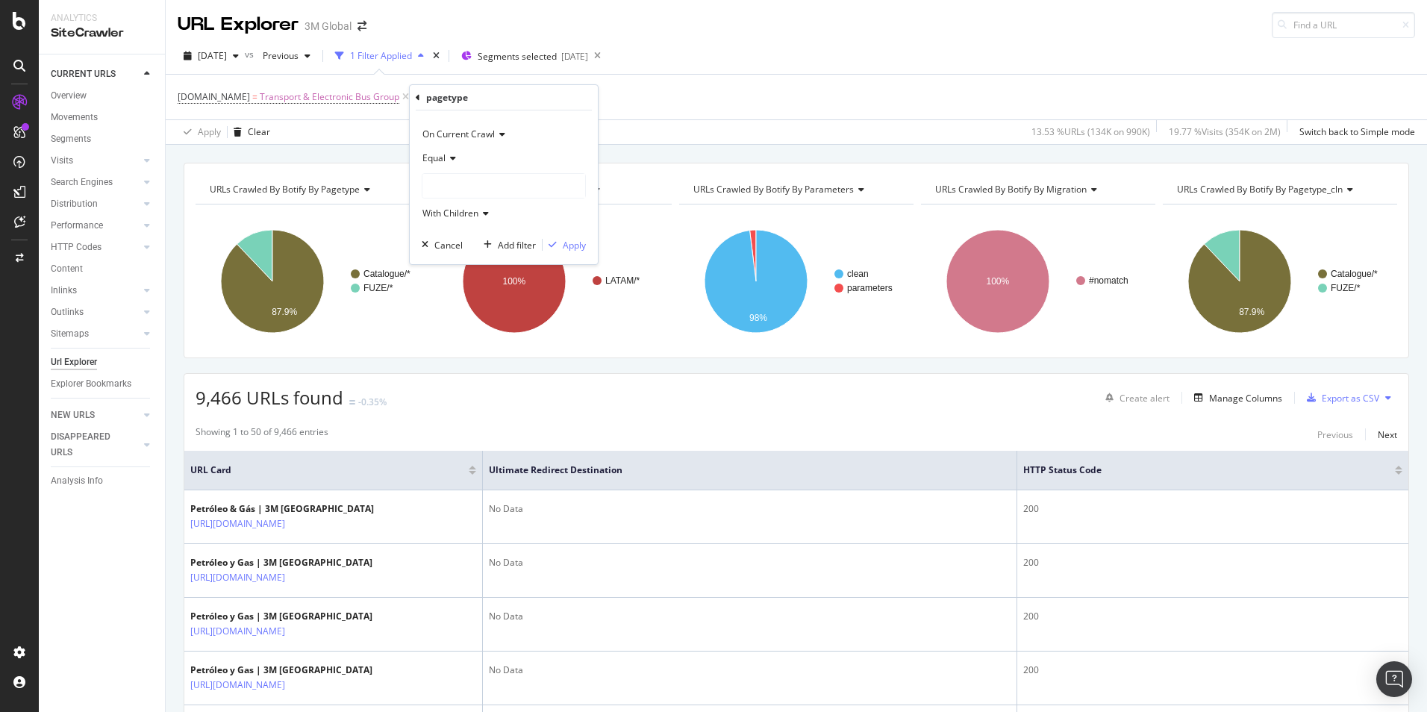
click at [486, 178] on div at bounding box center [504, 186] width 163 height 24
click at [486, 230] on span "64,201 URLS" at bounding box center [491, 230] width 56 height 13
click at [543, 227] on span "Select" at bounding box center [539, 230] width 26 height 13
click at [583, 246] on div "Apply" at bounding box center [574, 245] width 23 height 13
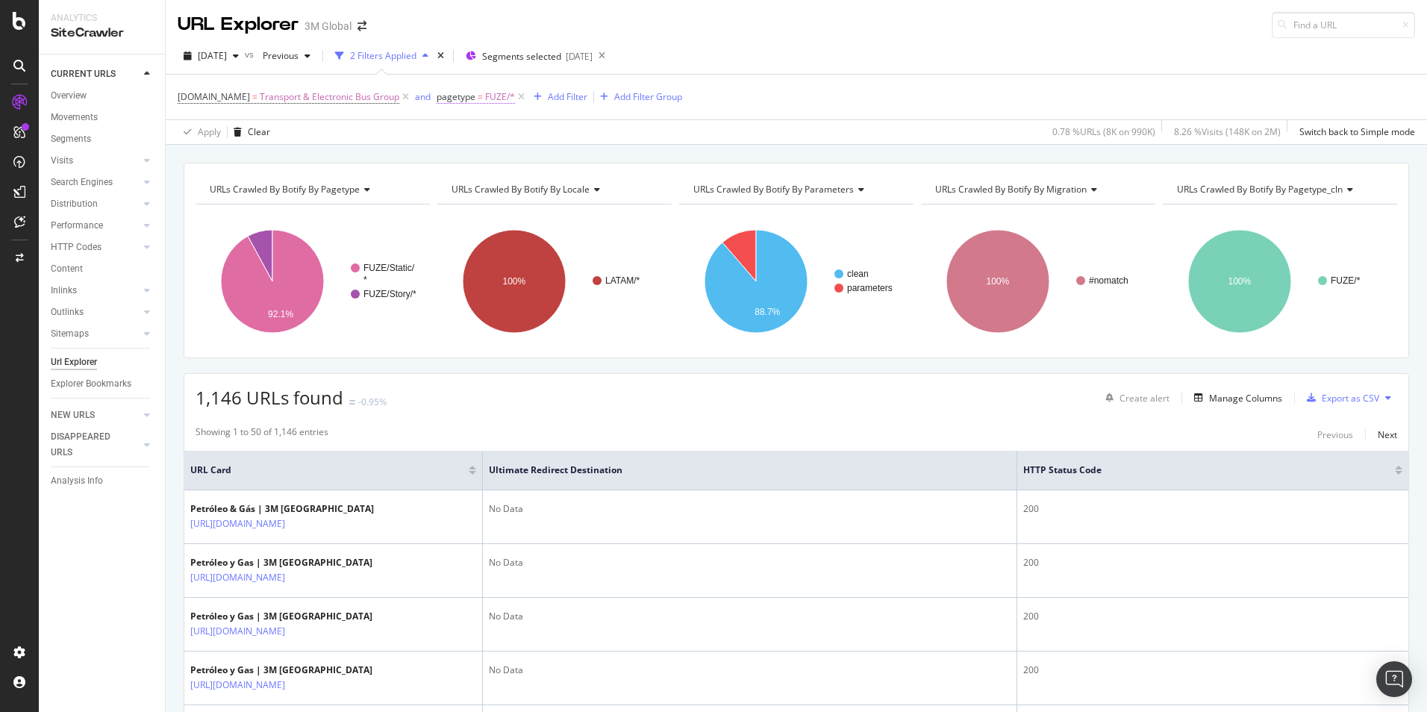
click at [502, 98] on span "FUZE/*" at bounding box center [500, 97] width 30 height 21
click at [472, 182] on icon at bounding box center [475, 183] width 10 height 9
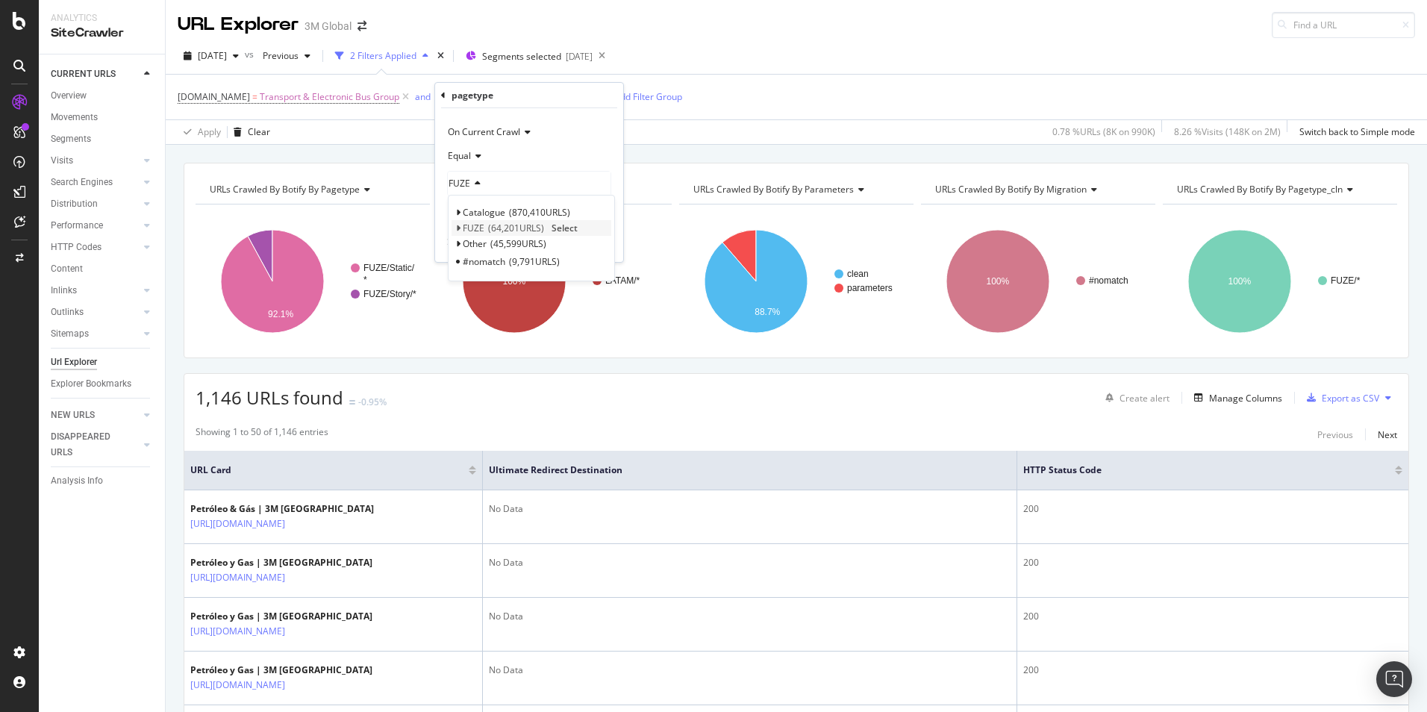
click at [573, 226] on span "Select" at bounding box center [565, 228] width 26 height 13
click at [467, 184] on span "FUZE" at bounding box center [460, 183] width 22 height 13
click at [457, 229] on icon at bounding box center [457, 228] width 5 height 9
click at [575, 246] on span "Select" at bounding box center [574, 243] width 26 height 13
click at [584, 246] on div "button" at bounding box center [578, 242] width 20 height 9
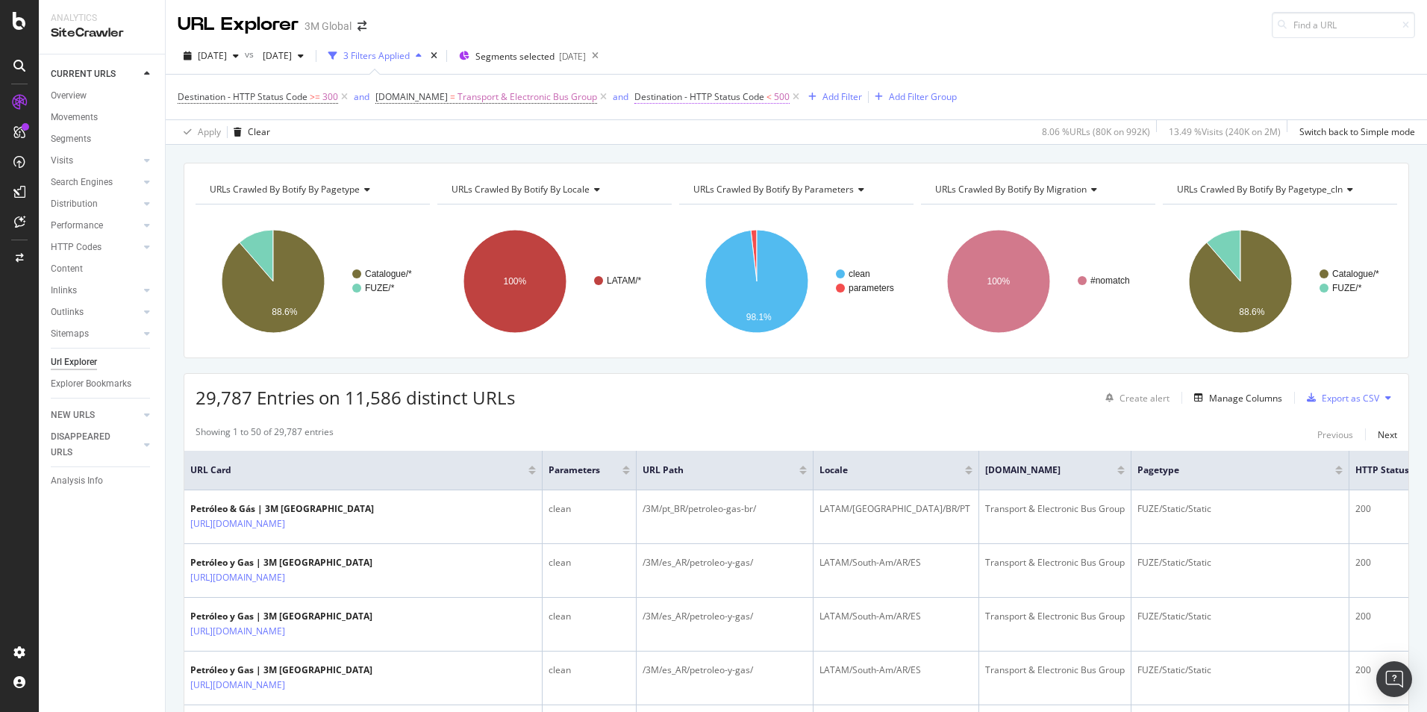
click at [727, 97] on span "Destination - HTTP Status Code" at bounding box center [700, 96] width 130 height 13
click at [1002, 78] on div "Destination - HTTP Status Code >= 300 and [DOMAIN_NAME] = Transport & Electroni…" at bounding box center [797, 97] width 1238 height 45
click at [290, 97] on span "Destination - HTTP Status Code" at bounding box center [243, 96] width 130 height 13
click at [1002, 66] on div "[DATE] vs [DATE] 3 Filters Applied Segments selected [DATE]" at bounding box center [797, 59] width 1262 height 30
click at [838, 100] on div "Add Filter" at bounding box center [843, 96] width 40 height 13
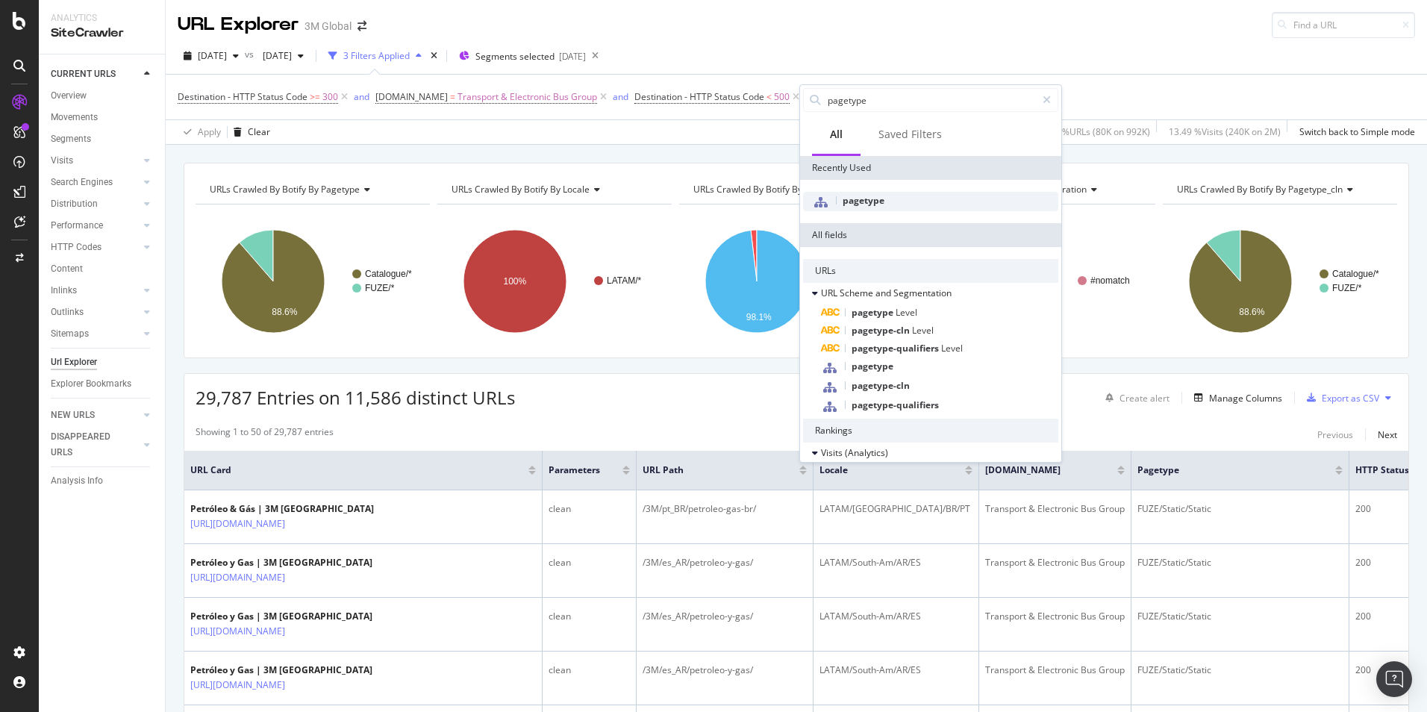
type input "pagetype"
click at [885, 204] on div "pagetype" at bounding box center [930, 201] width 255 height 19
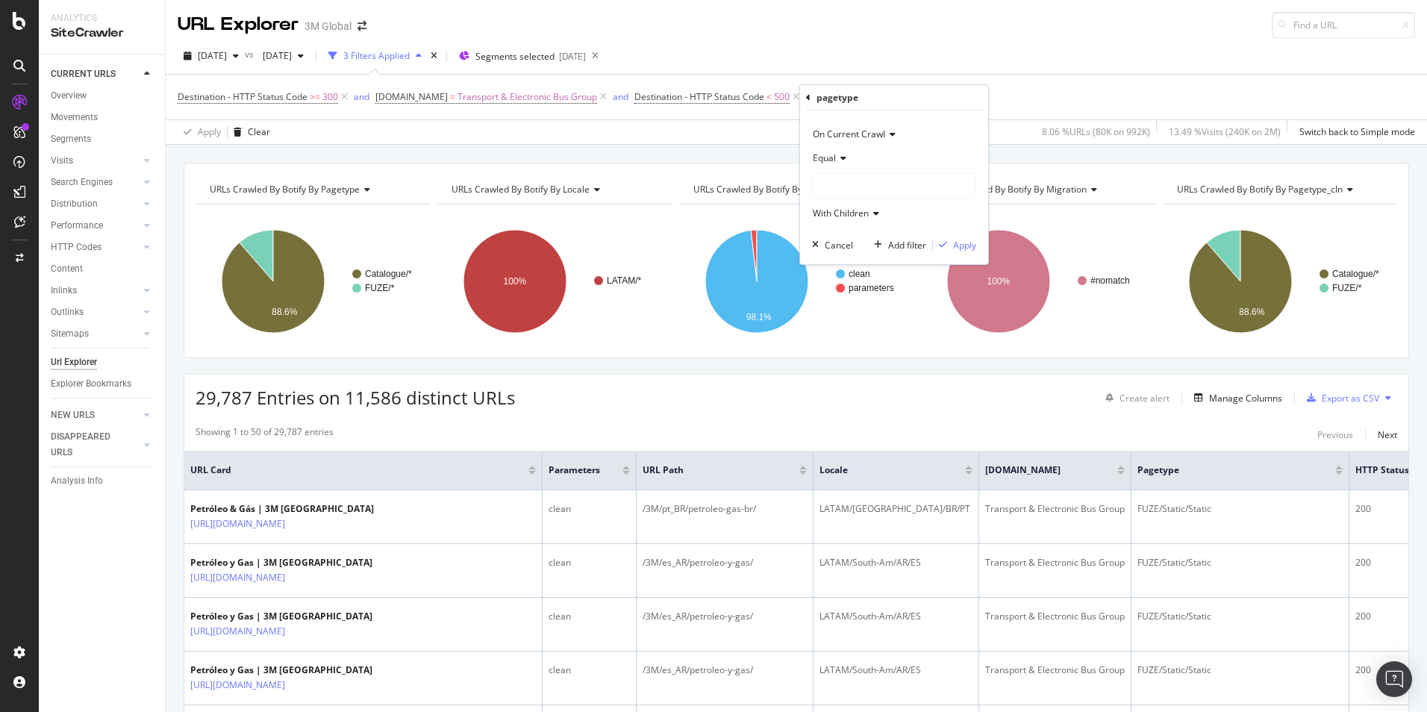
click at [859, 187] on div at bounding box center [894, 186] width 163 height 24
click at [845, 228] on span "FUZE" at bounding box center [839, 230] width 22 height 13
click at [933, 227] on span "Select" at bounding box center [930, 230] width 26 height 13
click at [951, 249] on div "button" at bounding box center [943, 244] width 20 height 9
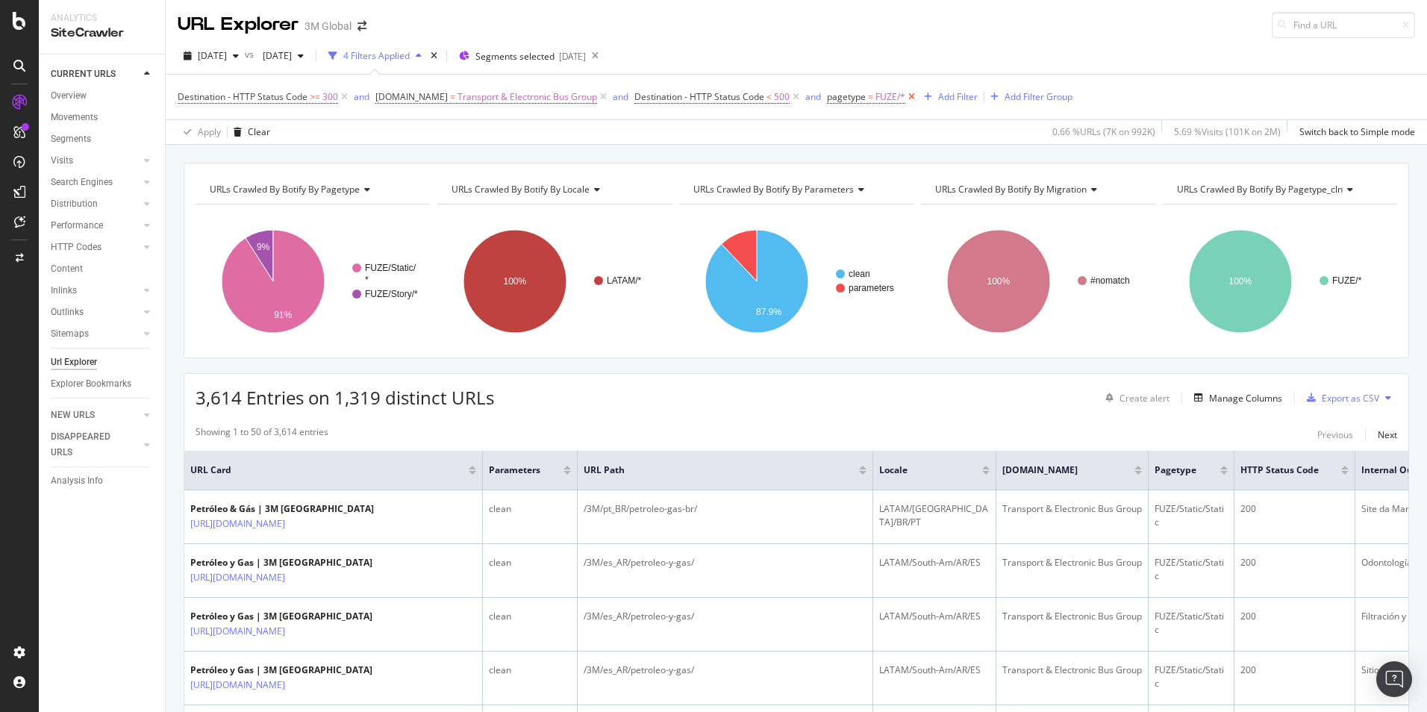
click at [908, 99] on icon at bounding box center [912, 97] width 13 height 15
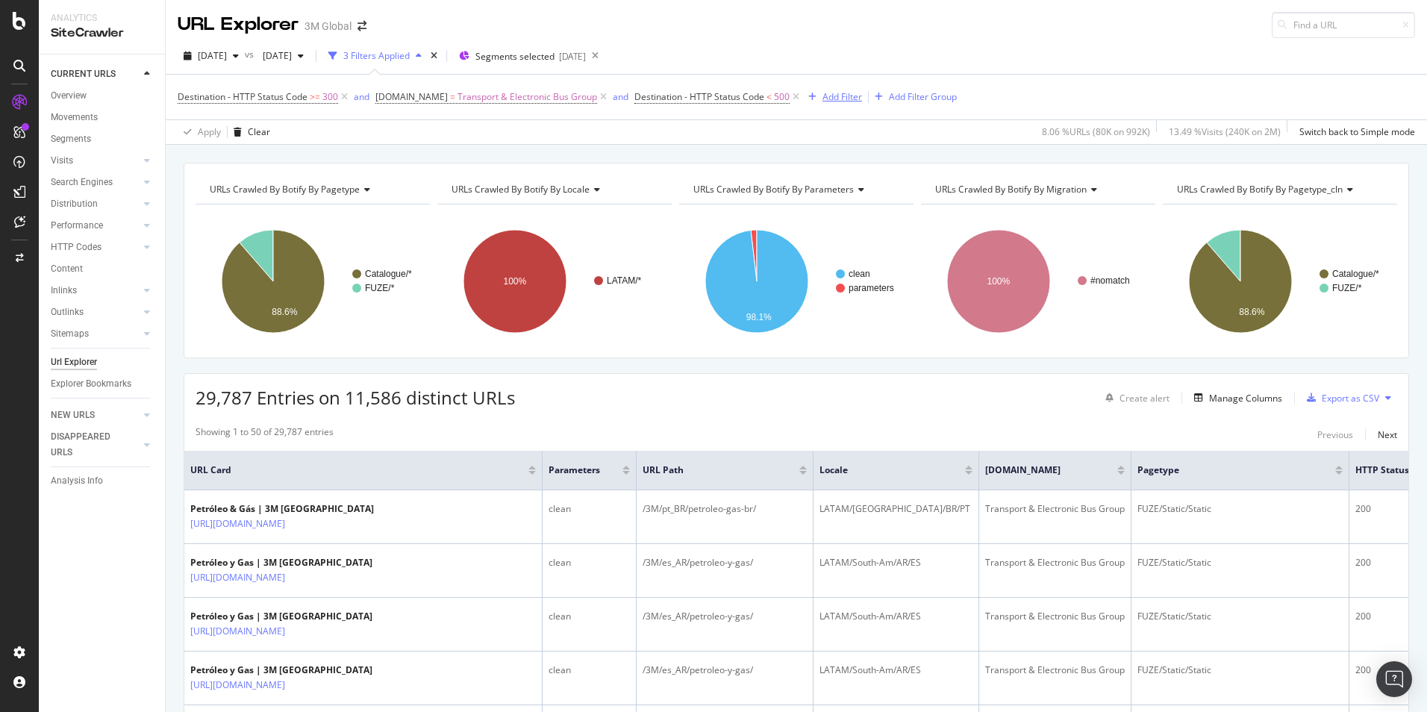
click at [818, 93] on div "button" at bounding box center [813, 97] width 20 height 9
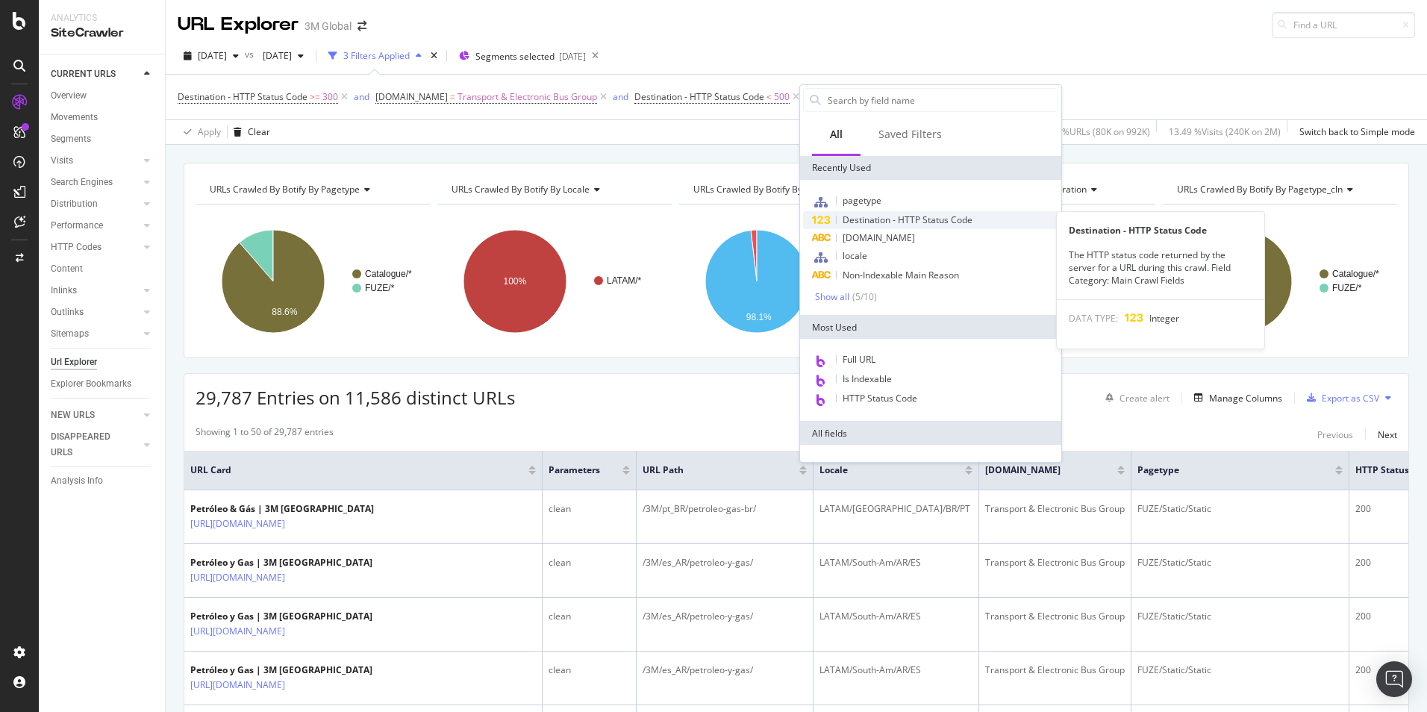
click at [935, 217] on span "Destination - HTTP Status Code" at bounding box center [908, 220] width 130 height 13
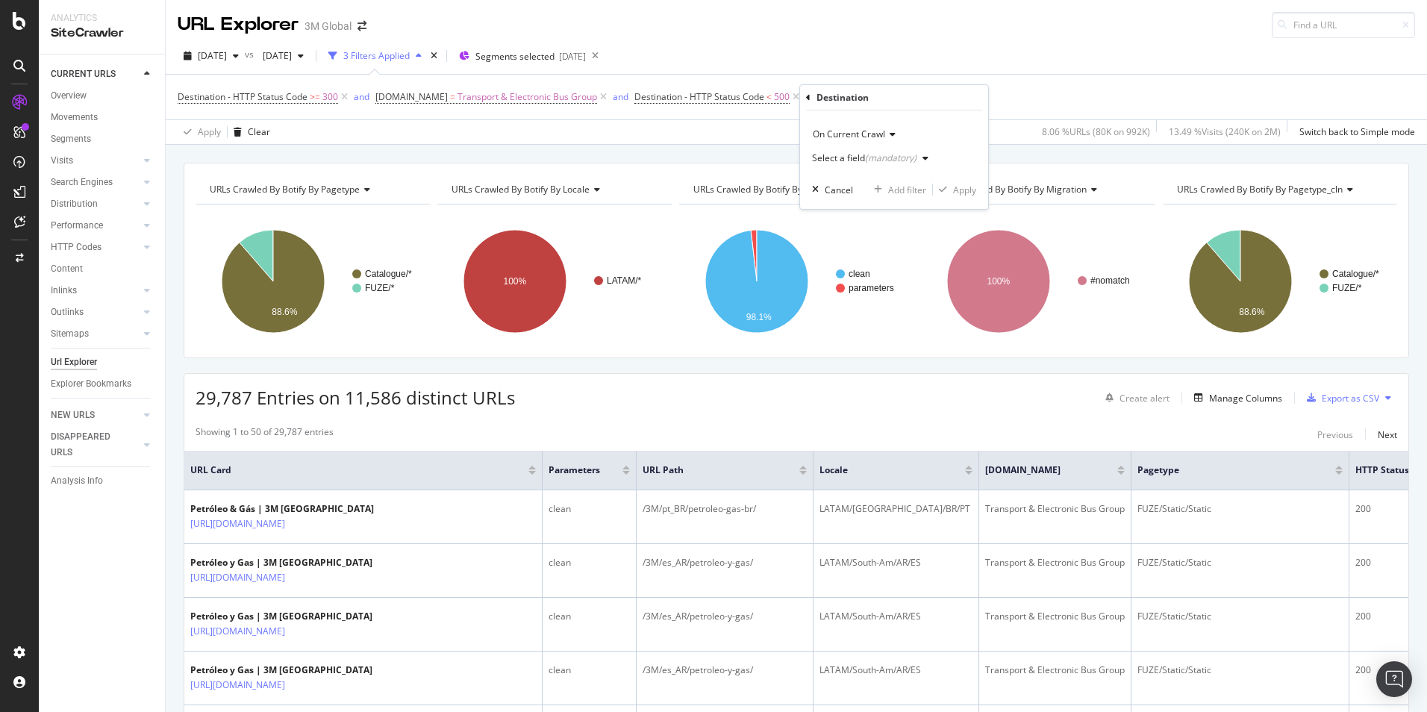
click at [870, 162] on div "(mandatory)" at bounding box center [891, 158] width 52 height 13
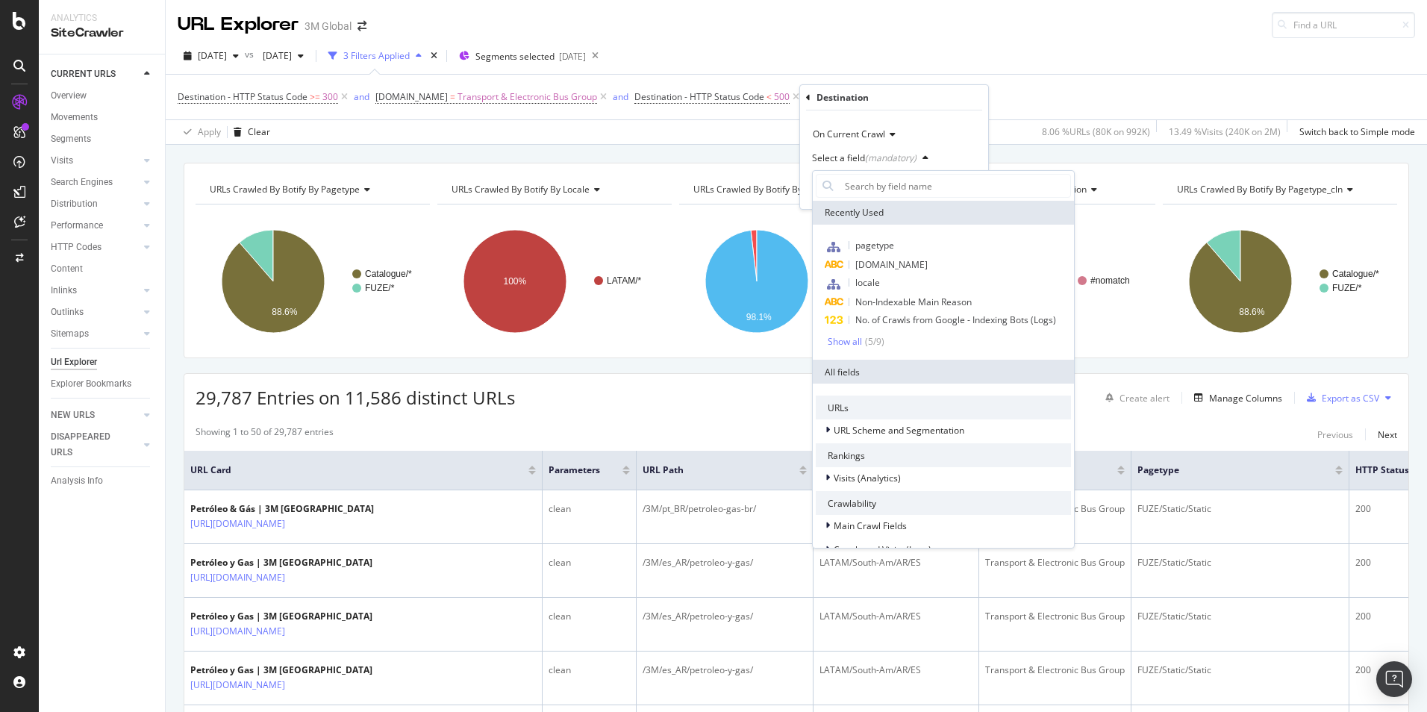
click at [923, 157] on icon "button" at bounding box center [926, 158] width 6 height 9
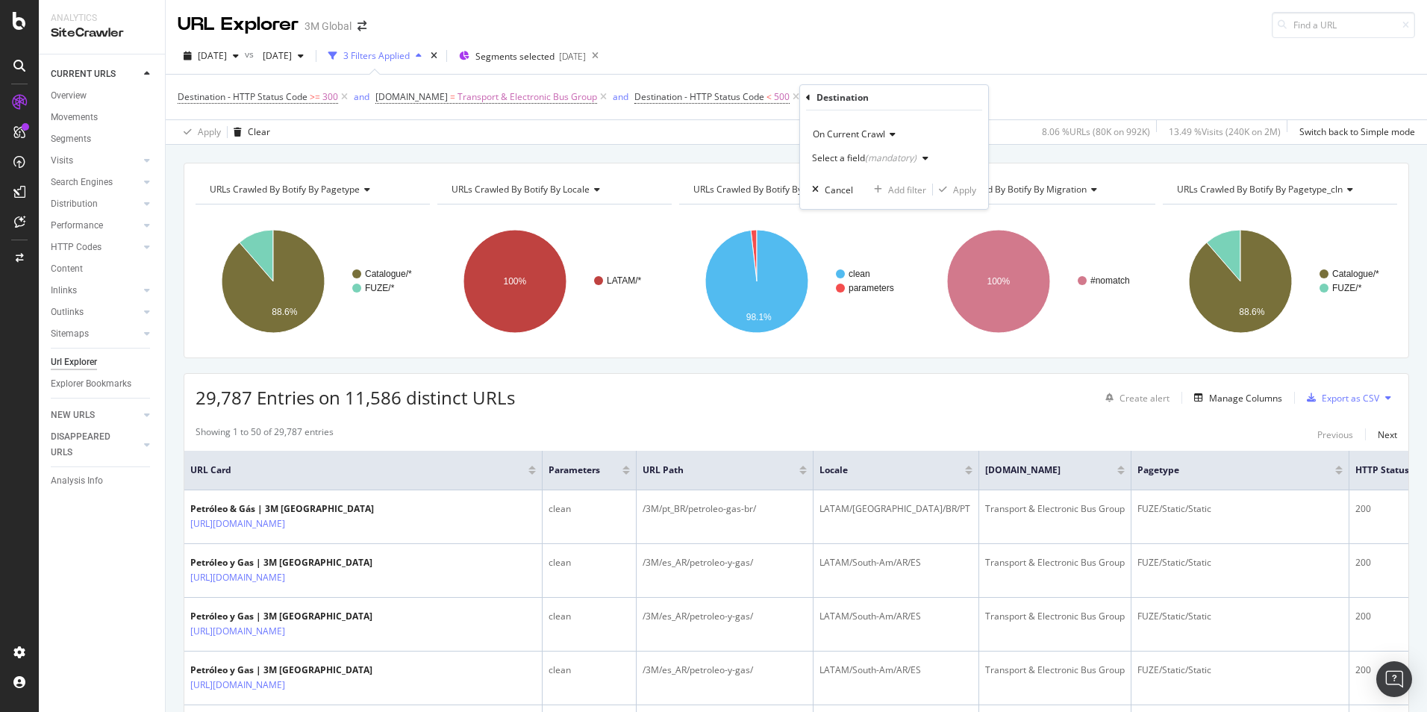
click at [920, 158] on div "button" at bounding box center [926, 158] width 18 height 9
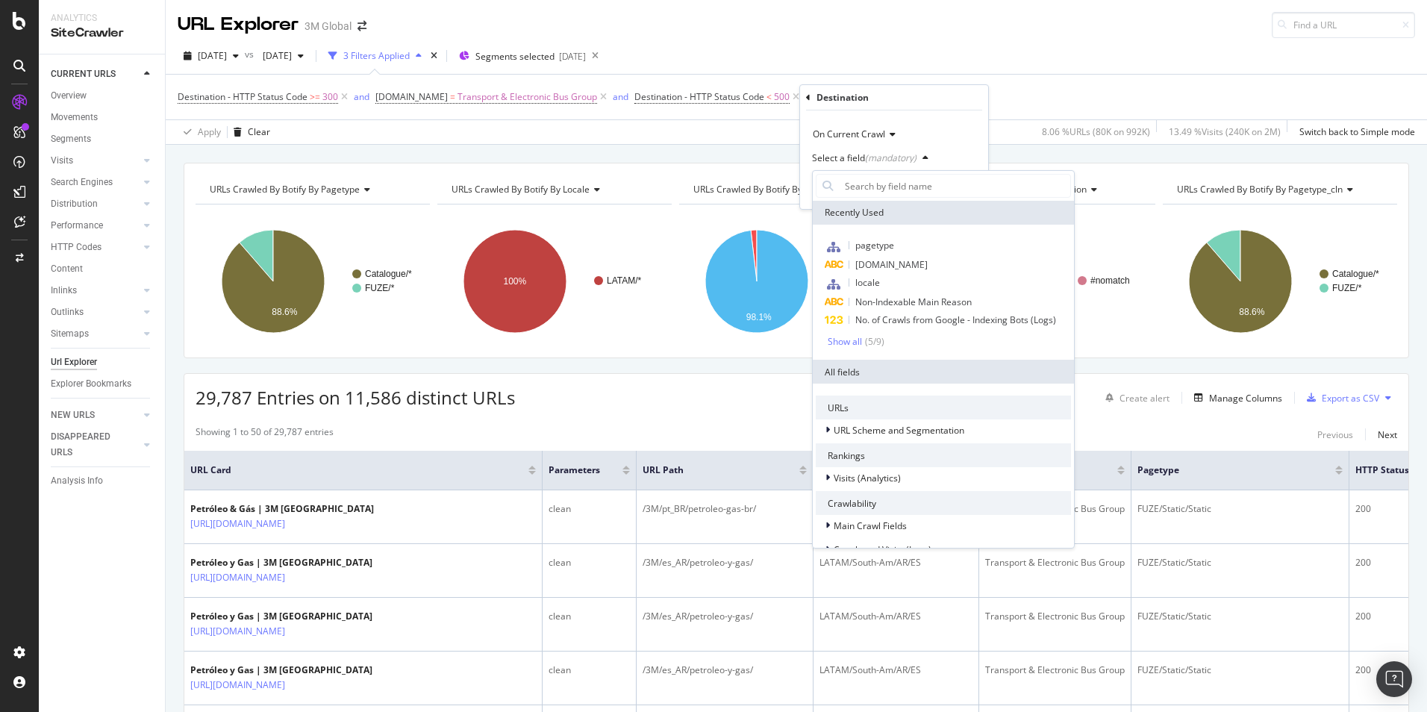
click at [971, 153] on div "Select a field (mandatory)" at bounding box center [894, 158] width 164 height 24
click at [877, 187] on input "text" at bounding box center [954, 186] width 231 height 24
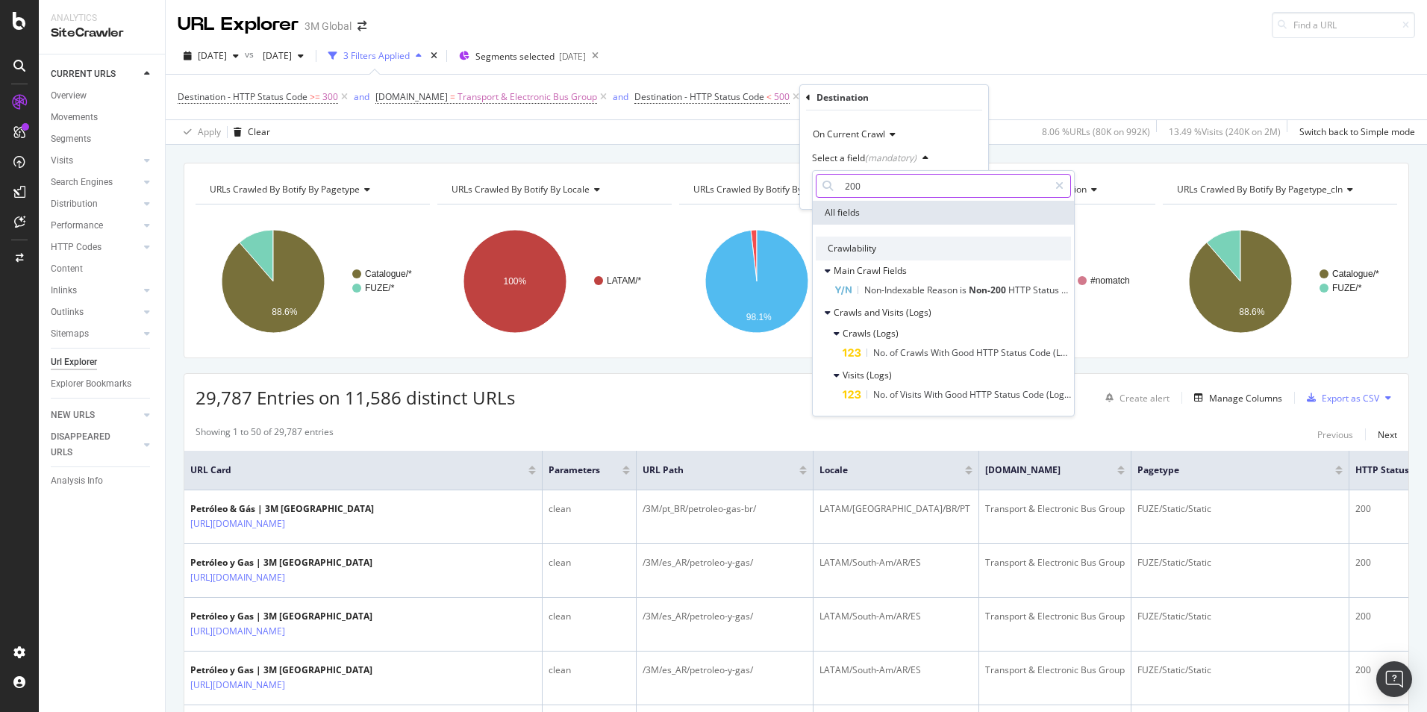
type input "200"
click at [974, 155] on div "Select a field (mandatory)" at bounding box center [894, 158] width 164 height 24
click at [1063, 181] on icon at bounding box center [1060, 186] width 8 height 10
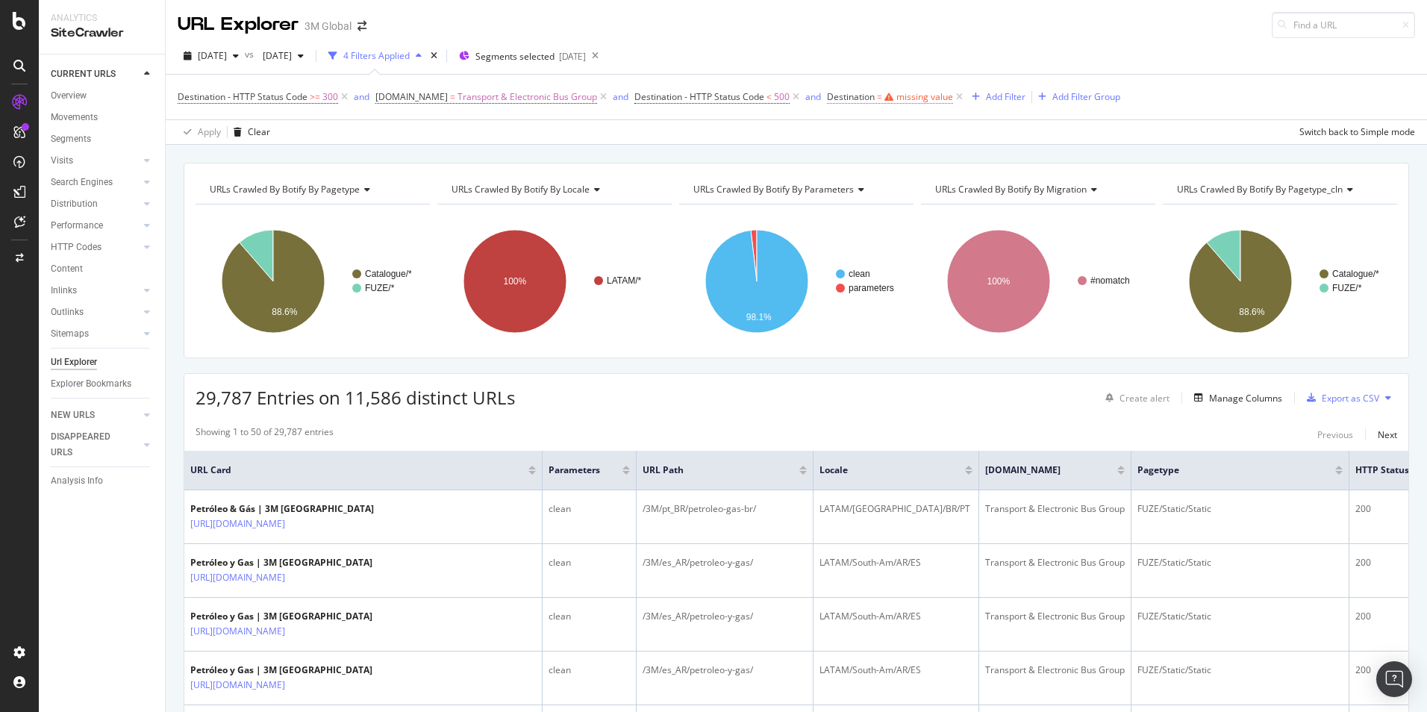
click at [914, 93] on div "missing value" at bounding box center [925, 96] width 57 height 13
drag, startPoint x: 1092, startPoint y: 50, endPoint x: 1015, endPoint y: 67, distance: 78.8
click at [1084, 52] on div "2025 Sep. 7th vs 2025 May. 11th 4 Filters Applied Segments selected 2025-08-12" at bounding box center [797, 59] width 1262 height 30
click at [953, 96] on icon at bounding box center [959, 97] width 13 height 15
click at [837, 101] on div "Add Filter" at bounding box center [843, 96] width 40 height 13
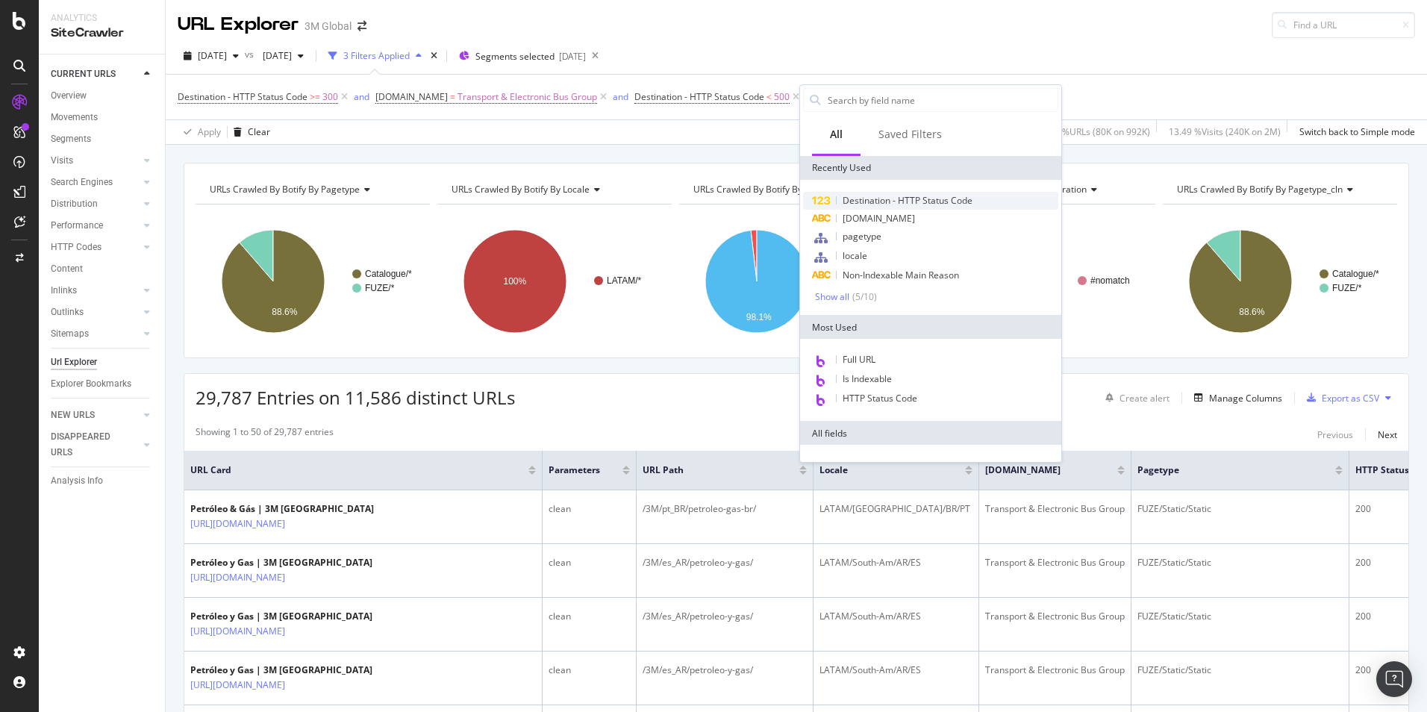
click at [951, 197] on span "Destination - HTTP Status Code" at bounding box center [908, 200] width 130 height 13
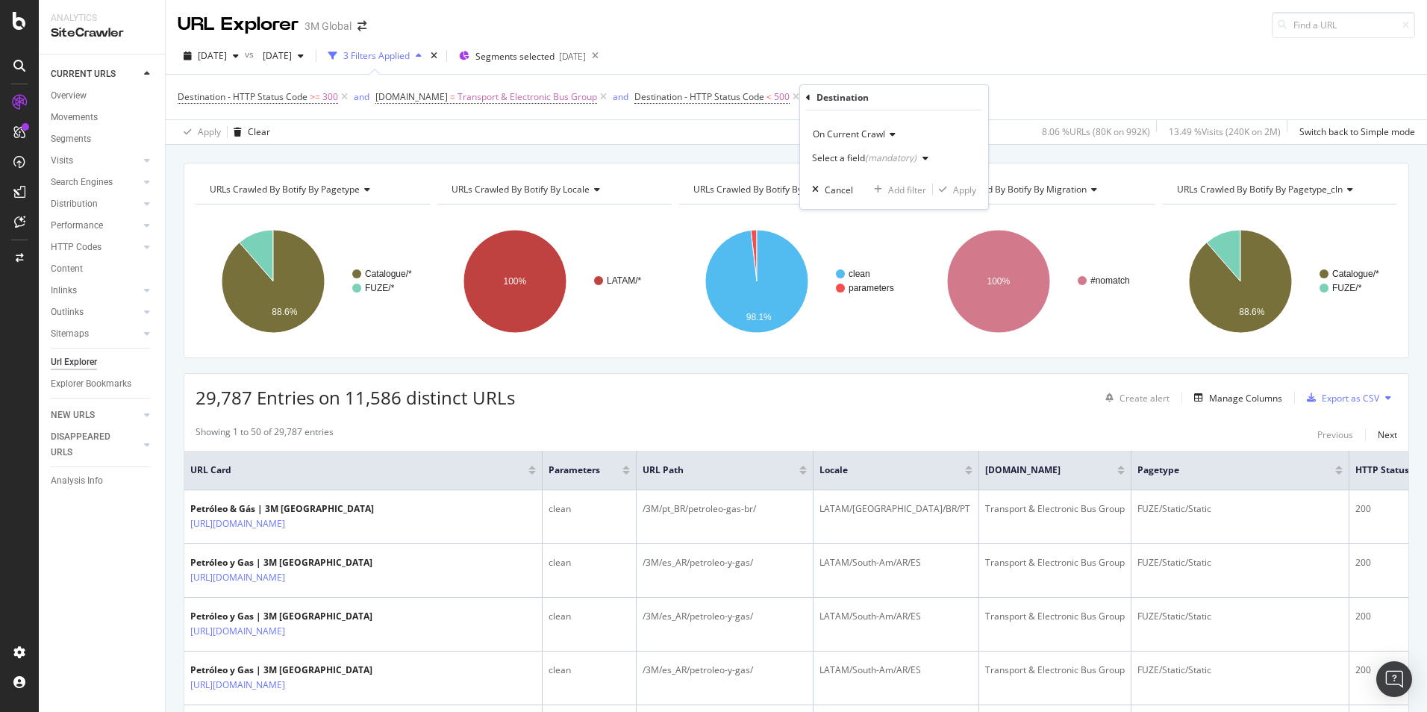
click at [903, 158] on div "(mandatory)" at bounding box center [891, 158] width 52 height 13
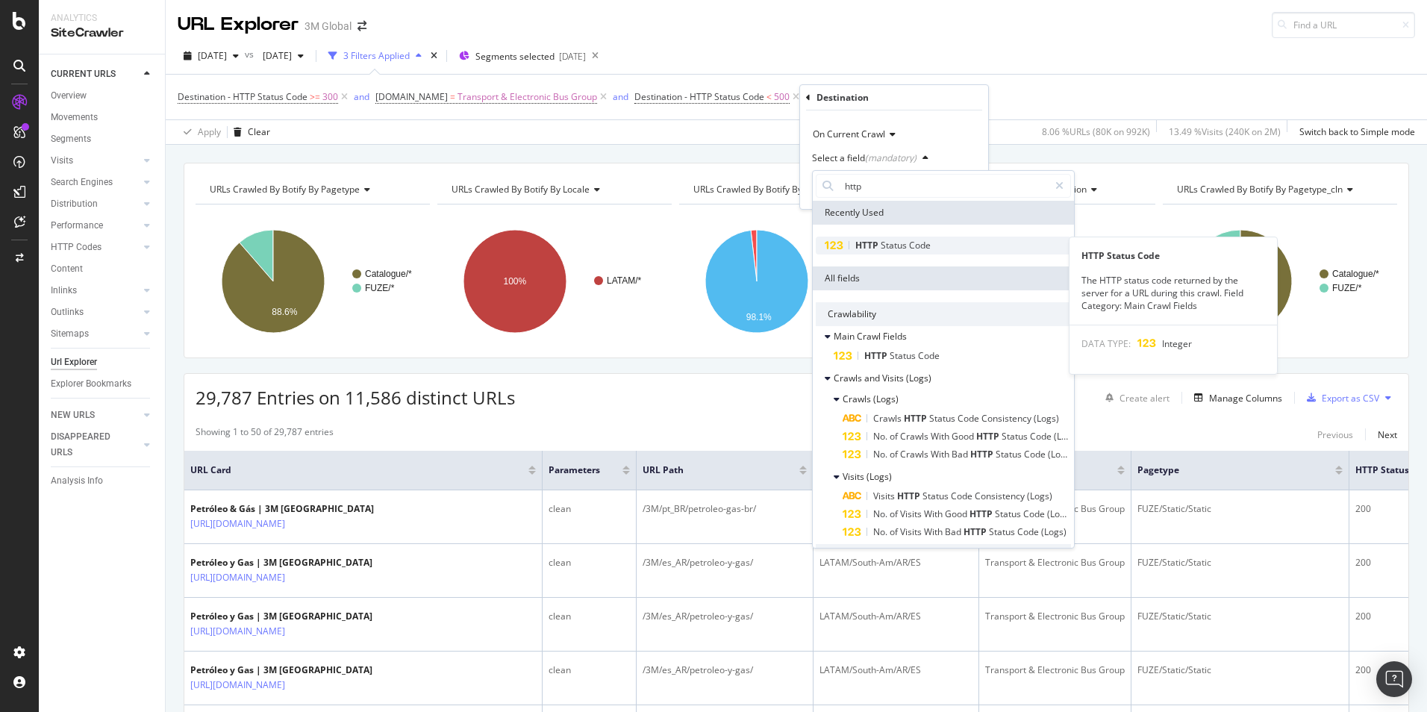
type input "http"
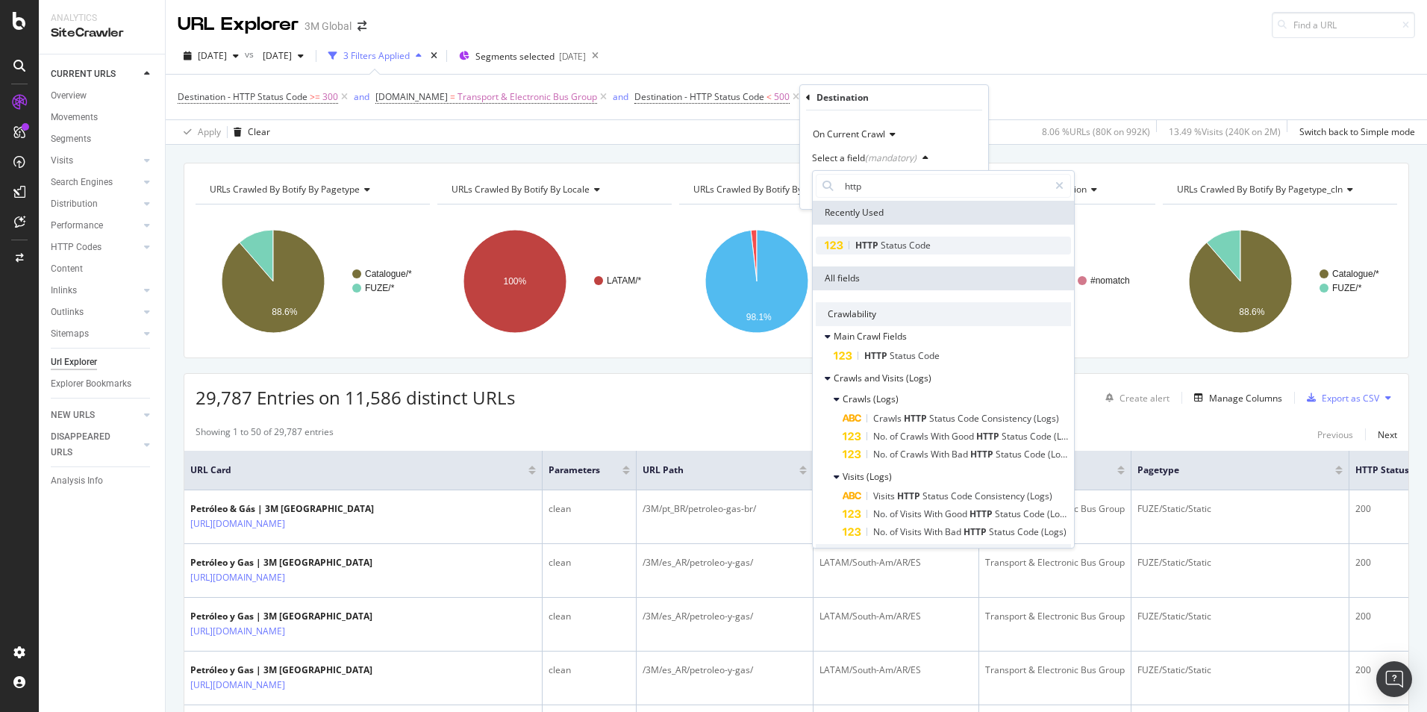
click at [922, 248] on span "Code" at bounding box center [920, 245] width 22 height 13
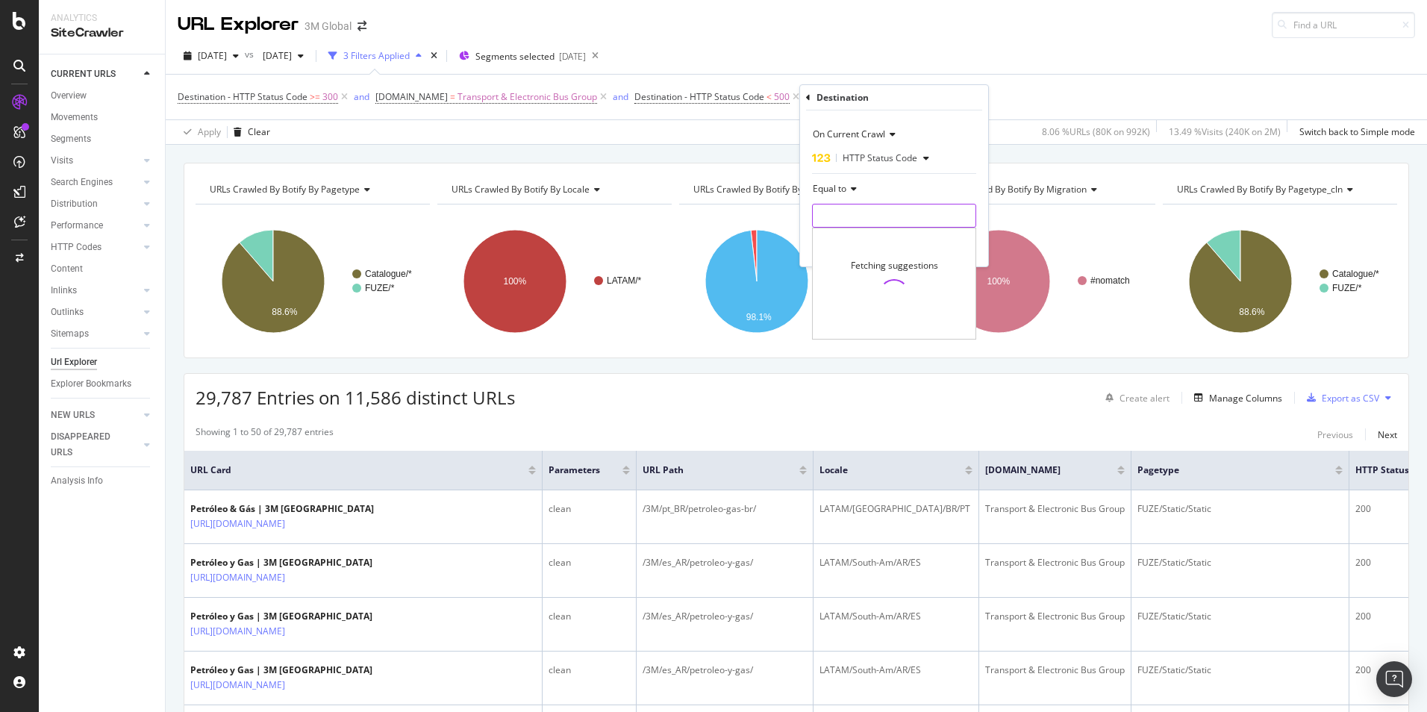
click at [842, 219] on input "number" at bounding box center [894, 216] width 164 height 24
click at [846, 193] on span "Equal to" at bounding box center [830, 188] width 34 height 13
click at [894, 244] on div "Not Equal to" at bounding box center [896, 238] width 160 height 19
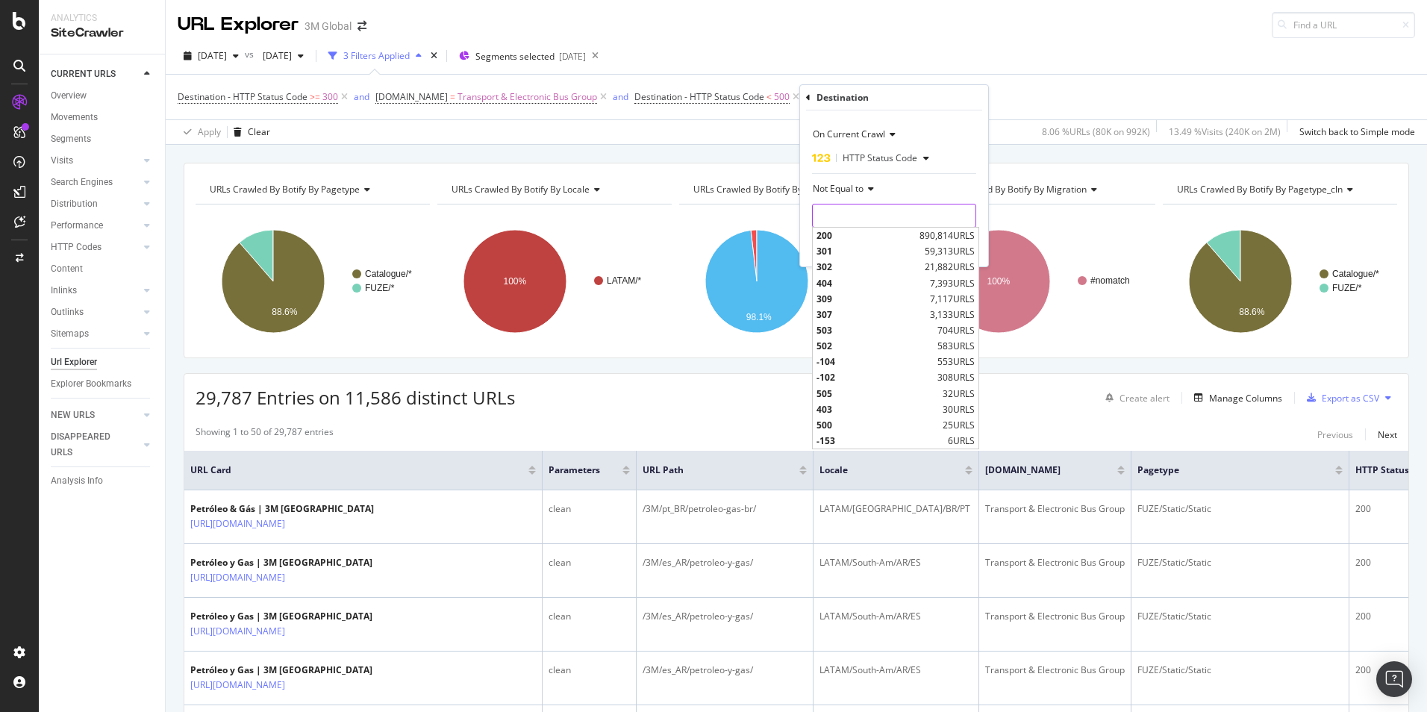
click at [874, 215] on input "number" at bounding box center [894, 216] width 164 height 24
click at [866, 239] on span "200" at bounding box center [866, 235] width 99 height 13
type input "200"
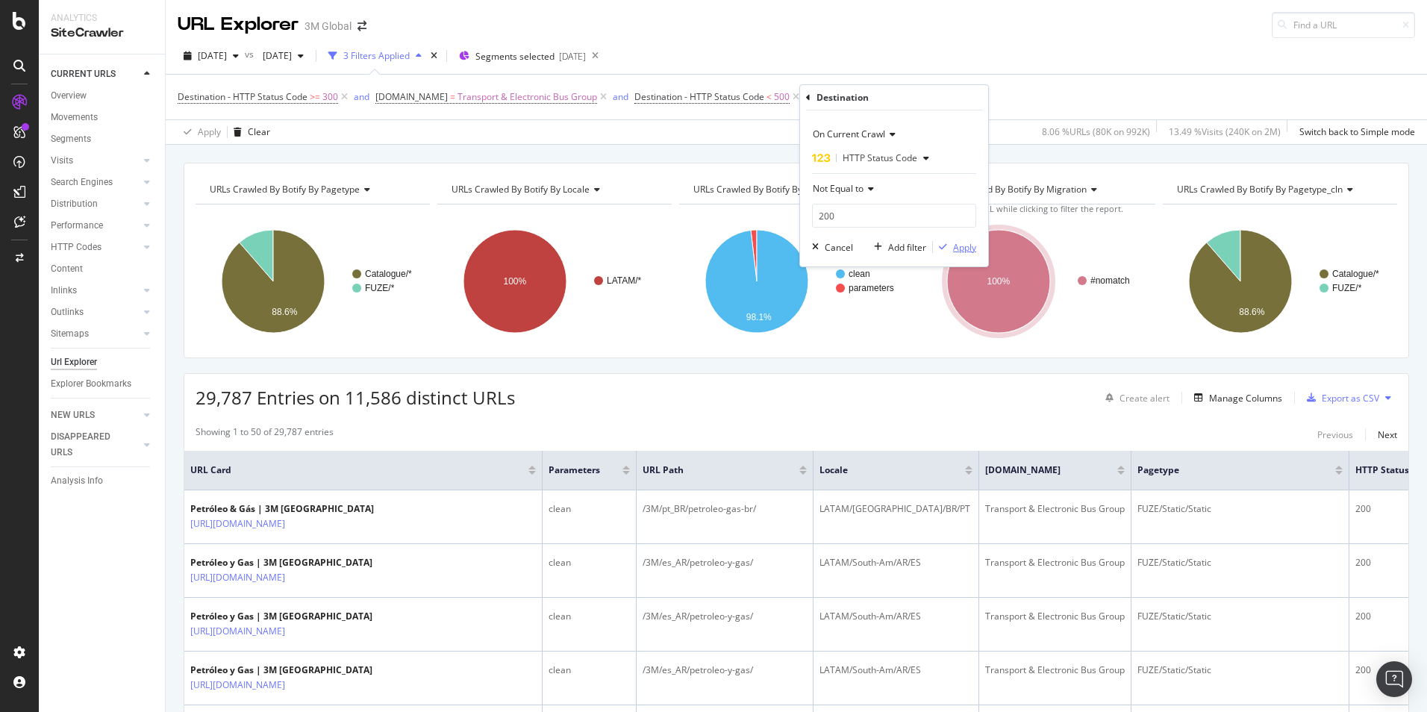
click at [955, 250] on div "Apply" at bounding box center [964, 247] width 23 height 13
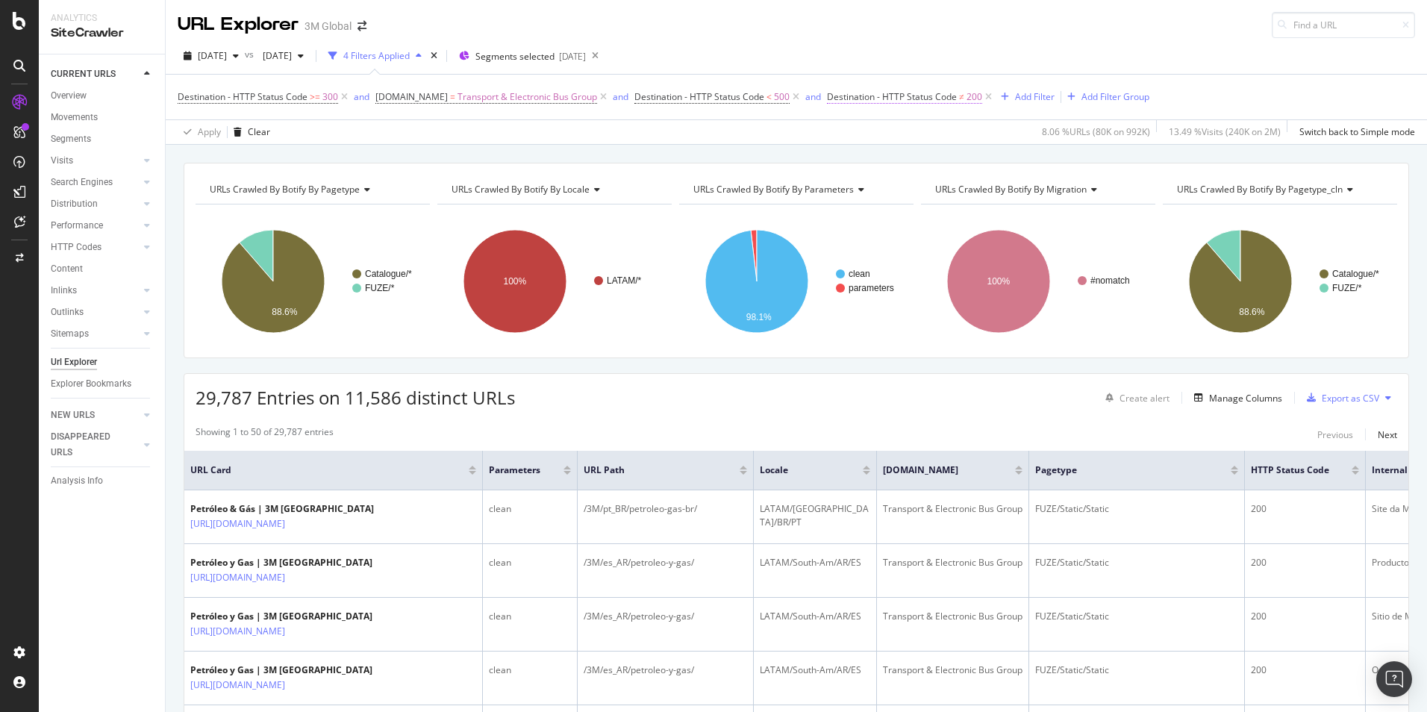
click at [934, 102] on span "Destination - HTTP Status Code" at bounding box center [892, 96] width 130 height 13
click at [888, 185] on span "Not Equal to" at bounding box center [863, 186] width 51 height 13
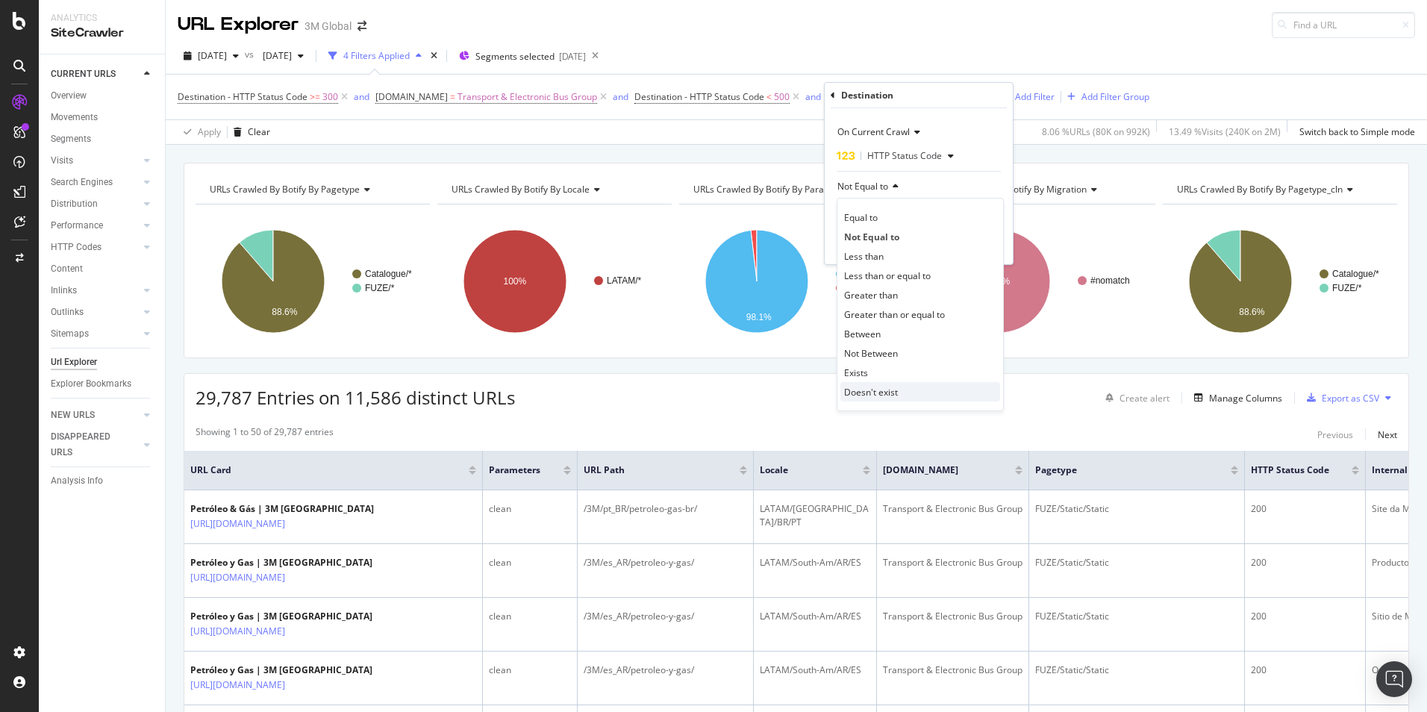
click at [877, 391] on span "Doesn't exist" at bounding box center [871, 392] width 54 height 13
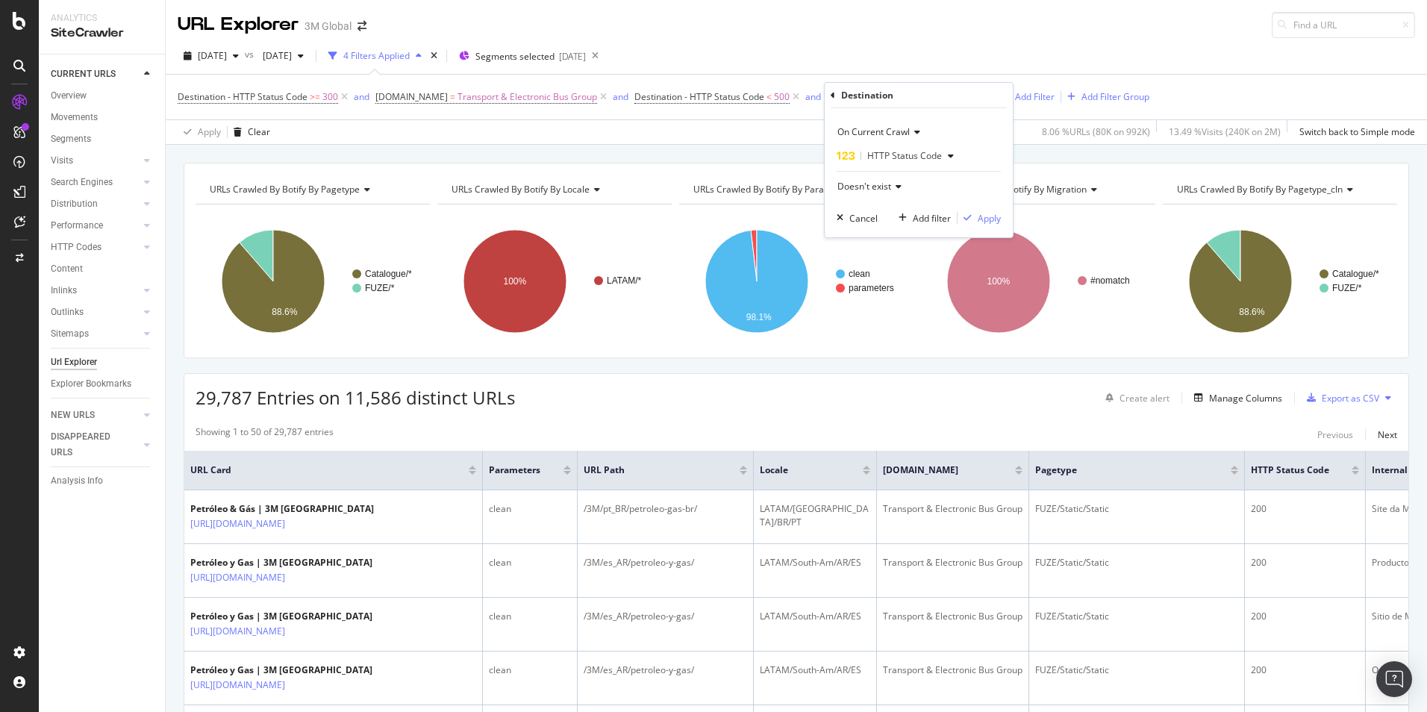
click at [885, 184] on span "Doesn't exist" at bounding box center [865, 186] width 54 height 13
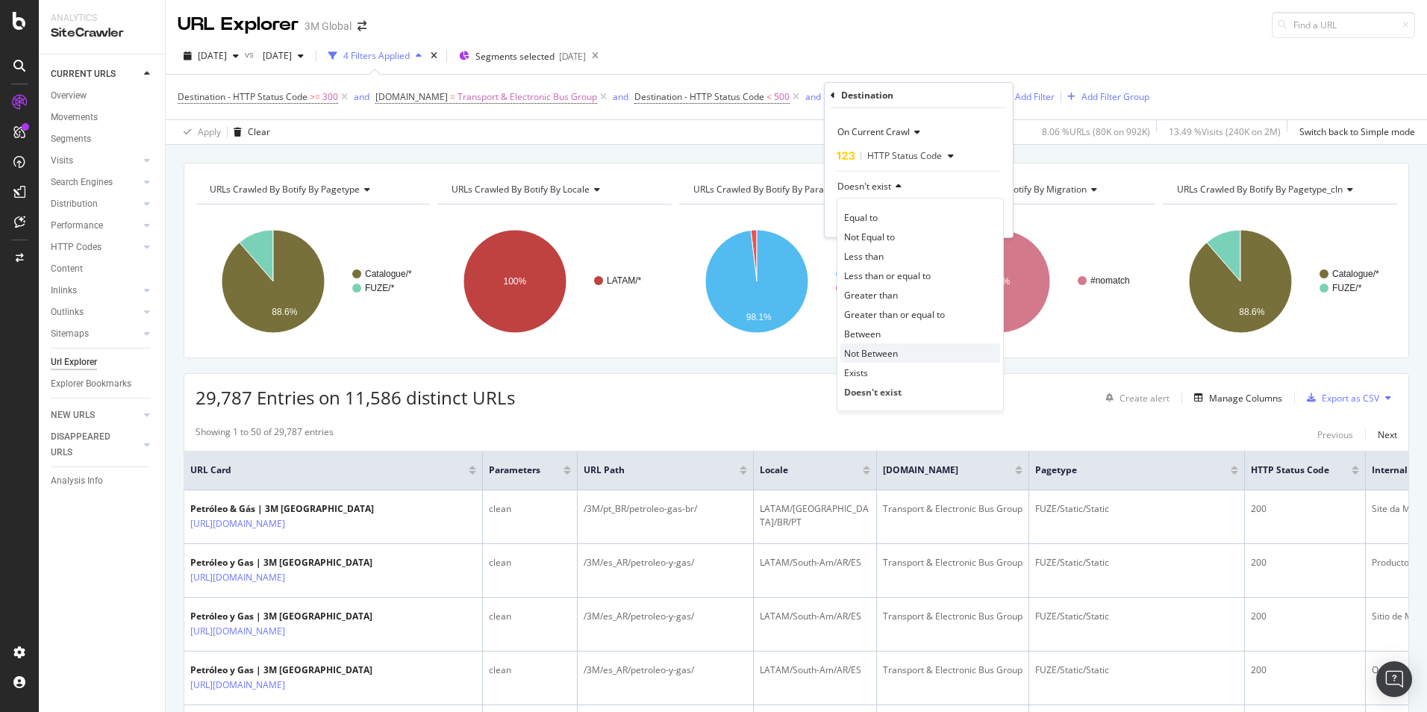
click at [897, 353] on span "Not Between" at bounding box center [871, 353] width 54 height 13
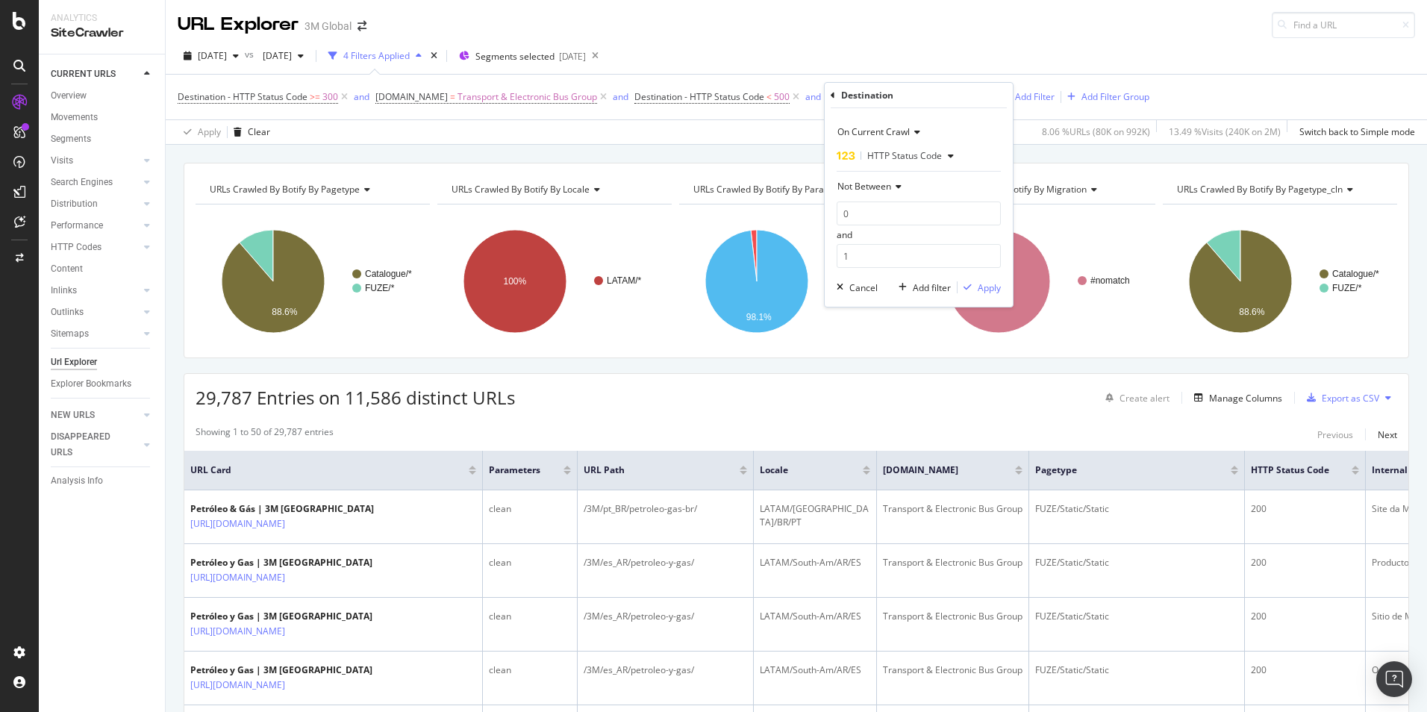
click at [881, 185] on span "Not Between" at bounding box center [865, 186] width 54 height 13
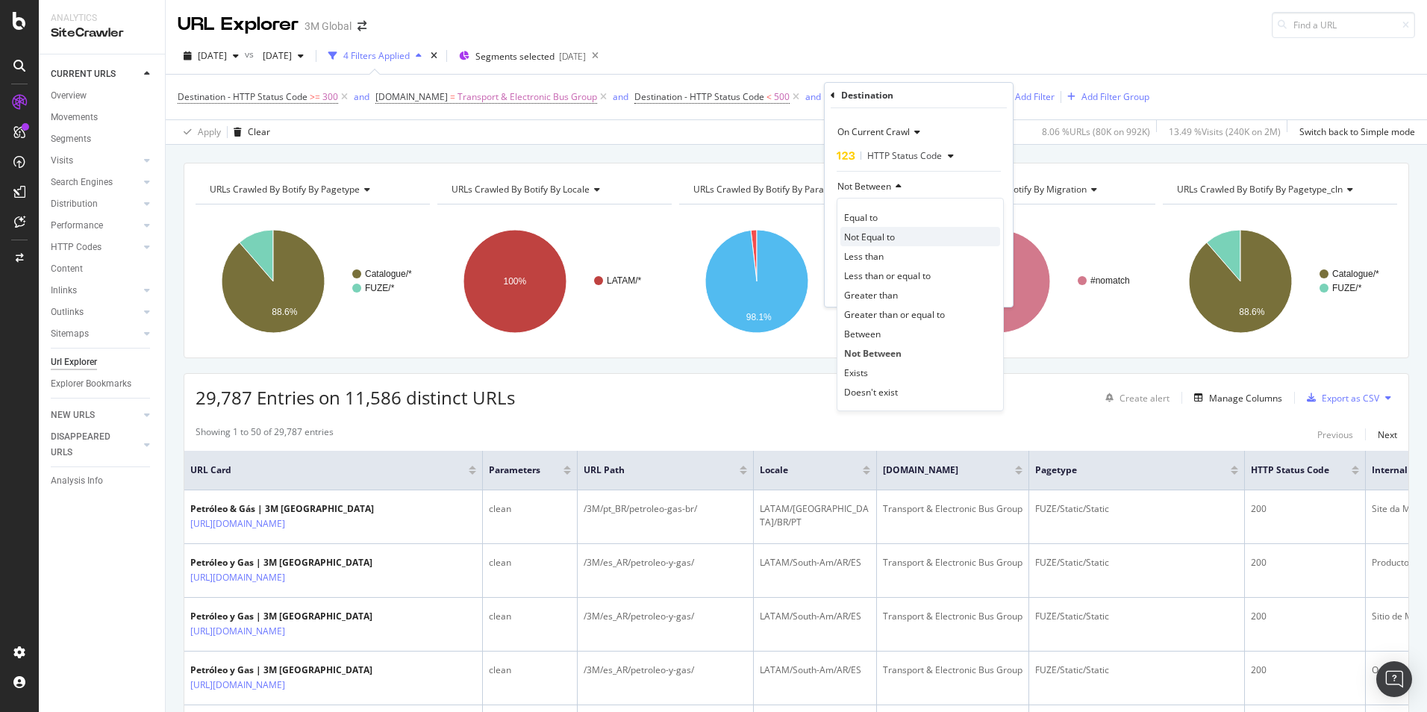
click at [905, 241] on div "Not Equal to" at bounding box center [921, 236] width 160 height 19
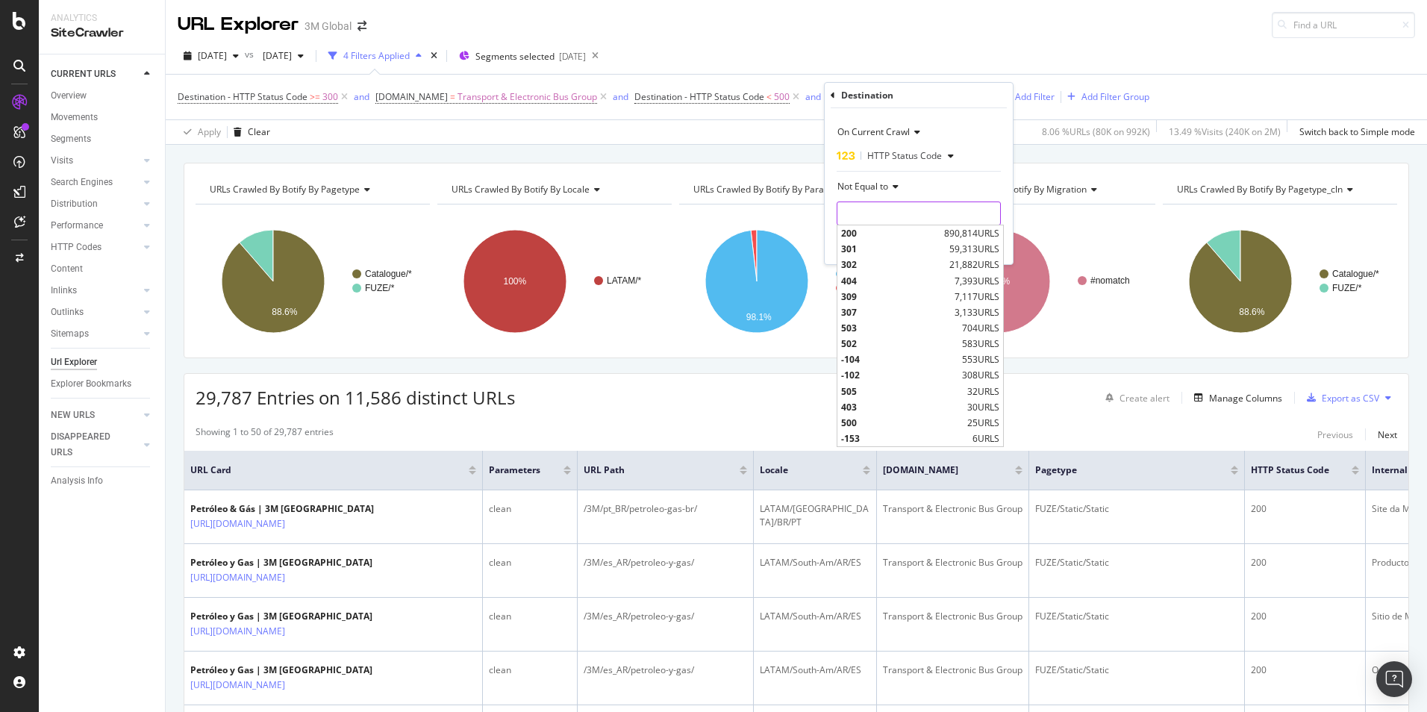
click at [909, 216] on input "number" at bounding box center [919, 214] width 164 height 24
click at [897, 230] on span "200" at bounding box center [890, 233] width 99 height 13
type input "200"
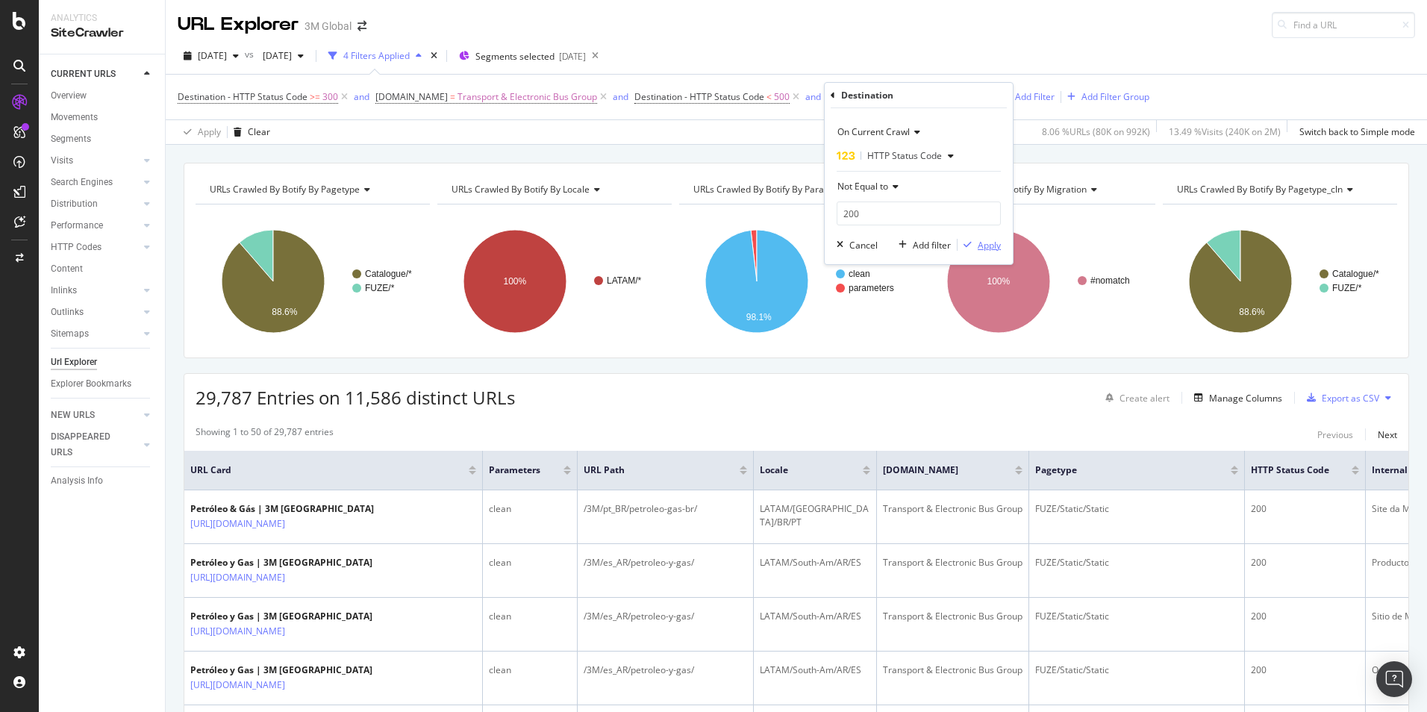
click at [992, 249] on div "Apply" at bounding box center [989, 245] width 23 height 13
click at [925, 93] on span "Destination - HTTP Status Code" at bounding box center [892, 96] width 130 height 13
click at [755, 126] on div "Apply Clear 8.06 % URLs ( 80K on 992K ) 13.49 % Visits ( 240K on 2M ) Switch ba…" at bounding box center [797, 131] width 1262 height 25
click at [793, 99] on icon at bounding box center [796, 97] width 13 height 15
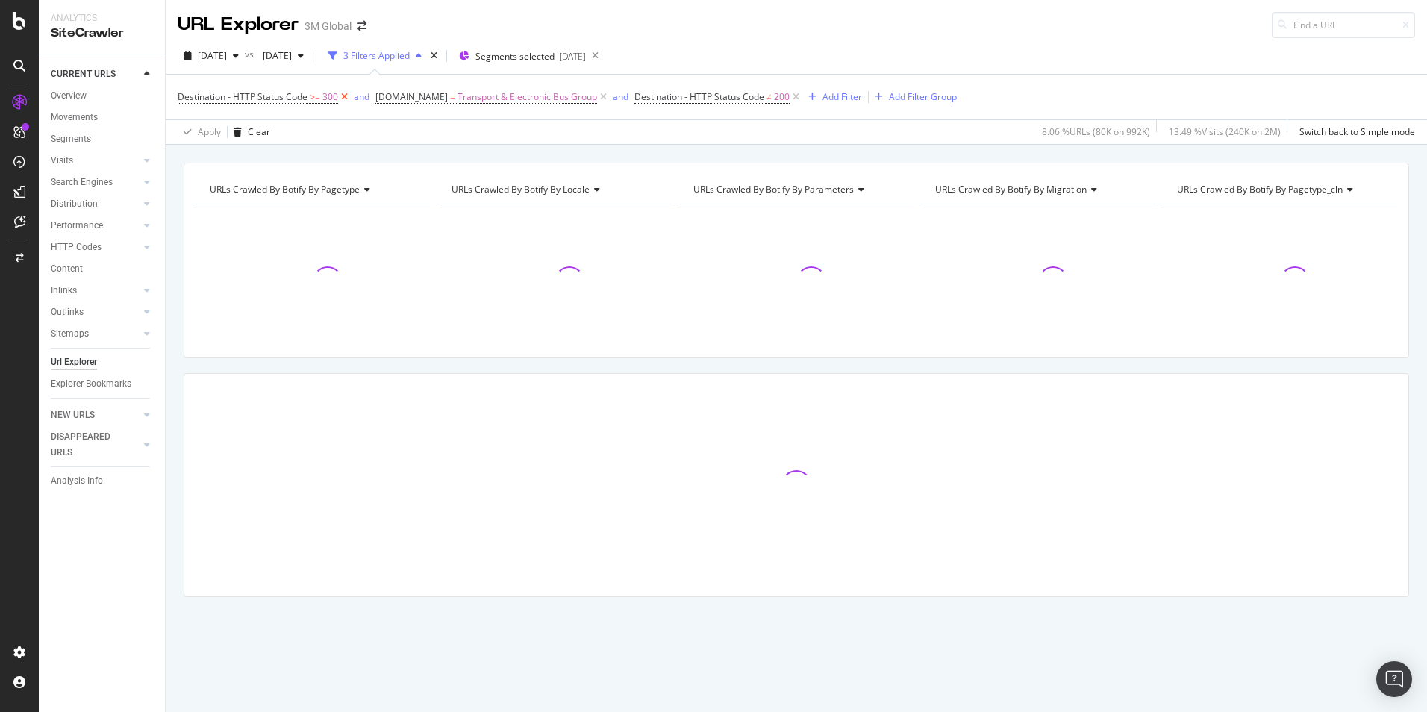
click at [340, 96] on icon at bounding box center [344, 97] width 13 height 15
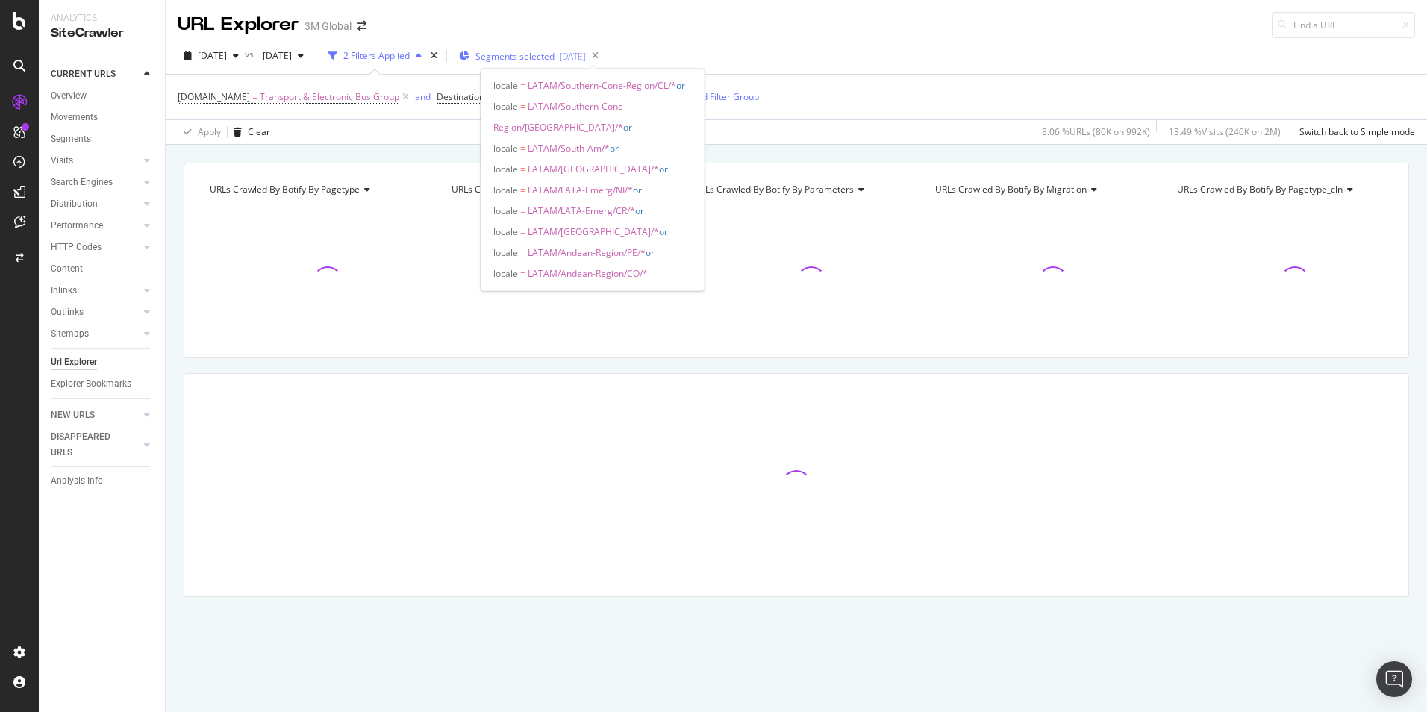
click at [586, 54] on div "[DATE]" at bounding box center [572, 56] width 27 height 13
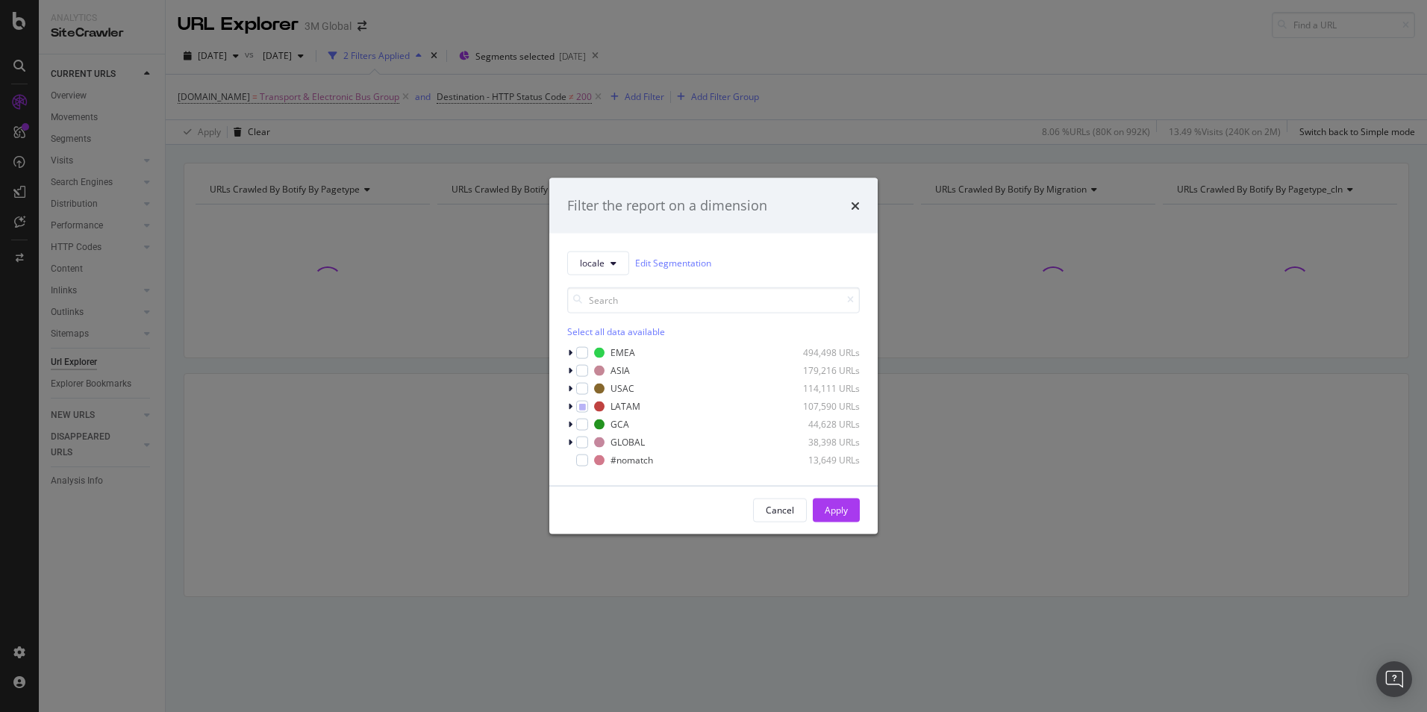
click at [567, 405] on div "locale Edit Segmentation Select all data available EMEA 494,498 URLs ASIA 179,2…" at bounding box center [713, 359] width 329 height 252
click at [573, 405] on div "modal" at bounding box center [571, 406] width 9 height 15
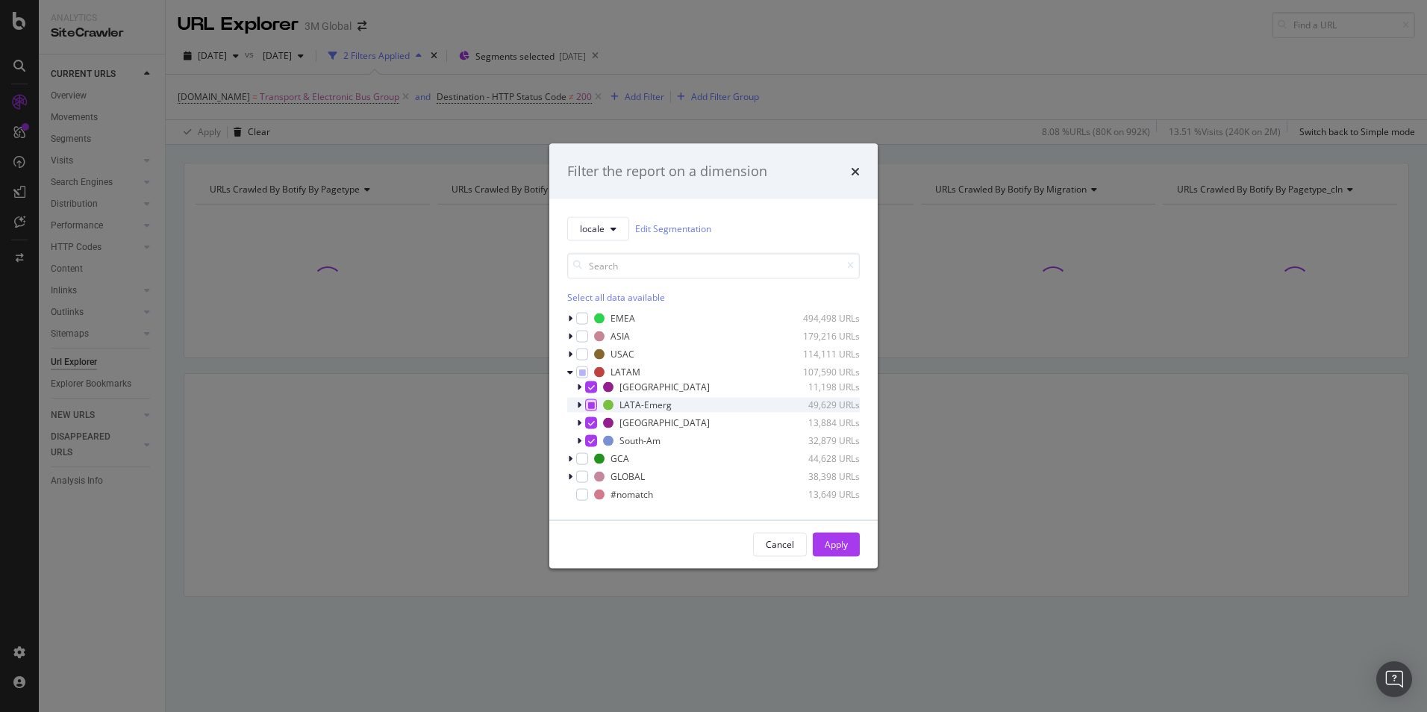
click at [591, 407] on icon "modal" at bounding box center [591, 404] width 7 height 7
click at [592, 406] on icon "modal" at bounding box center [591, 404] width 7 height 7
click at [826, 538] on div "Apply" at bounding box center [836, 544] width 23 height 13
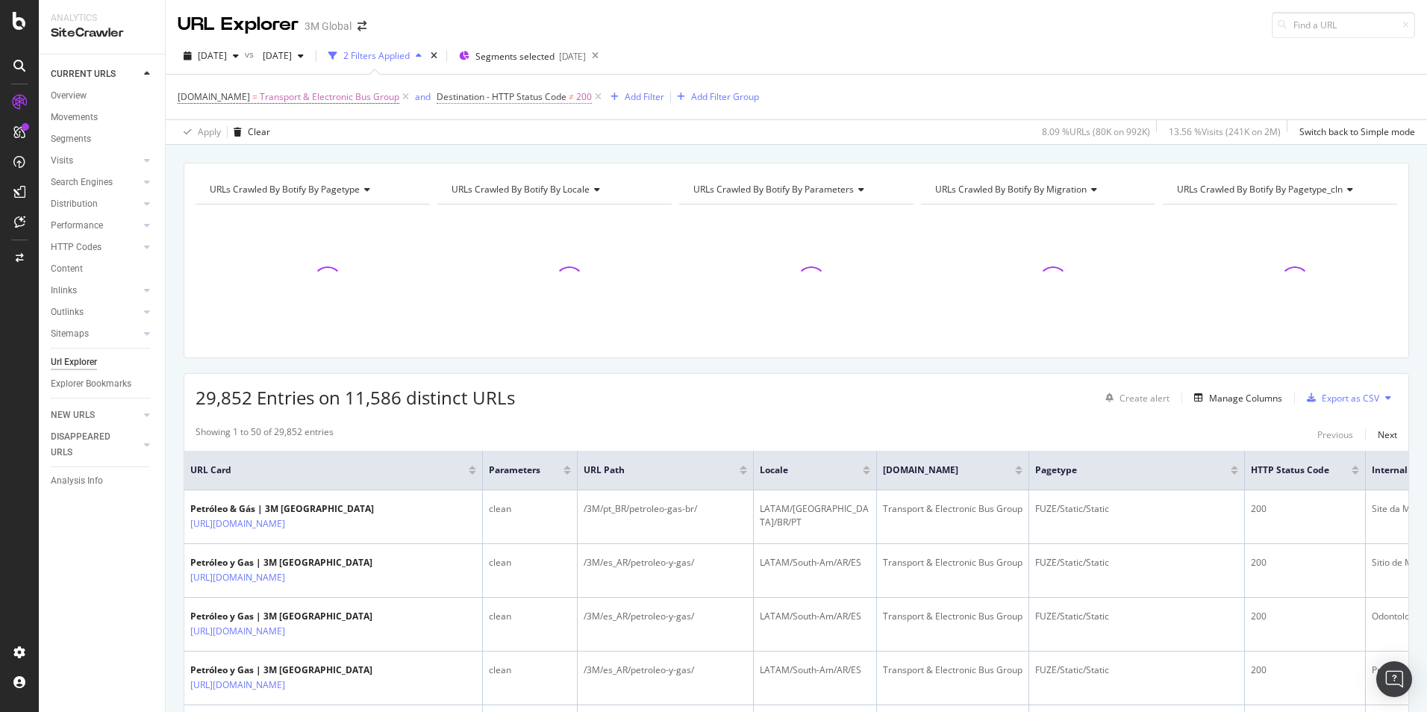
click at [547, 96] on span "Destination - HTTP Status Code" at bounding box center [502, 96] width 130 height 13
click at [489, 183] on span "Not Equal to" at bounding box center [473, 186] width 51 height 13
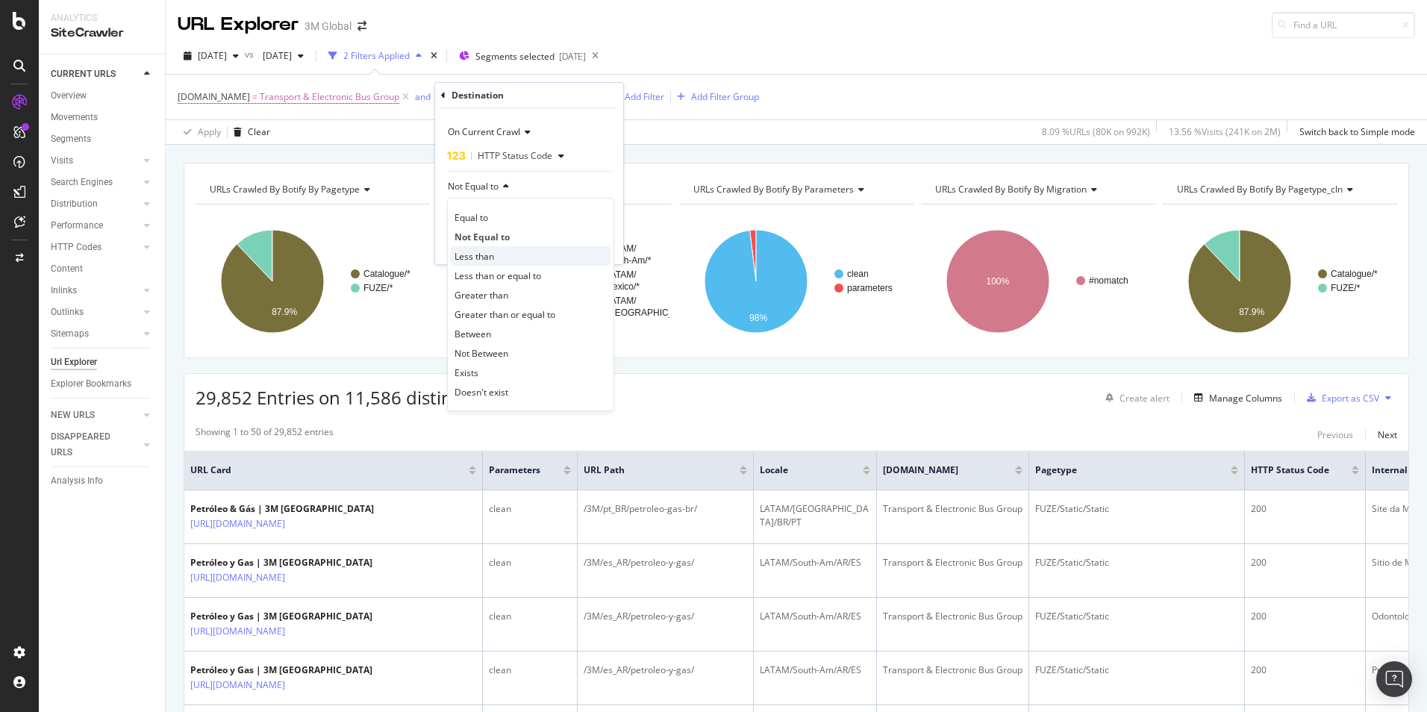
click at [482, 262] on span "Less than" at bounding box center [475, 256] width 40 height 13
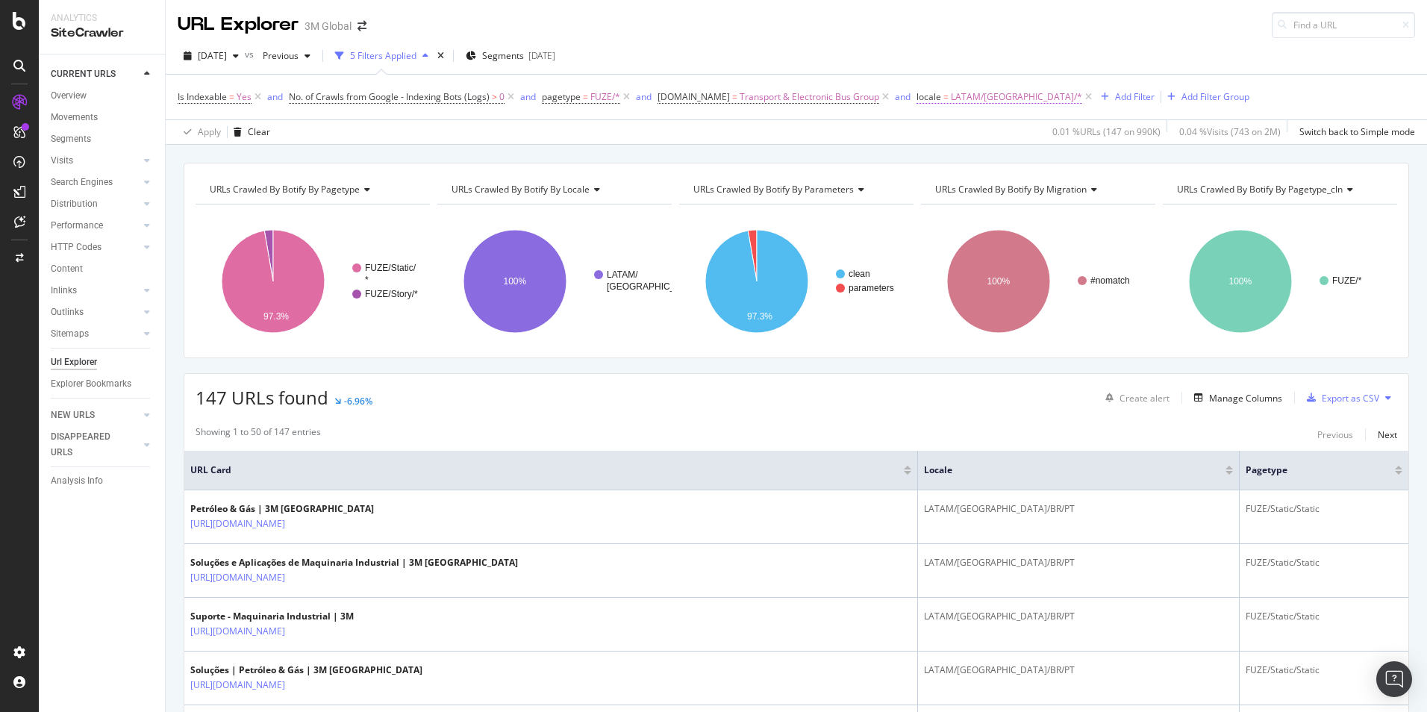
click at [960, 92] on span "LATAM/[GEOGRAPHIC_DATA]/*" at bounding box center [1016, 97] width 131 height 21
click at [941, 242] on div "Cancel" at bounding box center [954, 243] width 28 height 13
click at [1083, 96] on icon at bounding box center [1089, 97] width 13 height 15
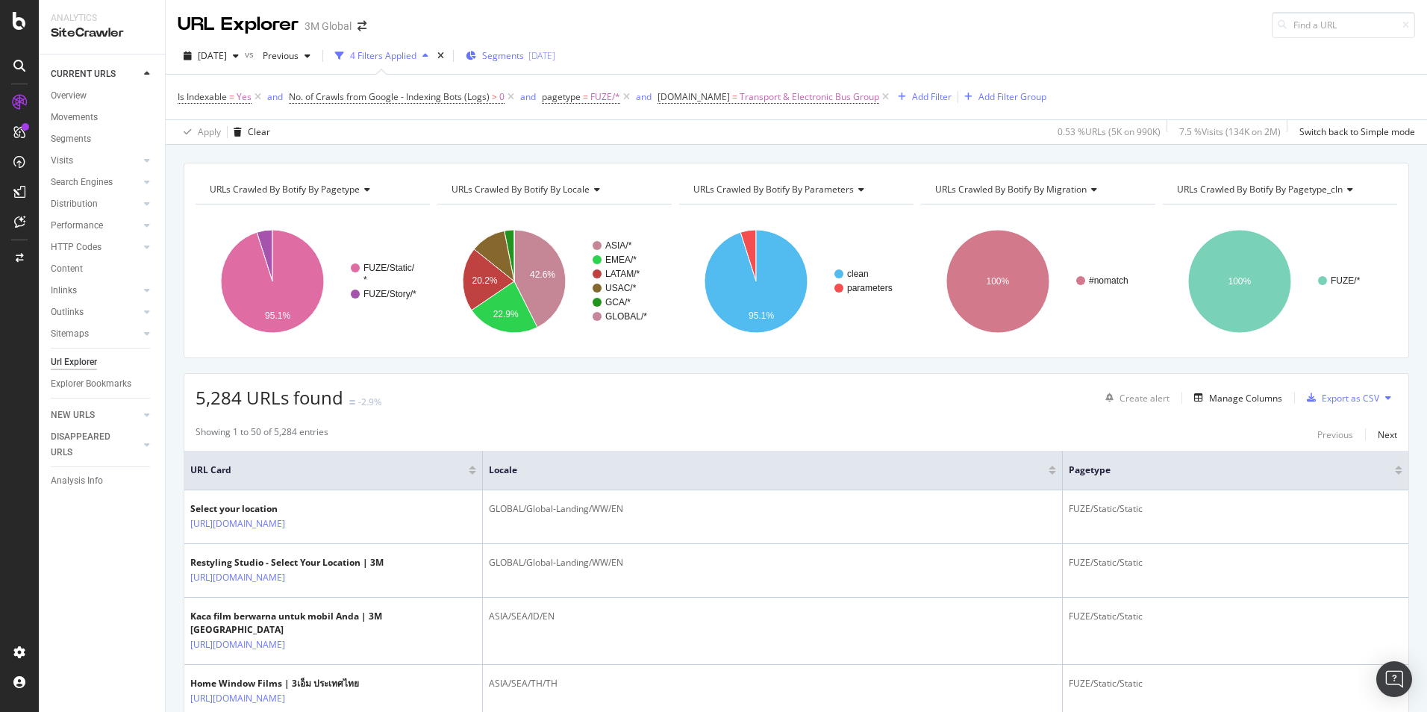
click at [524, 54] on span "Segments" at bounding box center [503, 55] width 42 height 13
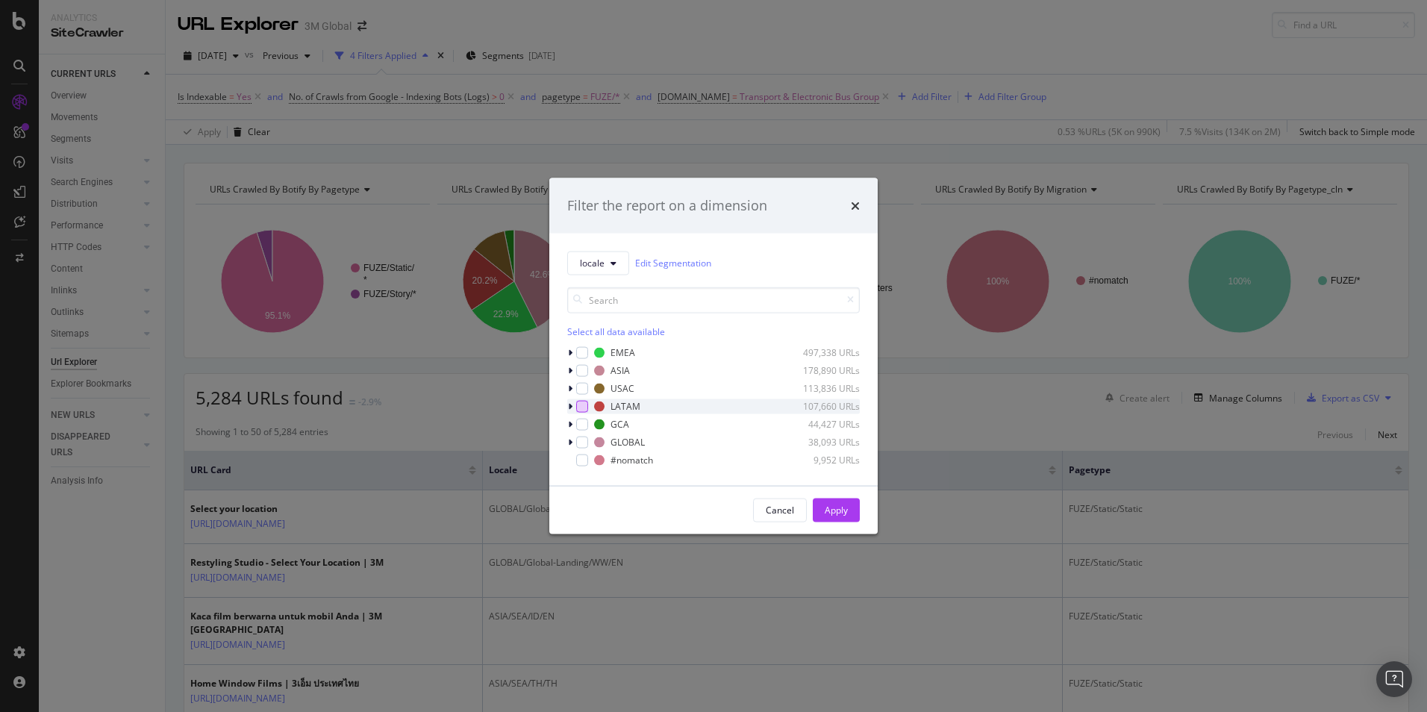
click at [579, 404] on div "modal" at bounding box center [582, 406] width 12 height 12
click at [570, 406] on icon "modal" at bounding box center [570, 406] width 4 height 9
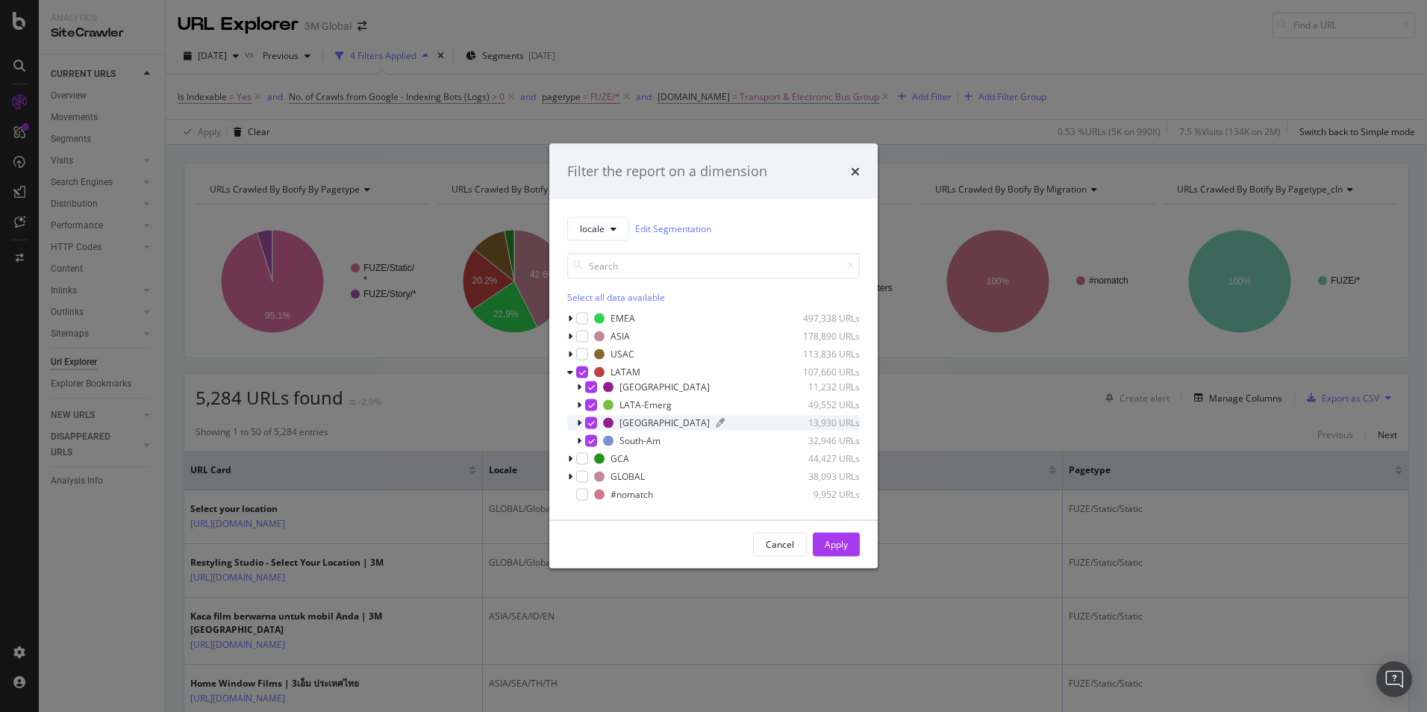
drag, startPoint x: 591, startPoint y: 407, endPoint x: 616, endPoint y: 417, distance: 27.5
click at [591, 407] on icon "modal" at bounding box center [591, 404] width 7 height 7
click at [835, 543] on div "Apply" at bounding box center [836, 544] width 23 height 13
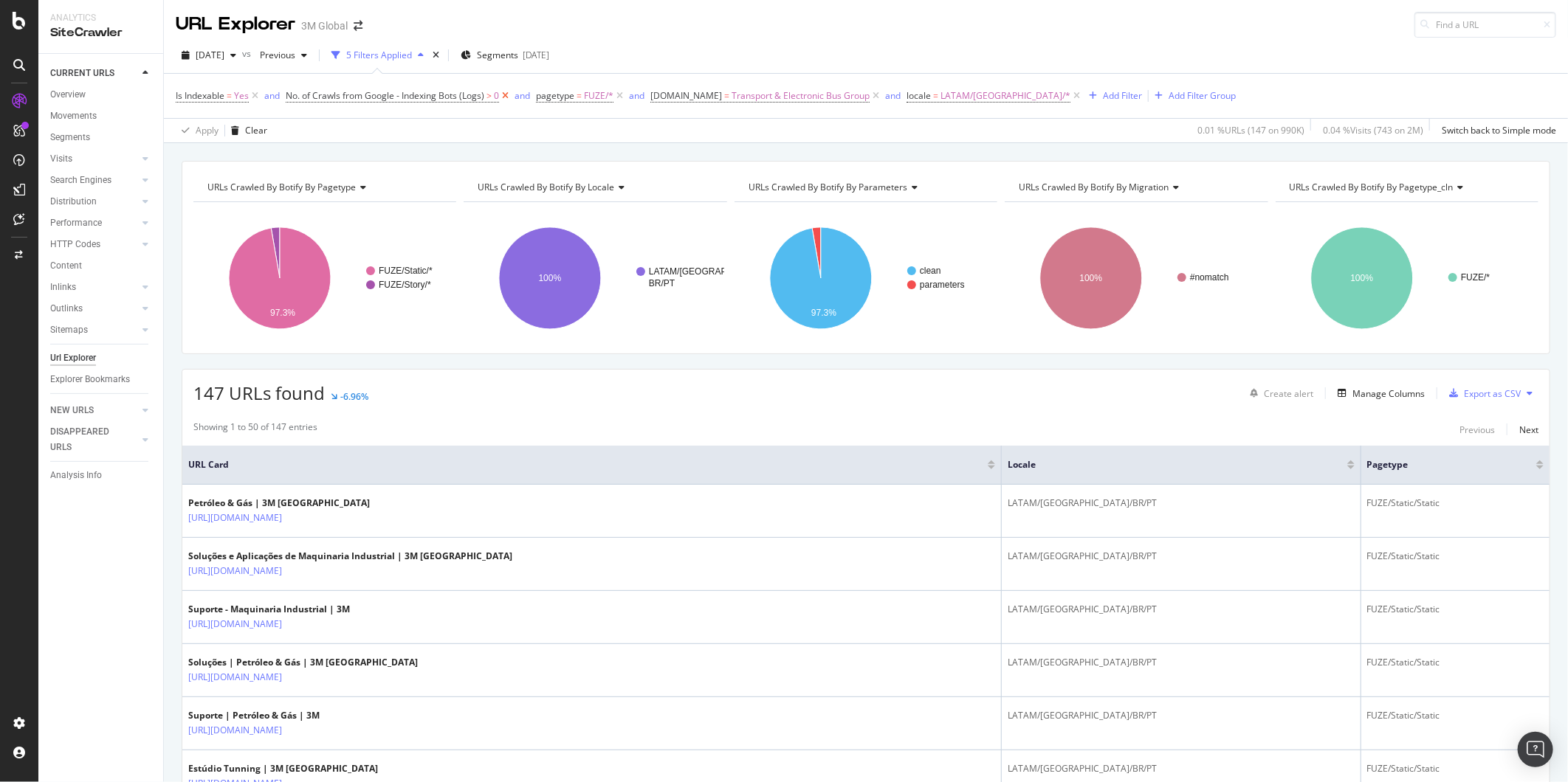
click at [504, 96] on icon at bounding box center [505, 96] width 13 height 15
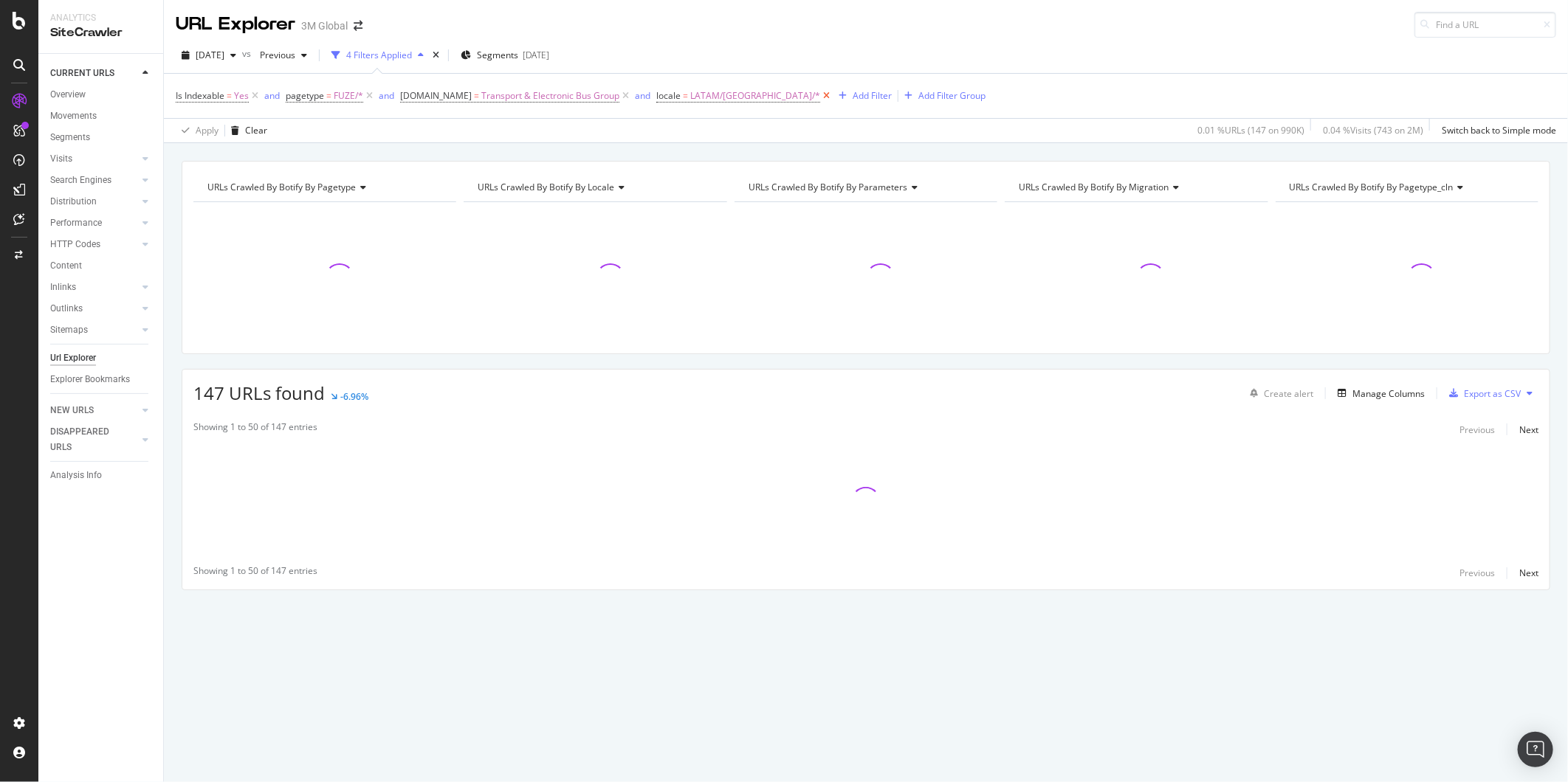
click at [820, 100] on icon at bounding box center [826, 96] width 13 height 15
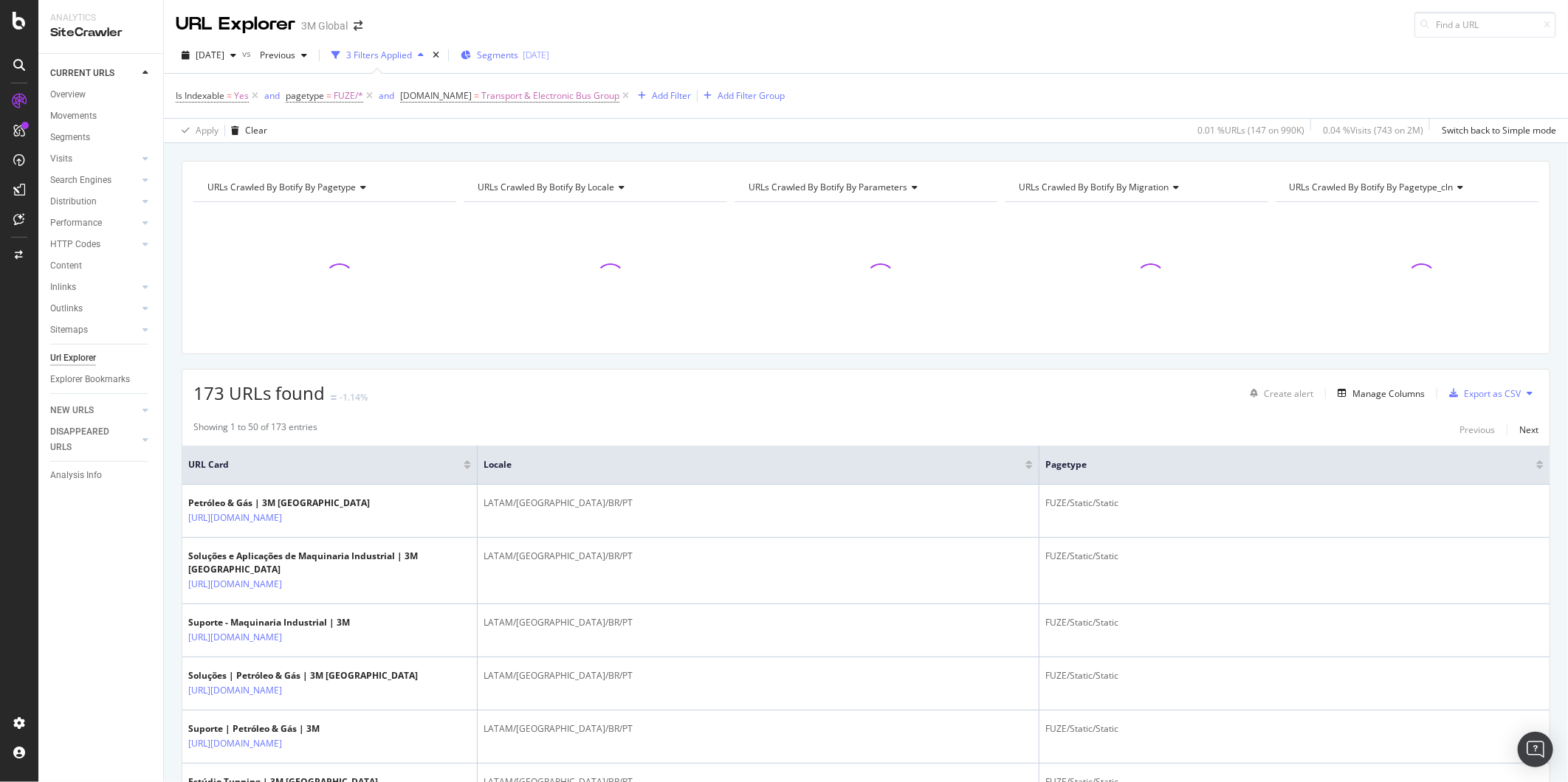
click at [549, 49] on div "Segments [DATE]" at bounding box center [505, 54] width 89 height 13
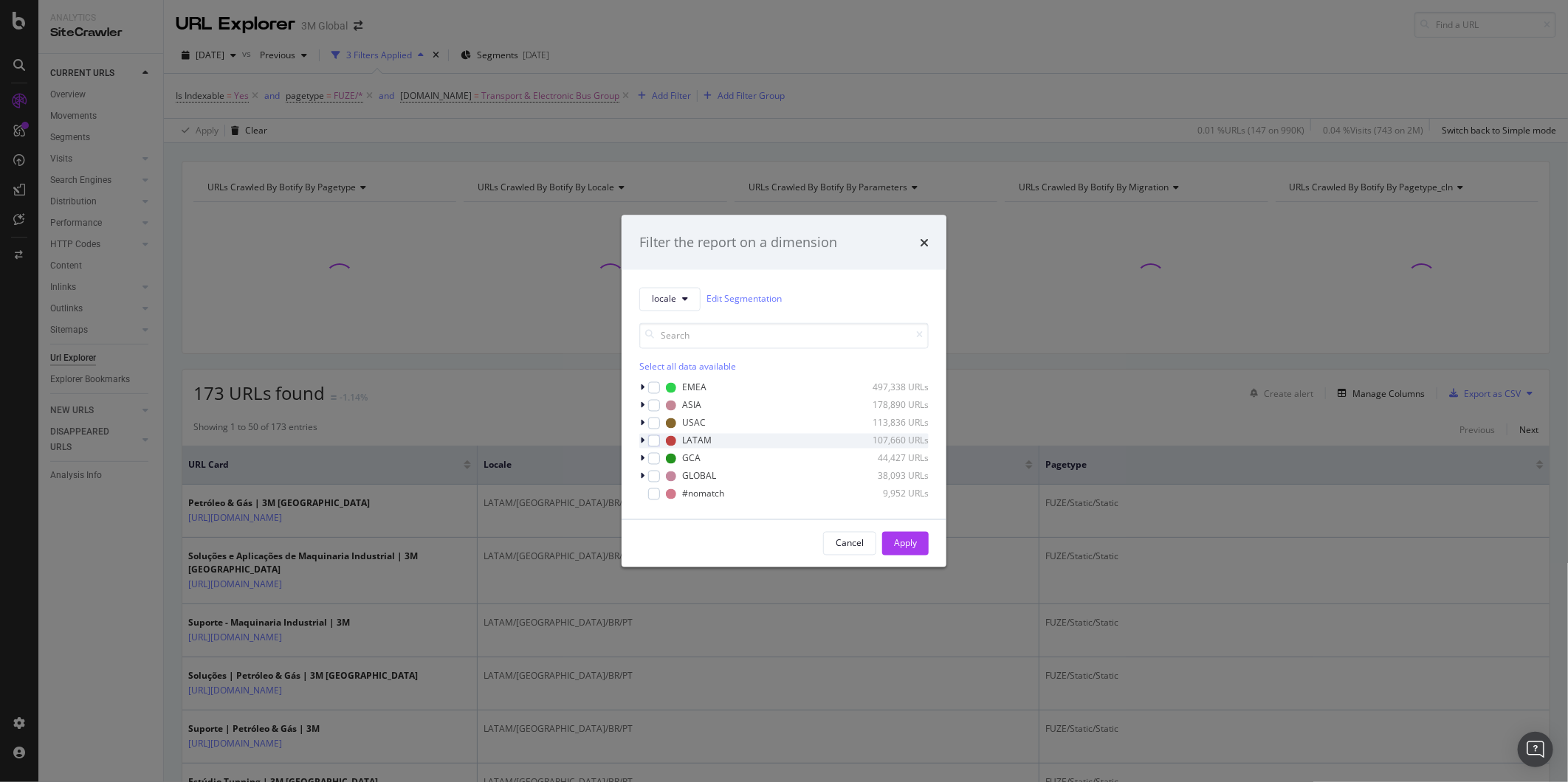
click at [640, 439] on div "modal" at bounding box center [644, 440] width 9 height 15
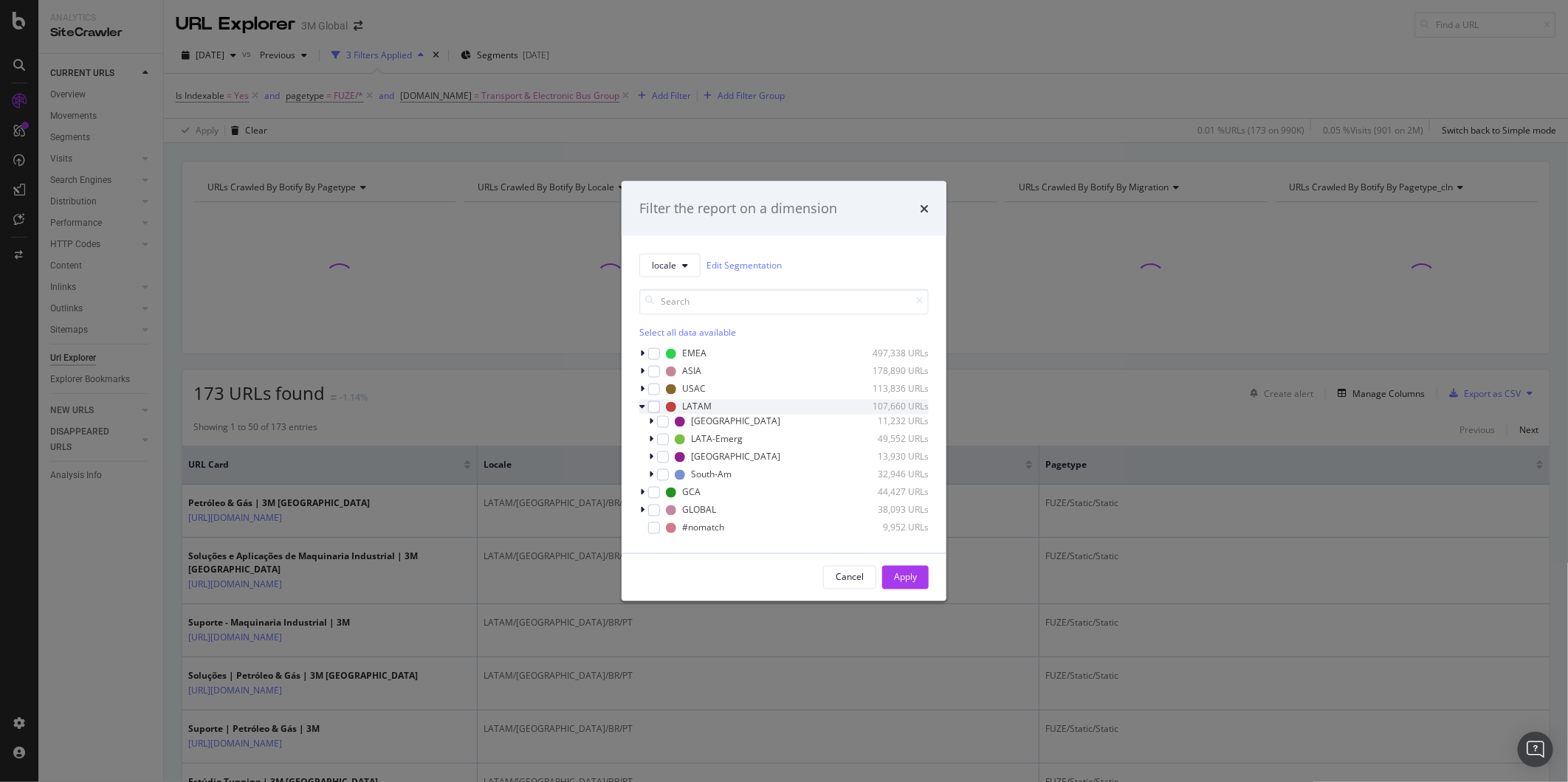
drag, startPoint x: 653, startPoint y: 404, endPoint x: 659, endPoint y: 410, distance: 8.5
click at [653, 404] on div "modal" at bounding box center [654, 406] width 12 height 12
click at [659, 438] on icon "modal" at bounding box center [662, 438] width 7 height 7
click at [916, 577] on div "Apply" at bounding box center [905, 577] width 23 height 13
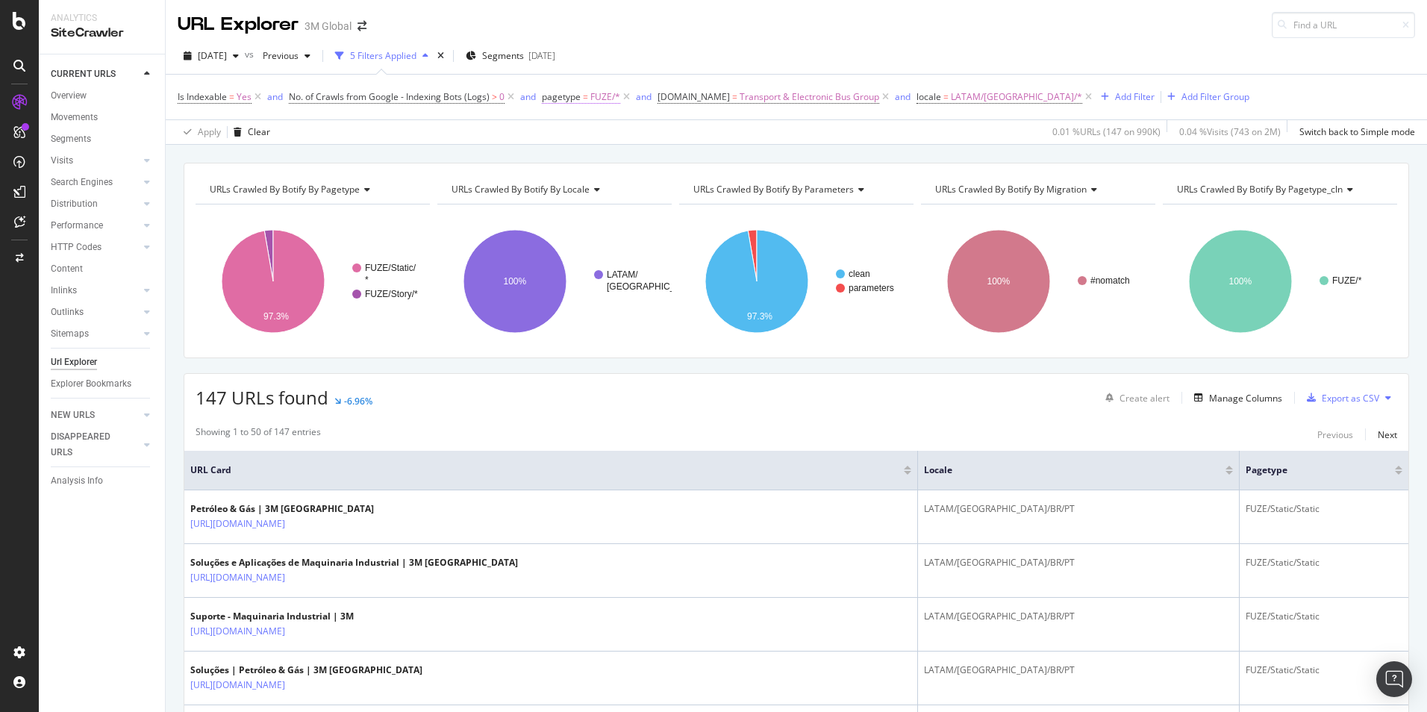
click at [603, 98] on span "FUZE/*" at bounding box center [606, 97] width 30 height 21
click at [570, 182] on span "FUZE" at bounding box center [568, 183] width 22 height 13
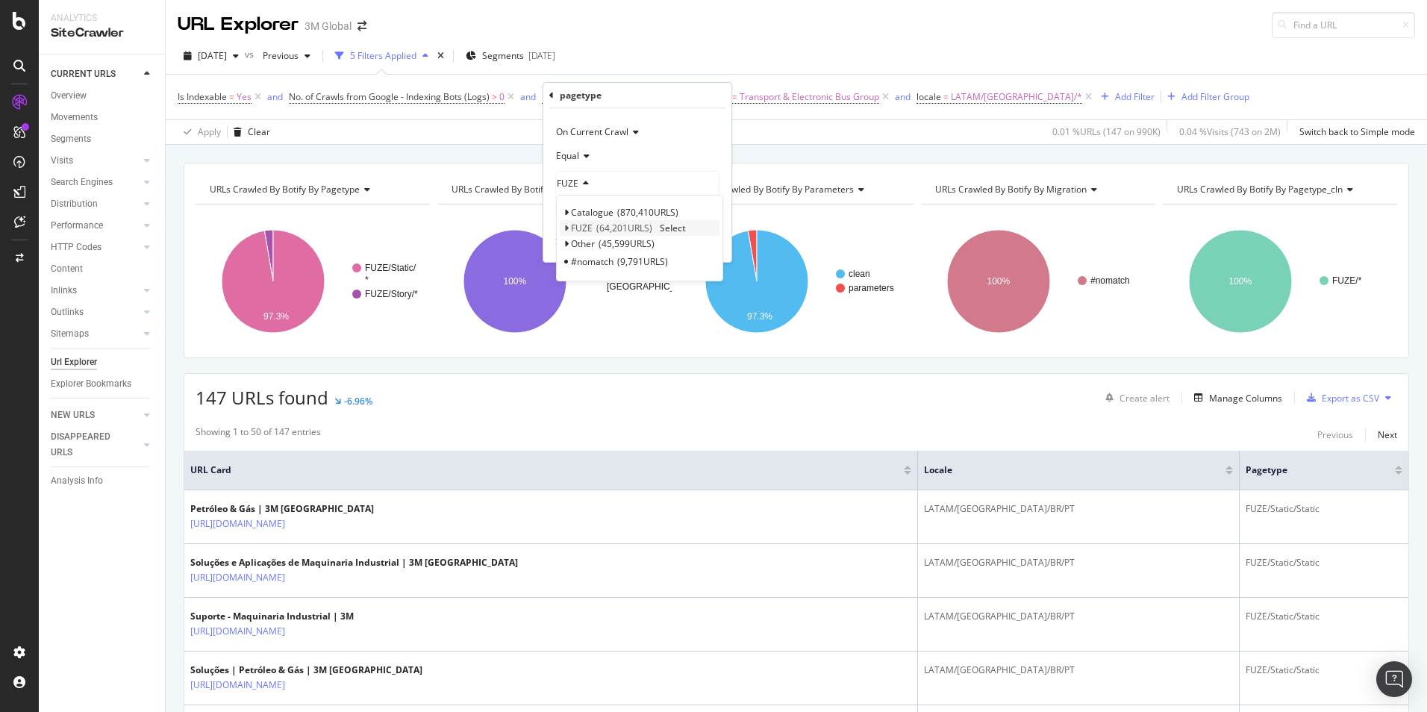
click at [567, 228] on icon at bounding box center [566, 228] width 5 height 9
click at [681, 240] on span "Select" at bounding box center [682, 243] width 26 height 13
click at [703, 245] on div "Apply" at bounding box center [708, 243] width 23 height 13
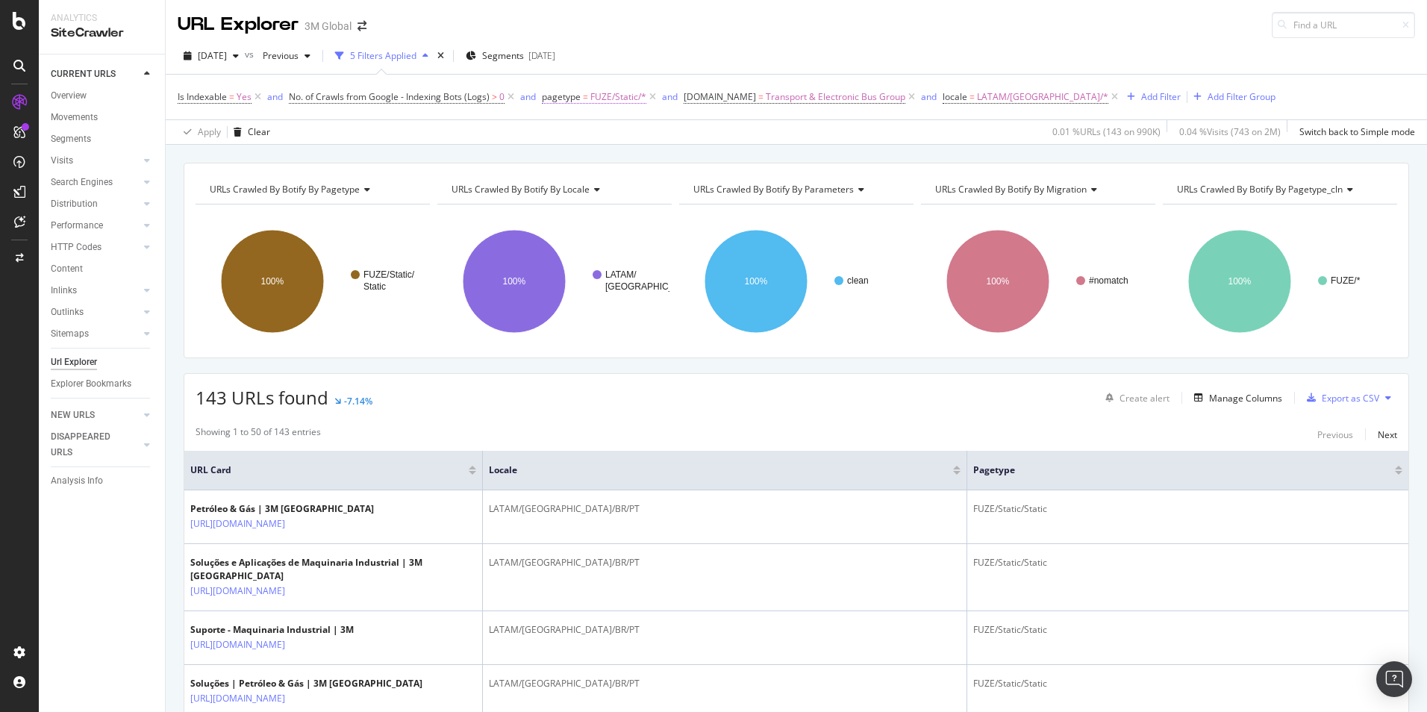
click at [595, 98] on span "FUZE/Static/*" at bounding box center [619, 97] width 56 height 21
click at [605, 189] on div "FUZE/Static" at bounding box center [637, 184] width 163 height 24
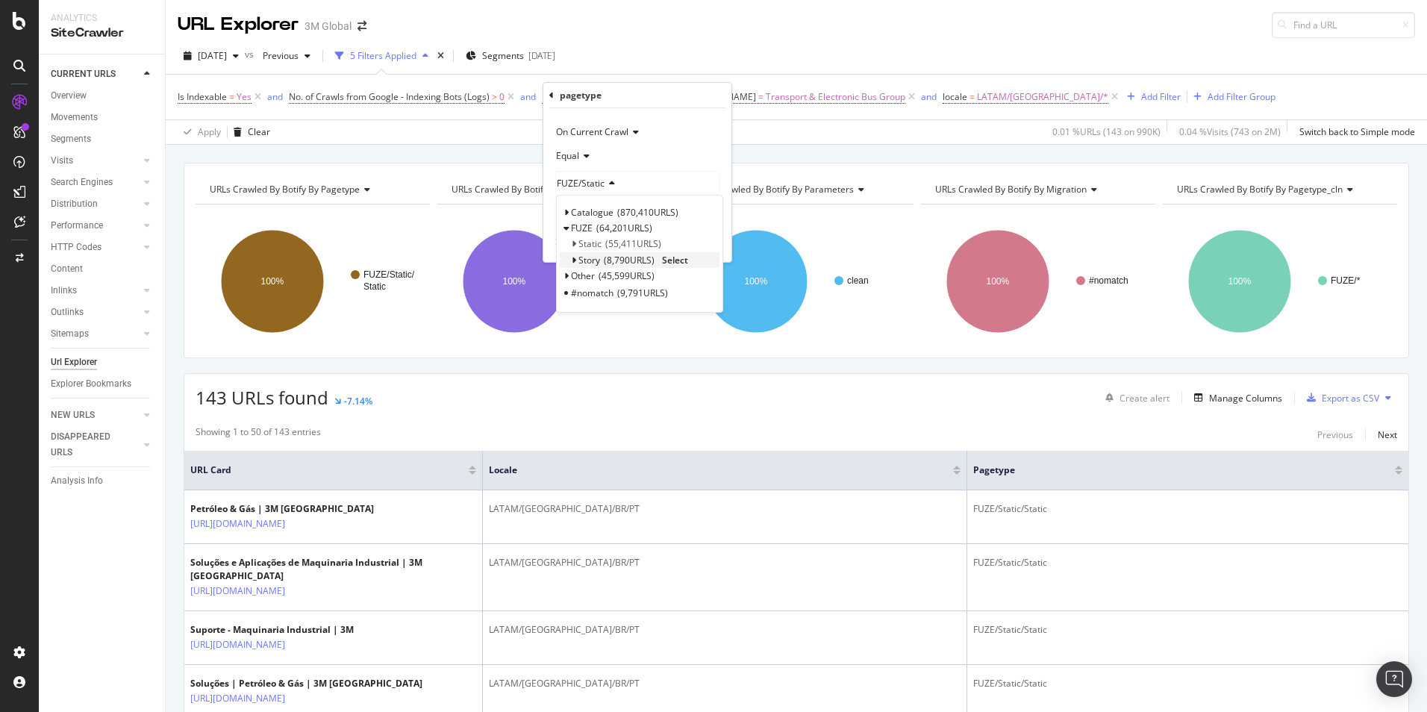
click at [676, 261] on span "Select" at bounding box center [675, 260] width 26 height 13
click at [591, 184] on span "FUZE/Story" at bounding box center [580, 183] width 46 height 13
click at [685, 261] on span "Select" at bounding box center [675, 260] width 26 height 13
click at [702, 243] on div "Apply" at bounding box center [708, 243] width 23 height 13
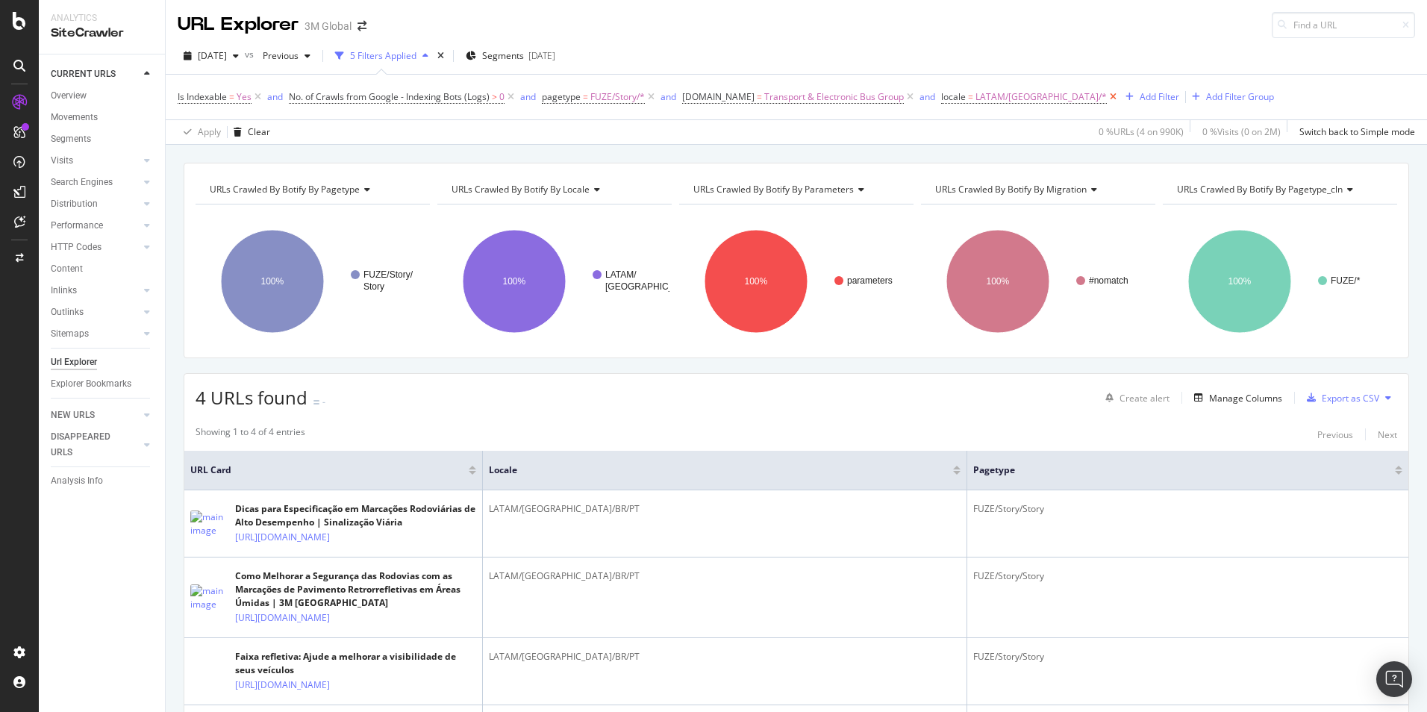
click at [1107, 96] on icon at bounding box center [1113, 97] width 13 height 15
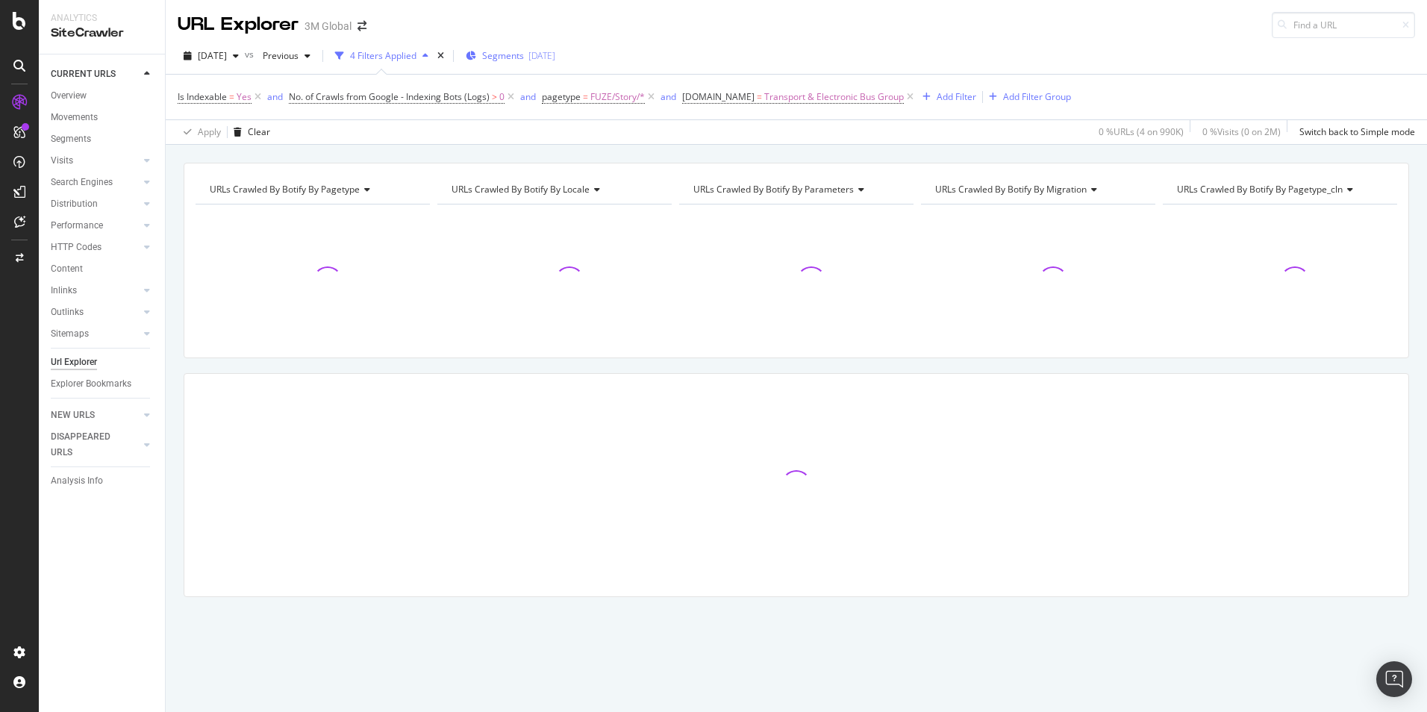
click at [524, 59] on span "Segments" at bounding box center [503, 55] width 42 height 13
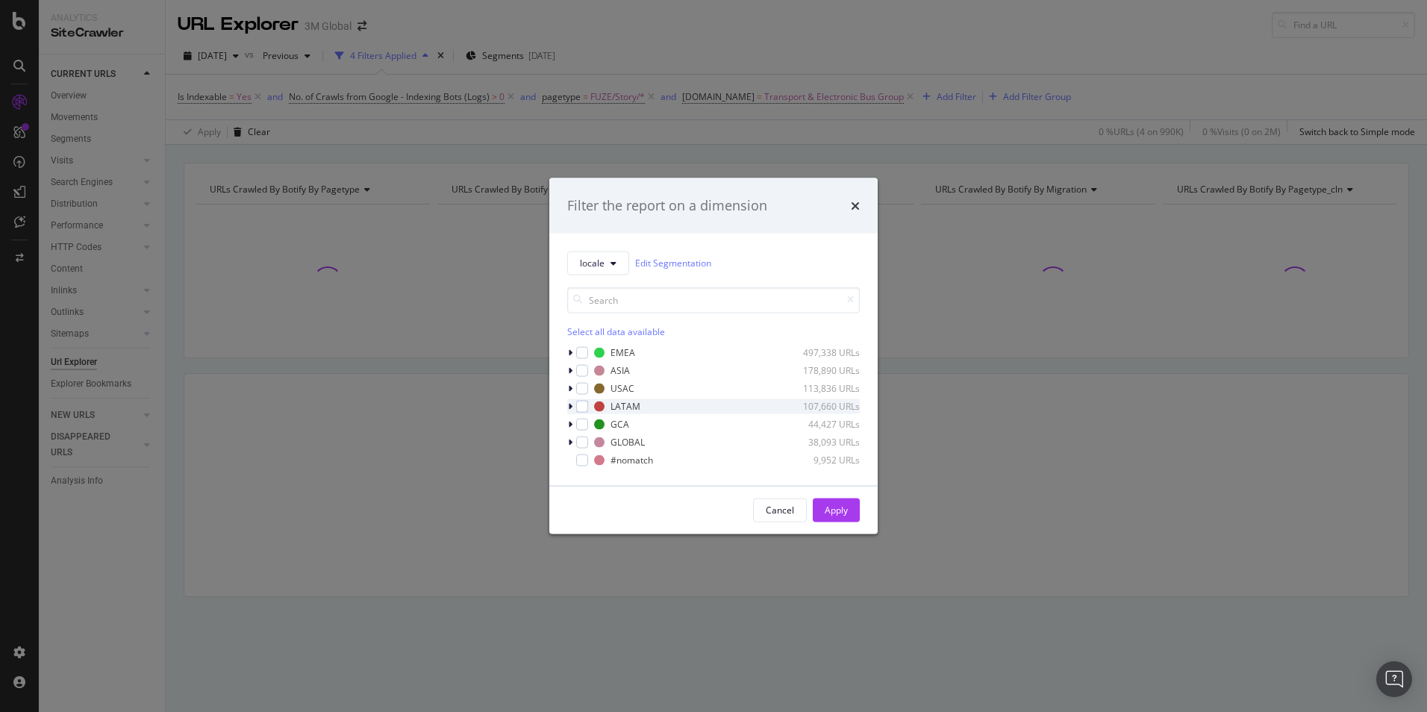
click at [571, 406] on icon "modal" at bounding box center [570, 406] width 4 height 9
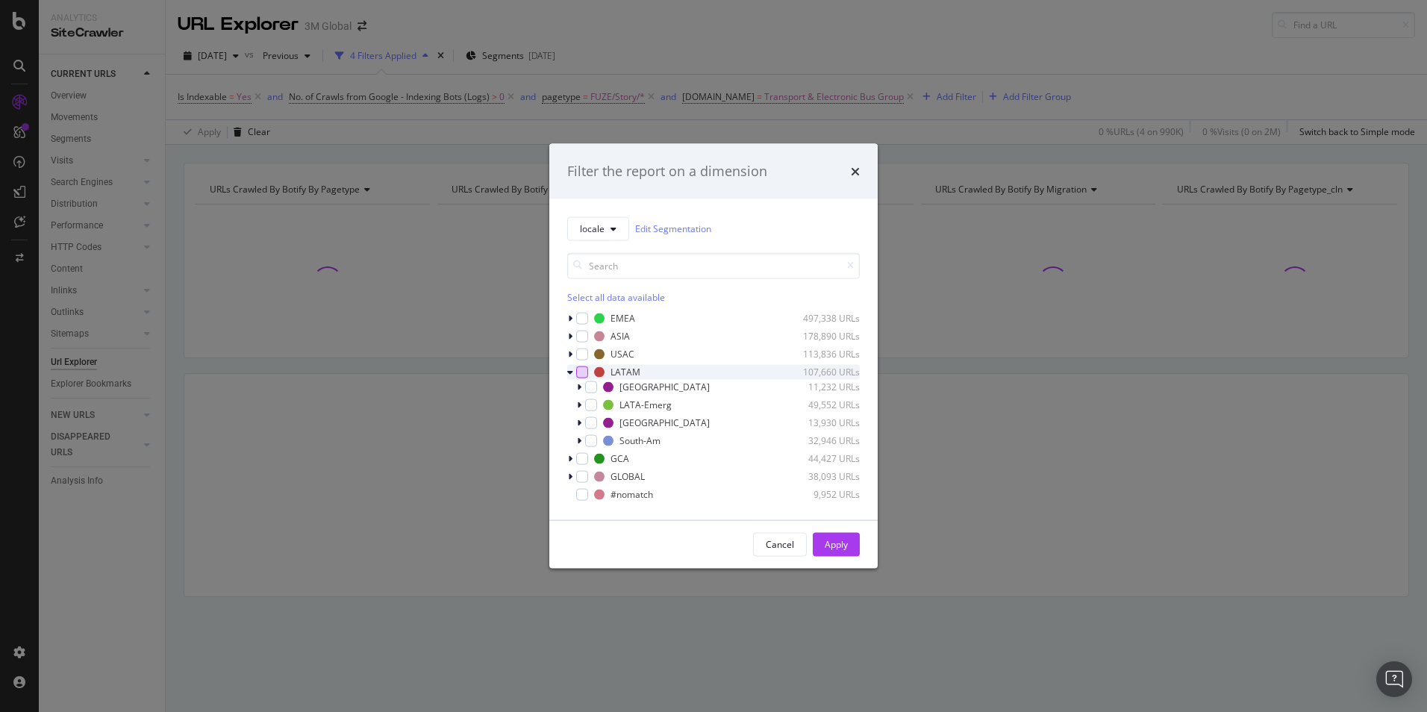
click at [583, 373] on div "modal" at bounding box center [582, 372] width 12 height 12
drag, startPoint x: 591, startPoint y: 407, endPoint x: 612, endPoint y: 418, distance: 23.7
click at [592, 406] on icon "modal" at bounding box center [591, 404] width 7 height 7
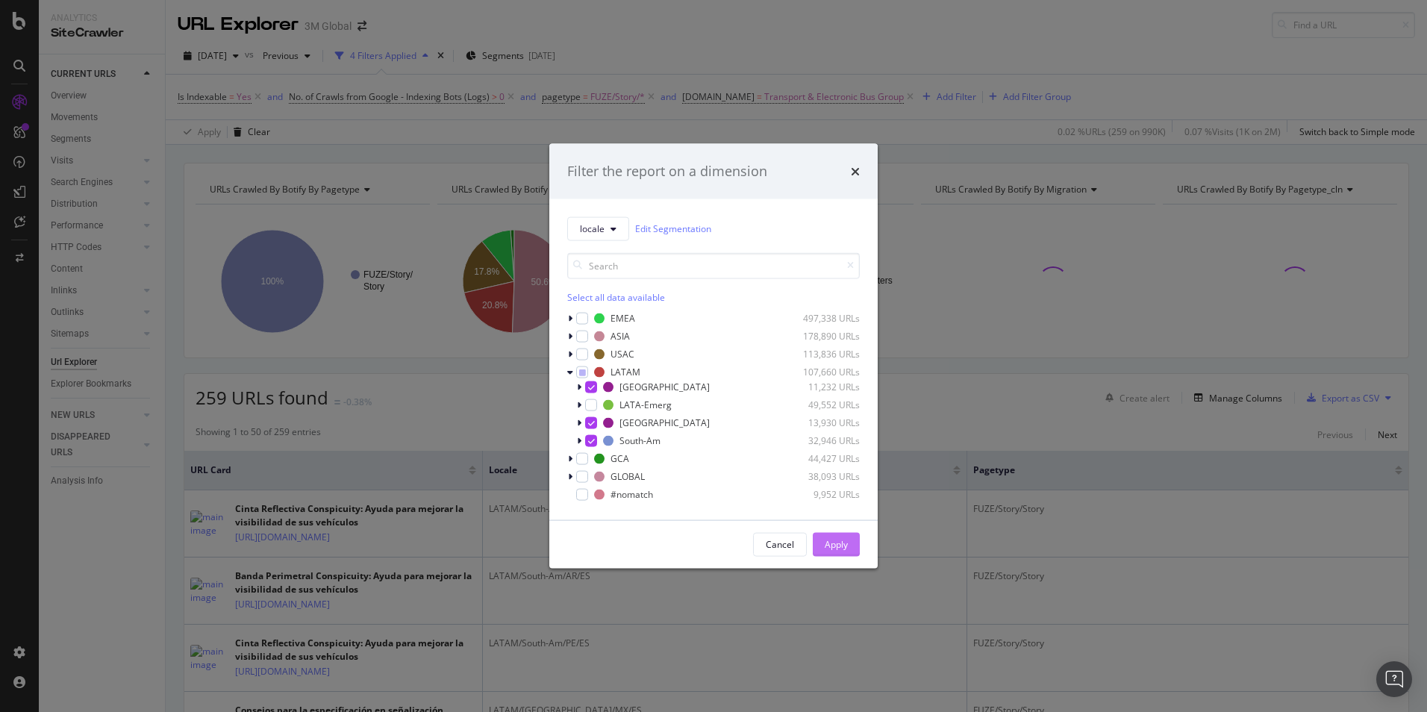
click at [840, 543] on div "Apply" at bounding box center [836, 544] width 23 height 13
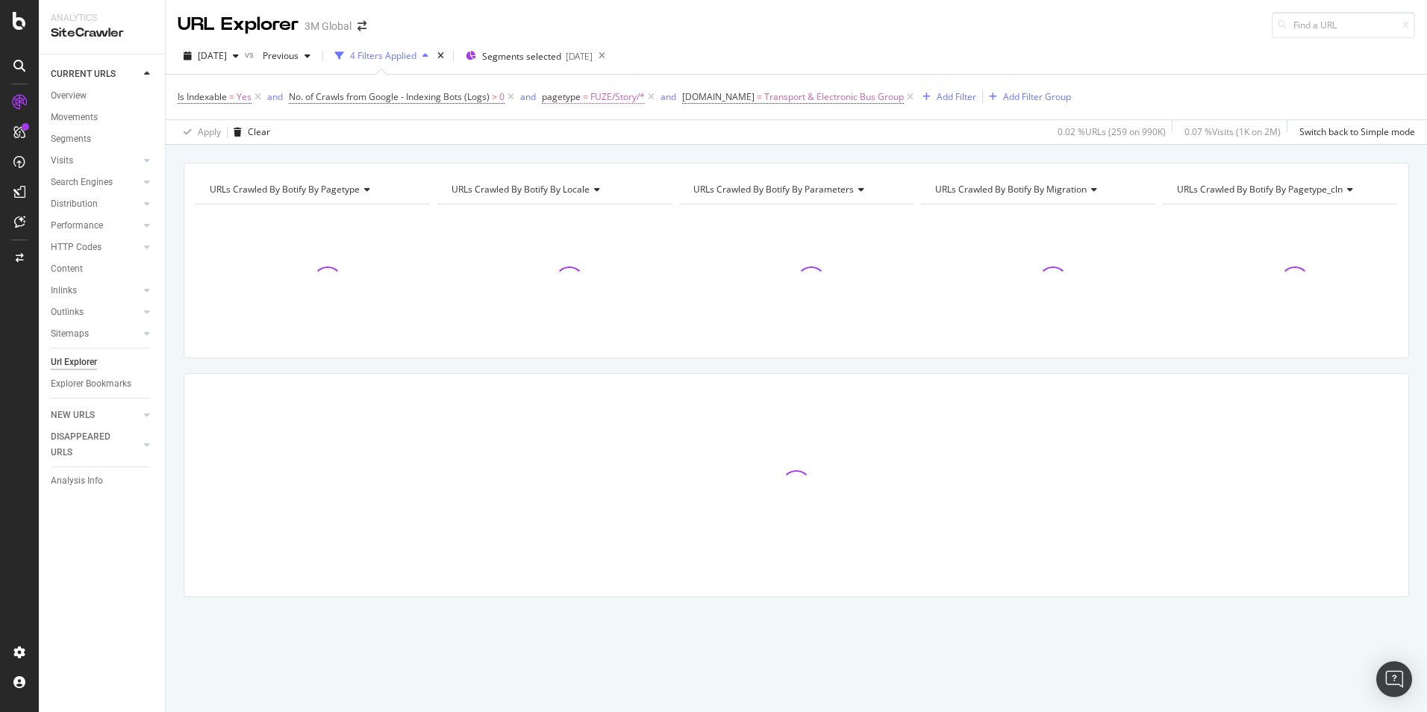
click at [617, 99] on span "FUZE/Story/*" at bounding box center [618, 97] width 55 height 21
click at [582, 186] on span "FUZE/Story" at bounding box center [580, 183] width 46 height 13
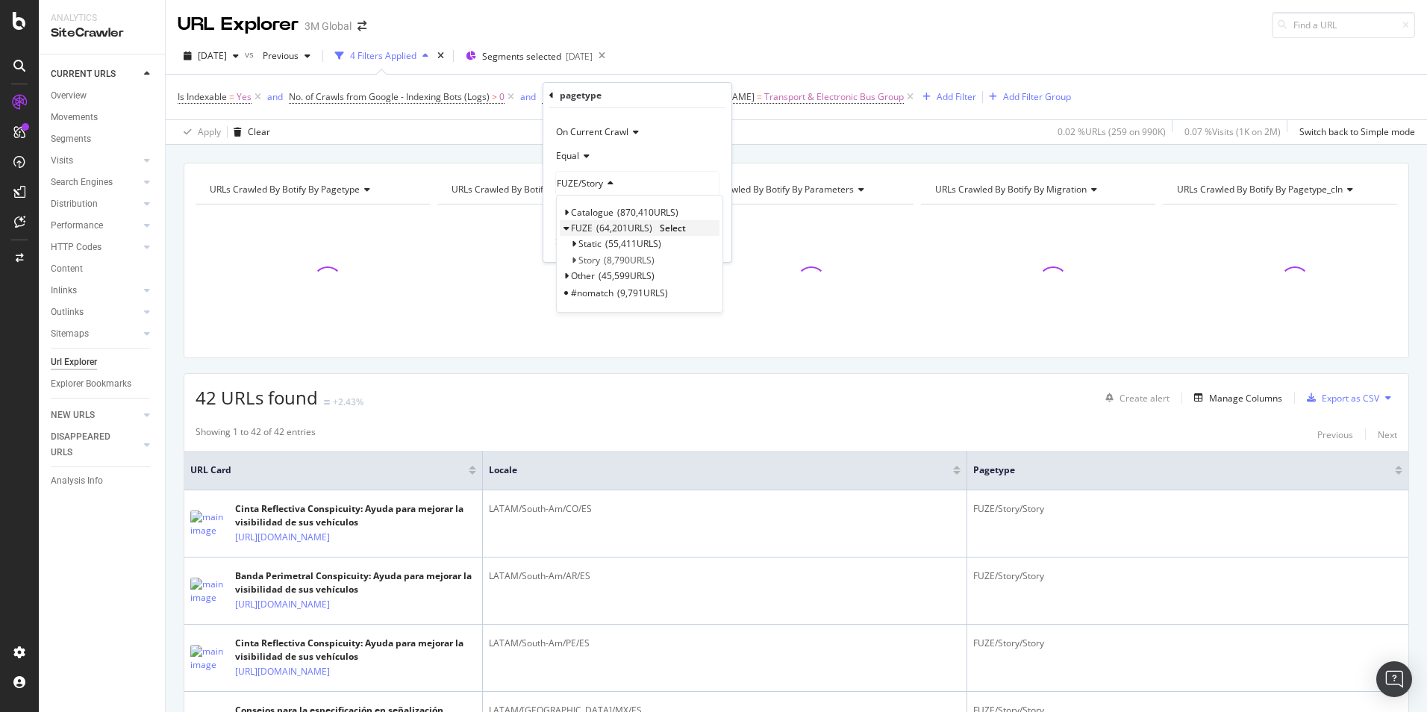
click at [676, 227] on span "Select" at bounding box center [673, 228] width 26 height 13
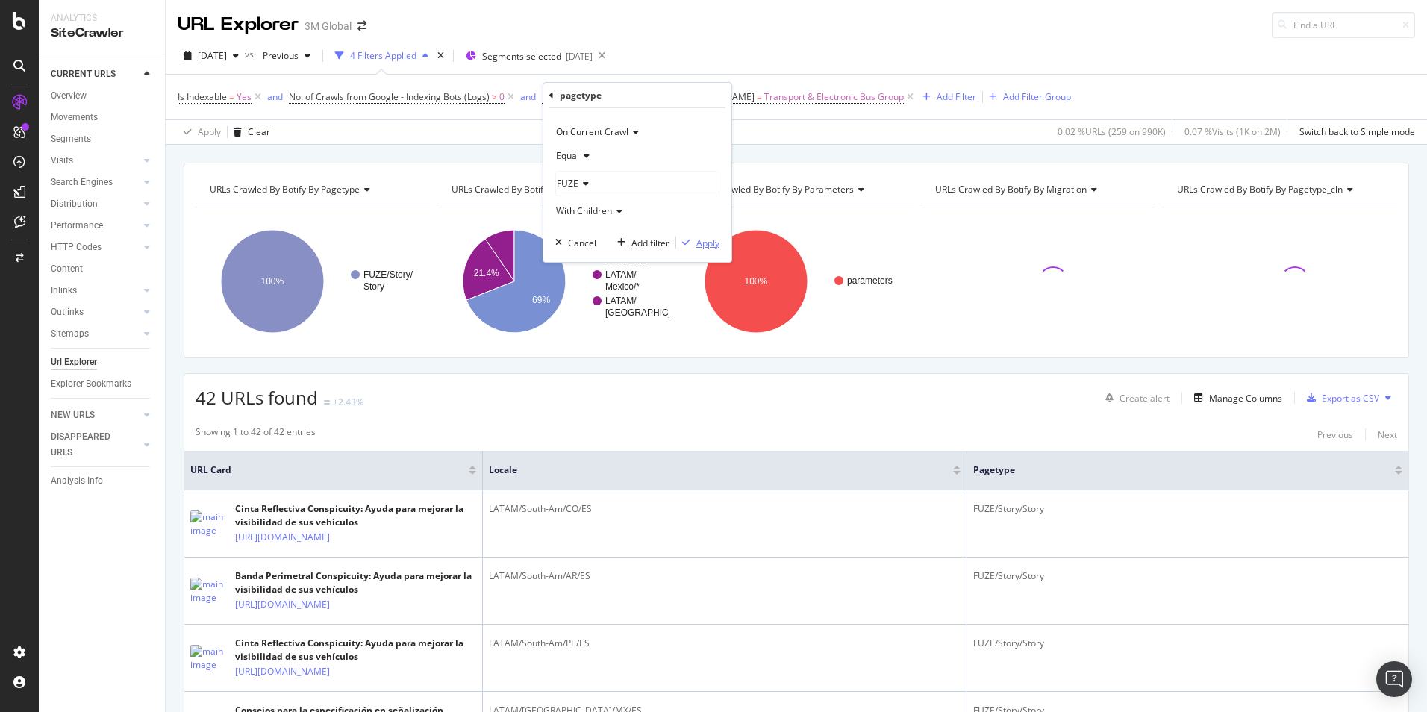
click at [709, 249] on div "Apply" at bounding box center [697, 242] width 43 height 13
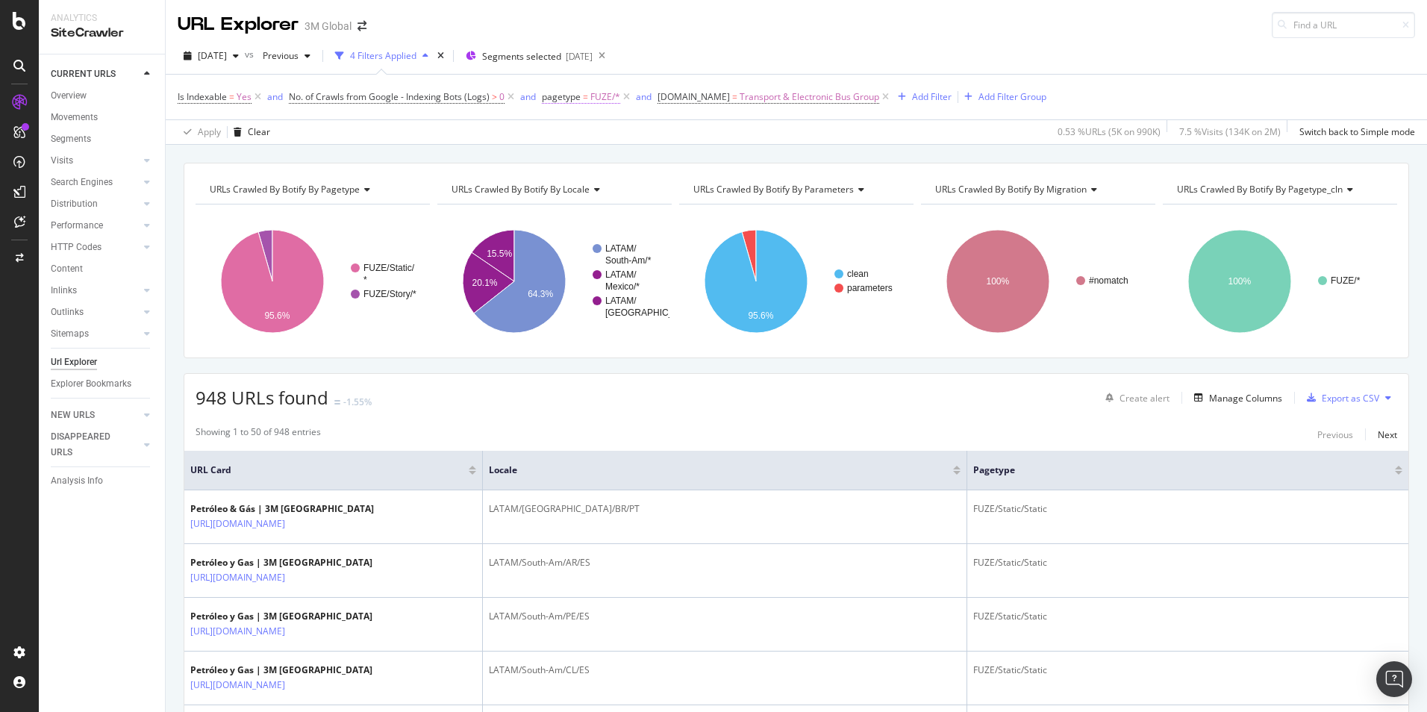
click at [593, 94] on span "FUZE/*" at bounding box center [606, 97] width 30 height 21
click at [582, 186] on icon at bounding box center [584, 183] width 10 height 9
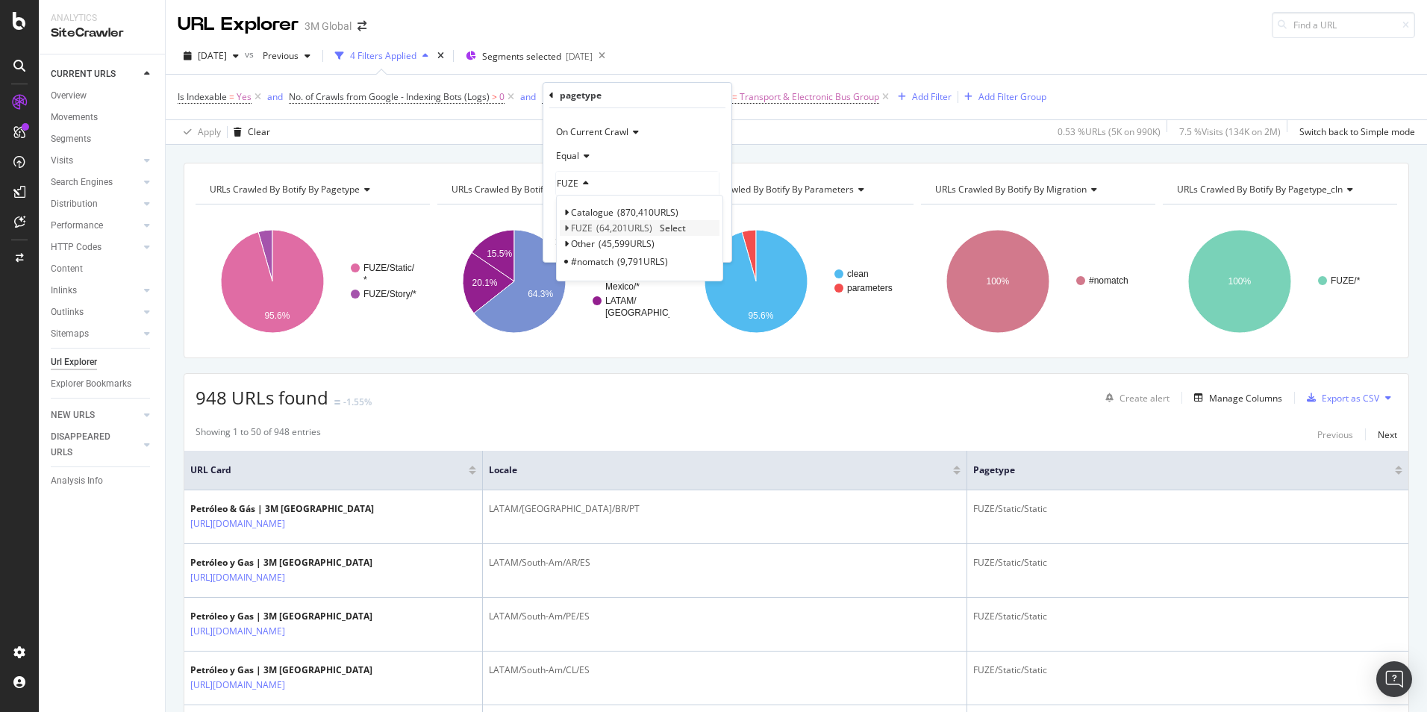
click at [567, 225] on icon at bounding box center [566, 228] width 5 height 9
click at [673, 244] on span "Select" at bounding box center [682, 243] width 26 height 13
click at [701, 243] on div "Apply" at bounding box center [708, 243] width 23 height 13
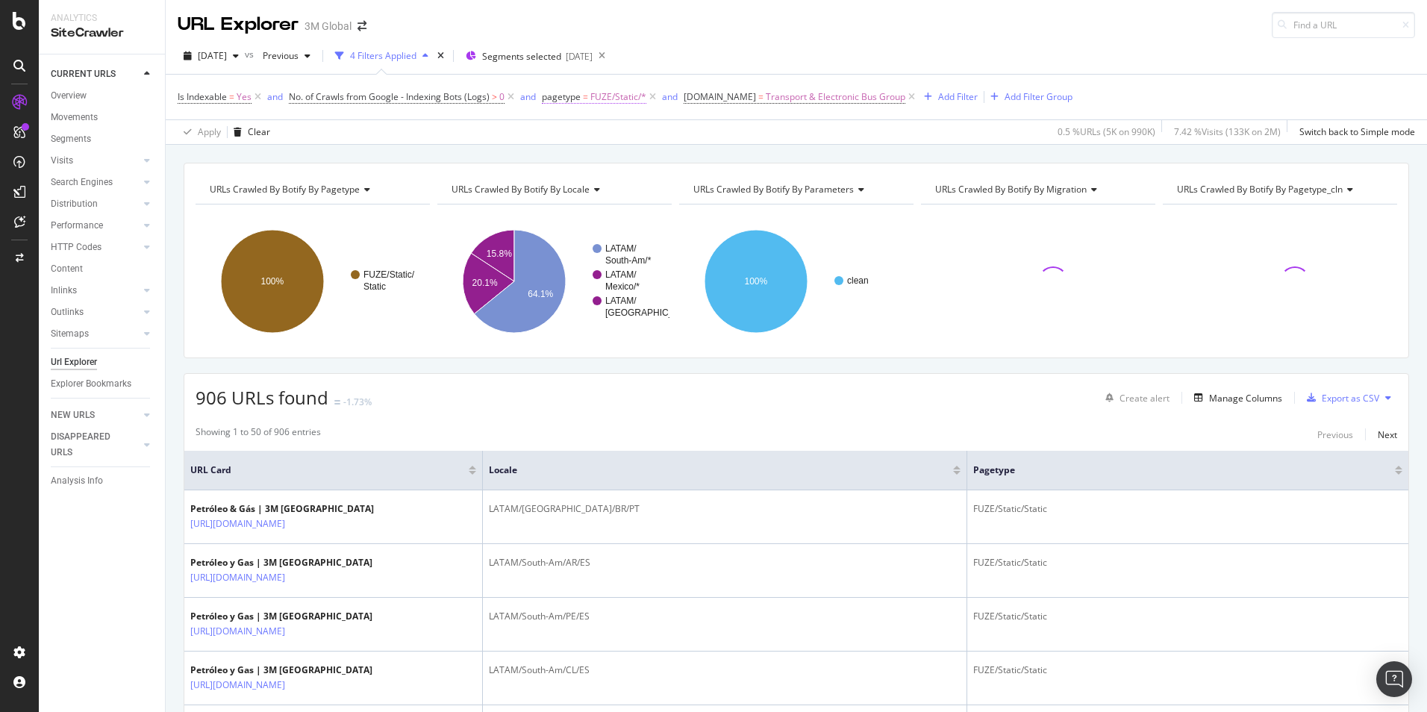
click at [618, 95] on span "FUZE/Static/*" at bounding box center [619, 97] width 56 height 21
click at [585, 180] on span "FUZE/Static" at bounding box center [581, 183] width 48 height 13
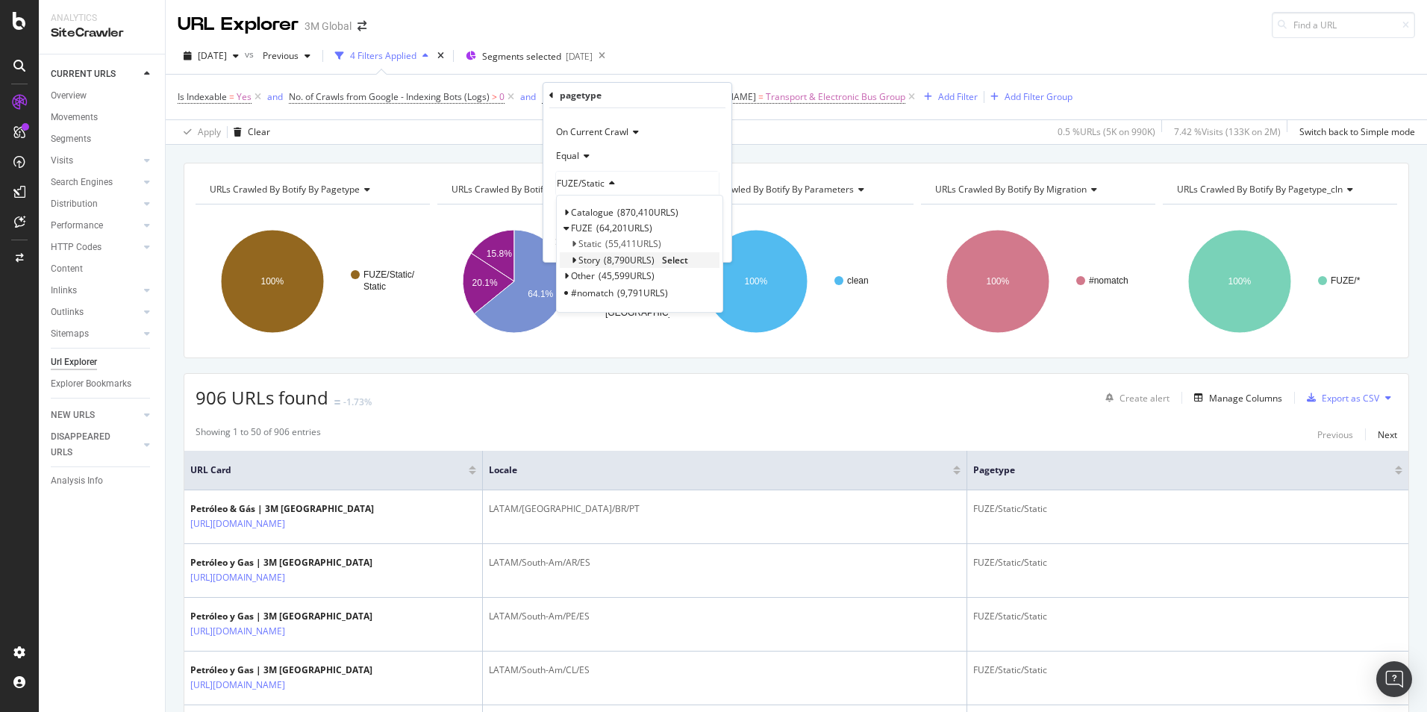
click at [675, 257] on span "Select" at bounding box center [675, 260] width 26 height 13
click at [704, 245] on div "Apply" at bounding box center [708, 243] width 23 height 13
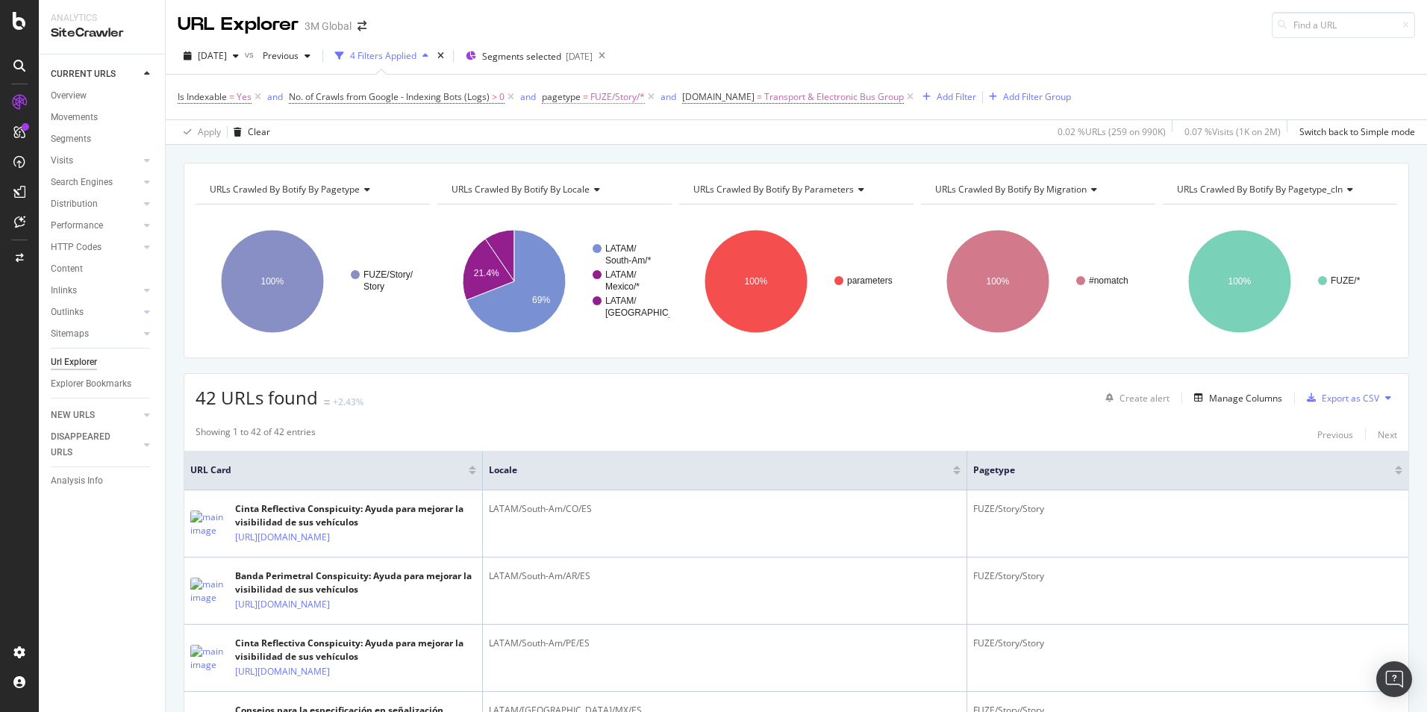
click at [611, 97] on span "FUZE/Story/*" at bounding box center [618, 97] width 55 height 21
click at [594, 178] on span "FUZE/Story" at bounding box center [580, 183] width 46 height 13
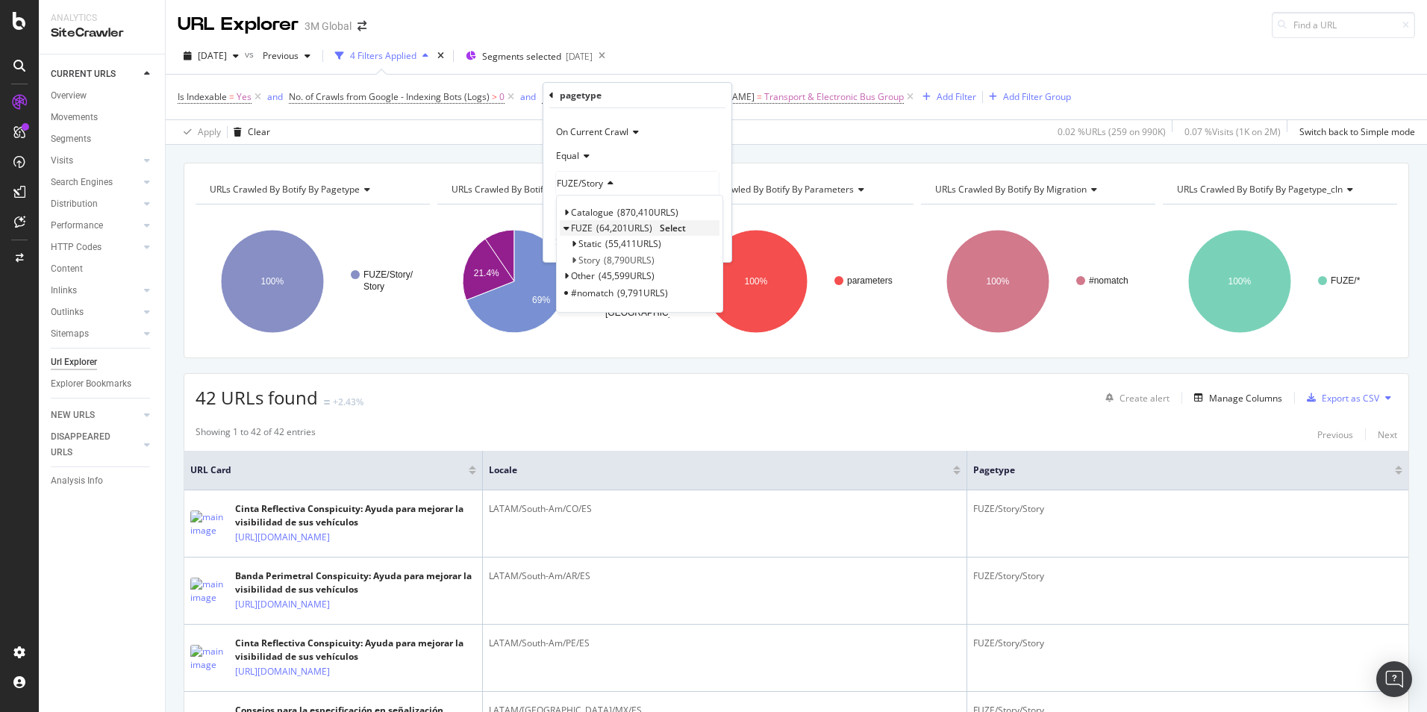
click at [671, 228] on span "Select" at bounding box center [673, 228] width 26 height 13
click at [702, 245] on div "Apply" at bounding box center [708, 243] width 23 height 13
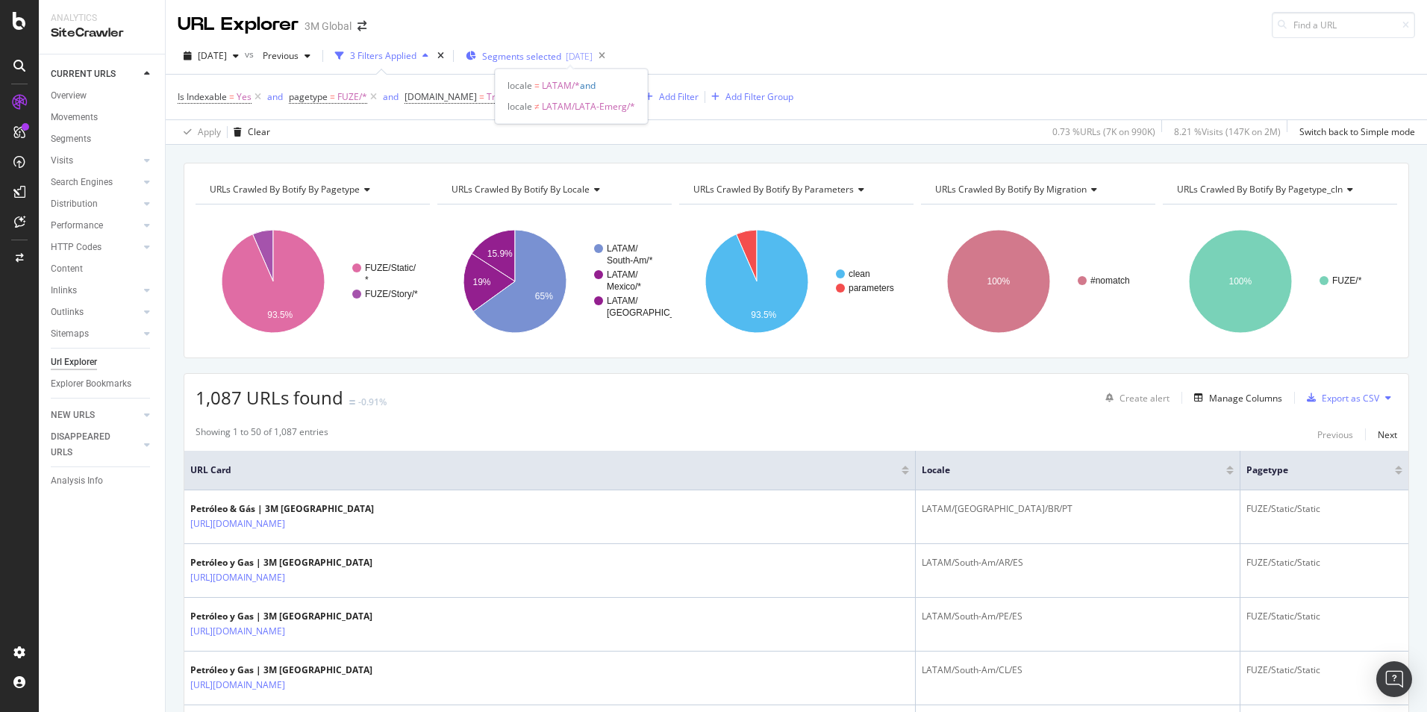
click at [561, 53] on span "Segments selected" at bounding box center [521, 56] width 79 height 13
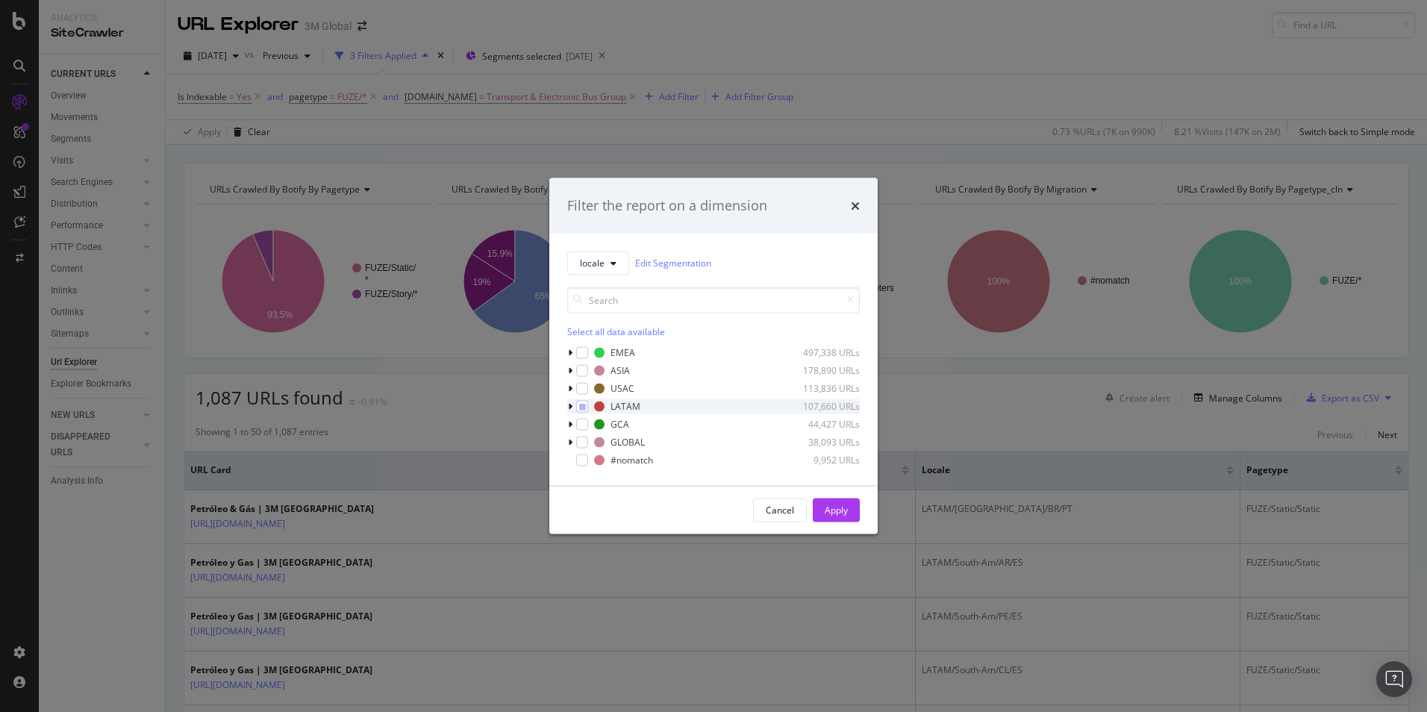
click at [569, 402] on icon "modal" at bounding box center [570, 406] width 4 height 9
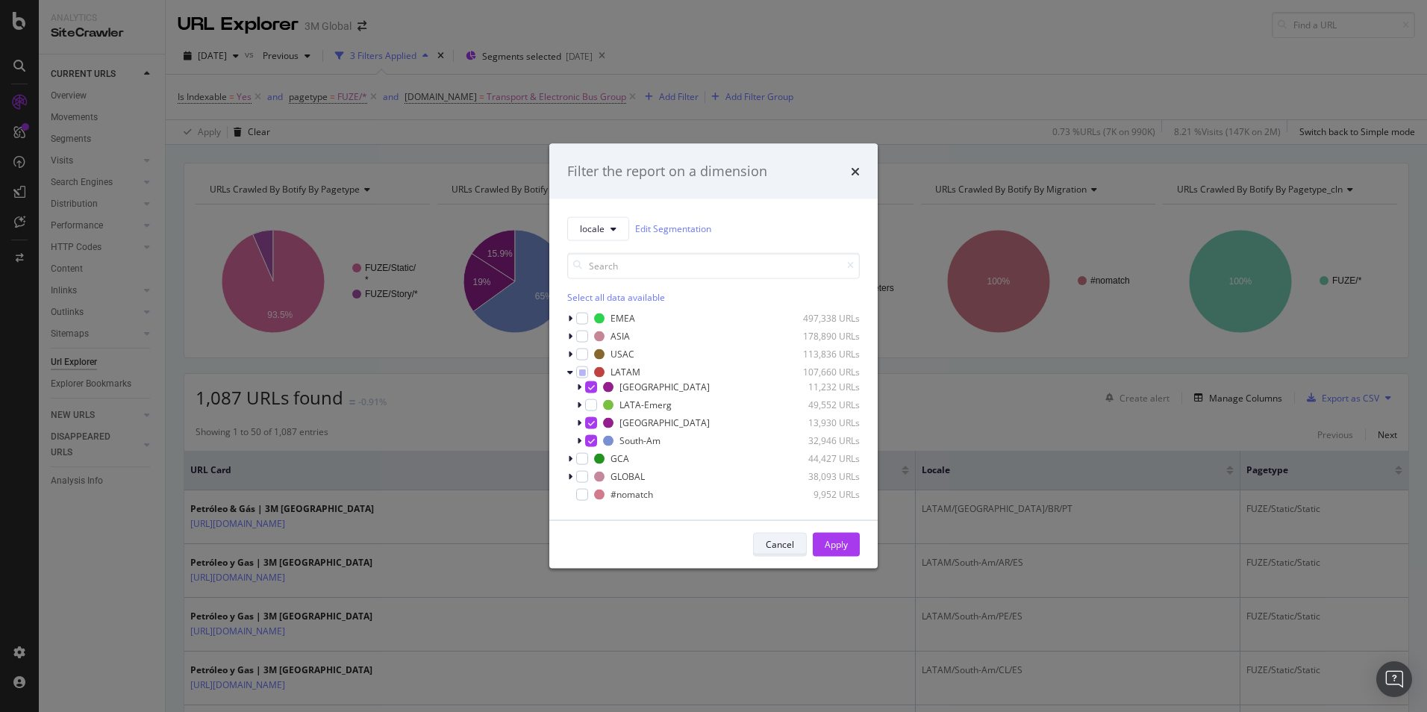
click at [767, 543] on div "Cancel" at bounding box center [780, 544] width 28 height 13
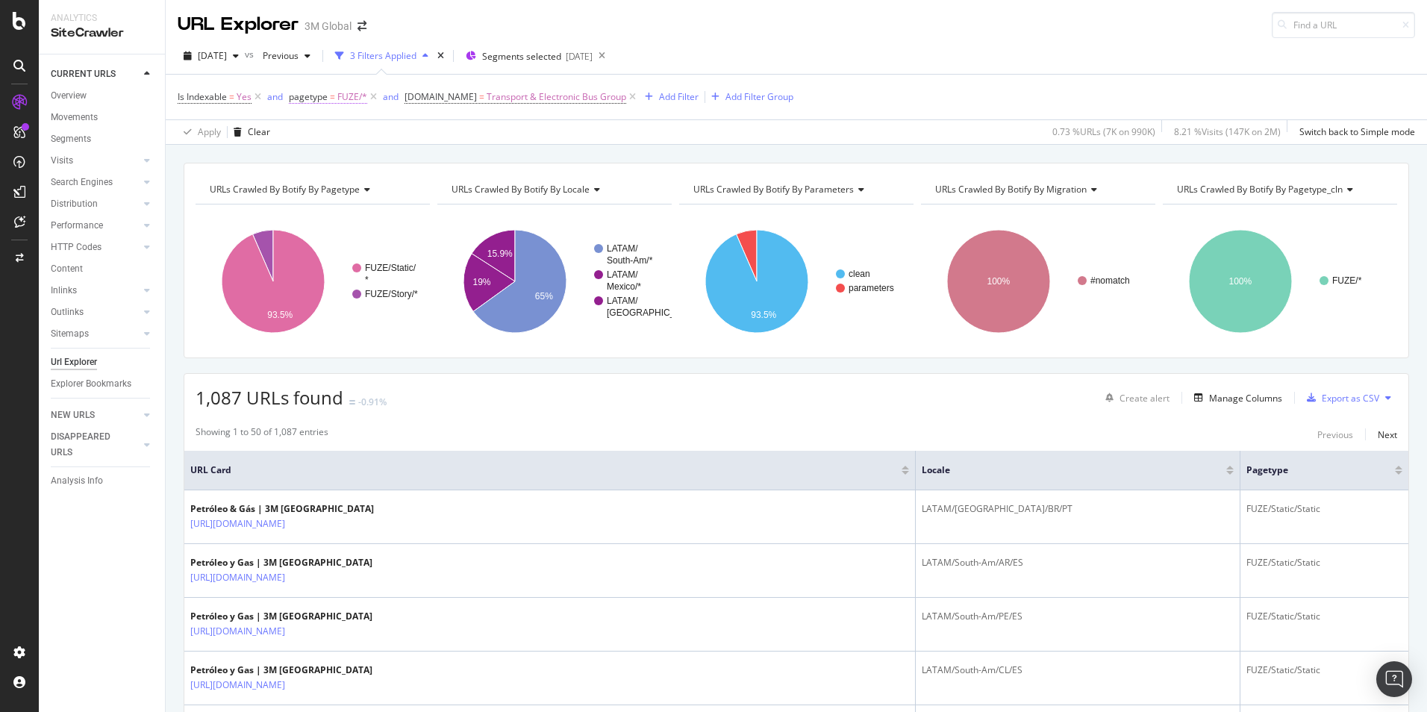
click at [343, 96] on span "FUZE/*" at bounding box center [352, 97] width 30 height 21
click at [877, 120] on div "Apply Clear 0.73 % URLs ( 7K on 990K ) 8.21 % Visits ( 147K on 2M ) Switch back…" at bounding box center [797, 131] width 1262 height 25
click at [243, 98] on span "Yes" at bounding box center [244, 97] width 15 height 21
click at [199, 155] on span "Yes" at bounding box center [198, 155] width 15 height 13
click at [219, 202] on div "No" at bounding box center [274, 205] width 160 height 19
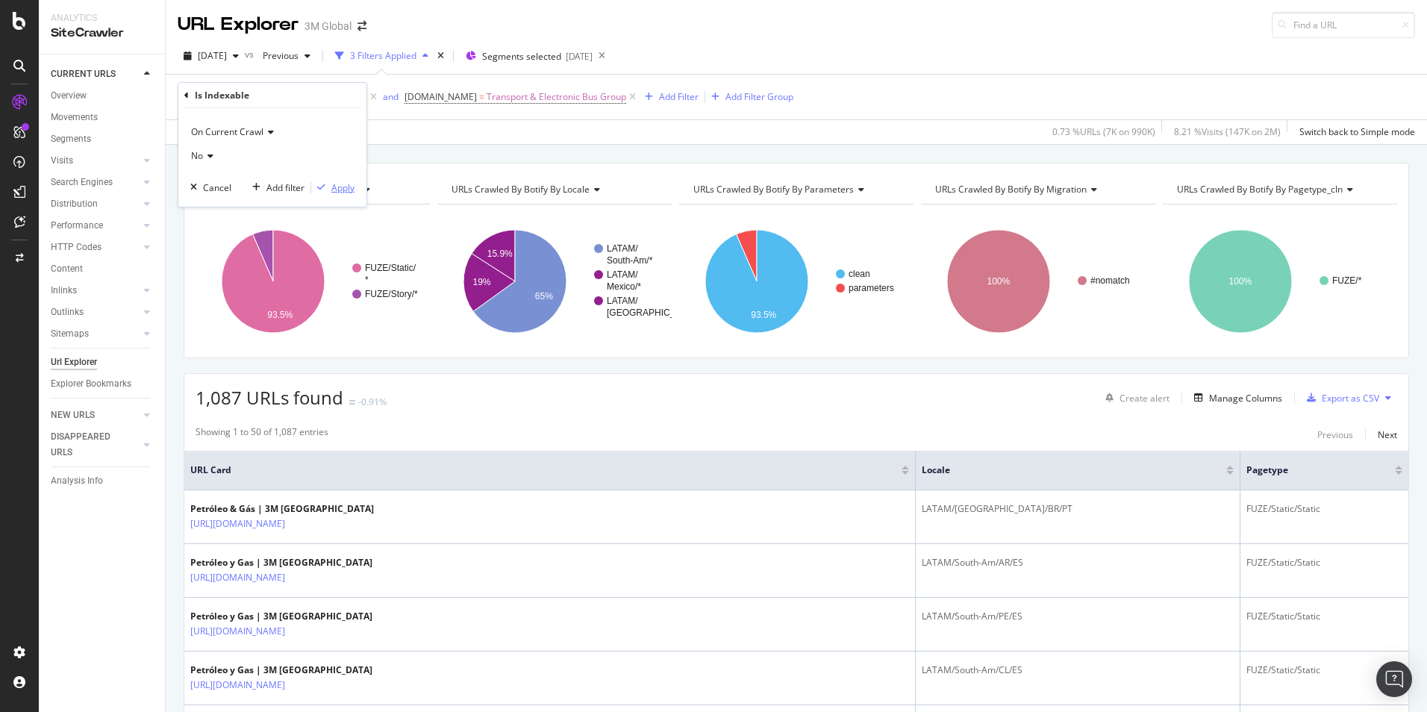
click at [346, 185] on div "Apply" at bounding box center [342, 187] width 23 height 13
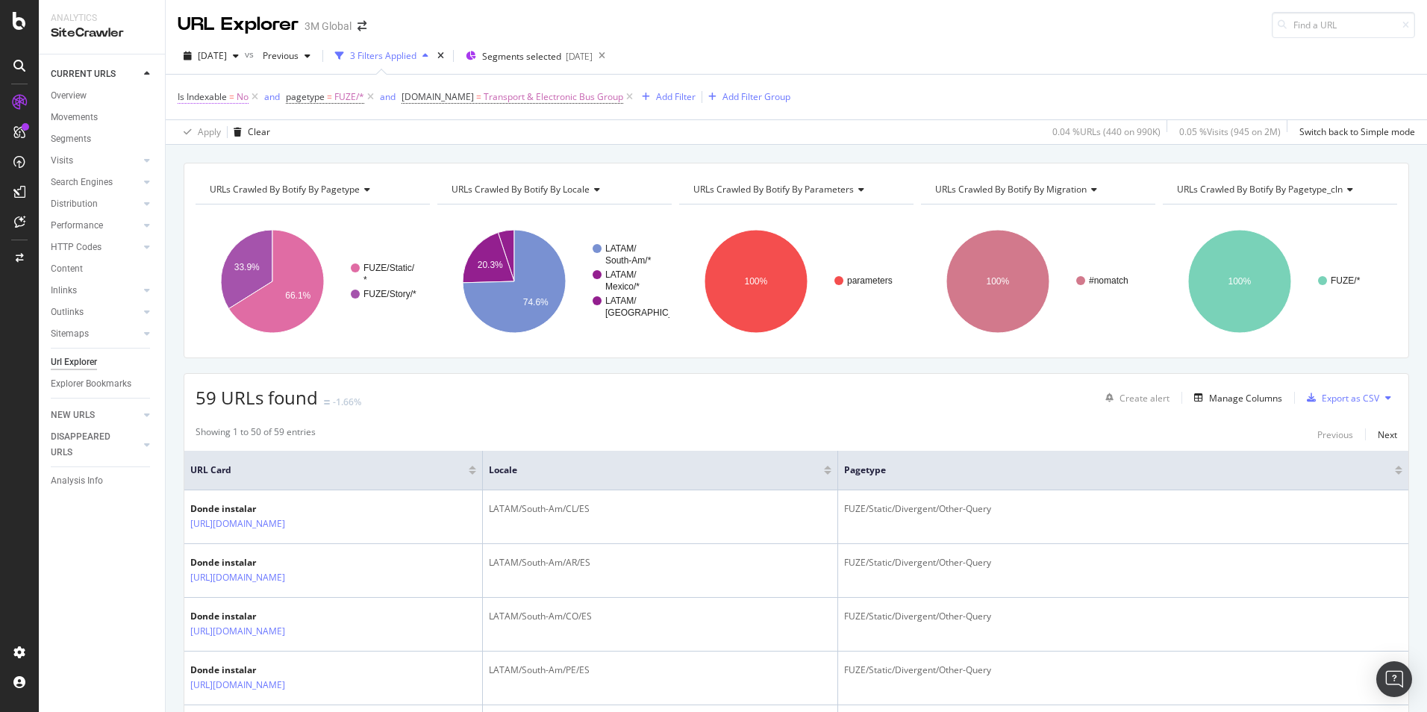
click at [238, 97] on span "No" at bounding box center [243, 97] width 12 height 21
click at [206, 153] on icon at bounding box center [208, 156] width 10 height 9
click at [209, 183] on span "Yes" at bounding box center [205, 187] width 15 height 13
click at [343, 181] on div "Apply" at bounding box center [342, 187] width 23 height 13
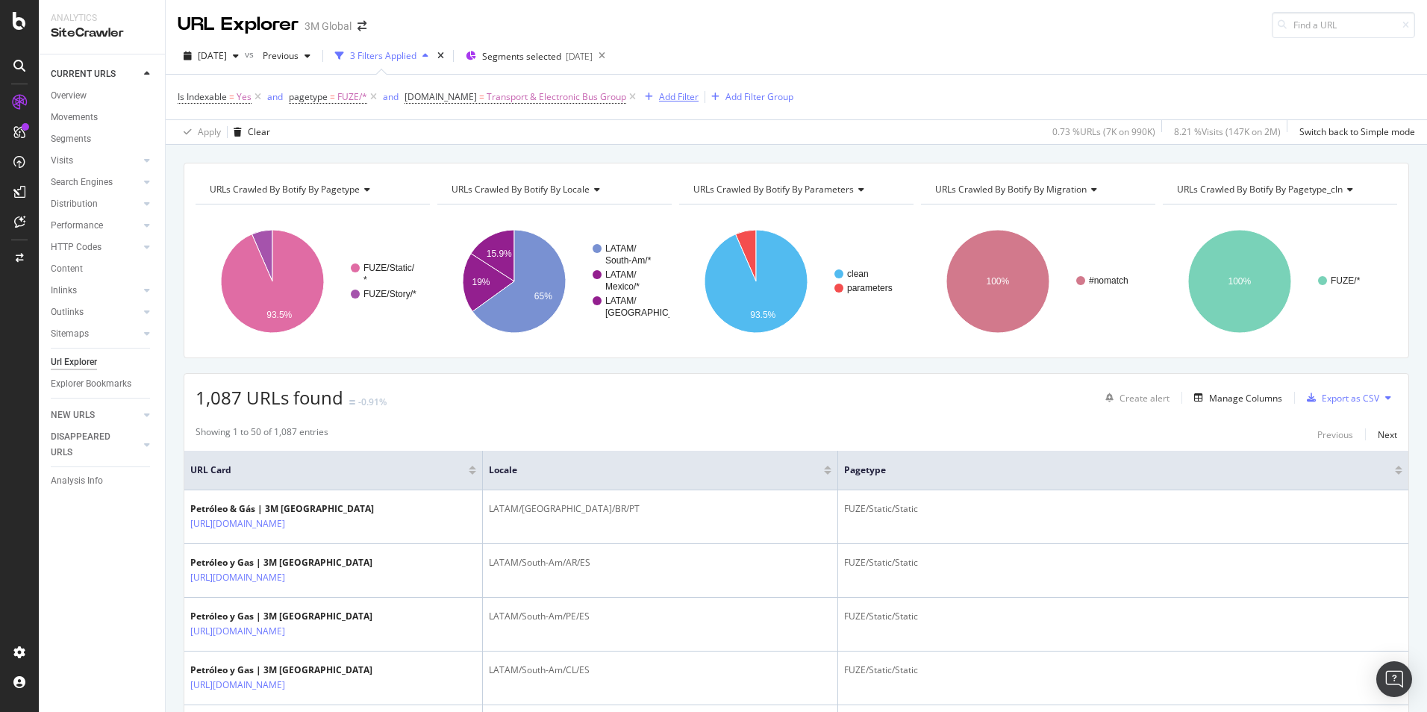
click at [680, 98] on div "Add Filter" at bounding box center [679, 96] width 40 height 13
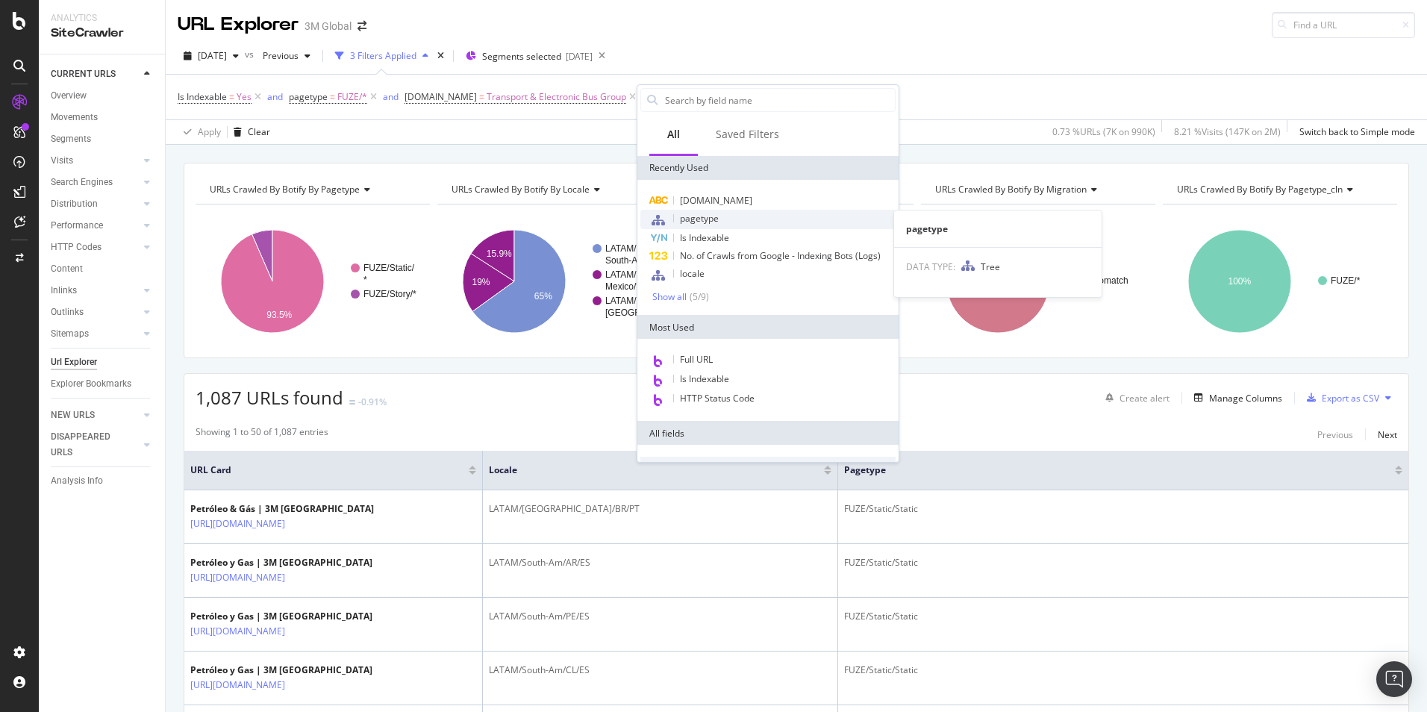
click at [717, 221] on span "pagetype" at bounding box center [699, 218] width 39 height 13
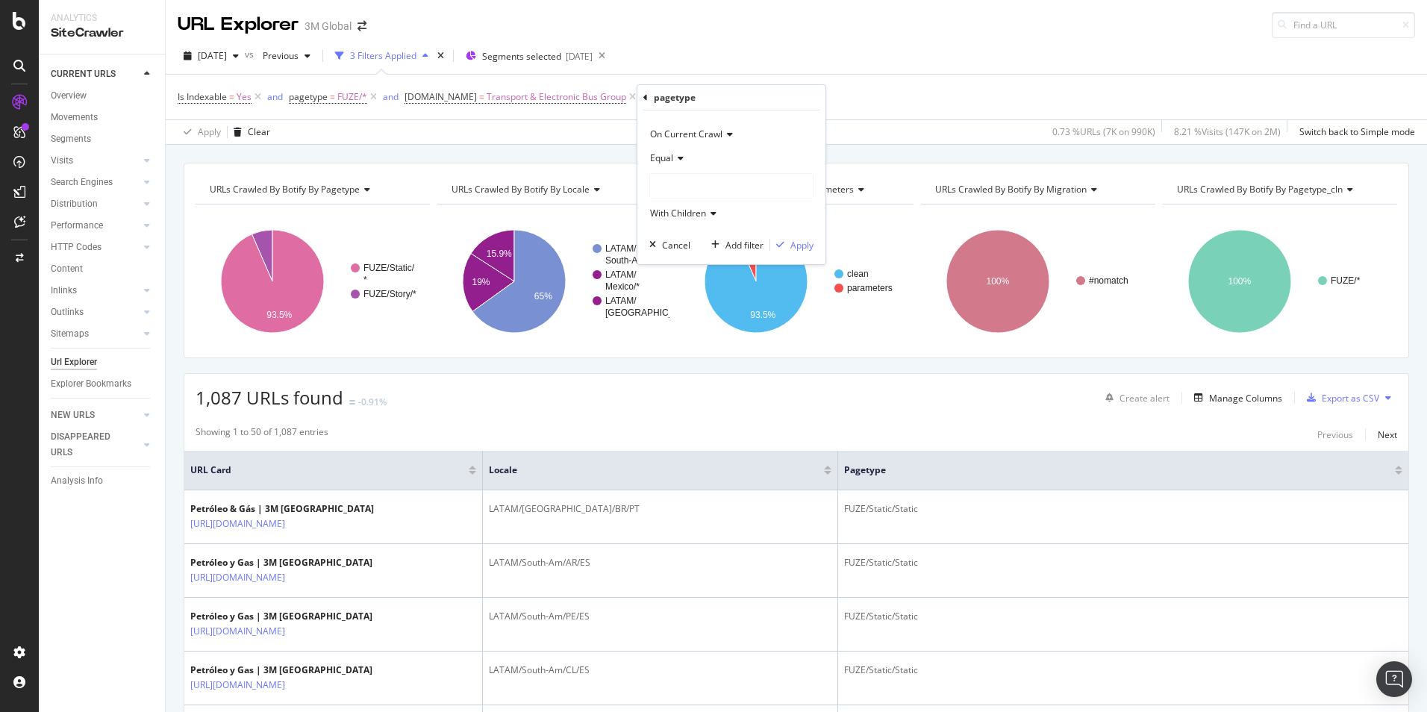
click at [662, 186] on div at bounding box center [731, 186] width 163 height 24
click at [770, 229] on span "Select" at bounding box center [767, 230] width 26 height 13
click at [801, 244] on div "Apply" at bounding box center [802, 245] width 23 height 13
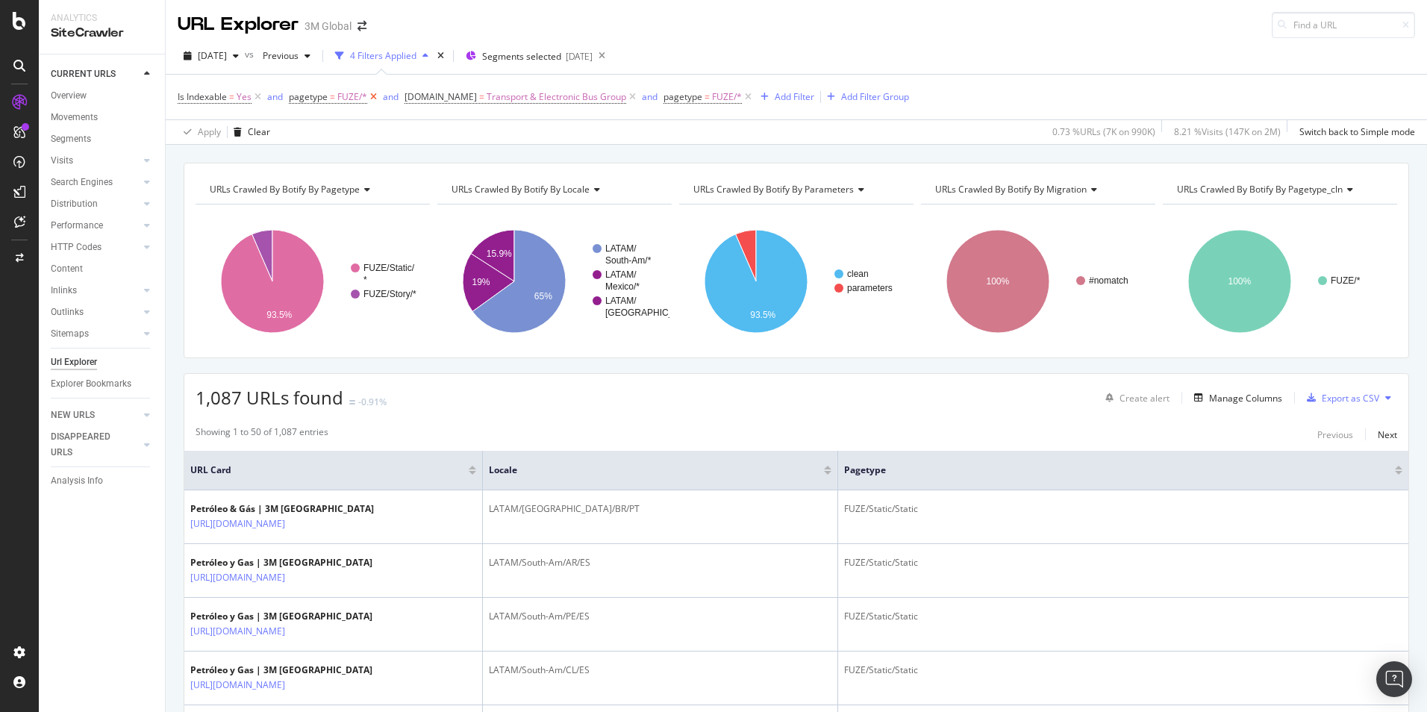
click at [370, 98] on icon at bounding box center [373, 97] width 13 height 15
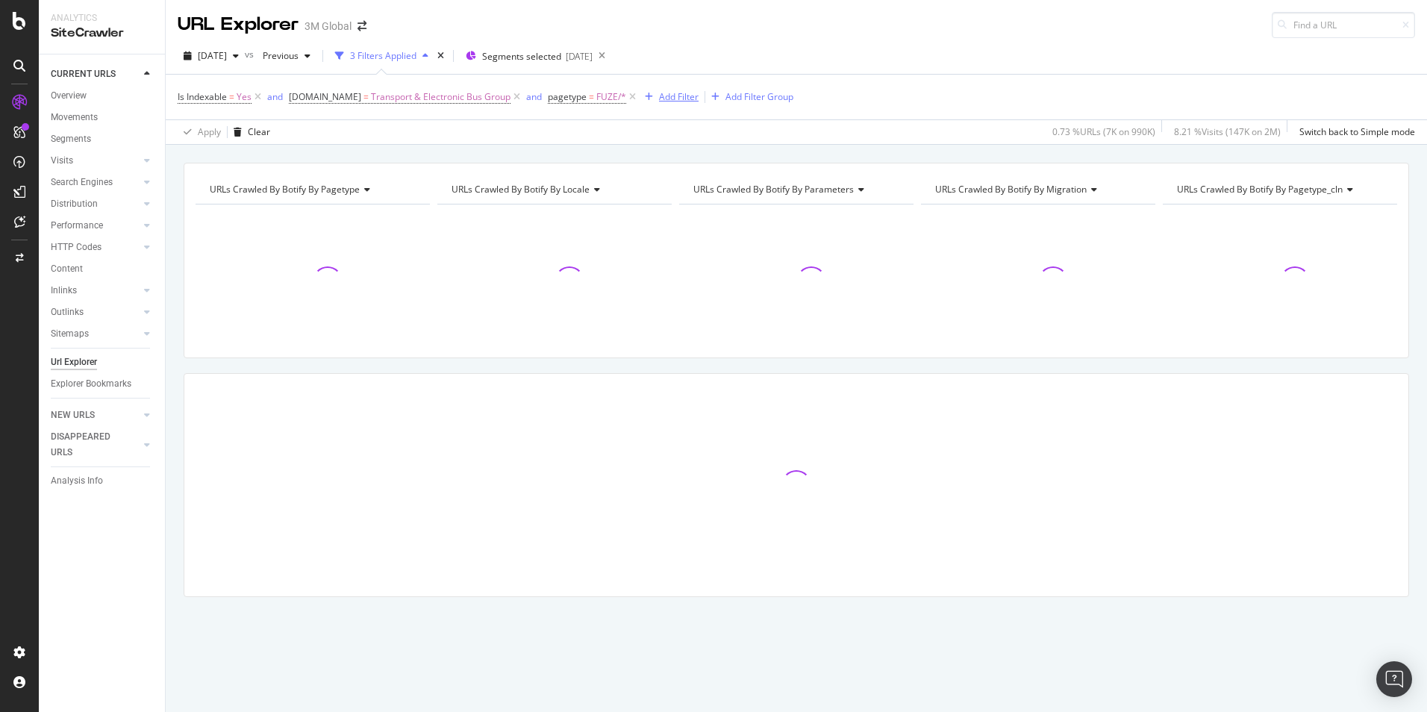
click at [661, 98] on div "Add Filter" at bounding box center [679, 96] width 40 height 13
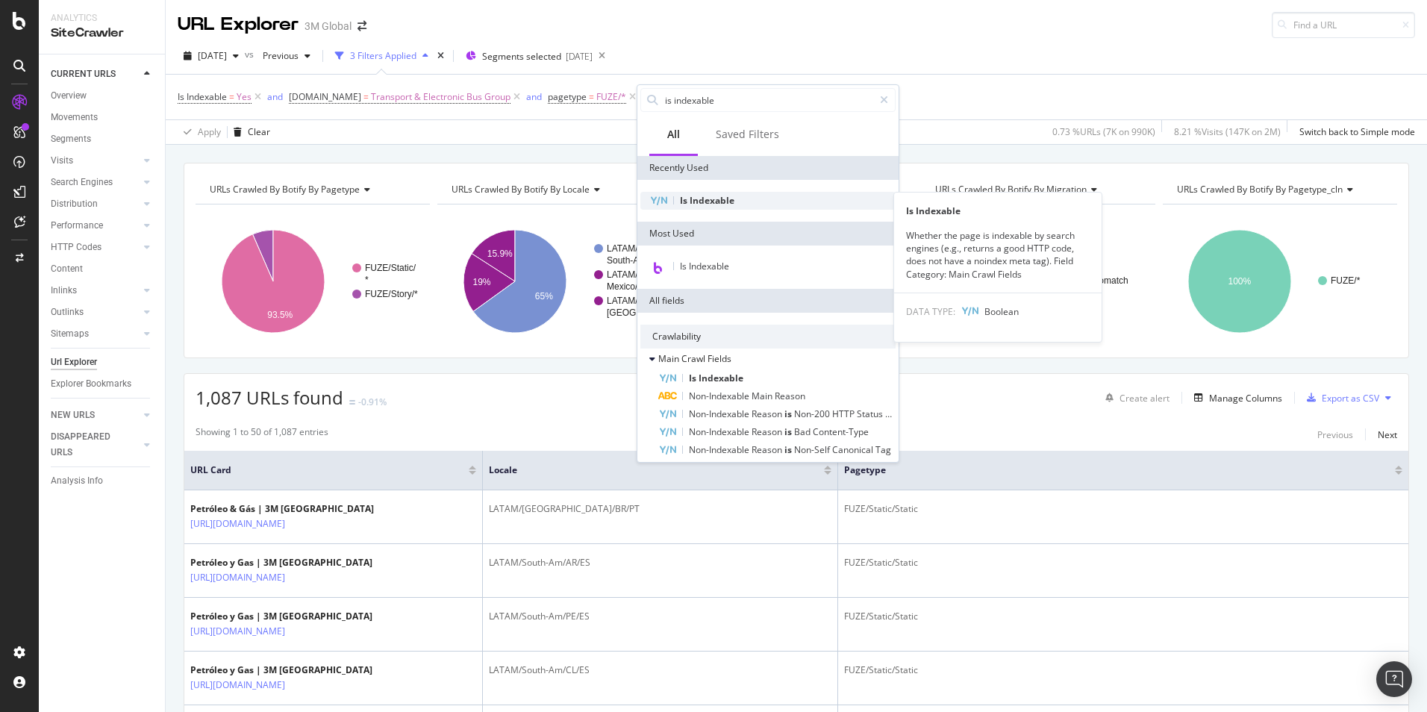
type input "is indexable"
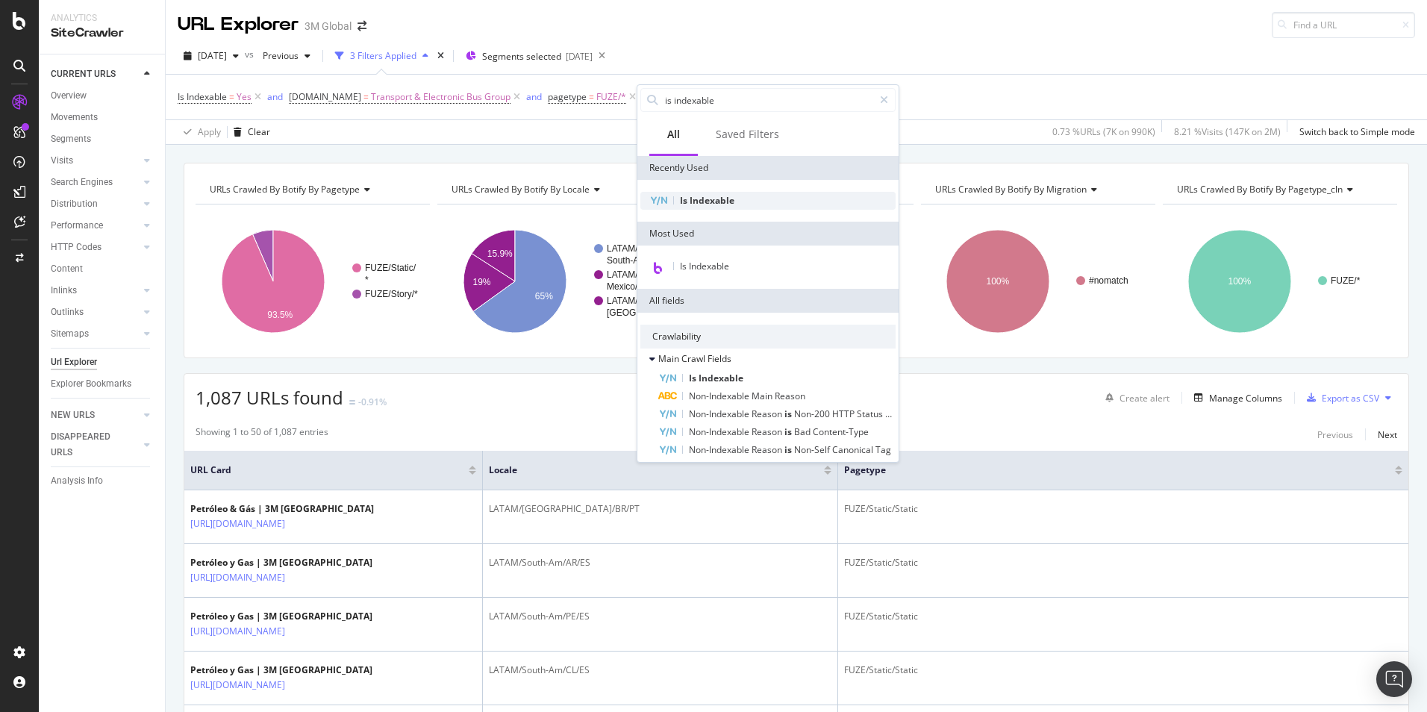
click at [720, 202] on span "Indexable" at bounding box center [712, 200] width 45 height 13
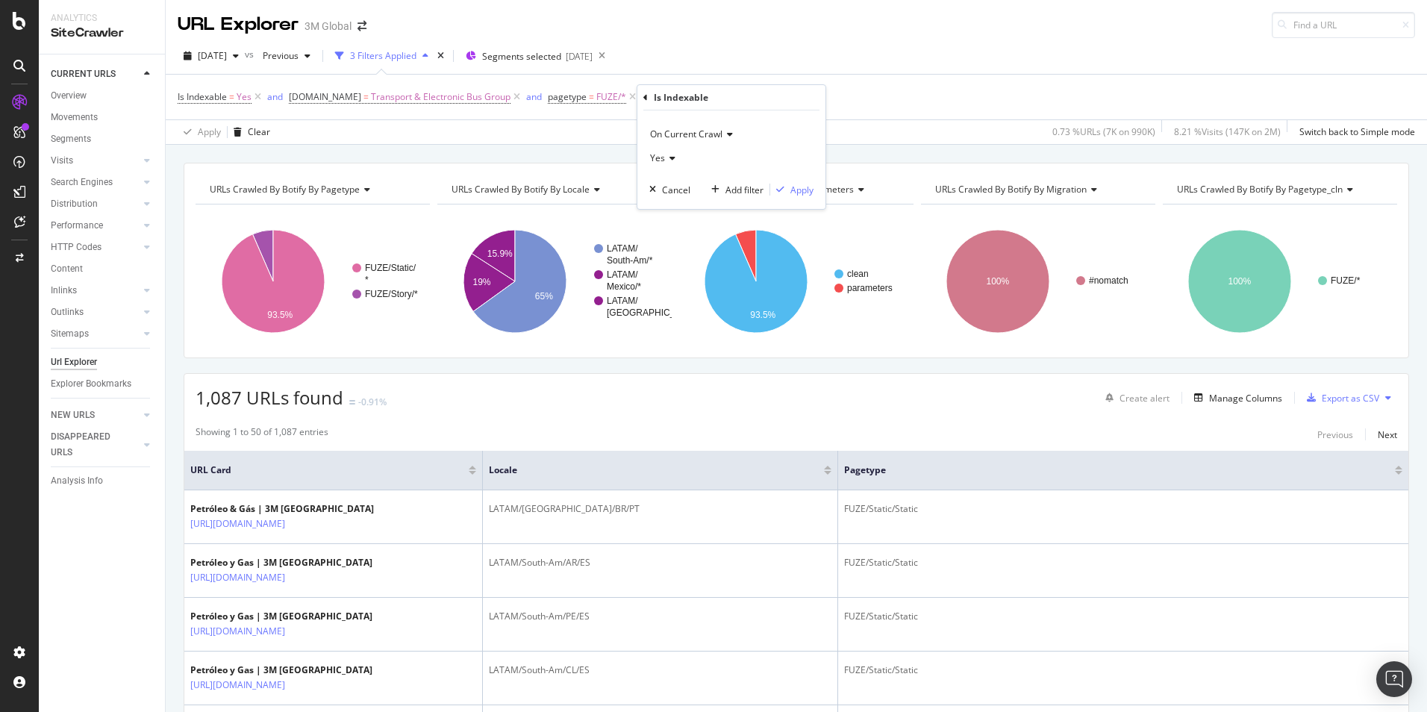
click at [673, 156] on icon at bounding box center [670, 158] width 10 height 9
click at [685, 205] on div "No" at bounding box center [733, 208] width 160 height 19
click at [791, 187] on div "Apply" at bounding box center [802, 190] width 23 height 13
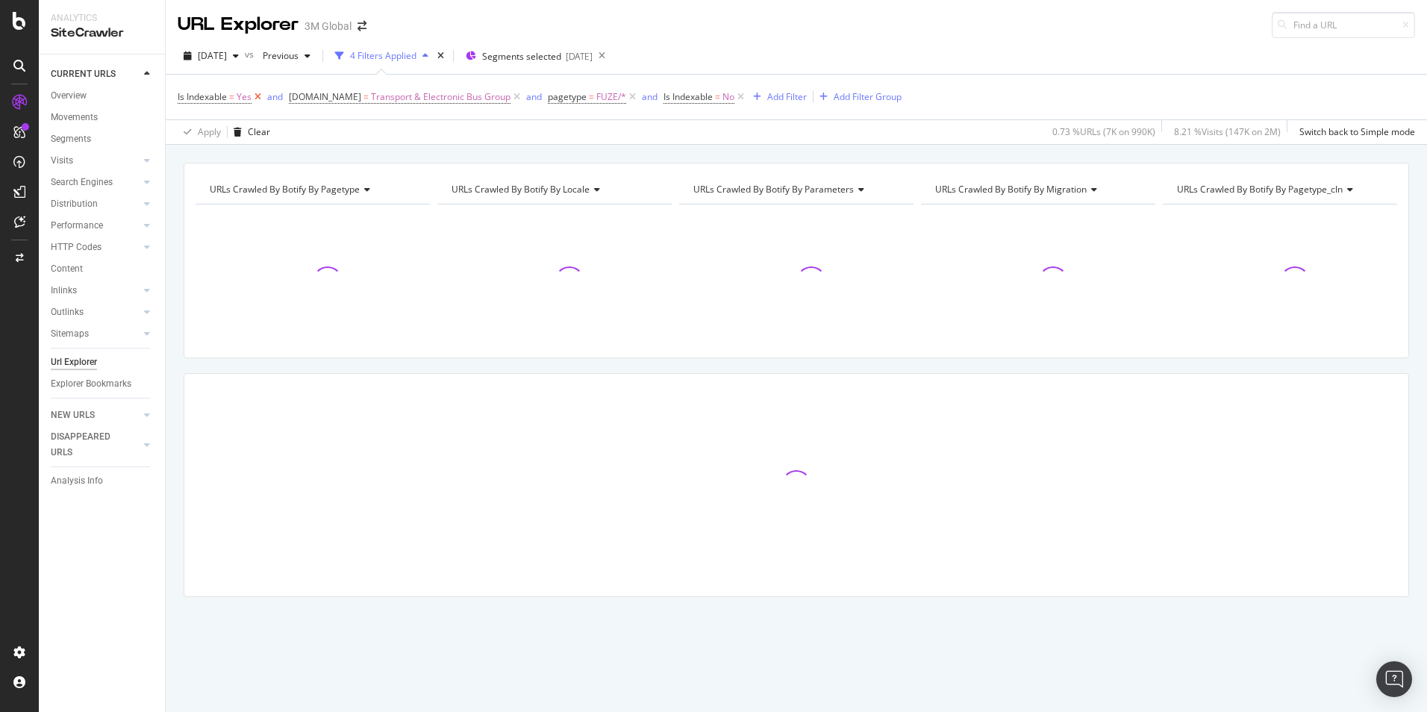
click at [258, 98] on icon at bounding box center [258, 97] width 13 height 15
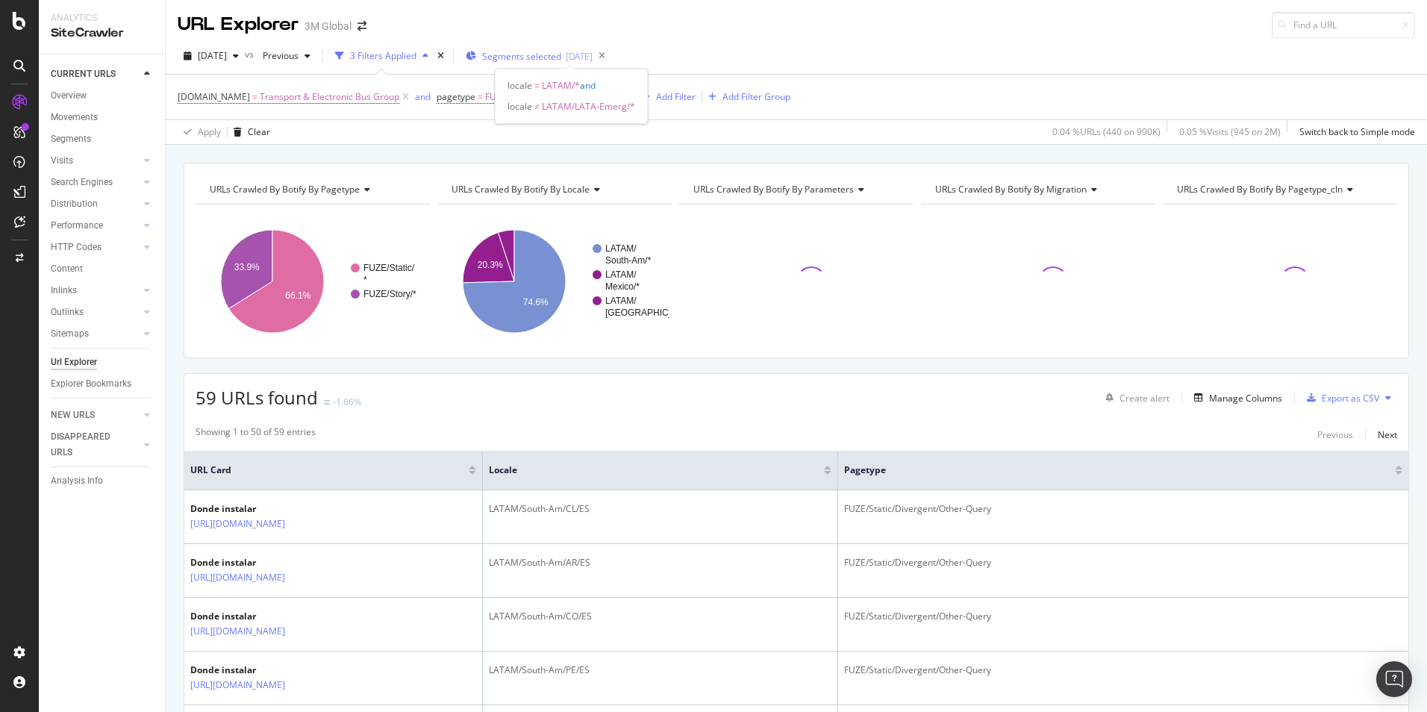
click at [593, 58] on div "[DATE]" at bounding box center [579, 56] width 27 height 13
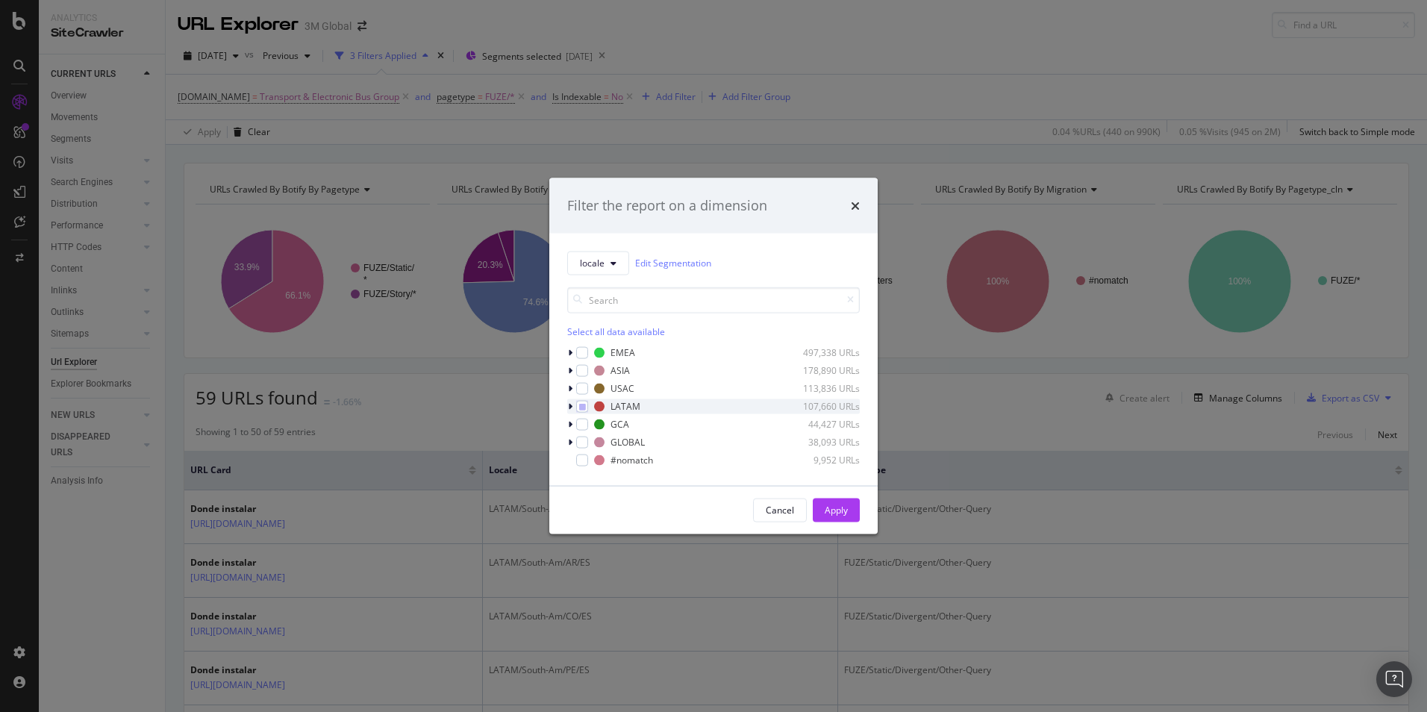
click at [573, 405] on div "modal" at bounding box center [571, 406] width 9 height 15
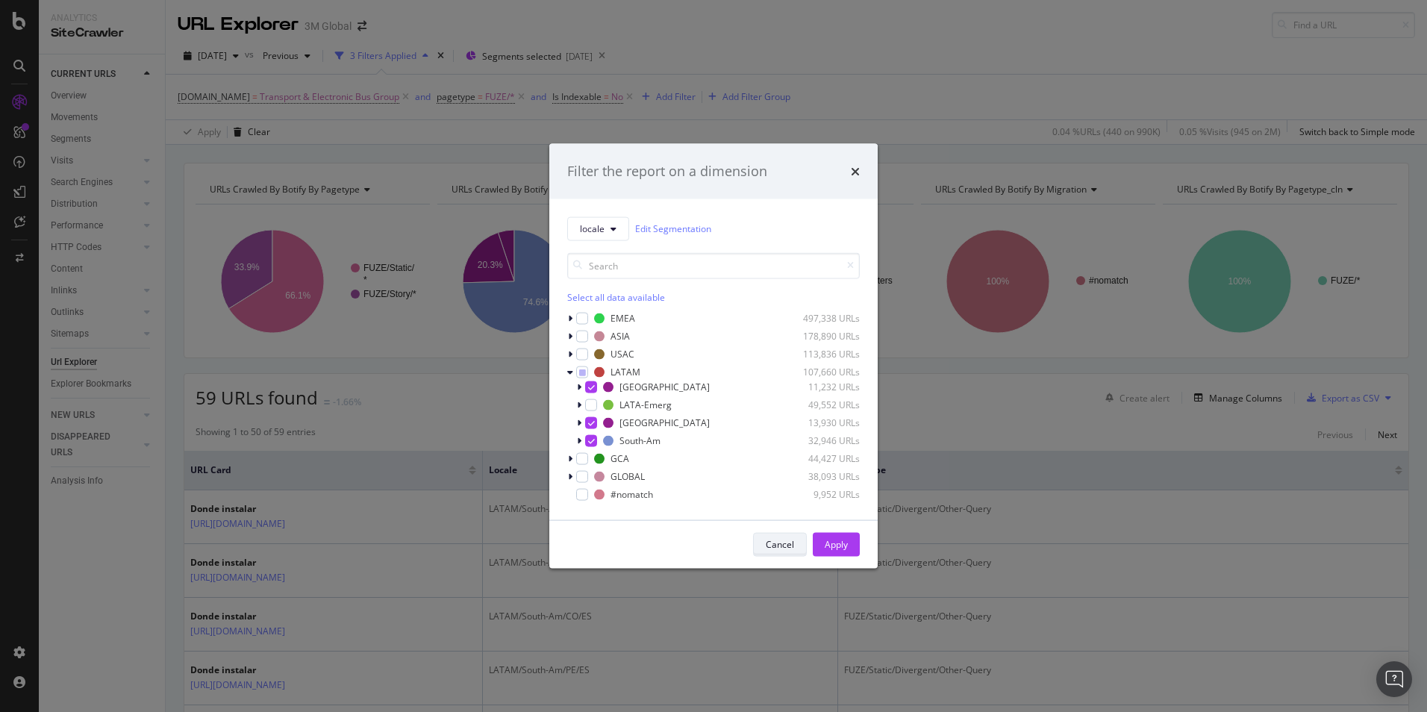
click at [788, 542] on div "Cancel" at bounding box center [780, 544] width 28 height 13
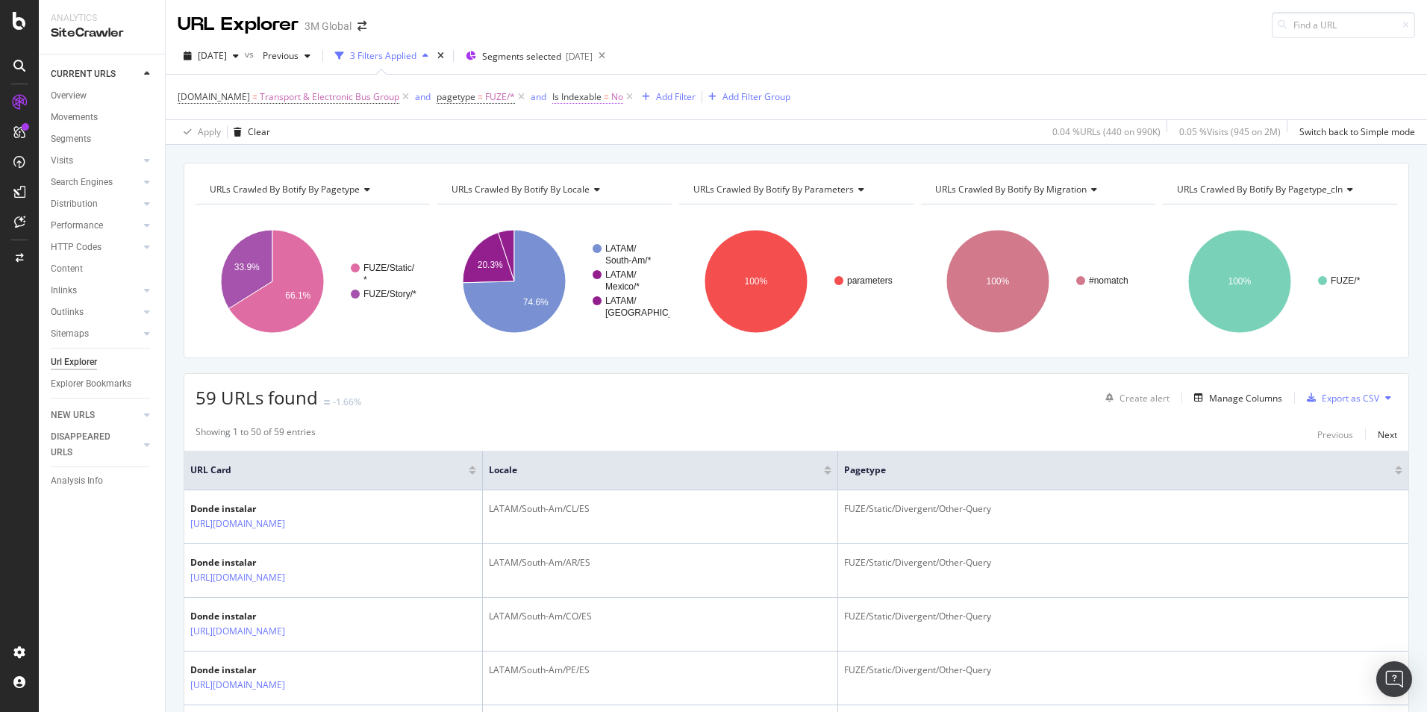
click at [605, 99] on span "=" at bounding box center [606, 96] width 5 height 13
click at [578, 154] on icon at bounding box center [580, 156] width 10 height 9
click at [585, 184] on div "Yes" at bounding box center [646, 186] width 160 height 19
click at [718, 182] on div "Apply" at bounding box center [714, 187] width 23 height 13
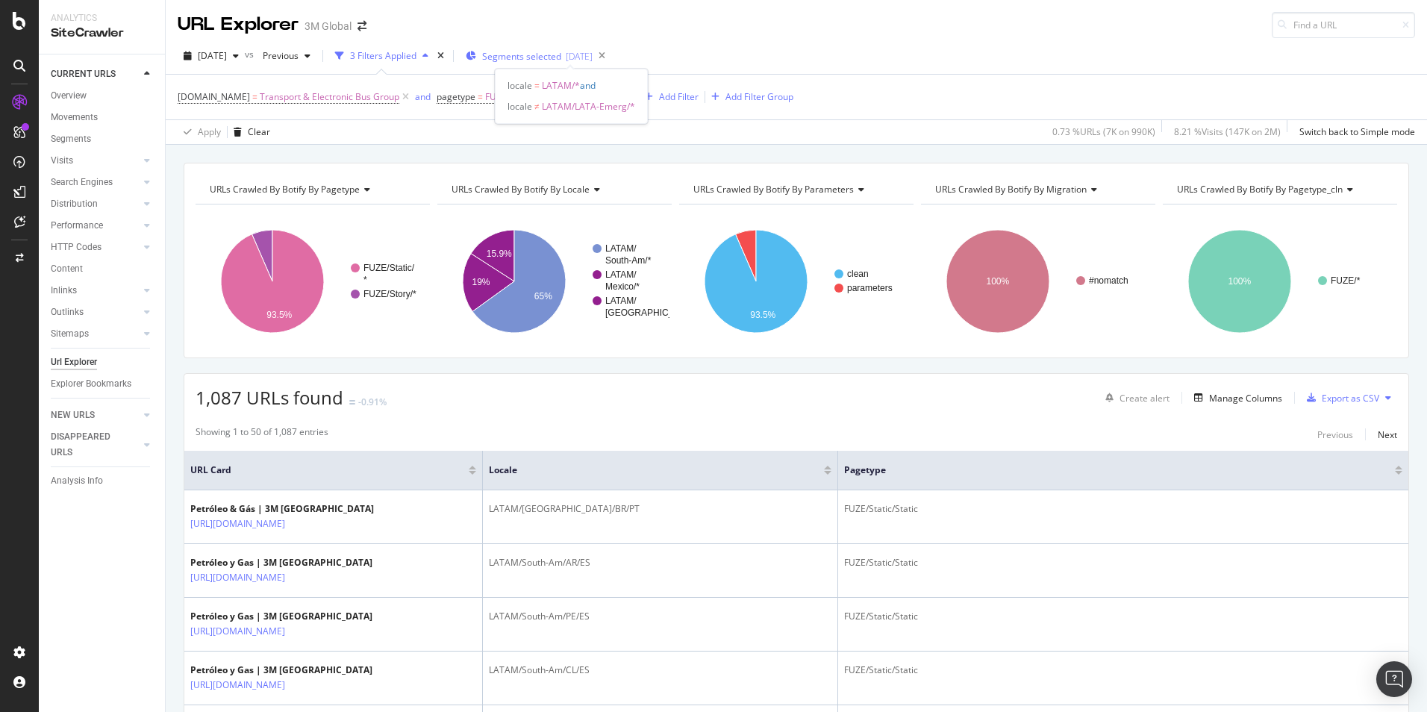
click at [561, 52] on span "Segments selected" at bounding box center [521, 56] width 79 height 13
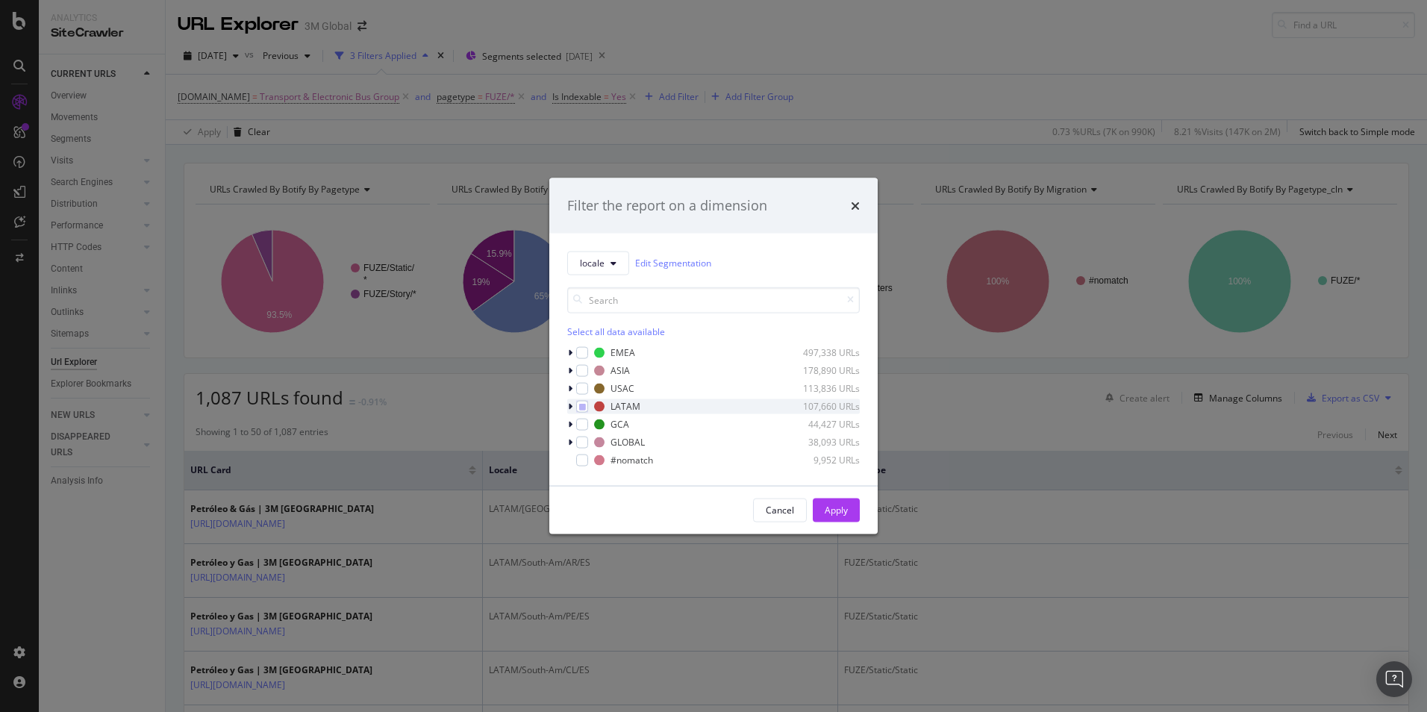
click at [569, 405] on icon "modal" at bounding box center [570, 406] width 4 height 9
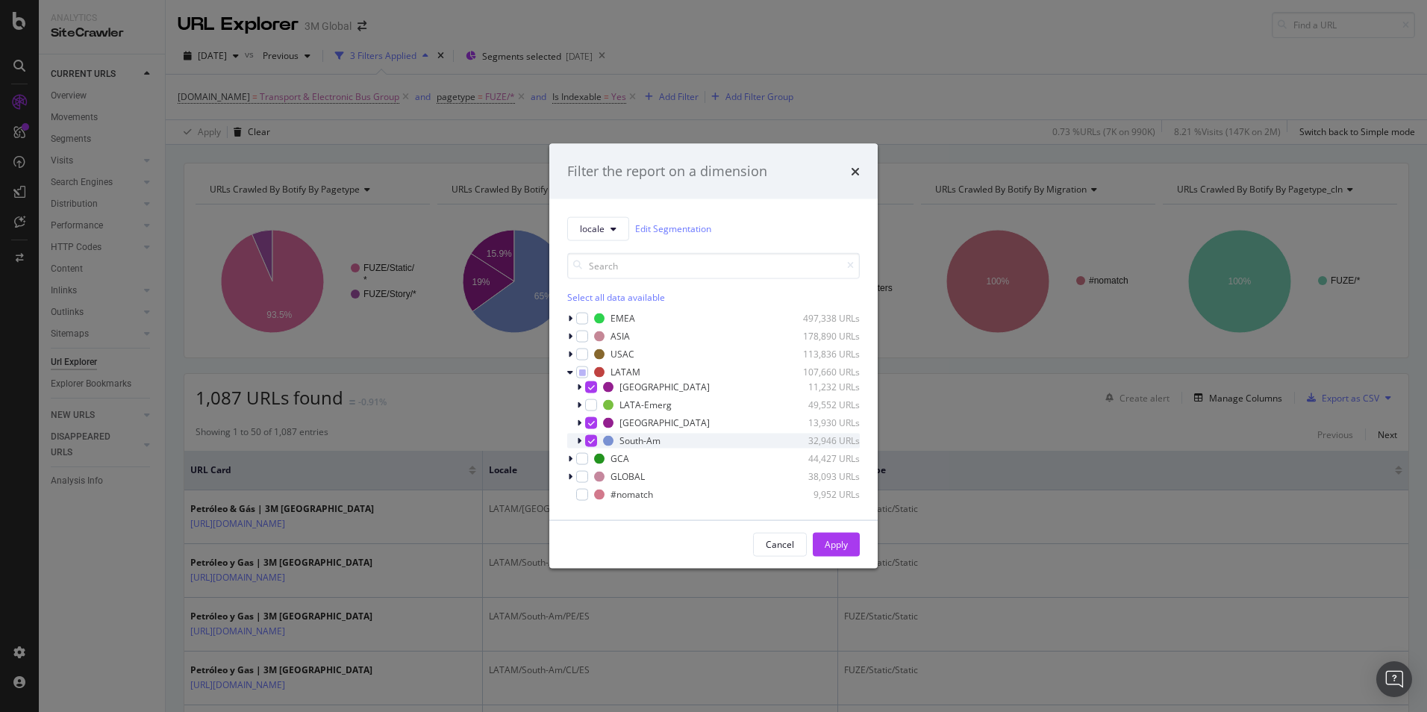
click at [580, 442] on icon "modal" at bounding box center [579, 440] width 4 height 9
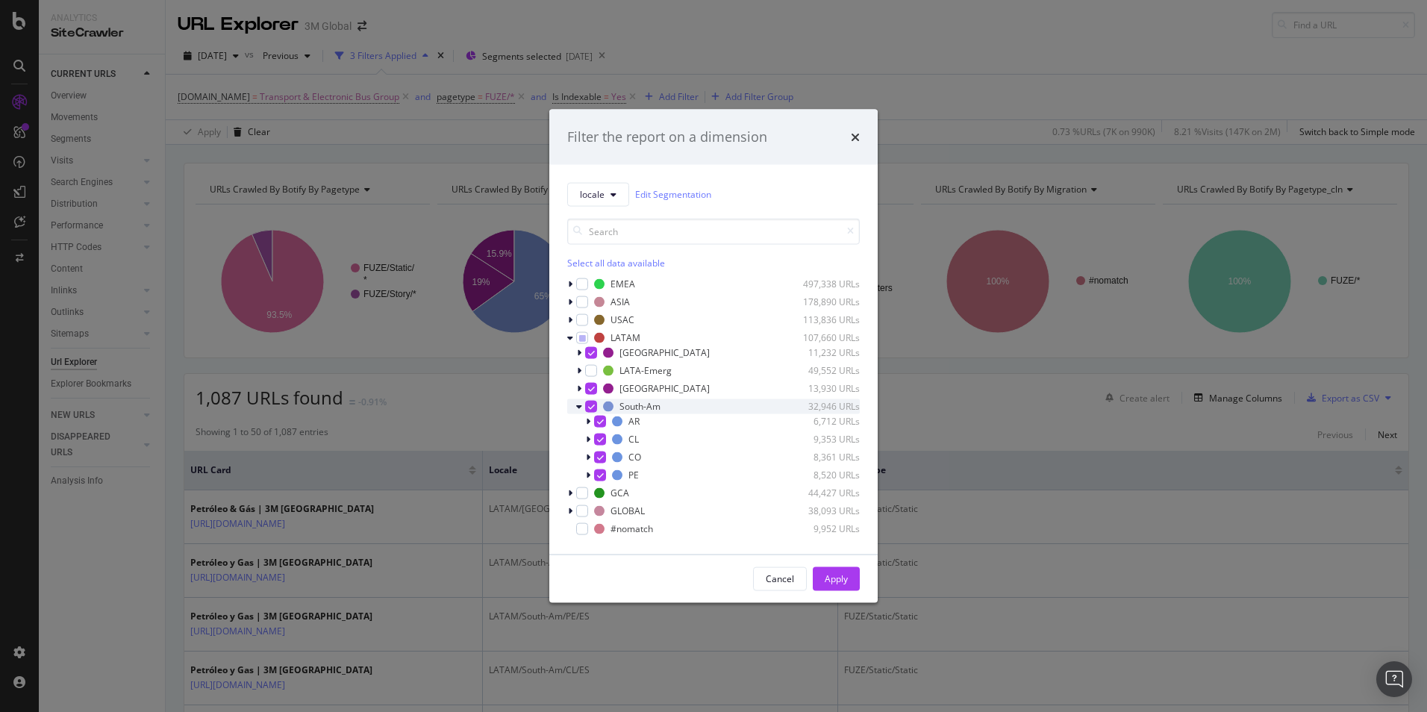
click at [582, 409] on icon "modal" at bounding box center [579, 406] width 6 height 9
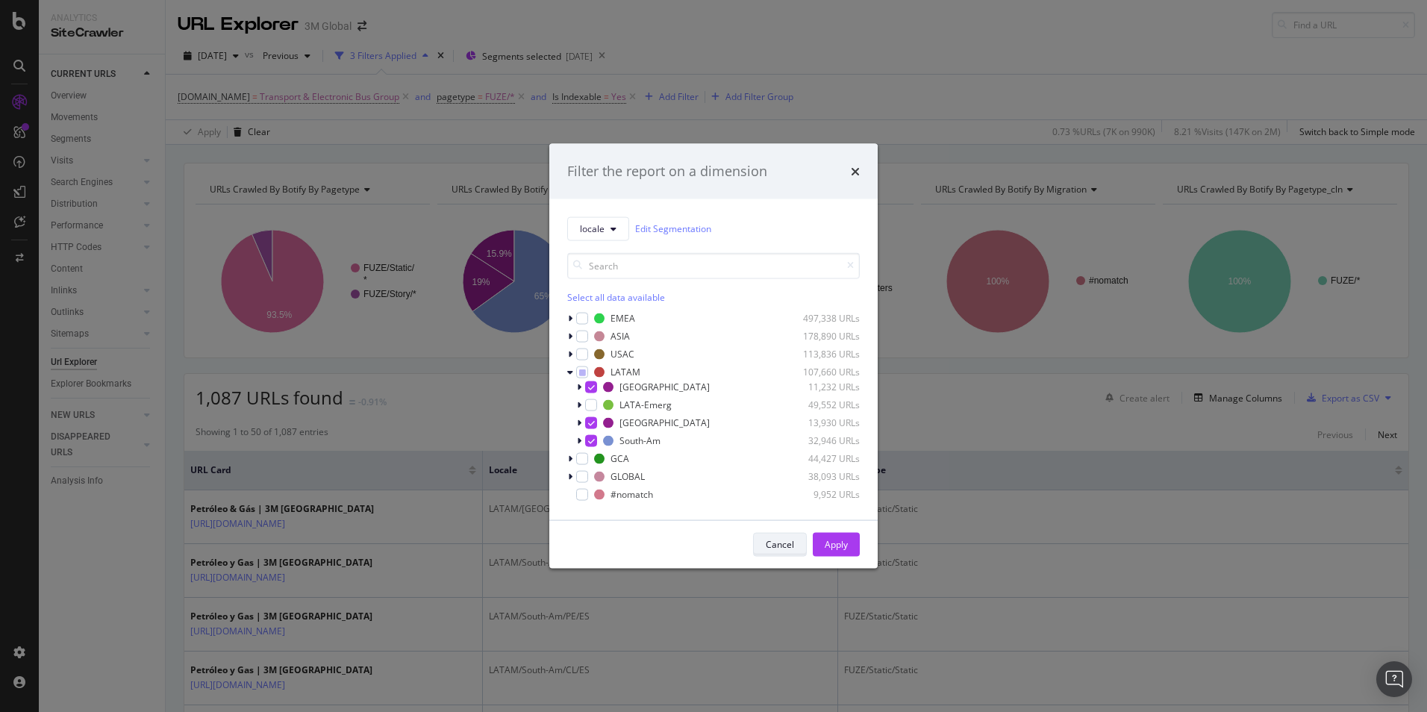
click at [781, 544] on div "Cancel" at bounding box center [780, 544] width 28 height 13
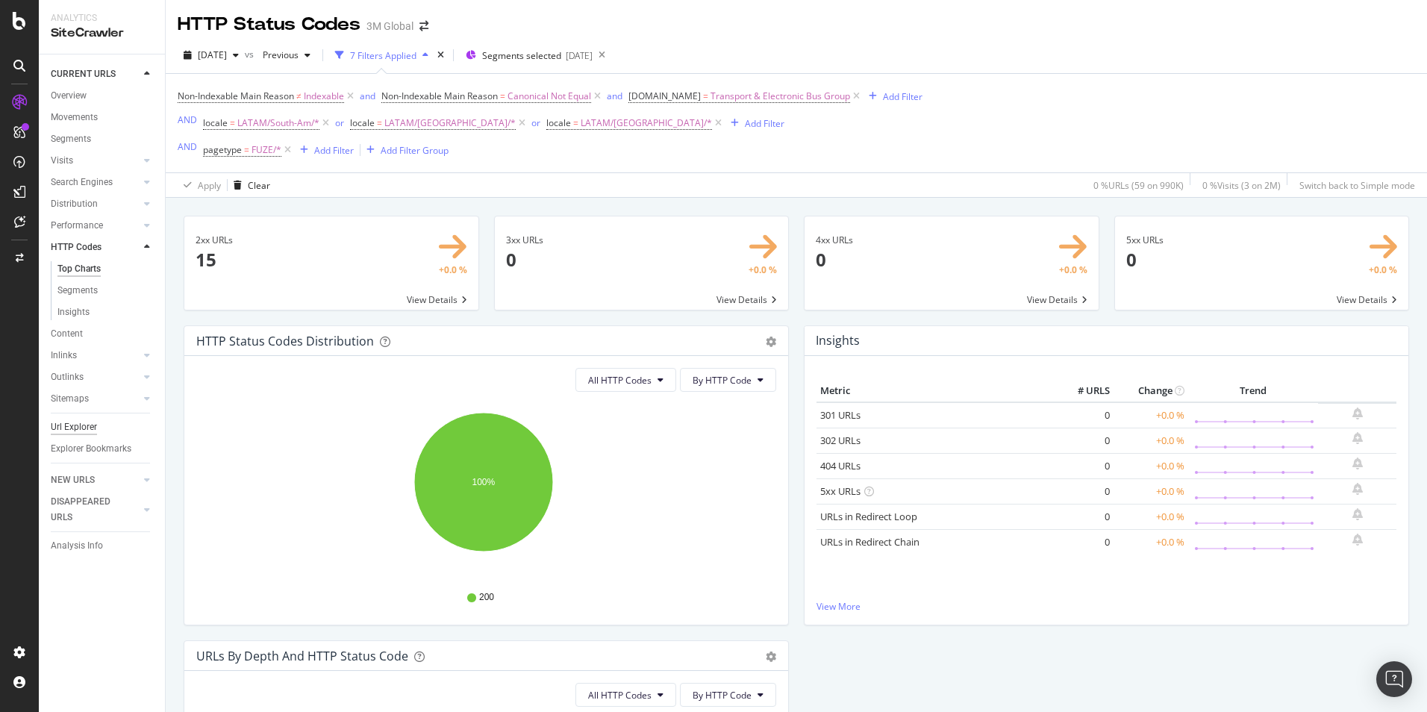
click at [86, 430] on div "Url Explorer" at bounding box center [74, 428] width 46 height 16
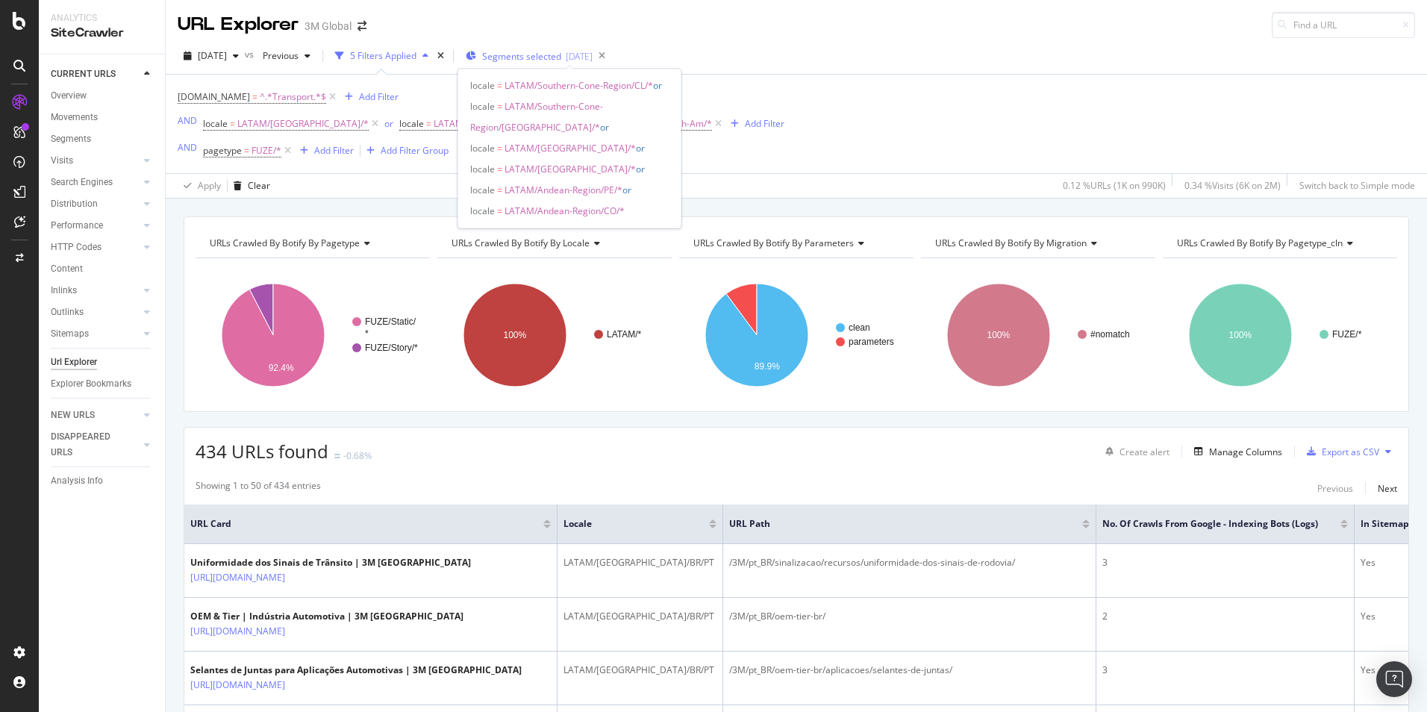
click at [556, 55] on span "Segments selected" at bounding box center [521, 56] width 79 height 13
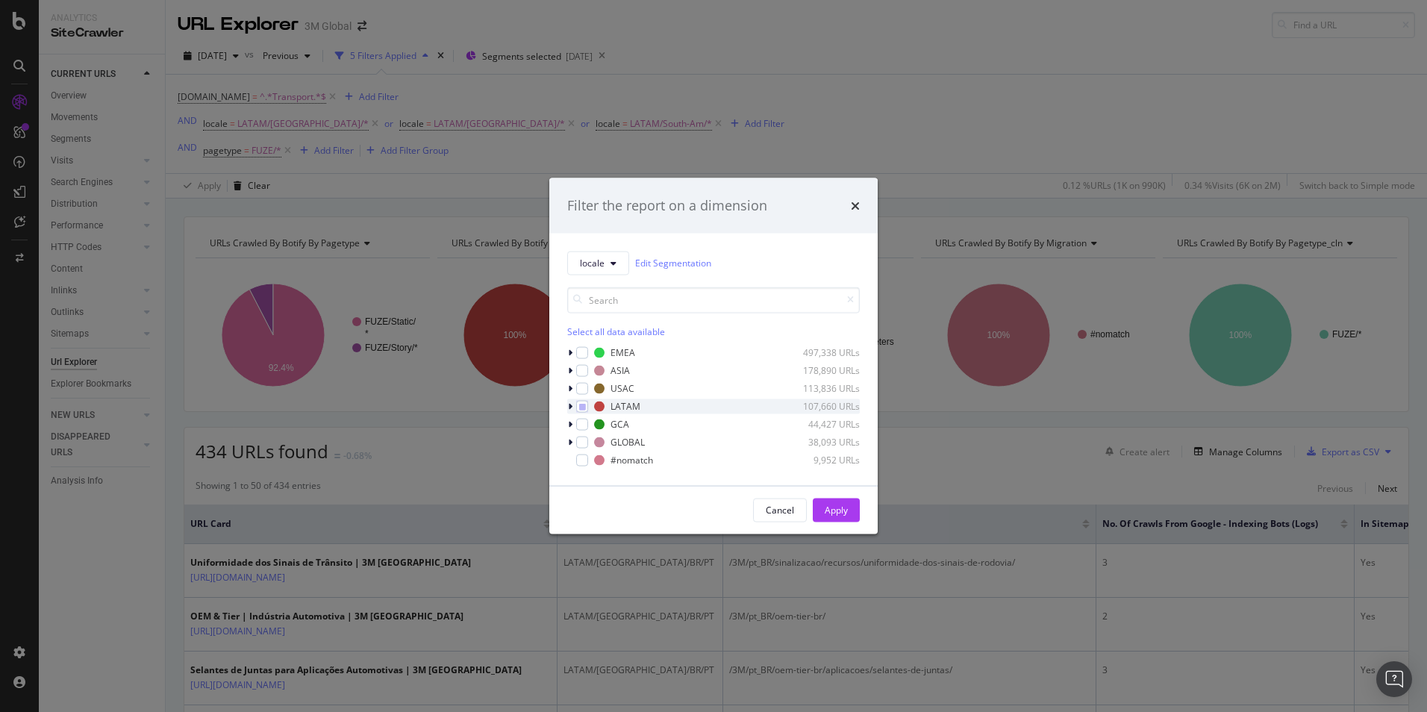
click at [573, 409] on div "modal" at bounding box center [571, 406] width 9 height 15
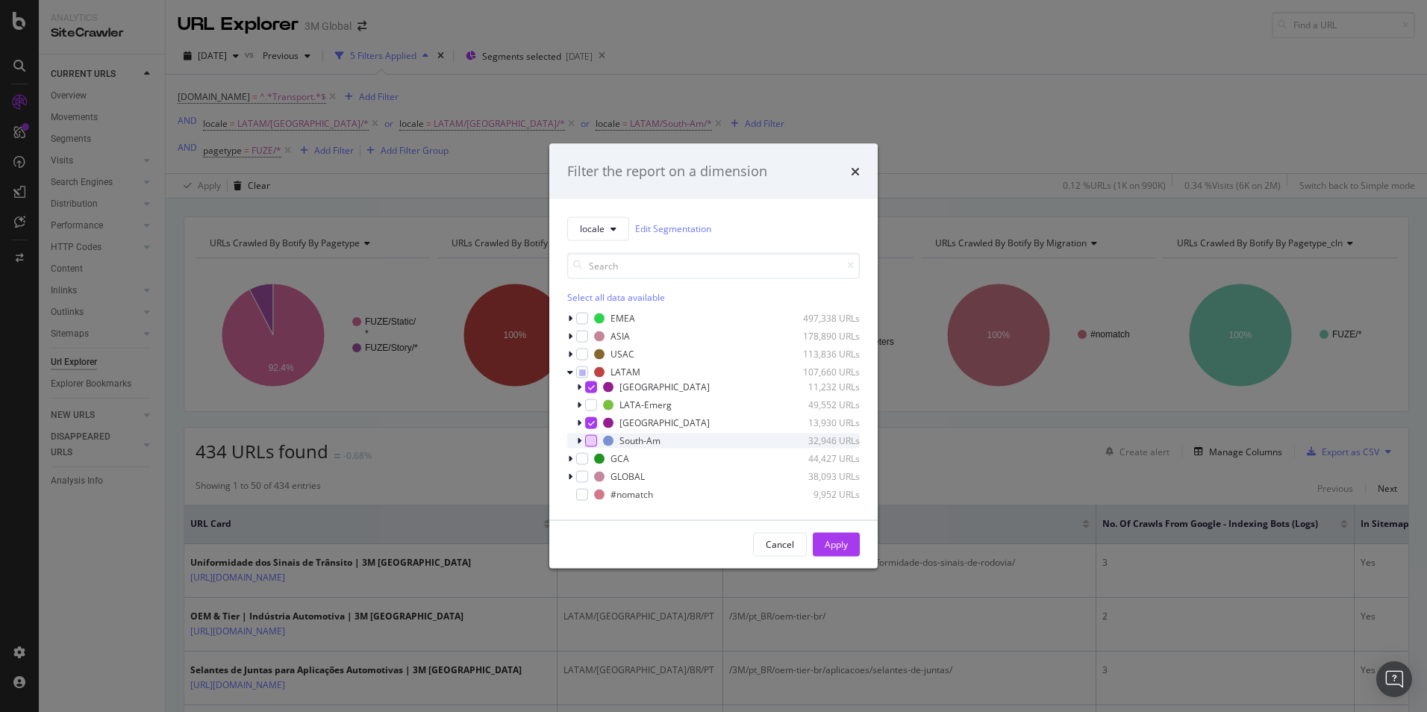
click at [595, 439] on div "modal" at bounding box center [591, 441] width 12 height 12
click at [837, 539] on div "Apply" at bounding box center [836, 544] width 23 height 13
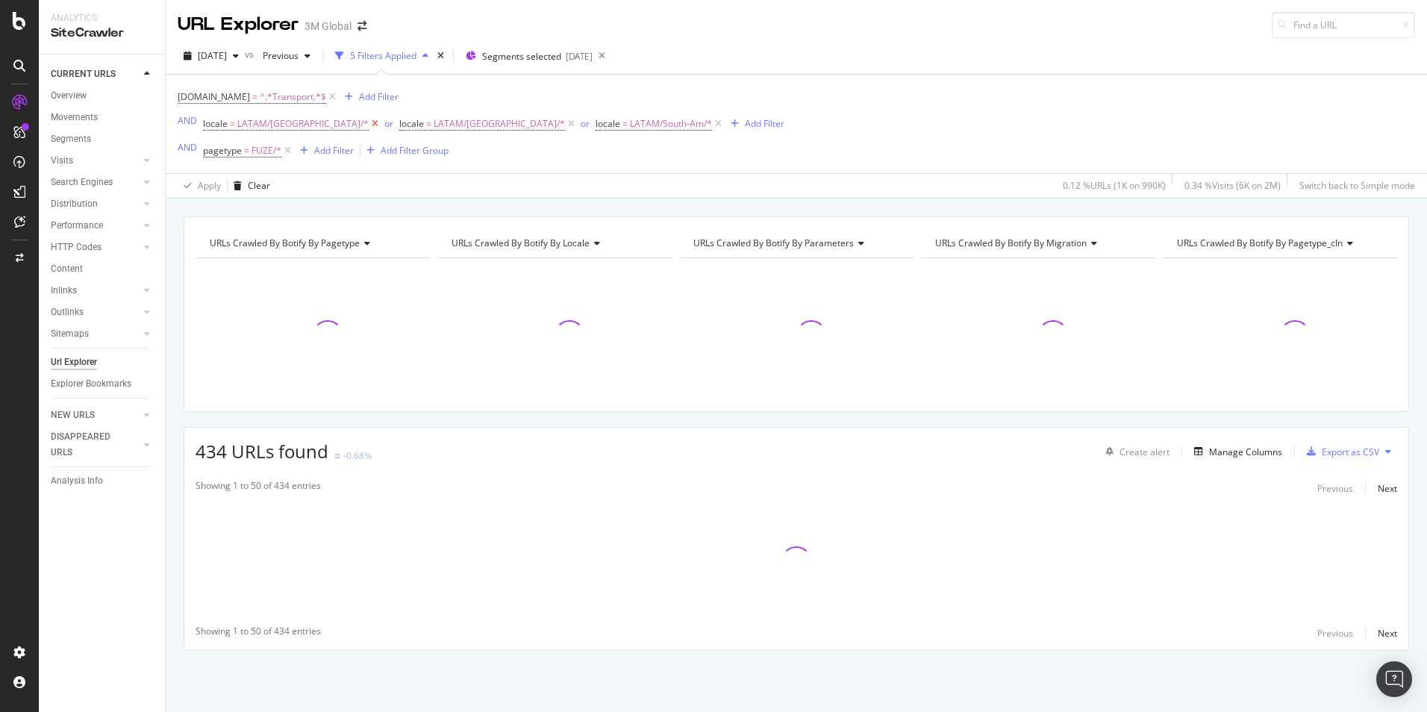
click at [369, 121] on icon at bounding box center [375, 123] width 13 height 15
click at [320, 123] on icon at bounding box center [326, 123] width 13 height 15
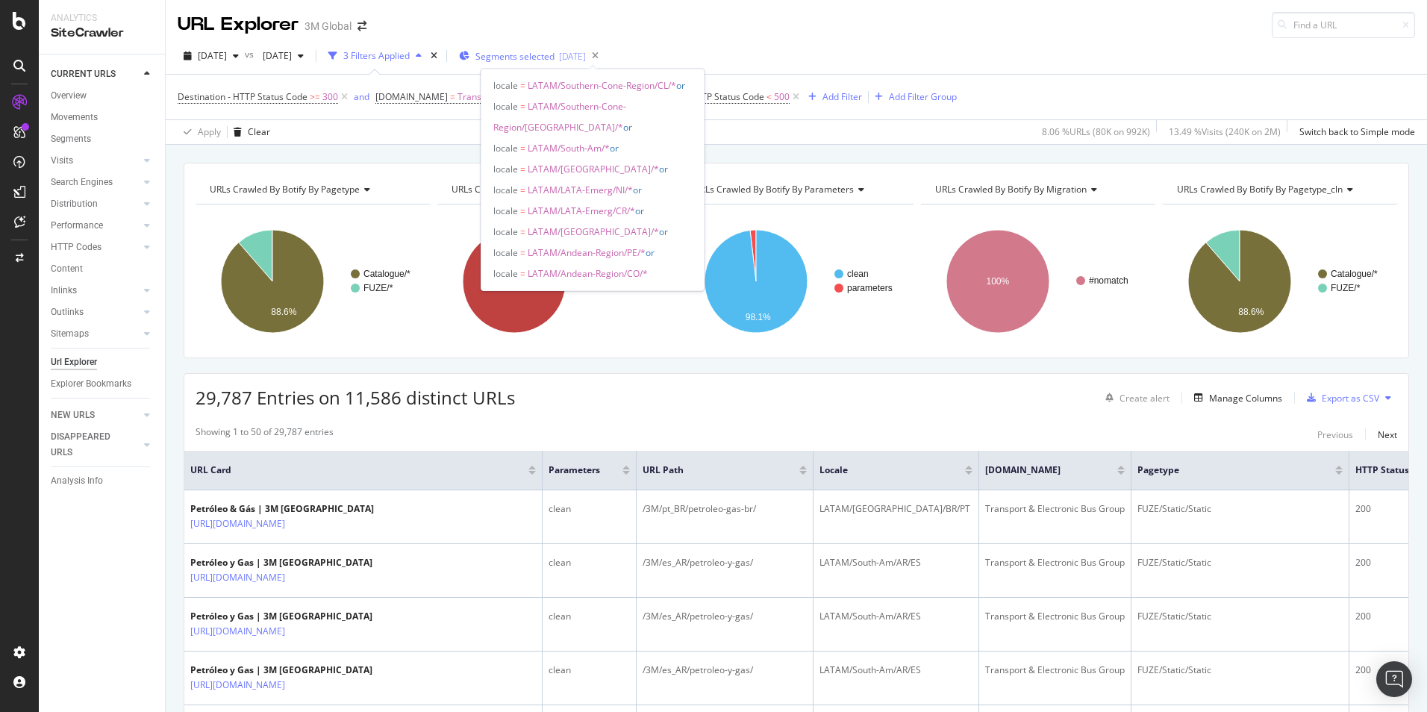
click at [555, 62] on span "Segments selected" at bounding box center [515, 56] width 79 height 13
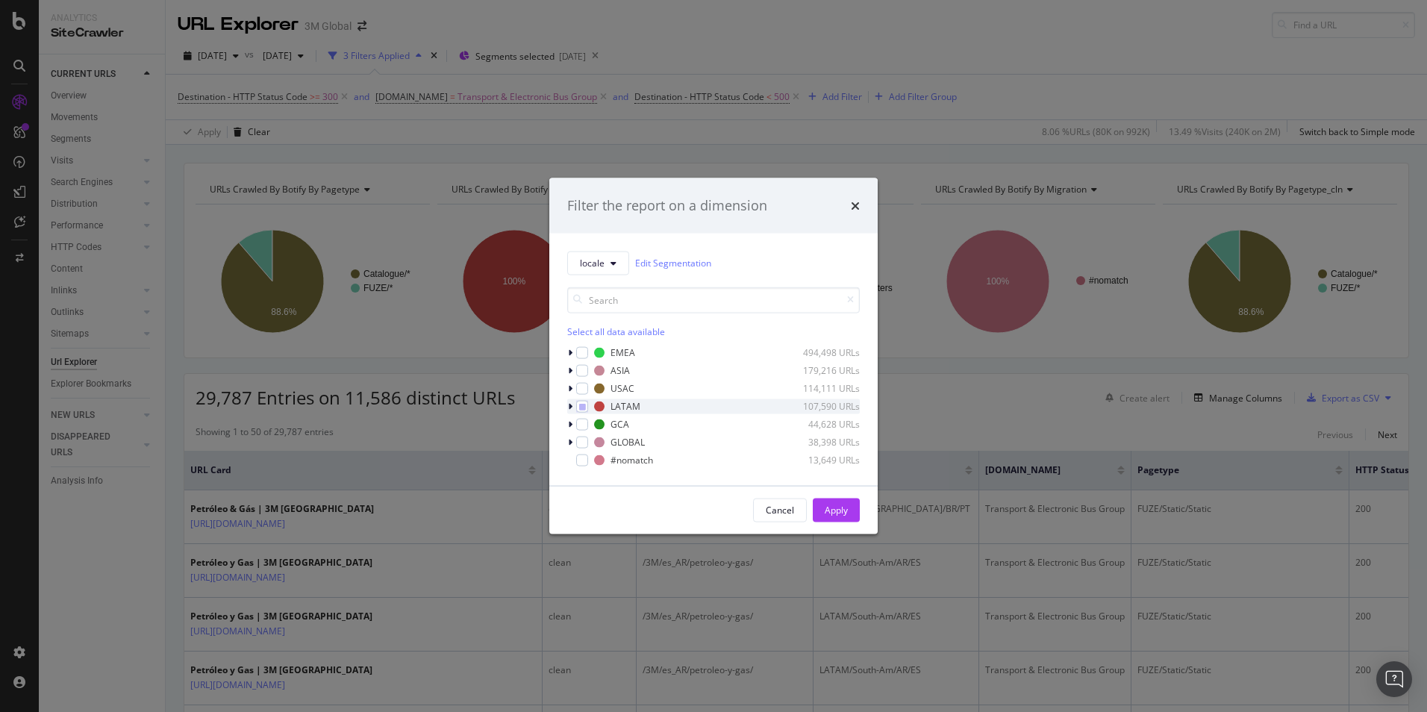
click at [570, 405] on icon "modal" at bounding box center [570, 406] width 4 height 9
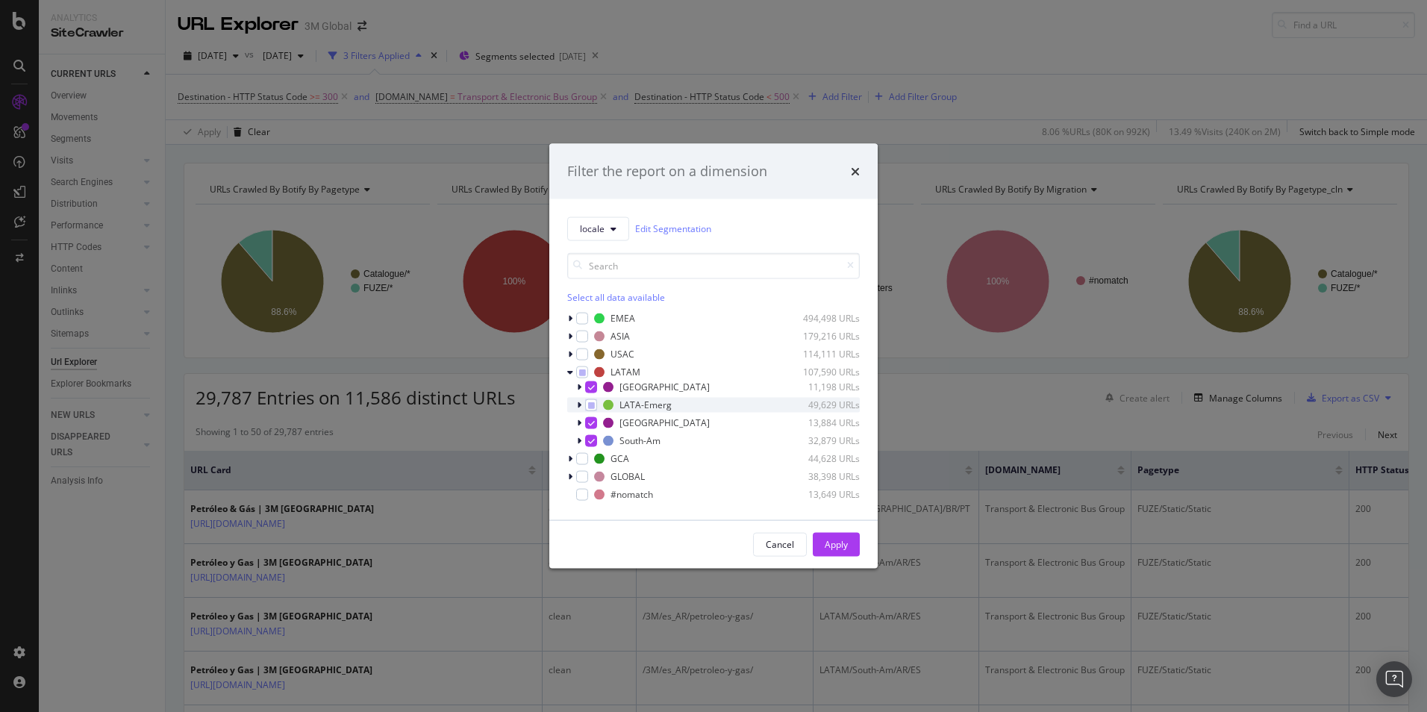
click at [581, 408] on icon "modal" at bounding box center [579, 404] width 4 height 9
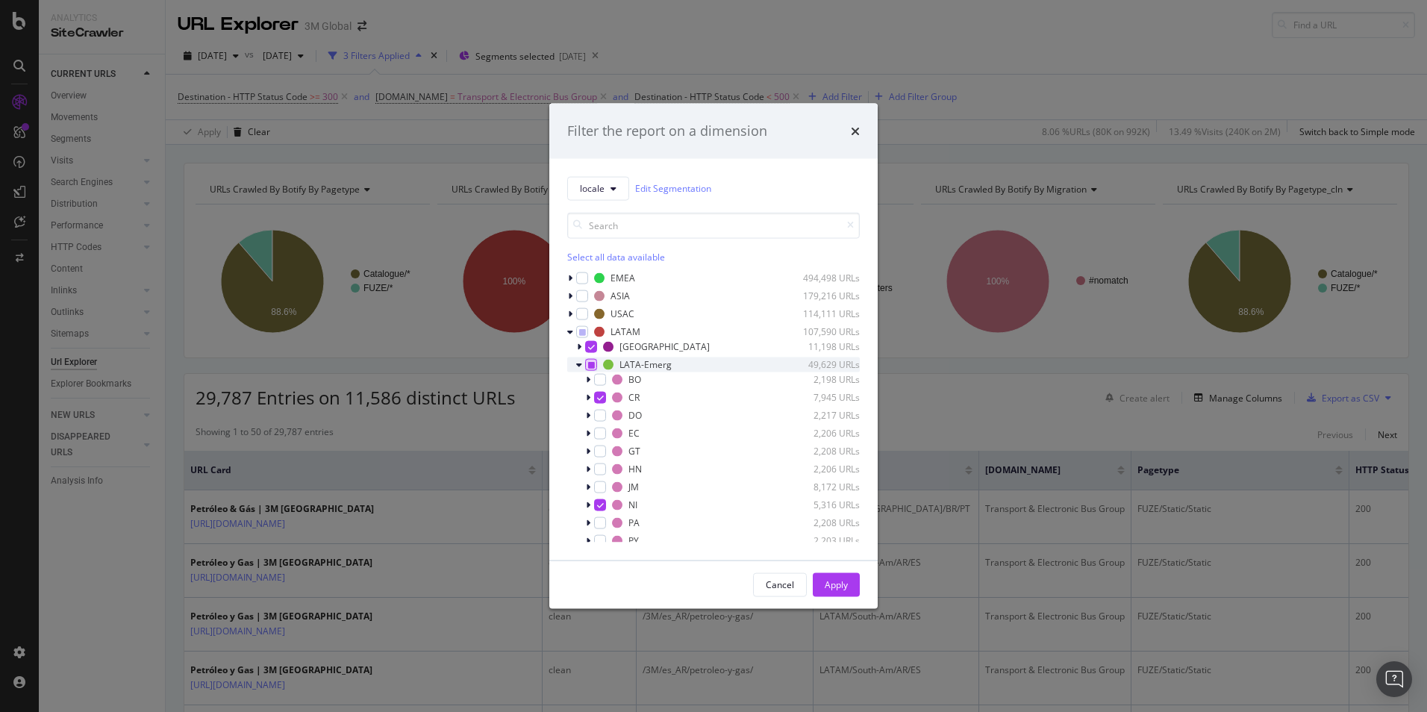
click at [591, 361] on icon "modal" at bounding box center [591, 364] width 7 height 7
click at [590, 367] on icon "modal" at bounding box center [591, 364] width 7 height 7
click at [579, 367] on icon "modal" at bounding box center [579, 364] width 6 height 9
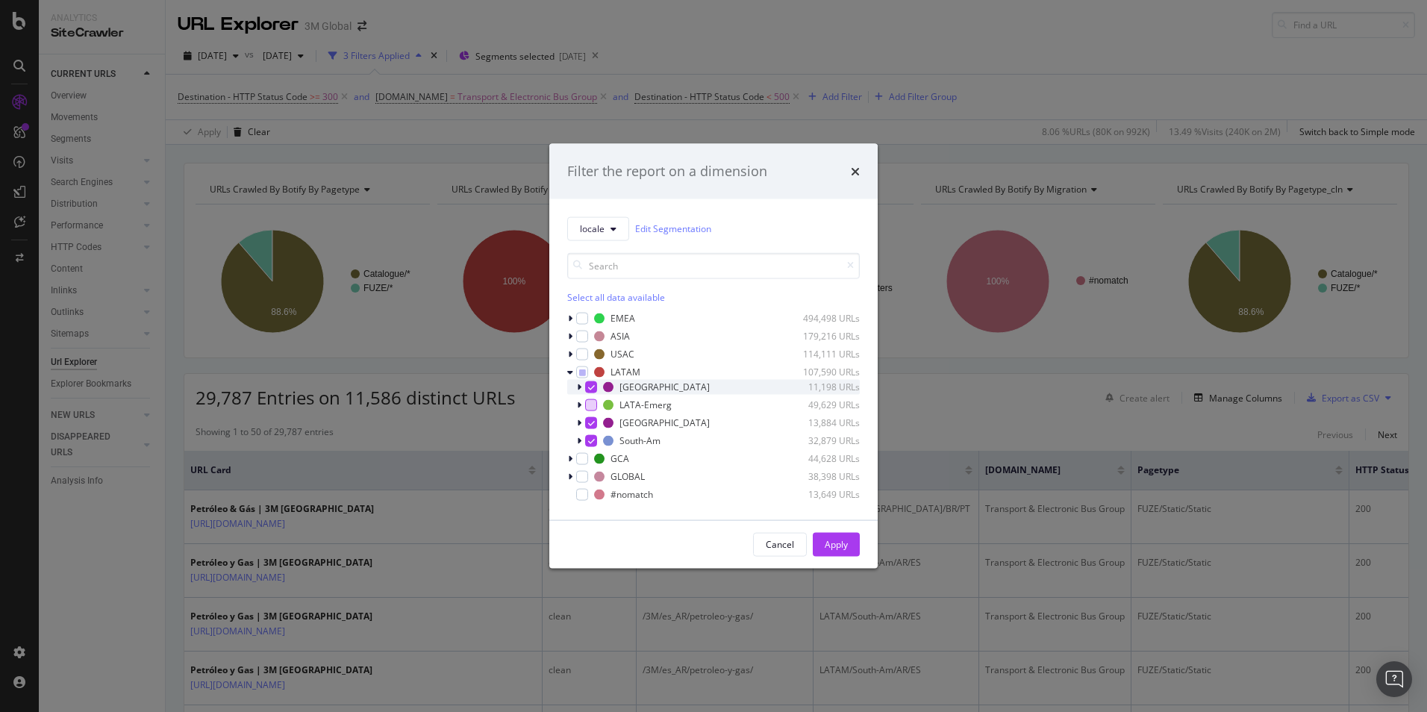
click at [578, 387] on icon "modal" at bounding box center [579, 386] width 4 height 9
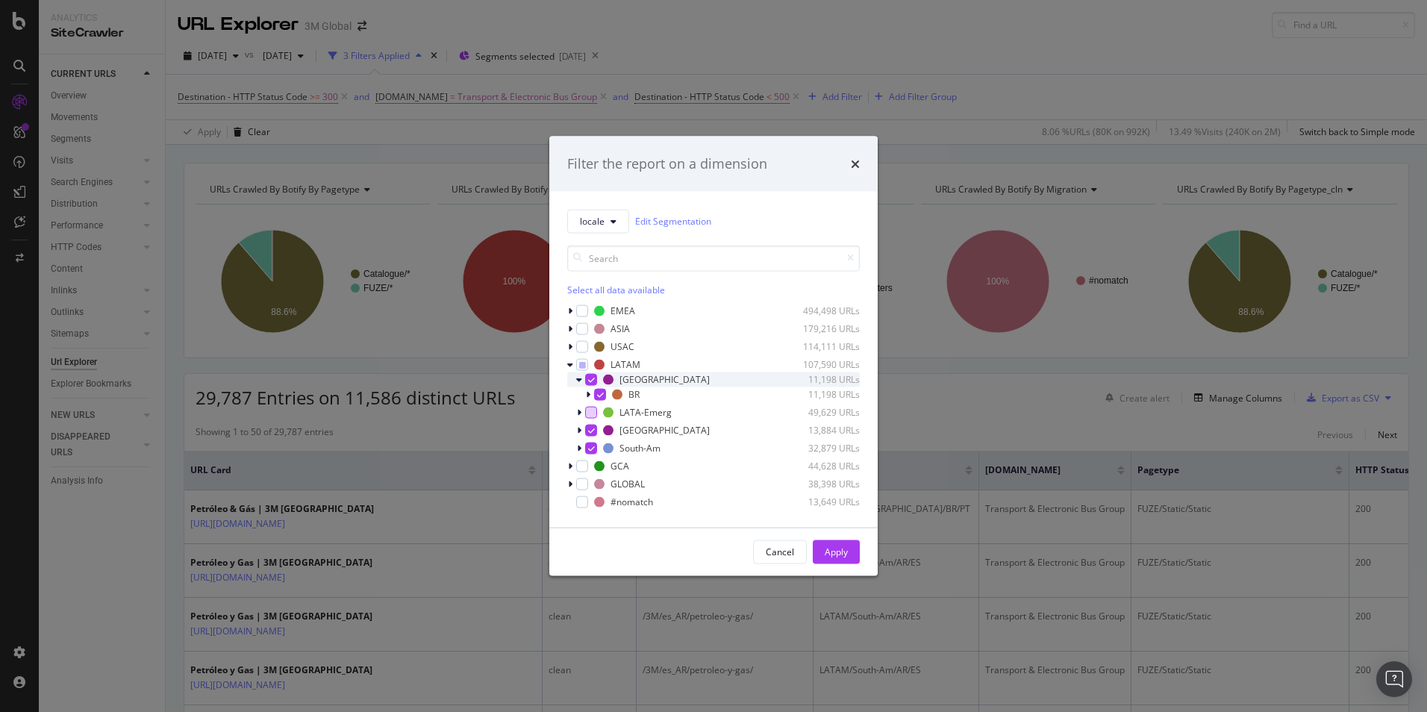
click at [578, 383] on icon "modal" at bounding box center [579, 379] width 6 height 9
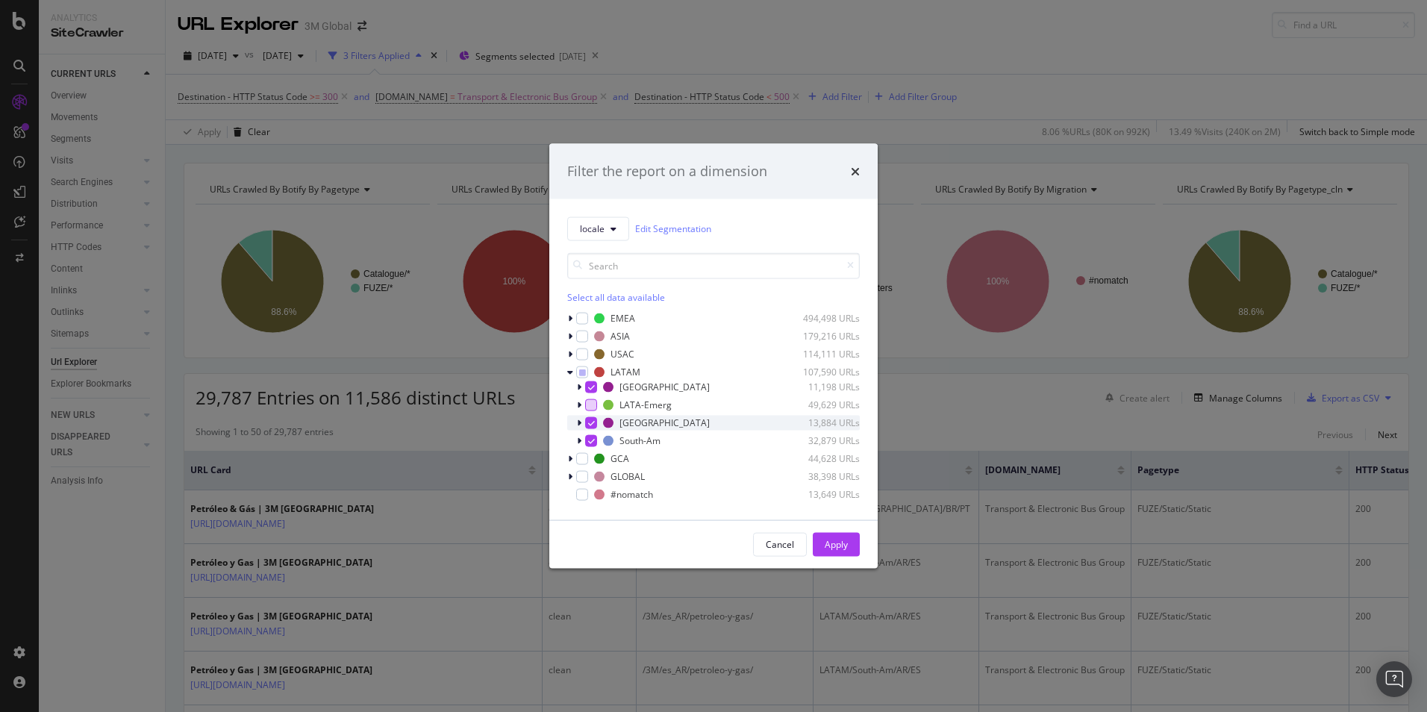
click at [579, 426] on icon "modal" at bounding box center [579, 422] width 4 height 9
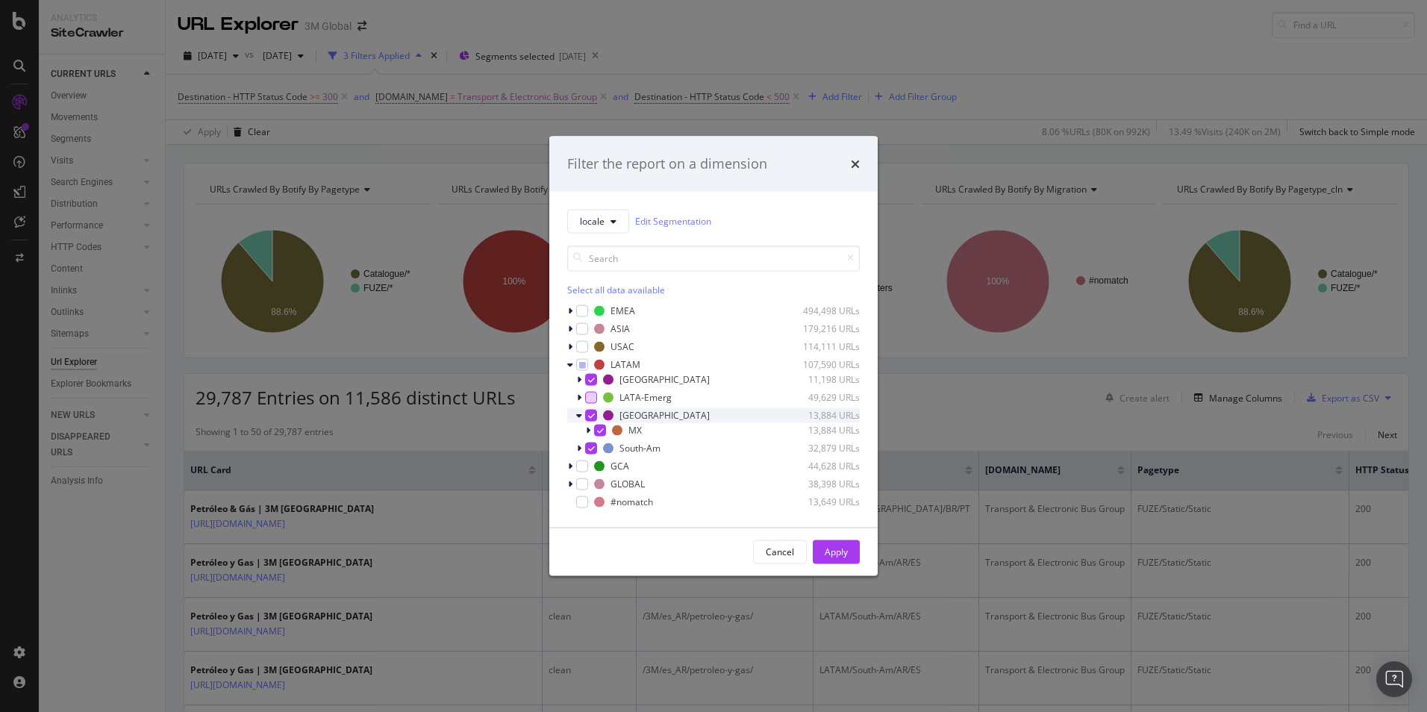
click at [581, 417] on icon "modal" at bounding box center [579, 415] width 6 height 9
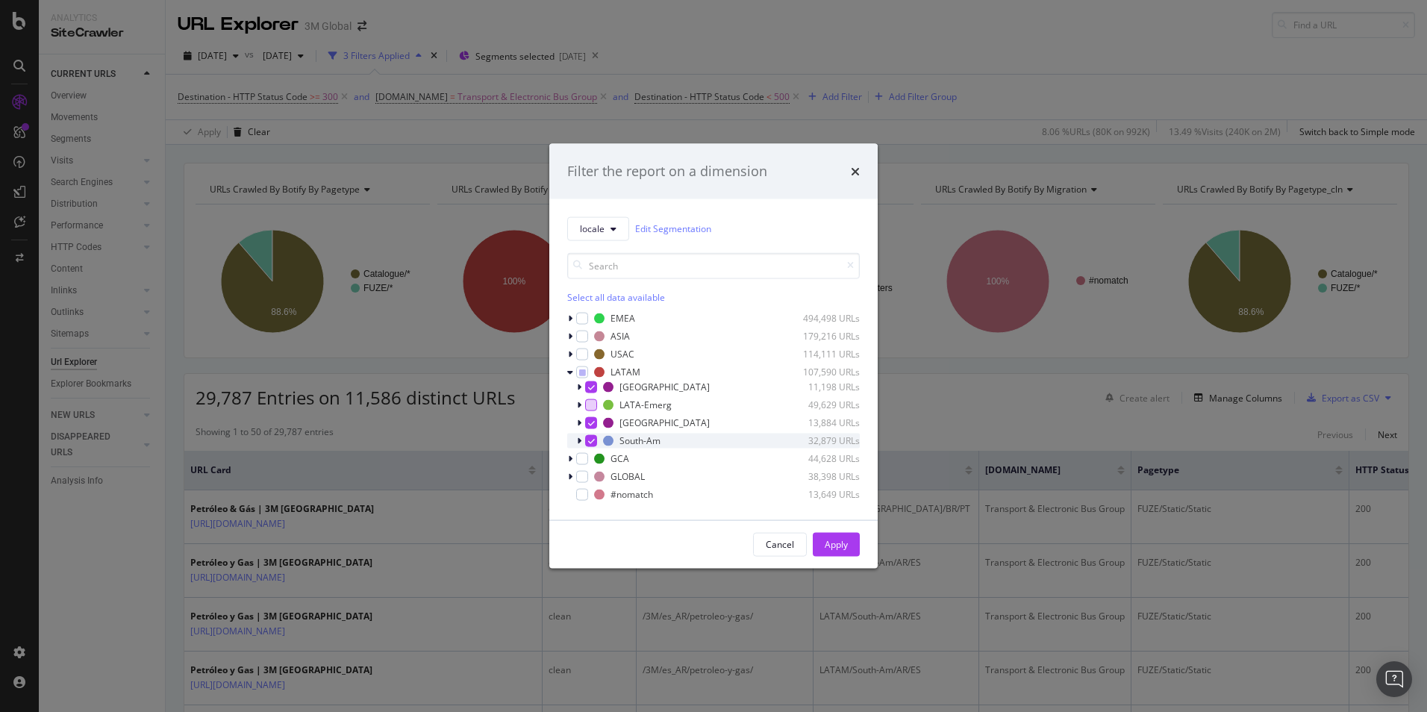
click at [581, 438] on icon "modal" at bounding box center [579, 440] width 4 height 9
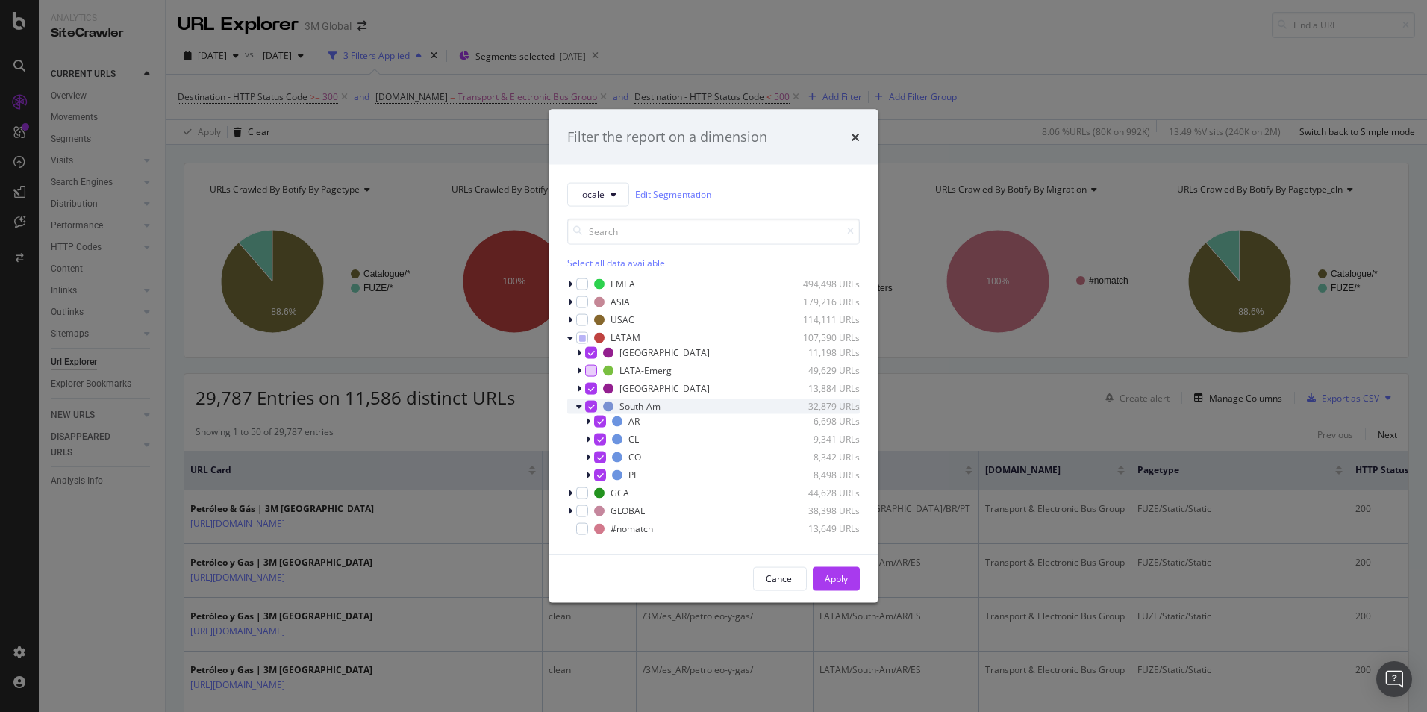
click at [580, 406] on icon "modal" at bounding box center [579, 406] width 6 height 9
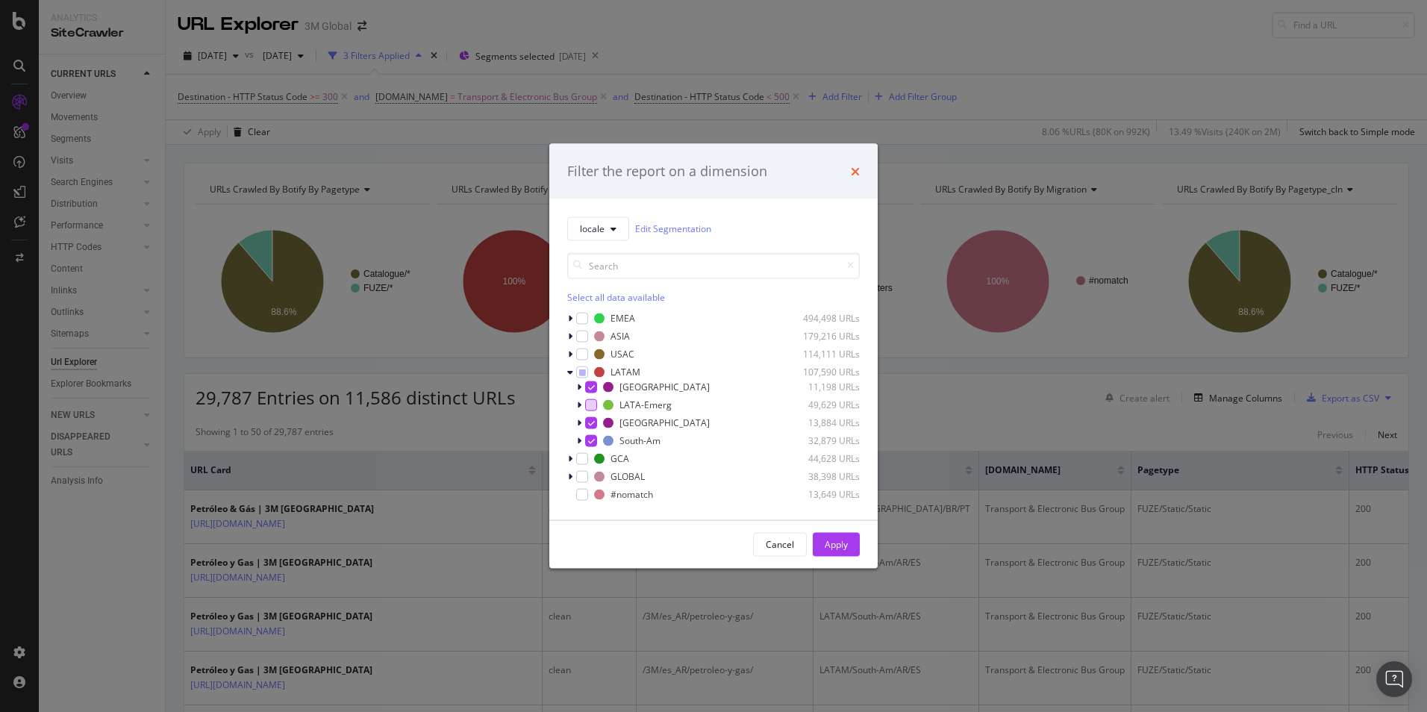
click at [852, 169] on icon "times" at bounding box center [855, 171] width 9 height 12
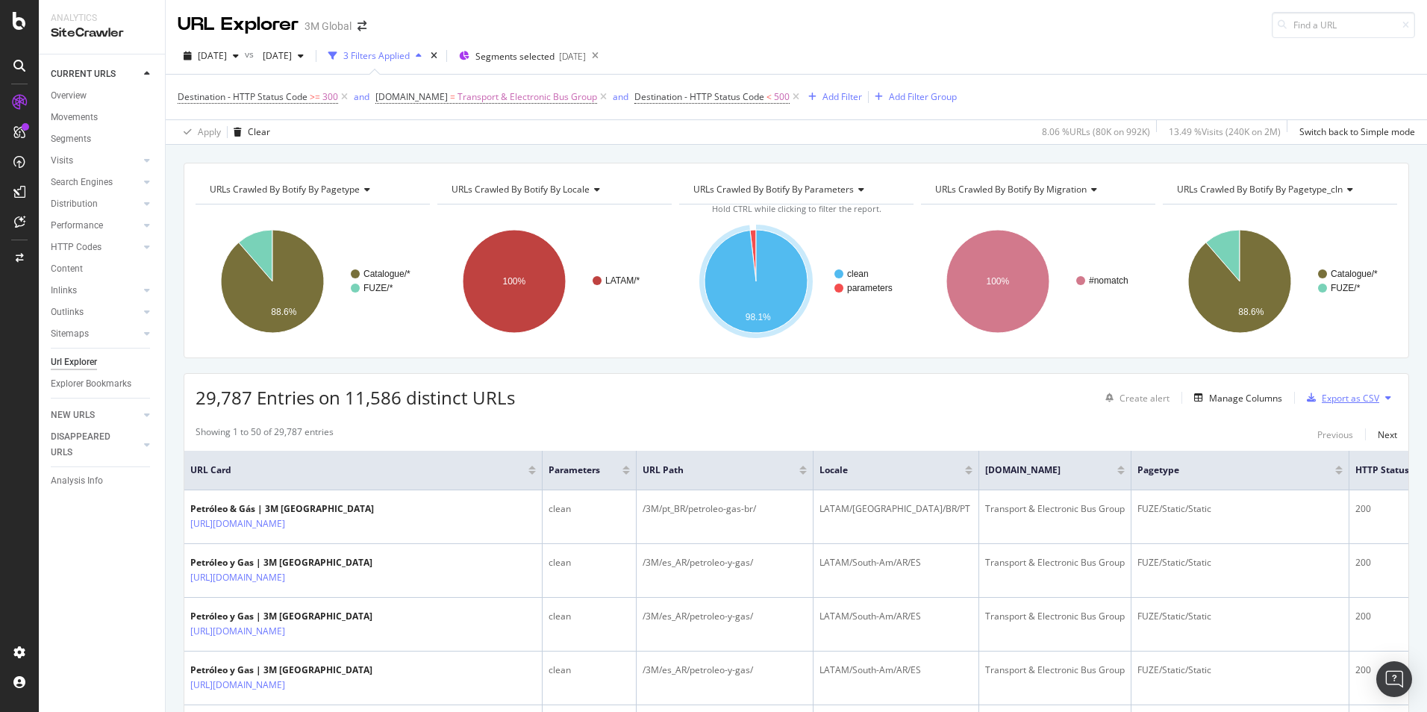
click at [1356, 402] on div "Export as CSV" at bounding box center [1350, 398] width 57 height 13
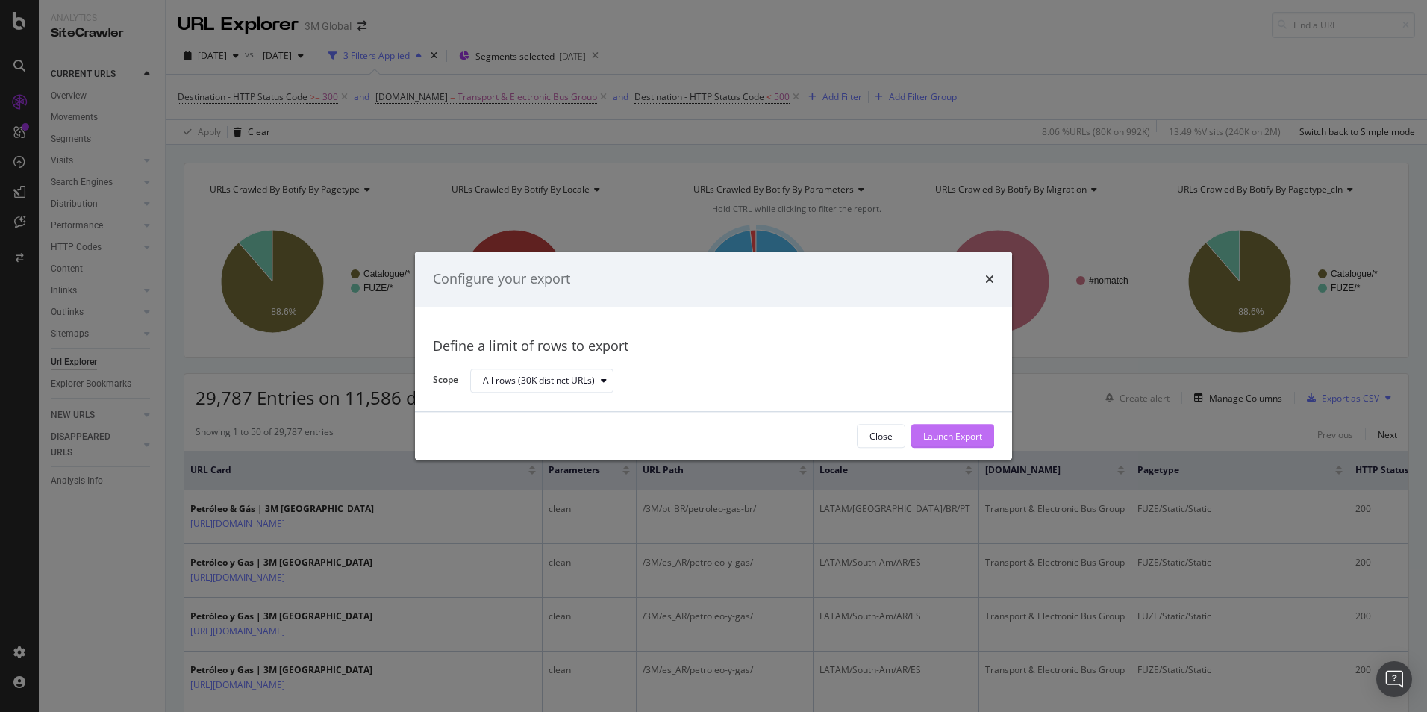
click at [973, 434] on div "Launch Export" at bounding box center [953, 436] width 59 height 13
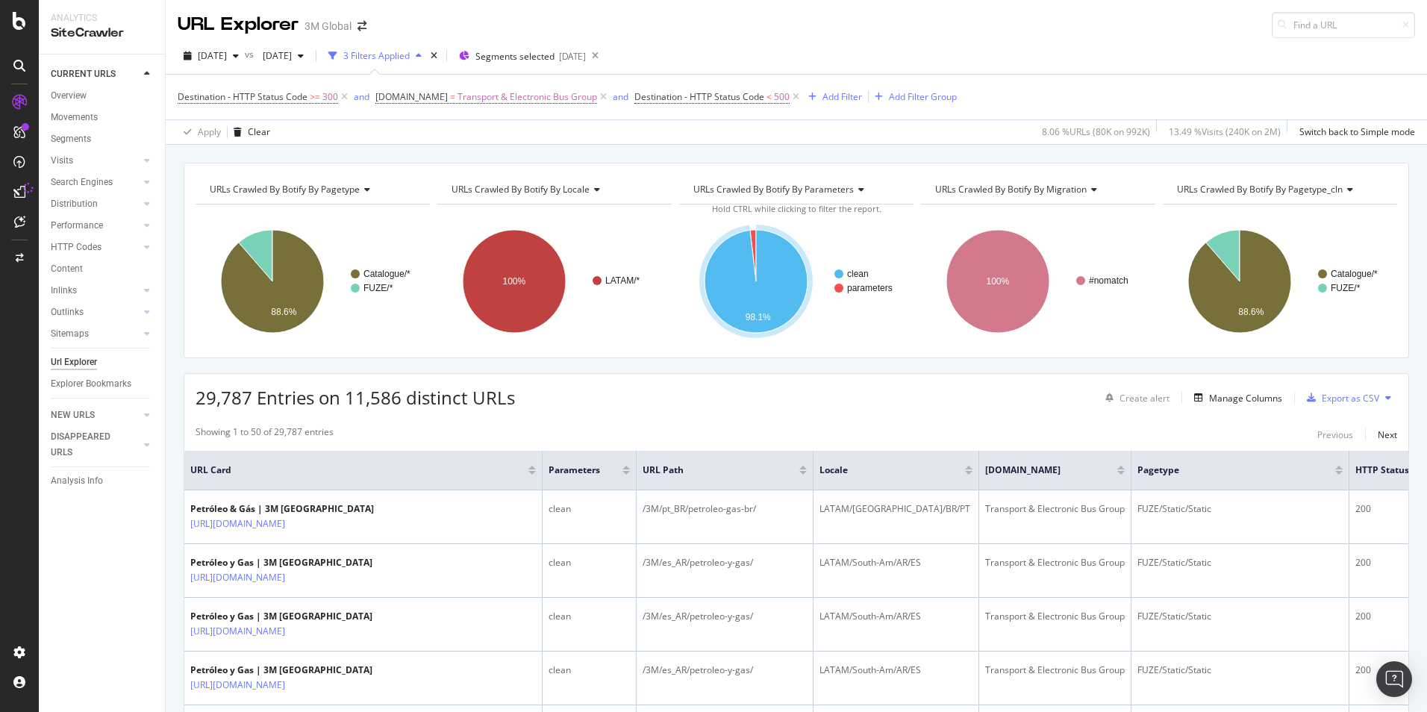
click at [18, 190] on icon at bounding box center [19, 192] width 12 height 12
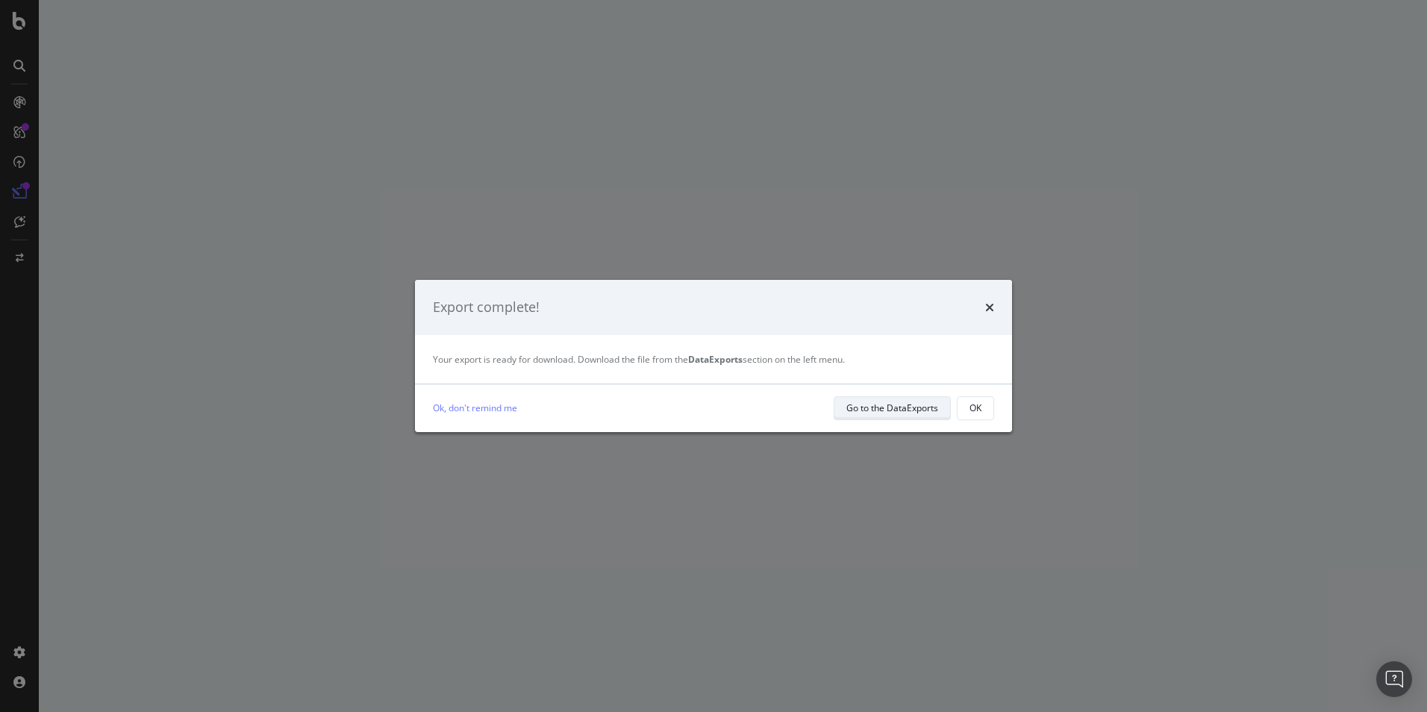
click at [921, 416] on div "Go to the DataExports" at bounding box center [893, 408] width 92 height 21
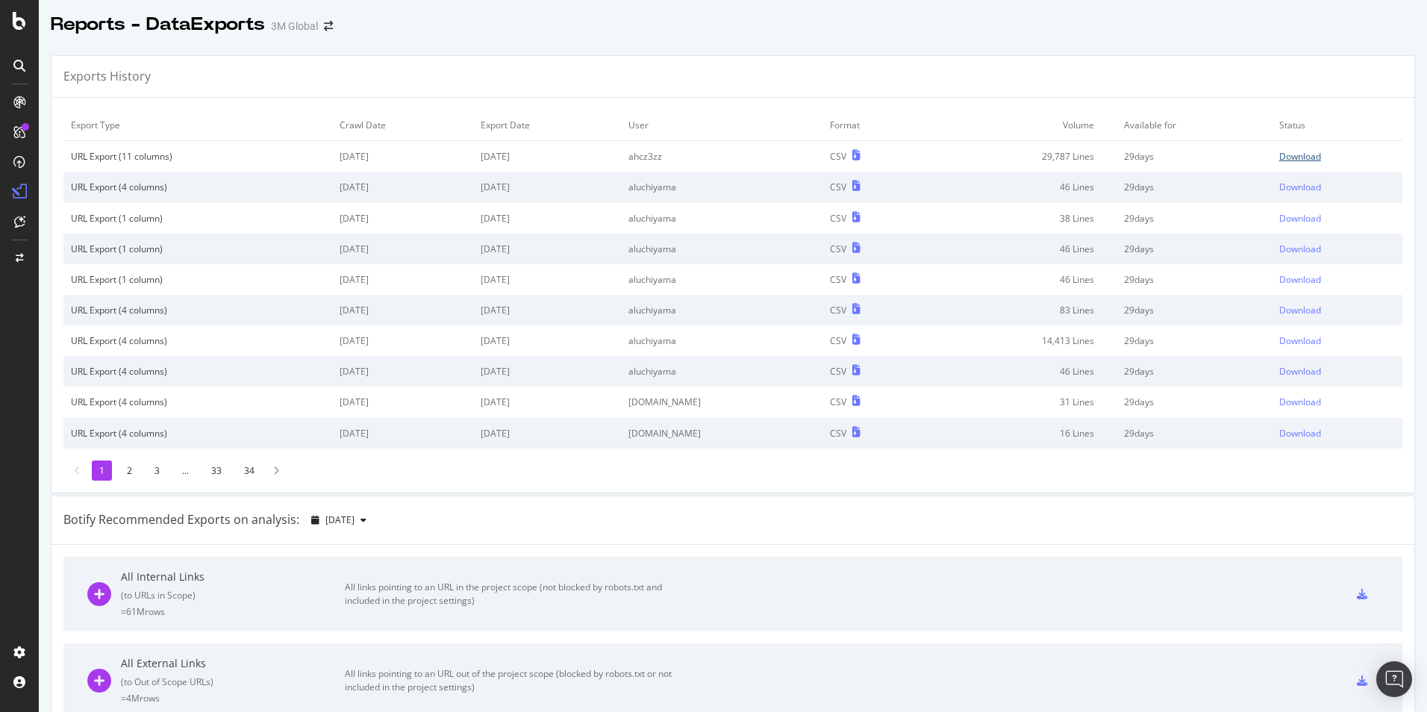
click at [1292, 157] on div "Download" at bounding box center [1301, 156] width 42 height 13
